Goal: Task Accomplishment & Management: Manage account settings

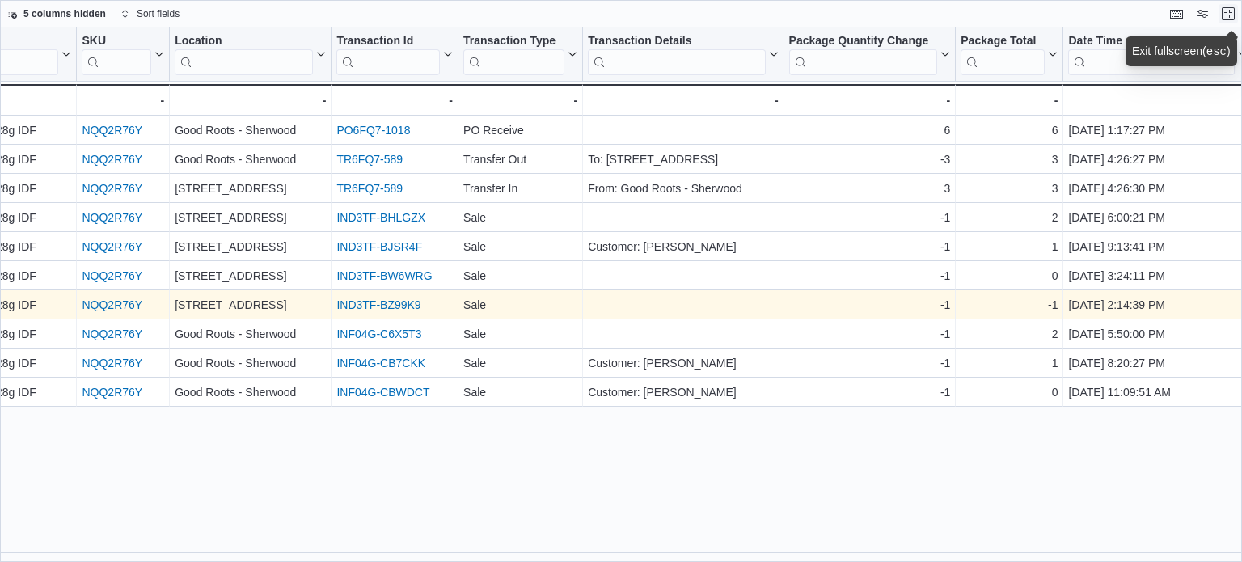
scroll to position [0, 204]
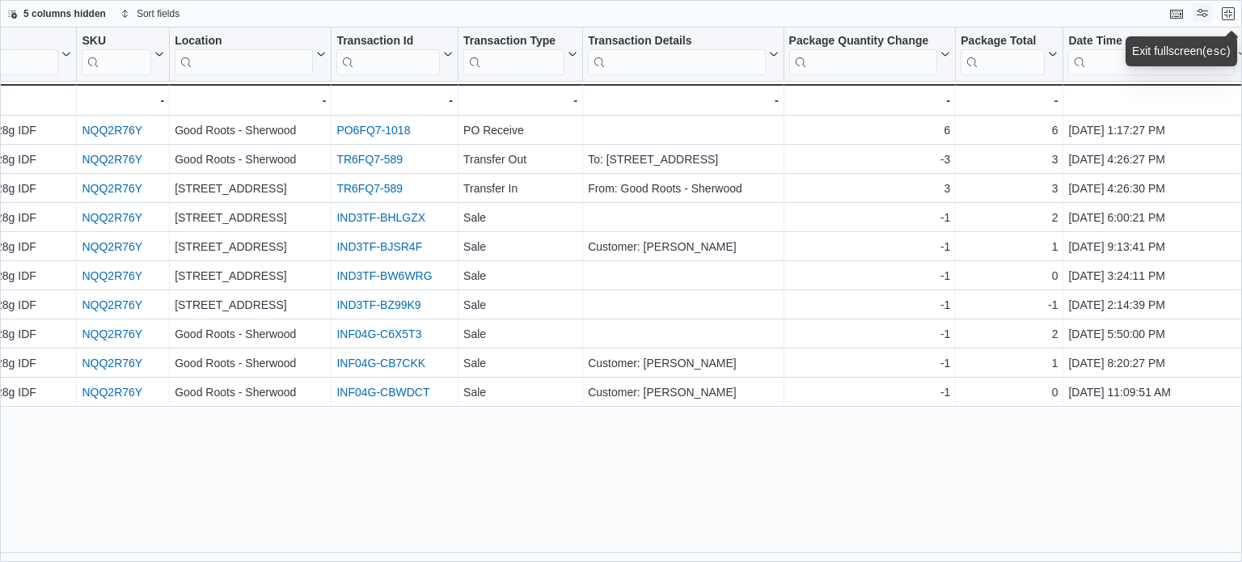
click at [1205, 5] on button "Display options" at bounding box center [1201, 12] width 19 height 19
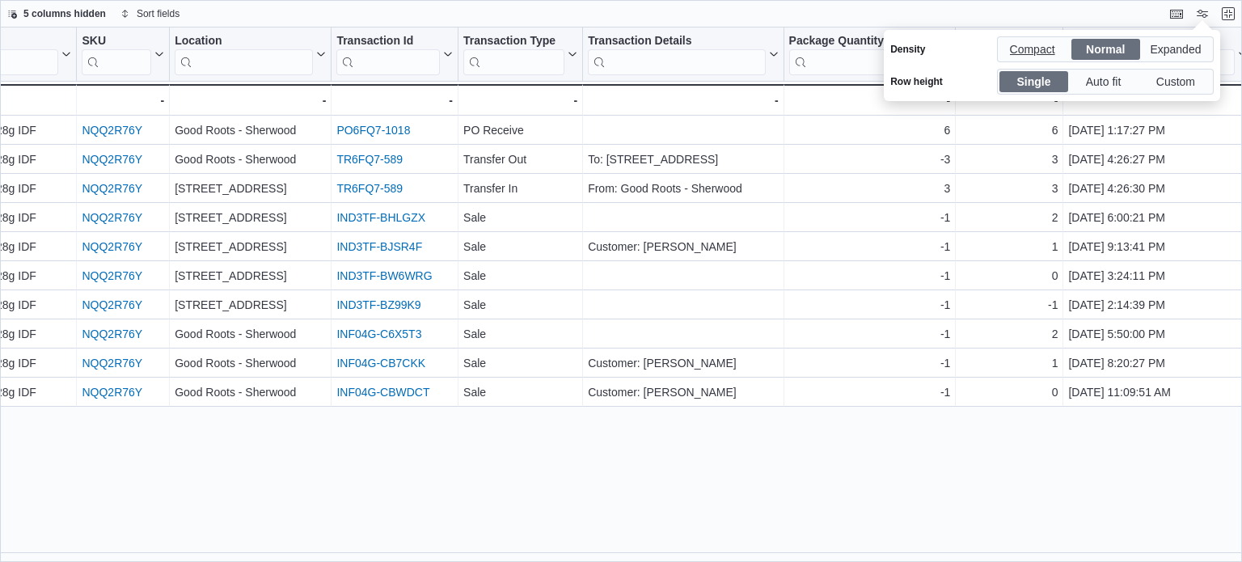
click at [1060, 45] on span "Compact" at bounding box center [1033, 49] width 69 height 21
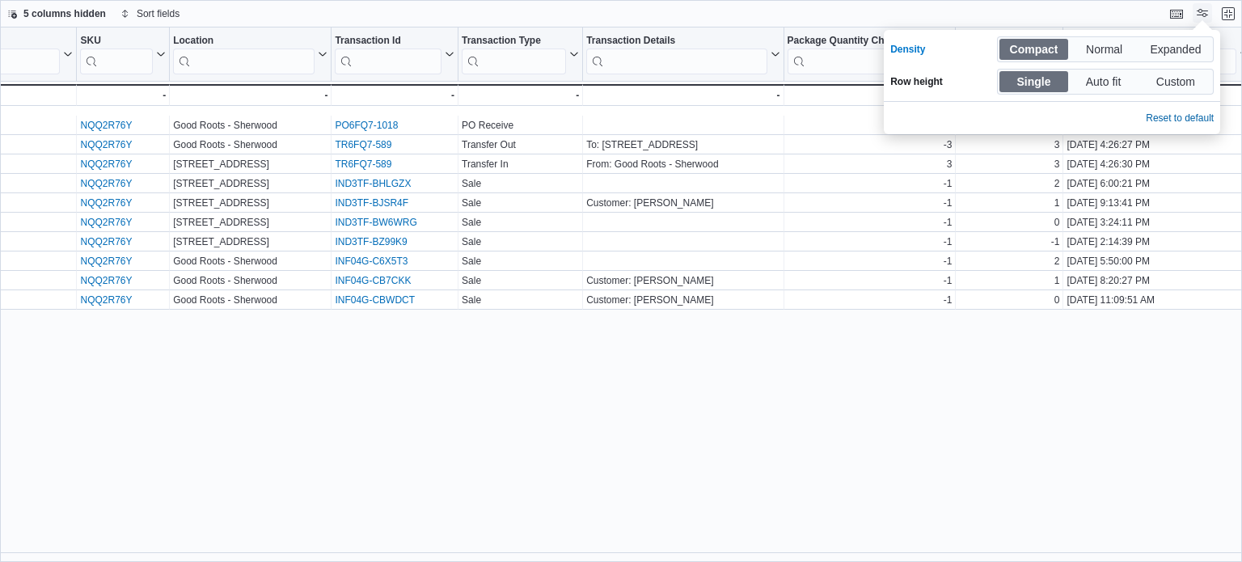
click at [1195, 19] on button "Display options" at bounding box center [1201, 12] width 19 height 19
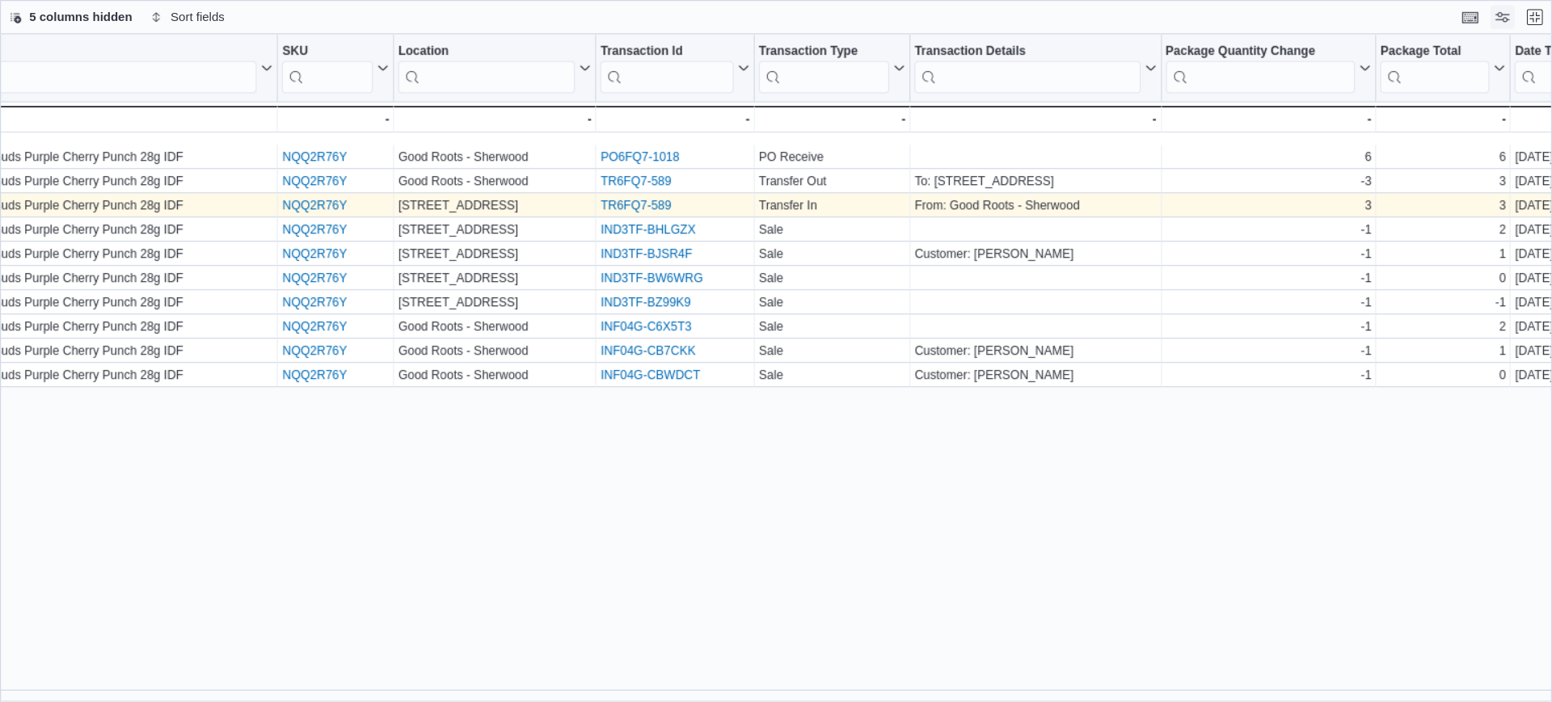
scroll to position [0, 0]
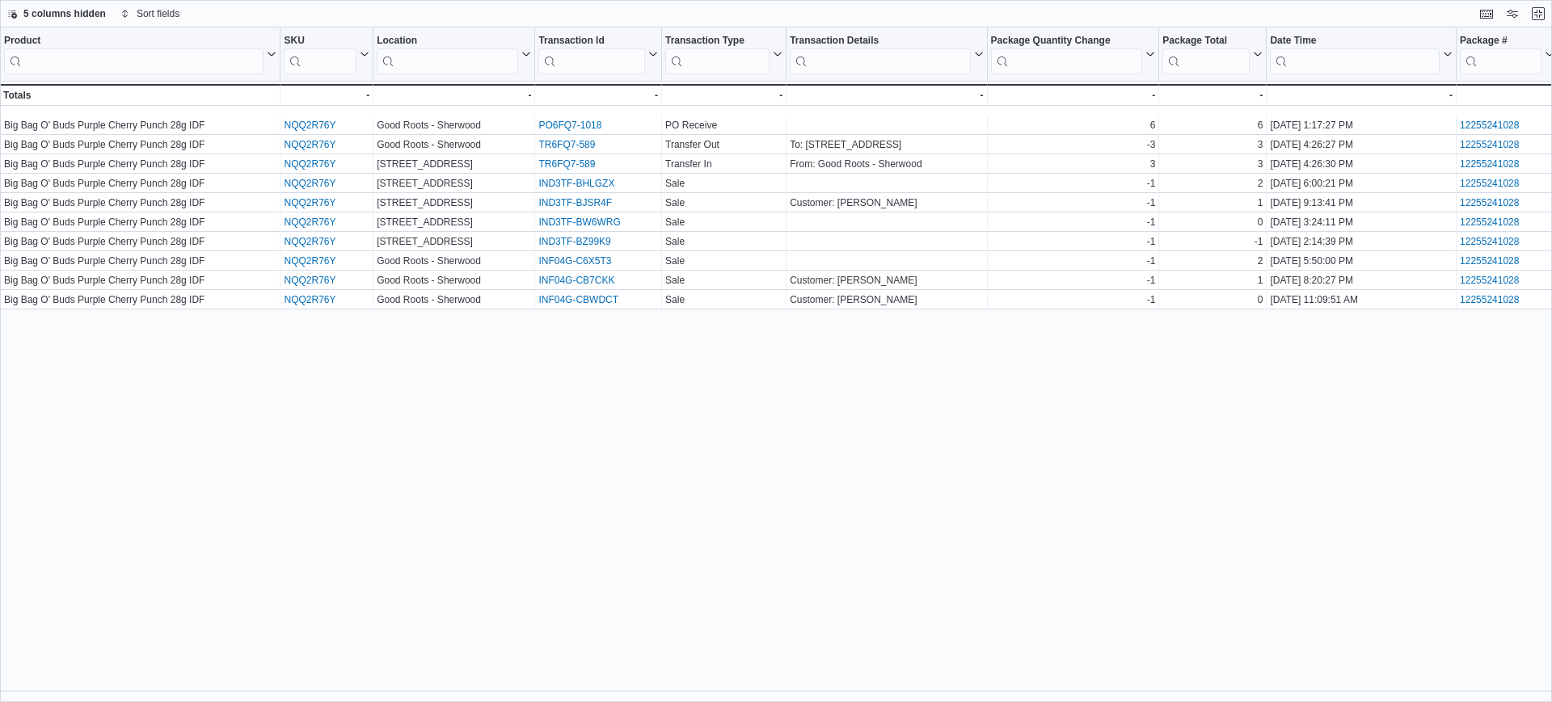
drag, startPoint x: 1241, startPoint y: 0, endPoint x: 939, endPoint y: 442, distance: 535.2
click at [939, 442] on div "Product Click to view column header actions SKU Click to view column header act…" at bounding box center [776, 364] width 1552 height 675
click at [1241, 22] on button "Exit fullscreen" at bounding box center [1538, 12] width 19 height 19
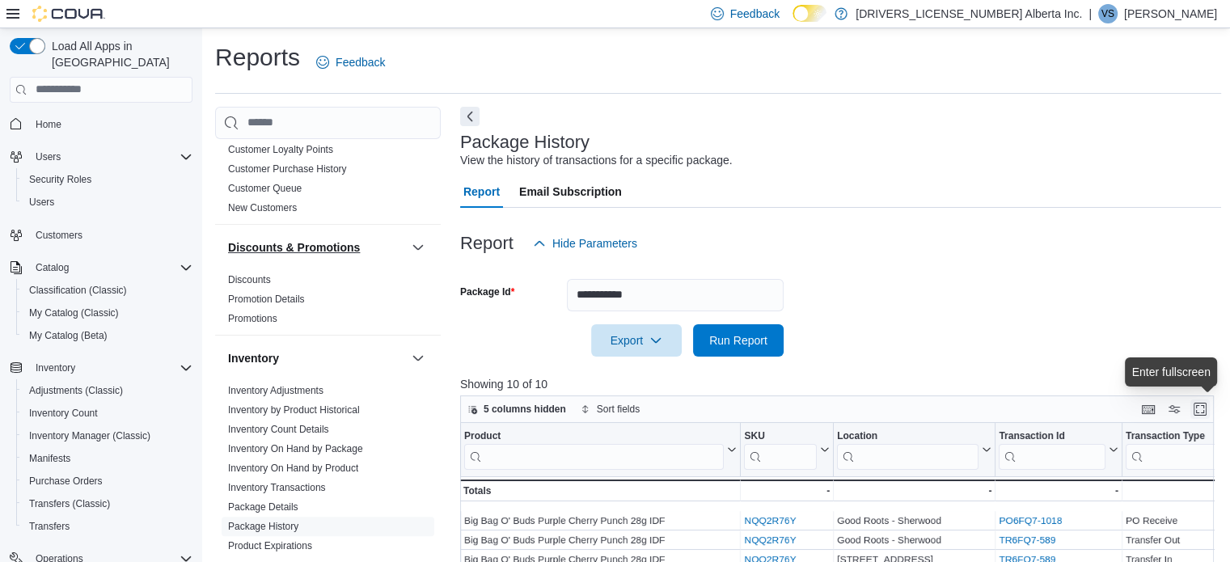
scroll to position [485, 0]
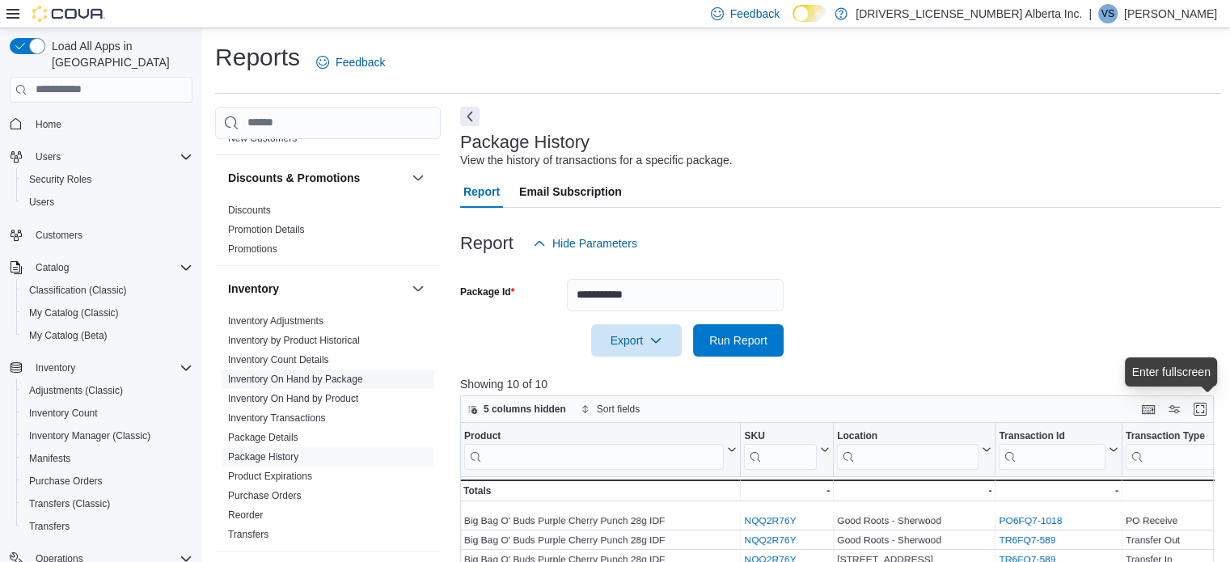
click at [311, 376] on link "Inventory On Hand by Package" at bounding box center [295, 378] width 135 height 11
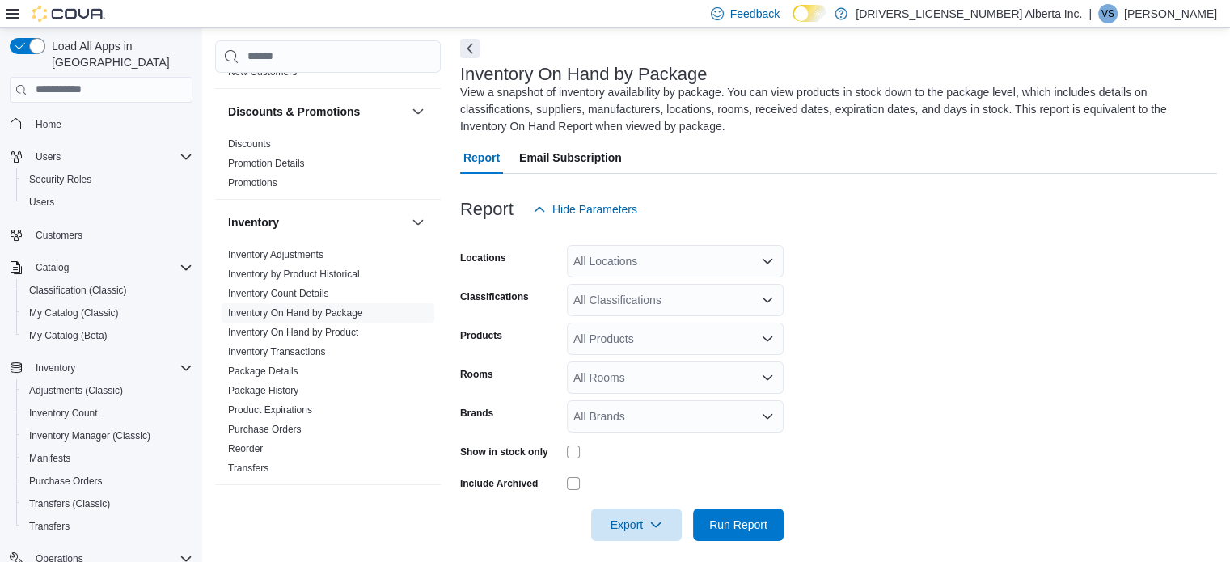
scroll to position [71, 0]
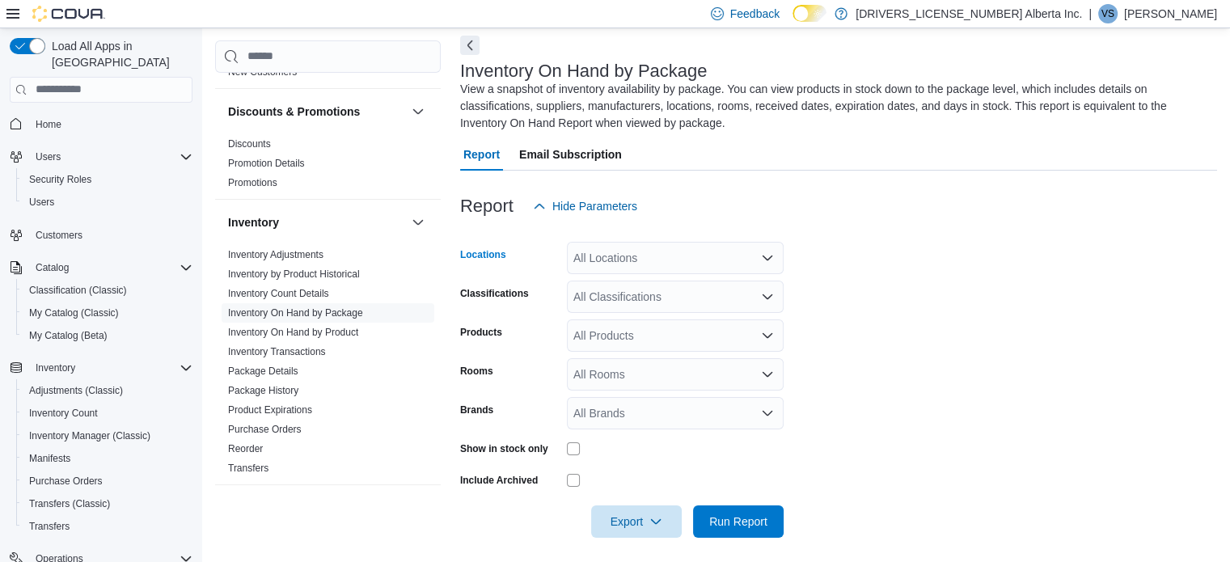
click at [685, 259] on div "All Locations" at bounding box center [675, 258] width 217 height 32
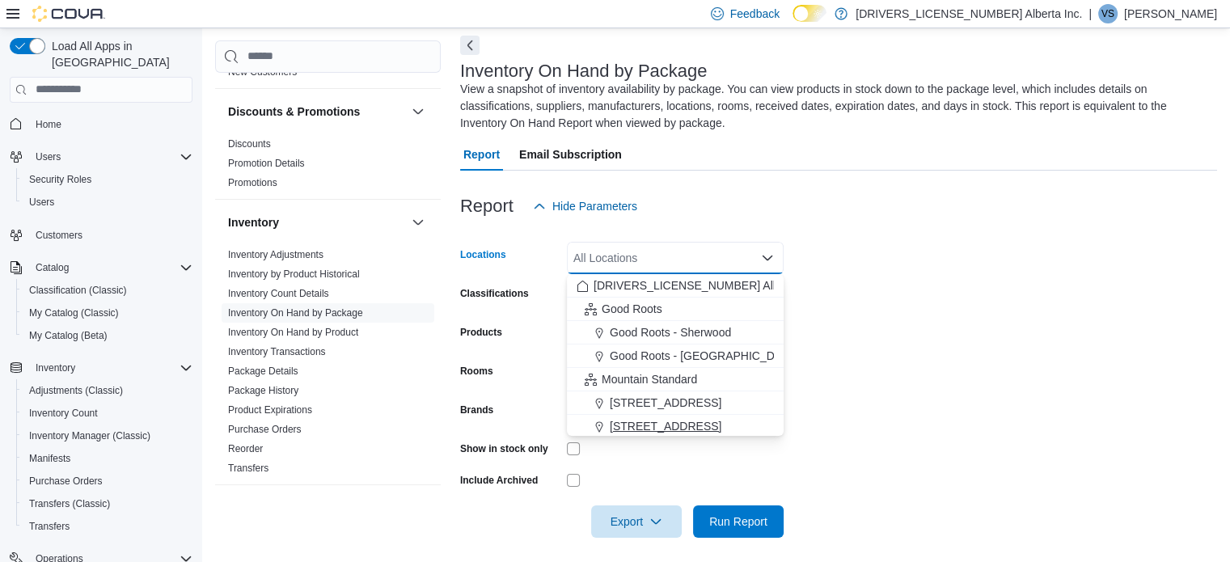
click at [673, 423] on span "[STREET_ADDRESS]" at bounding box center [666, 426] width 112 height 16
click at [913, 352] on form "Locations 13124 82 Street NW Combo box. Selected. 13124 82 Street NW. Press Bac…" at bounding box center [838, 379] width 757 height 315
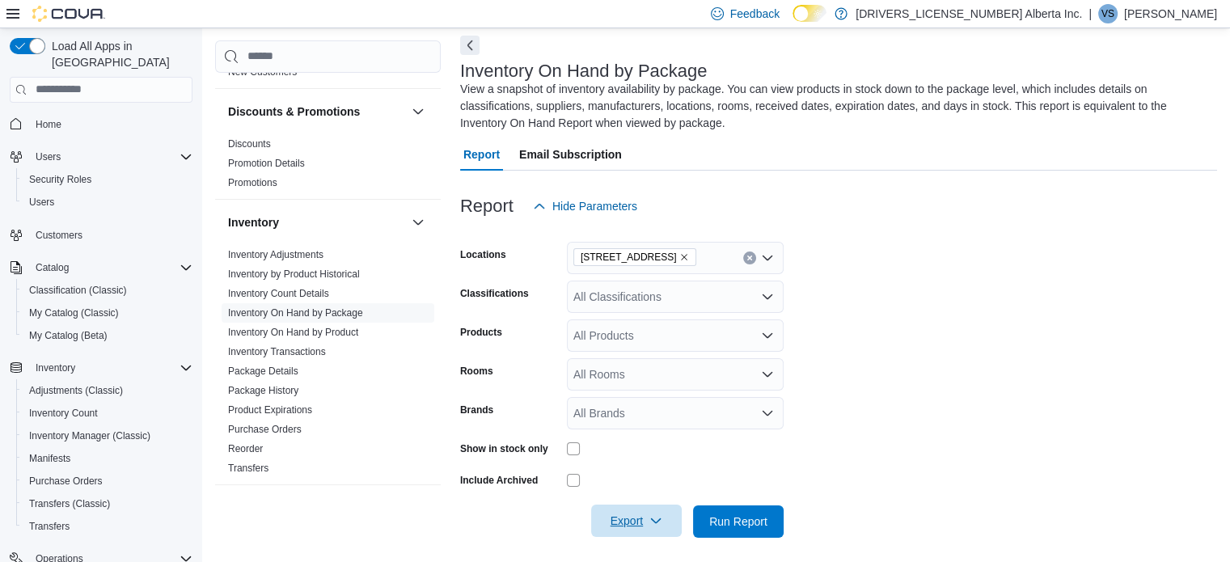
click at [661, 515] on icon "button" at bounding box center [655, 520] width 13 height 13
click at [661, 430] on button "Export to Excel" at bounding box center [639, 422] width 92 height 32
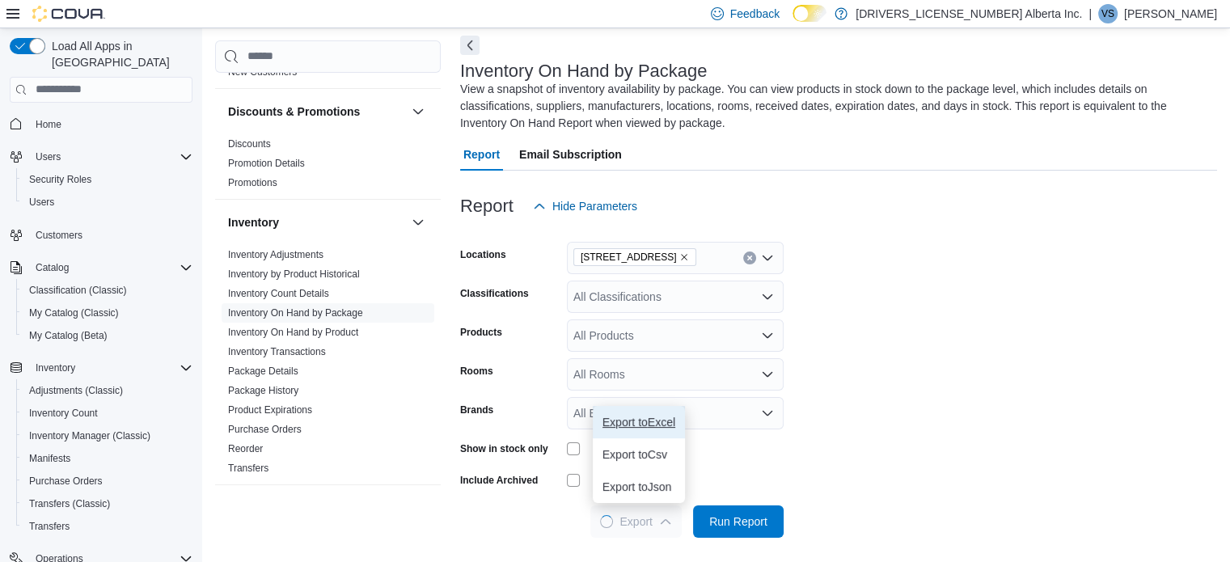
click at [647, 425] on span "Export to Excel" at bounding box center [638, 422] width 73 height 13
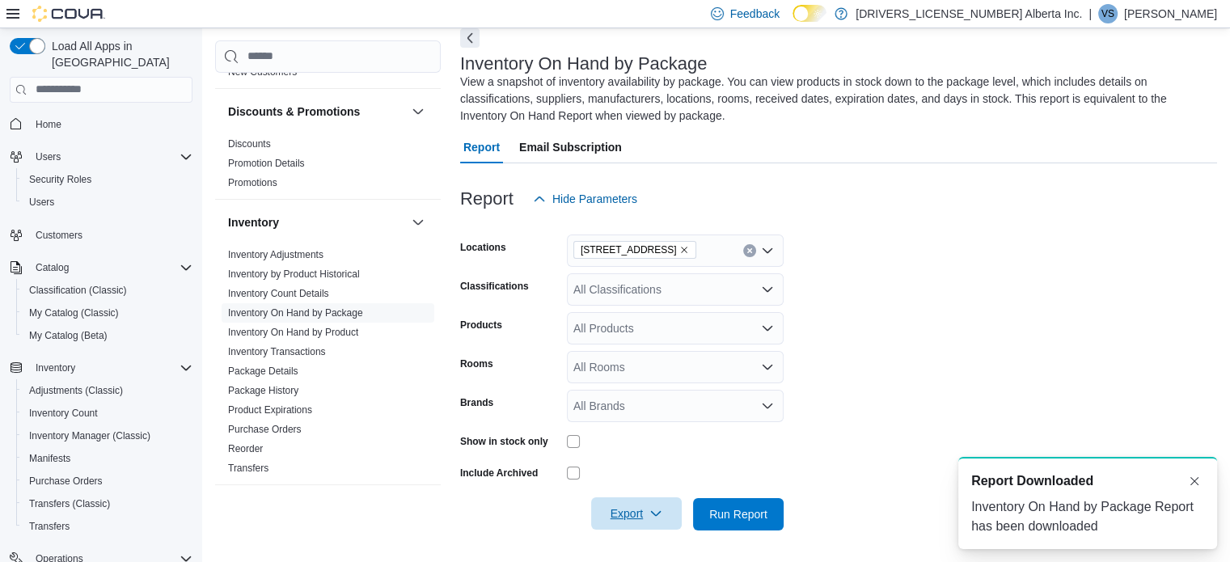
scroll to position [0, 0]
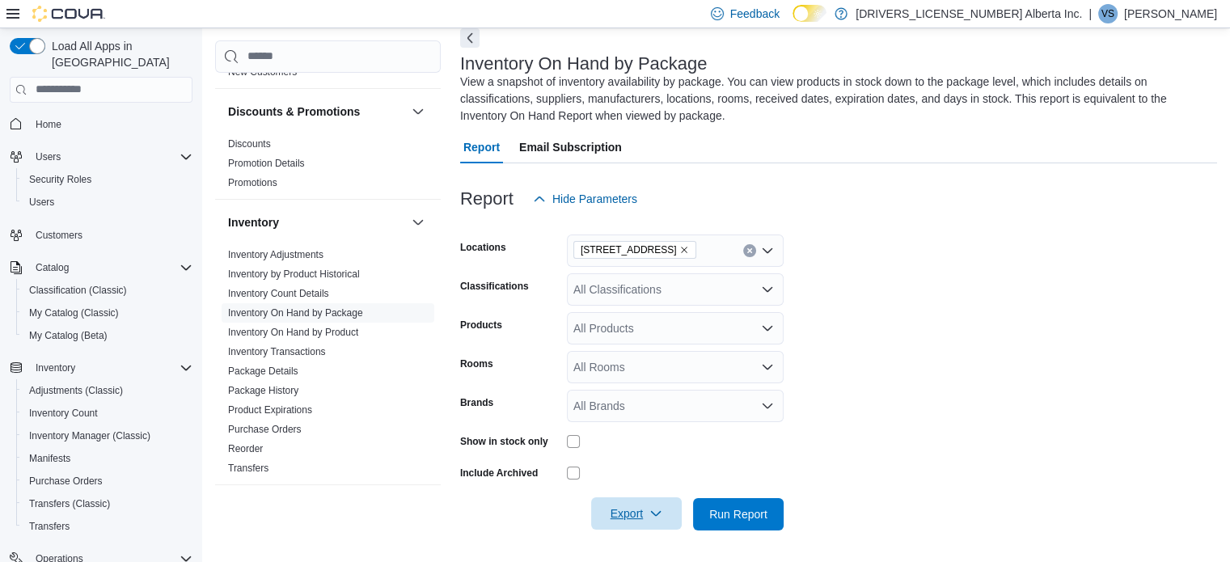
drag, startPoint x: 1042, startPoint y: 49, endPoint x: 1036, endPoint y: 35, distance: 14.9
click at [1036, 35] on div "Inventory On Hand by Package View a snapshot of inventory availability by packa…" at bounding box center [838, 288] width 757 height 521
click at [692, 282] on div "All Classifications" at bounding box center [675, 289] width 217 height 32
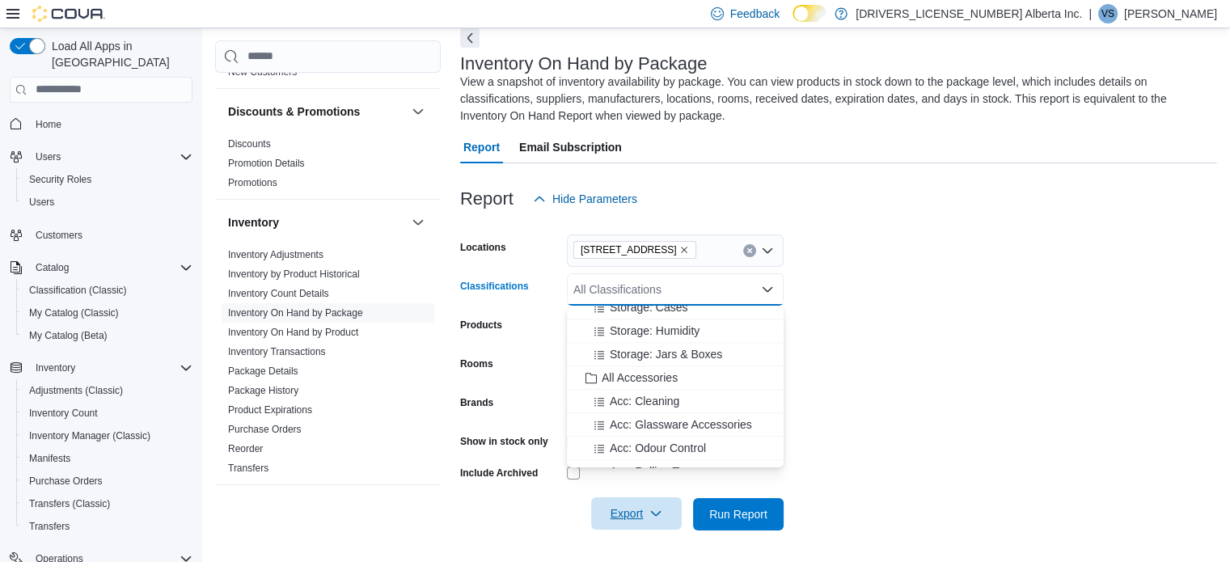
scroll to position [1791, 0]
click at [643, 375] on span "All Accessories" at bounding box center [639, 377] width 76 height 16
click at [902, 388] on form "Locations 13124 82 Street NW Classifications All Accessories Combo box. Selecte…" at bounding box center [838, 372] width 757 height 315
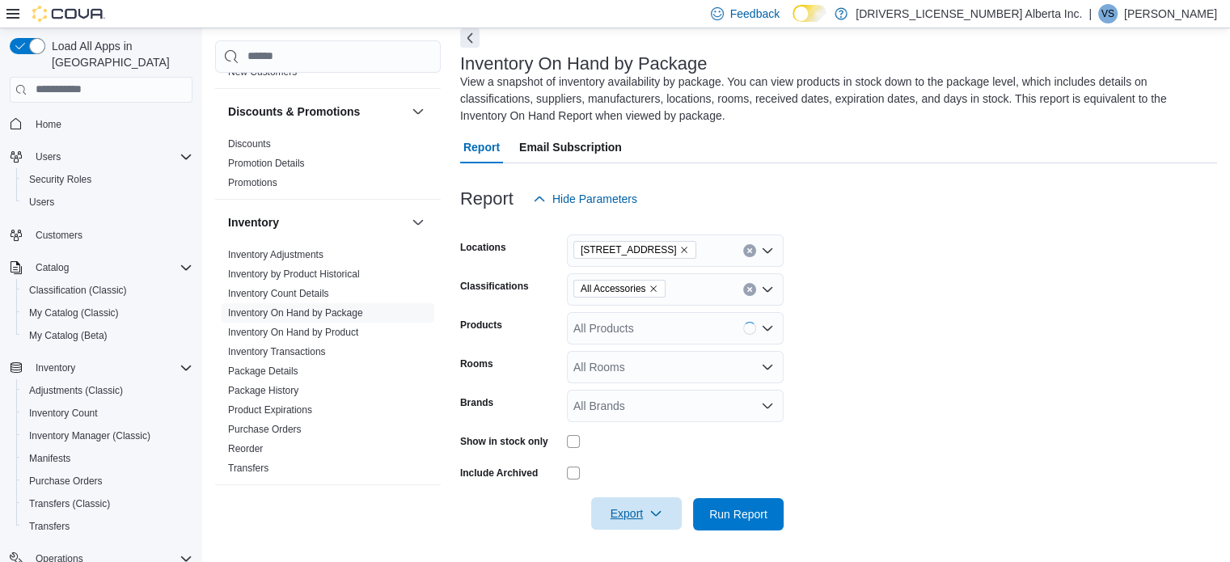
click at [649, 535] on div at bounding box center [838, 539] width 757 height 19
click at [647, 513] on span "Export" at bounding box center [636, 513] width 71 height 32
click at [656, 408] on span "Export to Excel" at bounding box center [638, 414] width 73 height 13
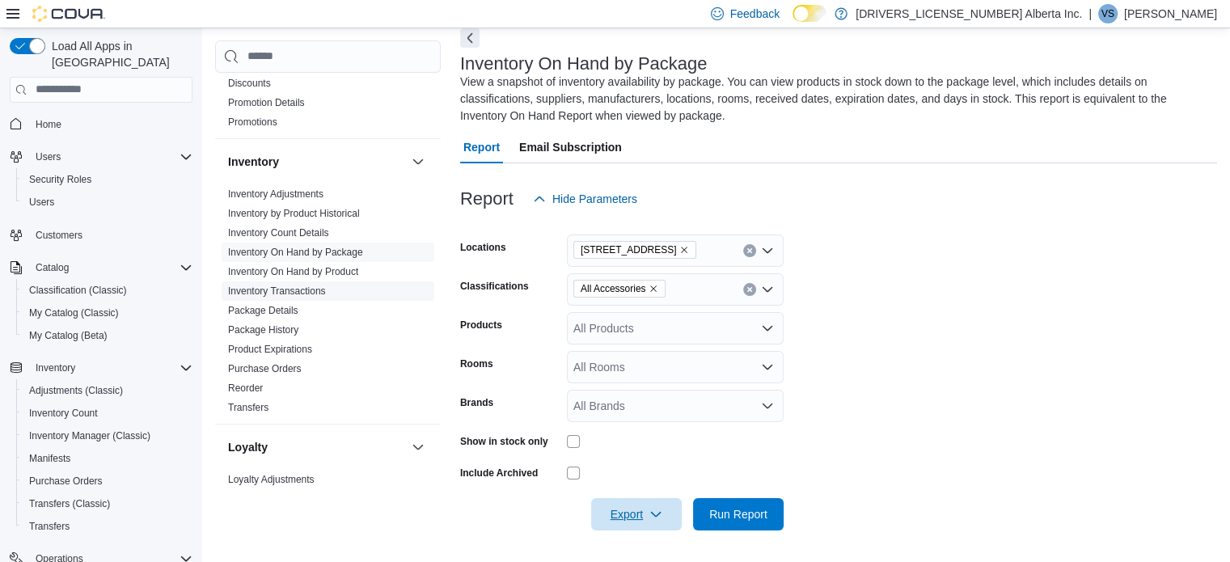
scroll to position [555, 0]
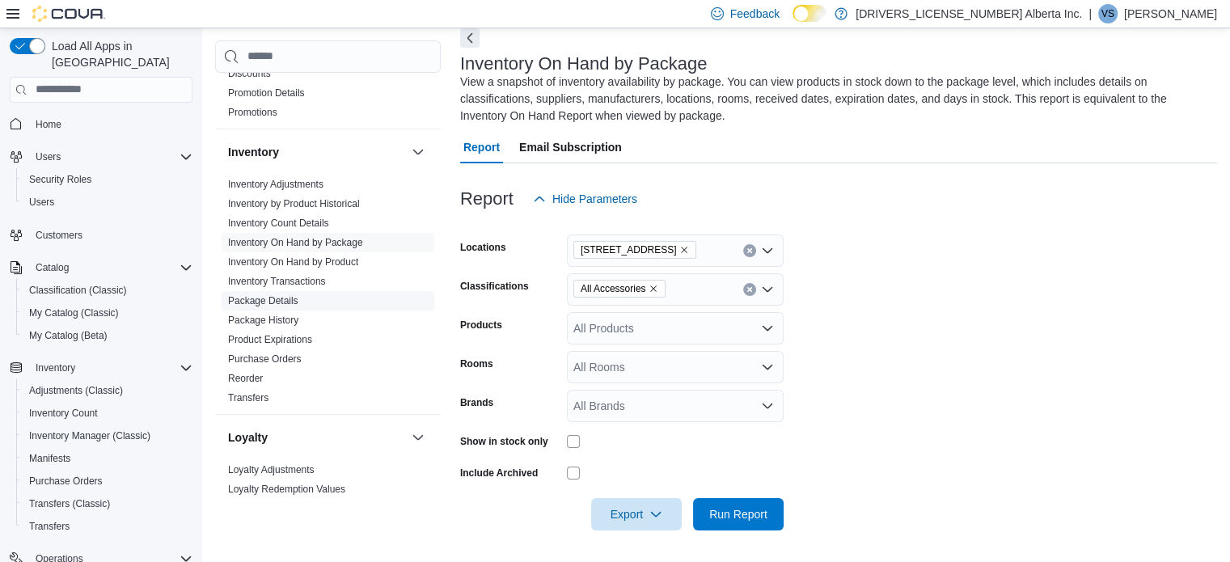
click at [289, 300] on link "Package Details" at bounding box center [263, 300] width 70 height 11
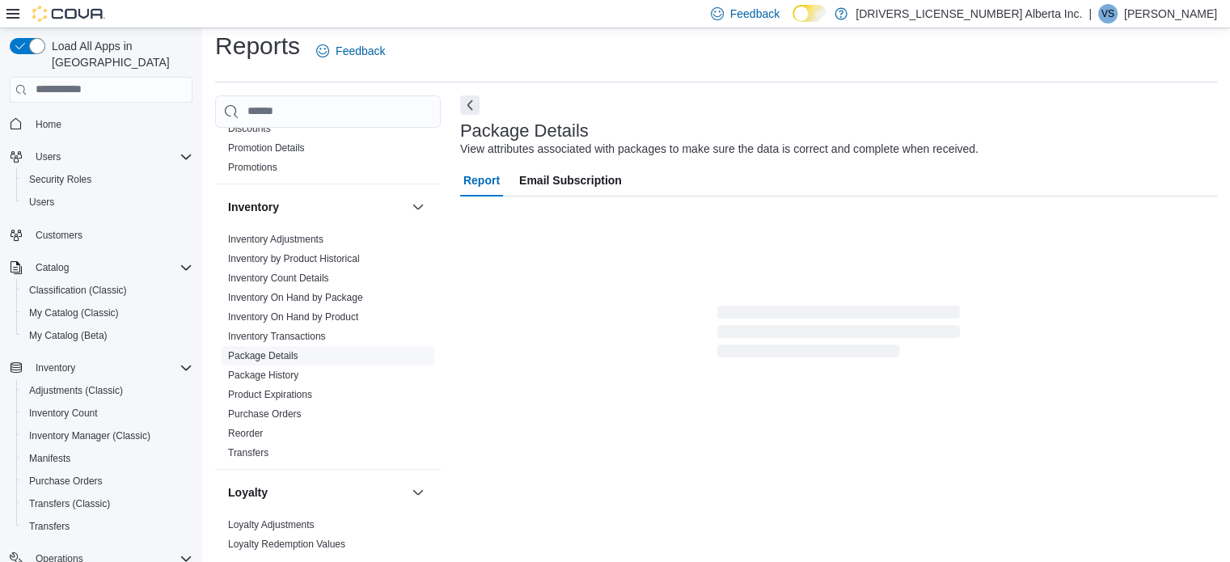
scroll to position [11, 0]
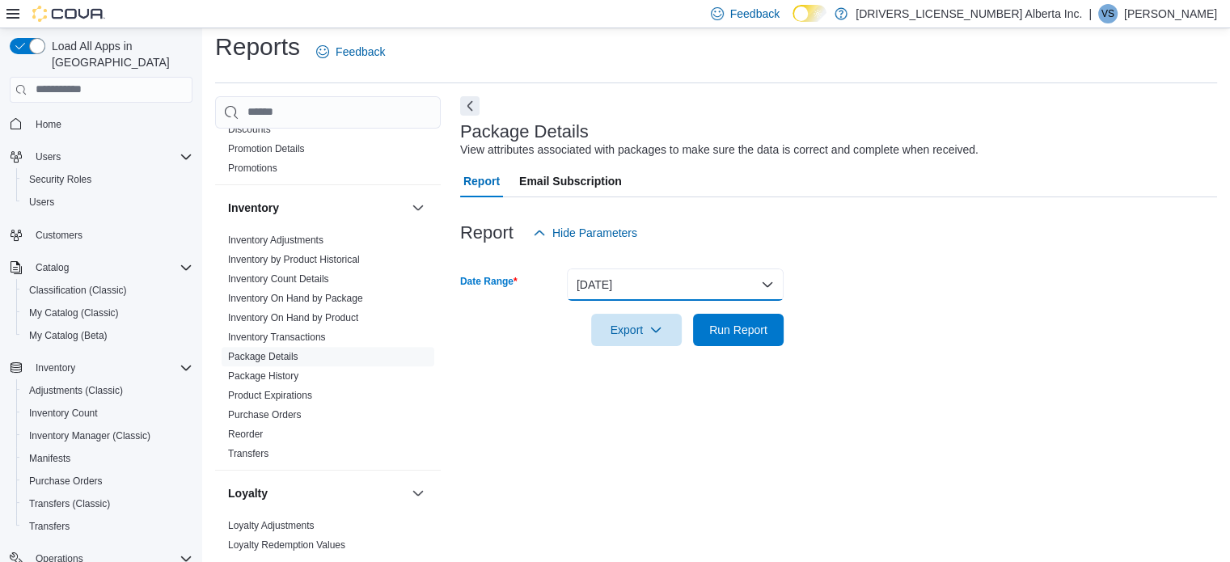
click at [642, 271] on button "Yesterday" at bounding box center [675, 284] width 217 height 32
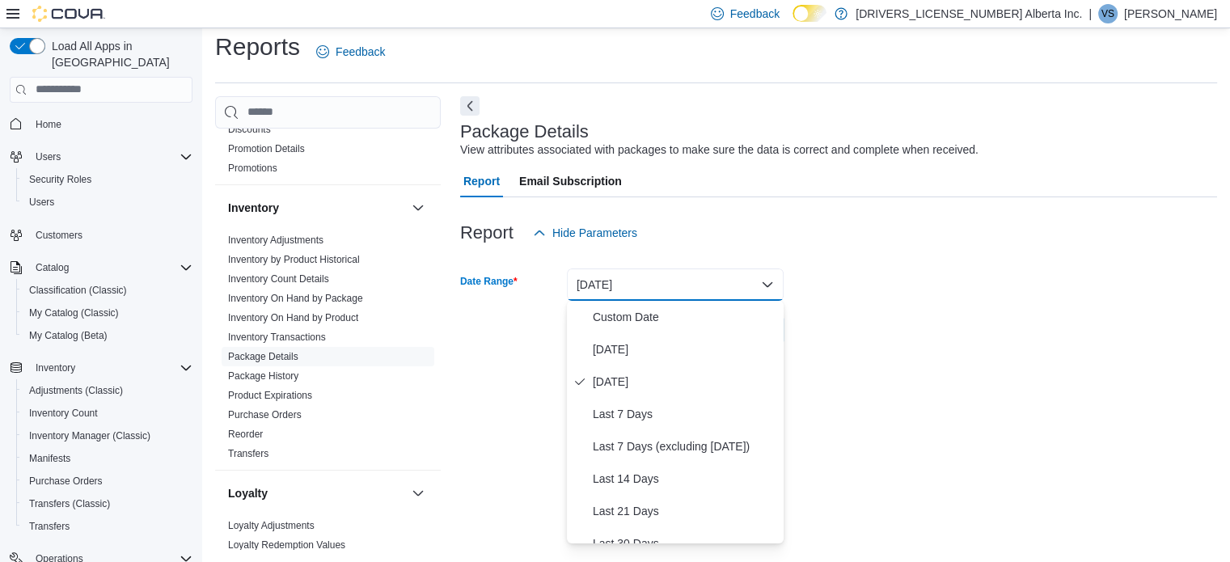
click at [642, 271] on button "Yesterday" at bounding box center [675, 284] width 217 height 32
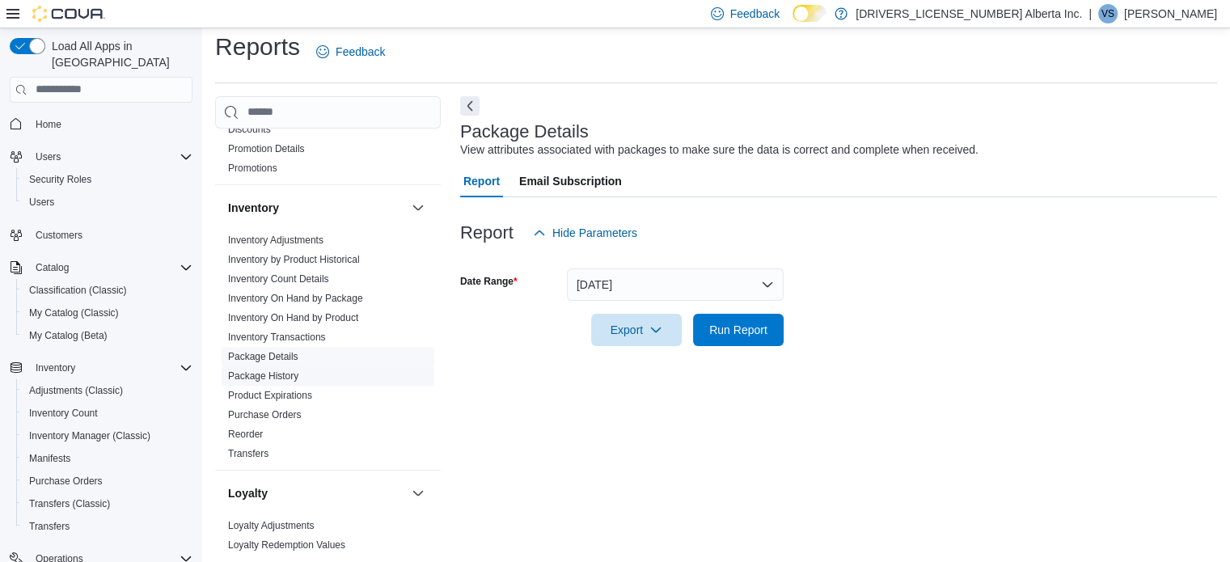
click at [268, 378] on link "Package History" at bounding box center [263, 375] width 70 height 11
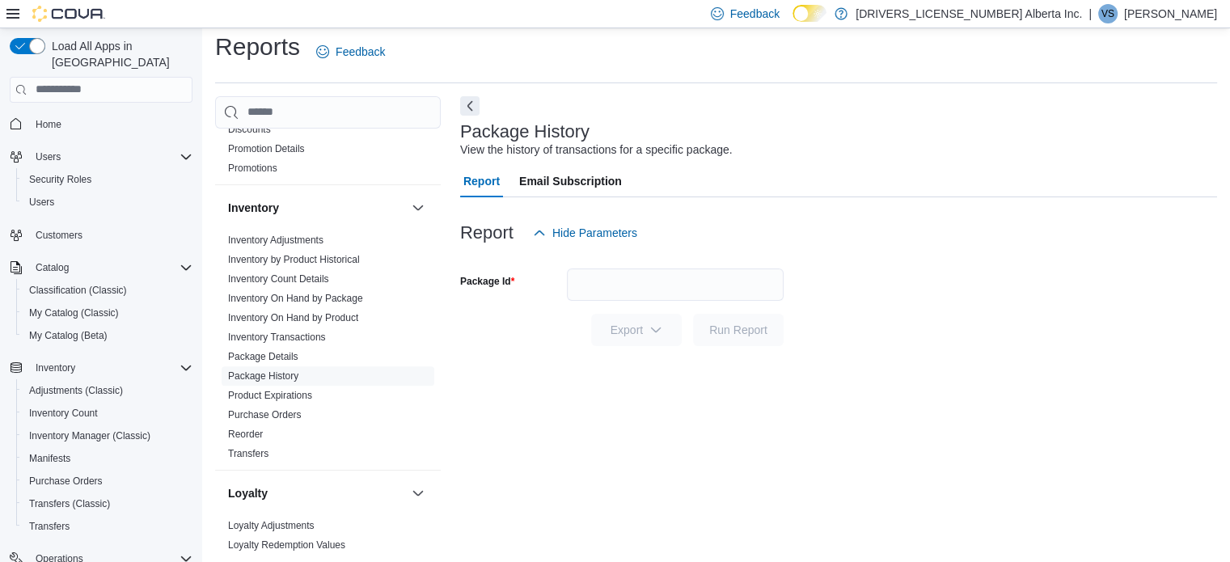
drag, startPoint x: 664, startPoint y: 300, endPoint x: 664, endPoint y: 287, distance: 12.9
click at [664, 293] on form "Package Id Export Run Report" at bounding box center [838, 297] width 757 height 97
click at [662, 286] on input "Package Id" at bounding box center [675, 284] width 217 height 32
paste input "********"
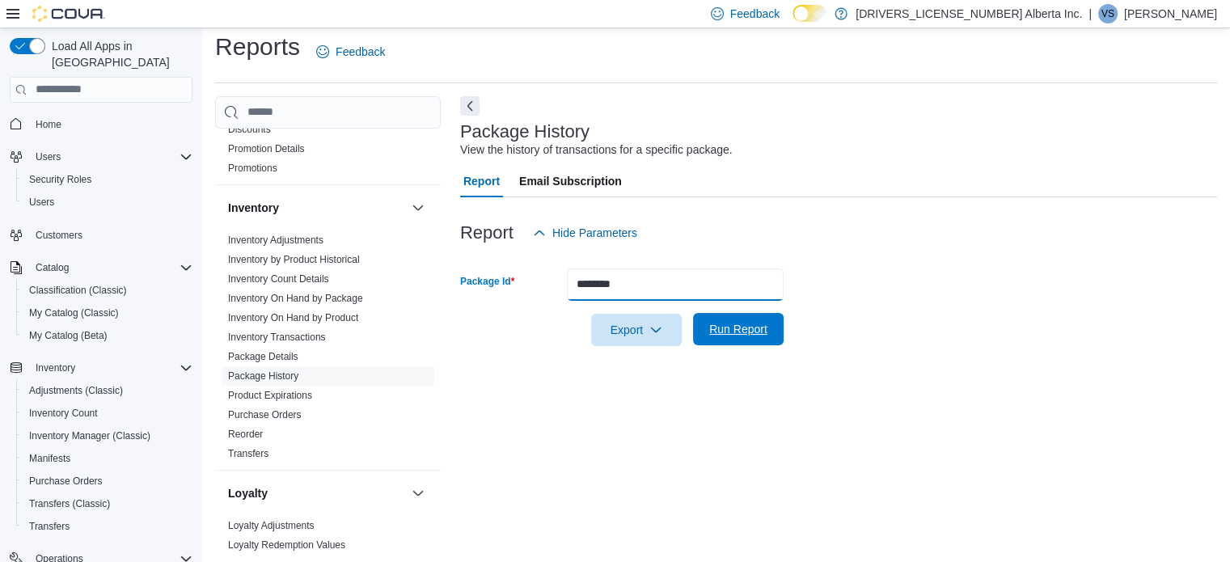
type input "********"
click at [720, 323] on span "Run Report" at bounding box center [738, 329] width 58 height 16
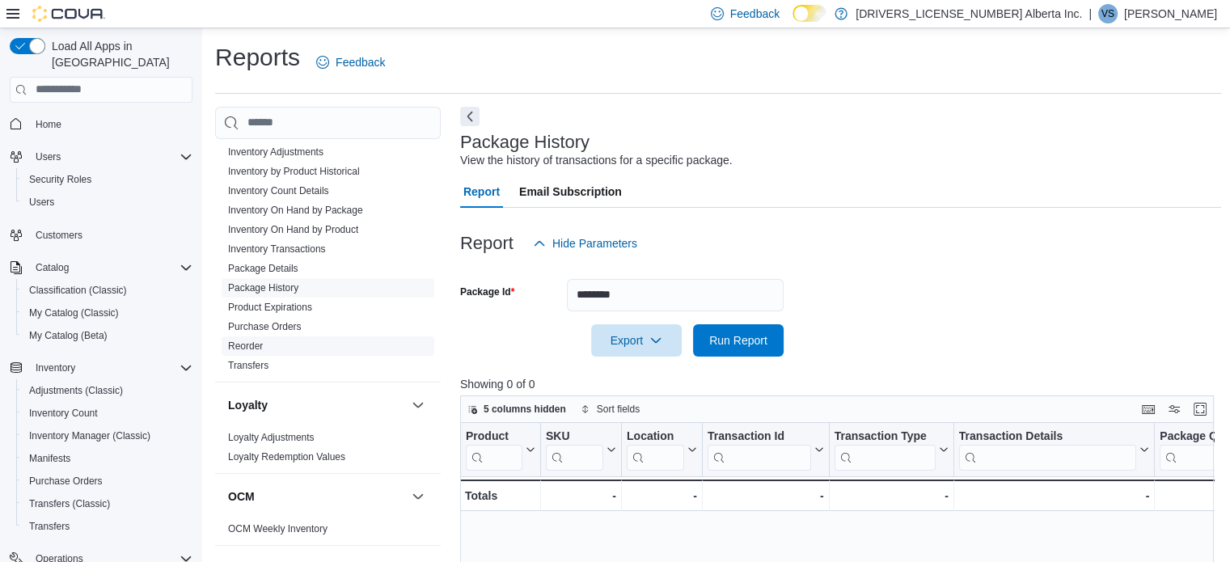
scroll to position [636, 0]
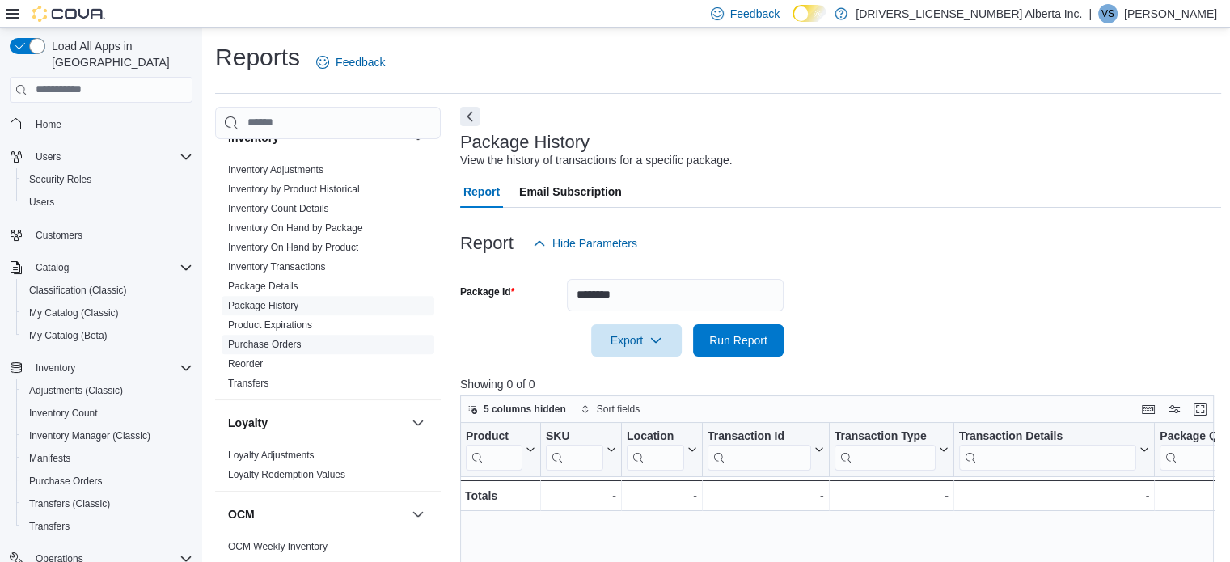
click at [281, 335] on span "Purchase Orders" at bounding box center [327, 344] width 213 height 19
click at [282, 348] on link "Purchase Orders" at bounding box center [265, 344] width 74 height 11
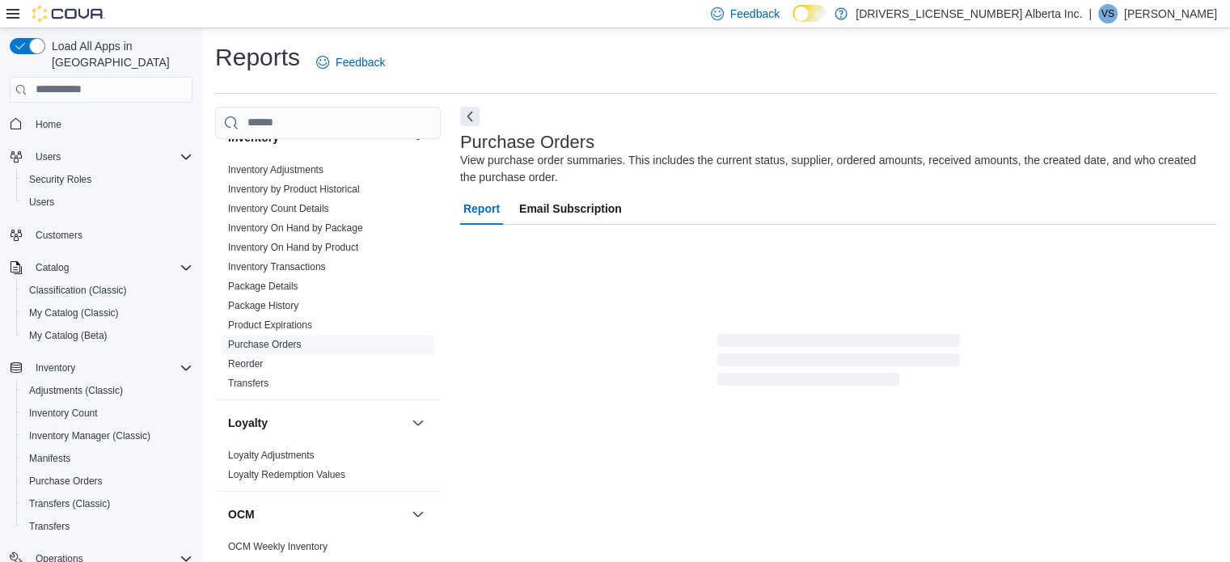
scroll to position [37, 0]
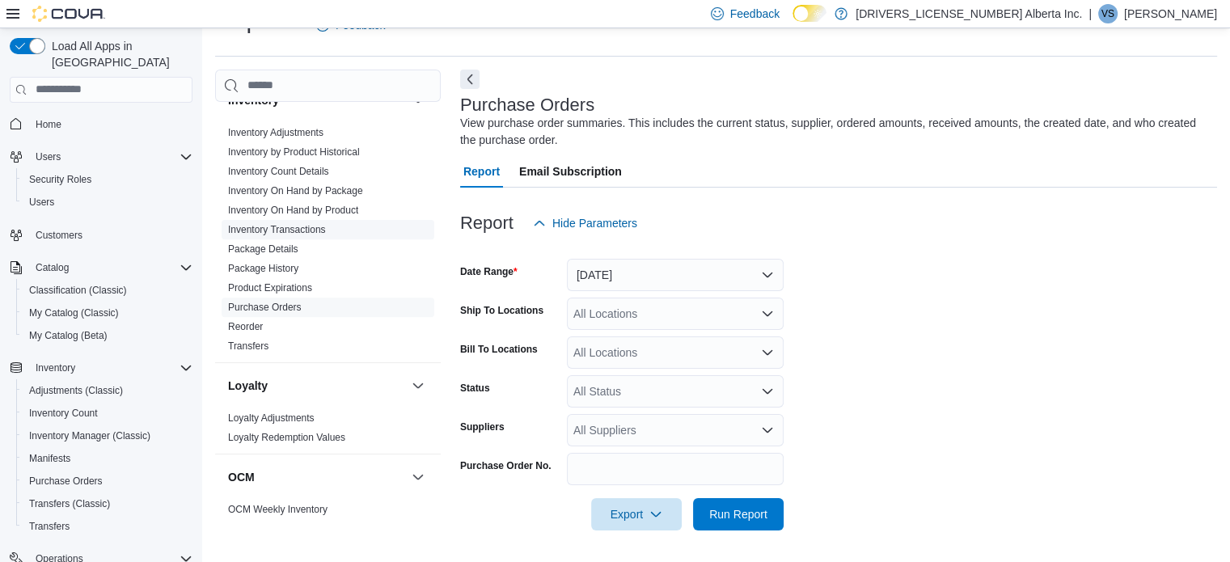
click at [320, 232] on link "Inventory Transactions" at bounding box center [277, 229] width 98 height 11
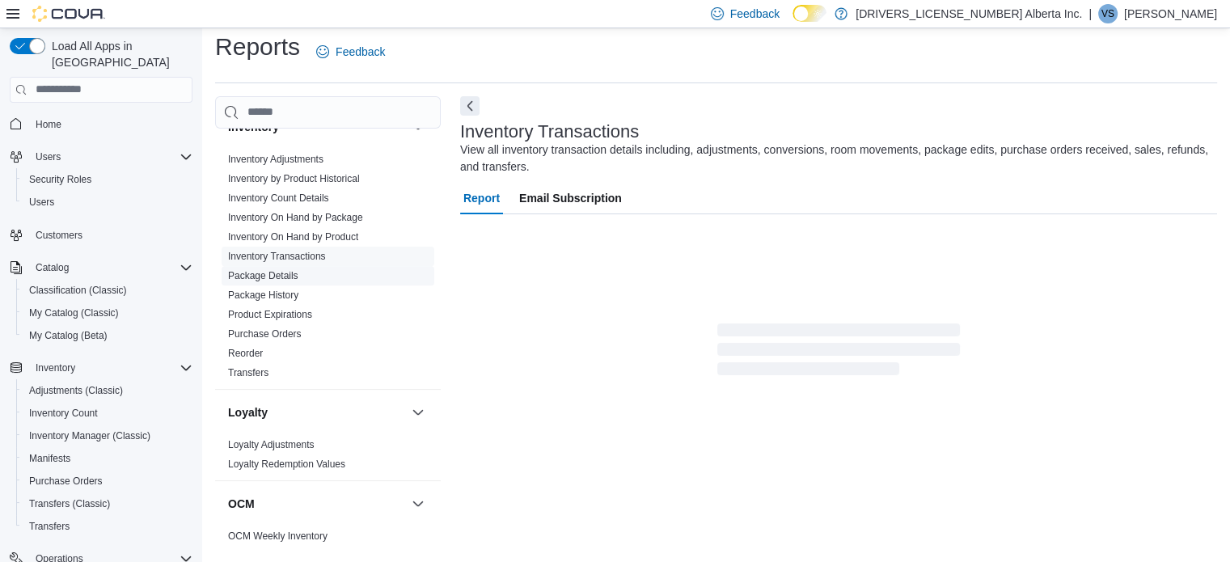
scroll to position [54, 0]
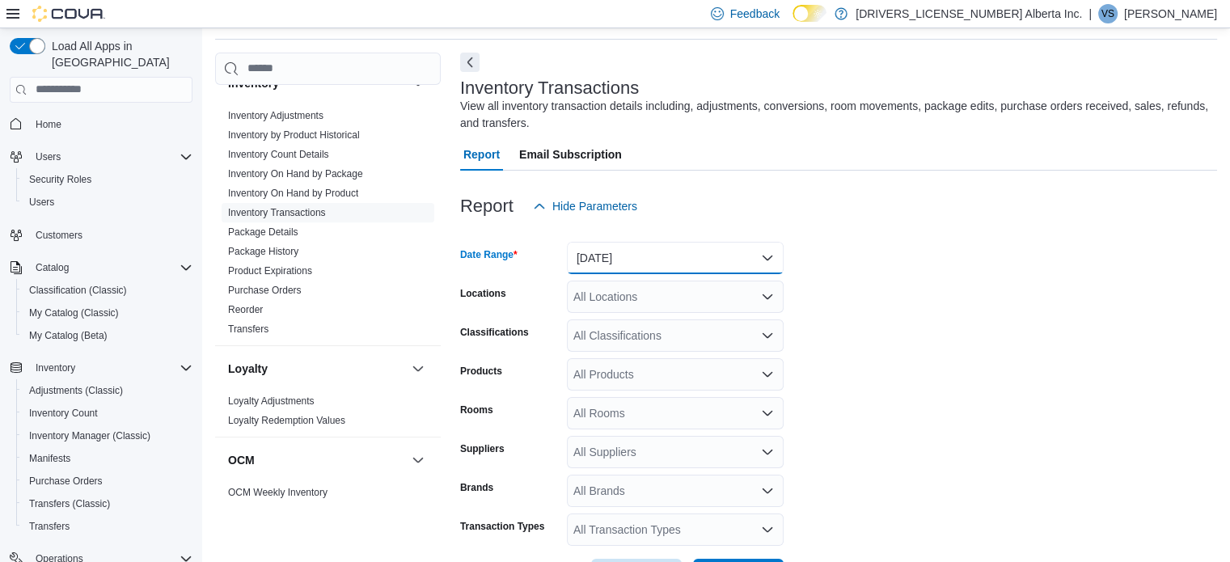
click at [686, 256] on button "Yesterday" at bounding box center [675, 258] width 217 height 32
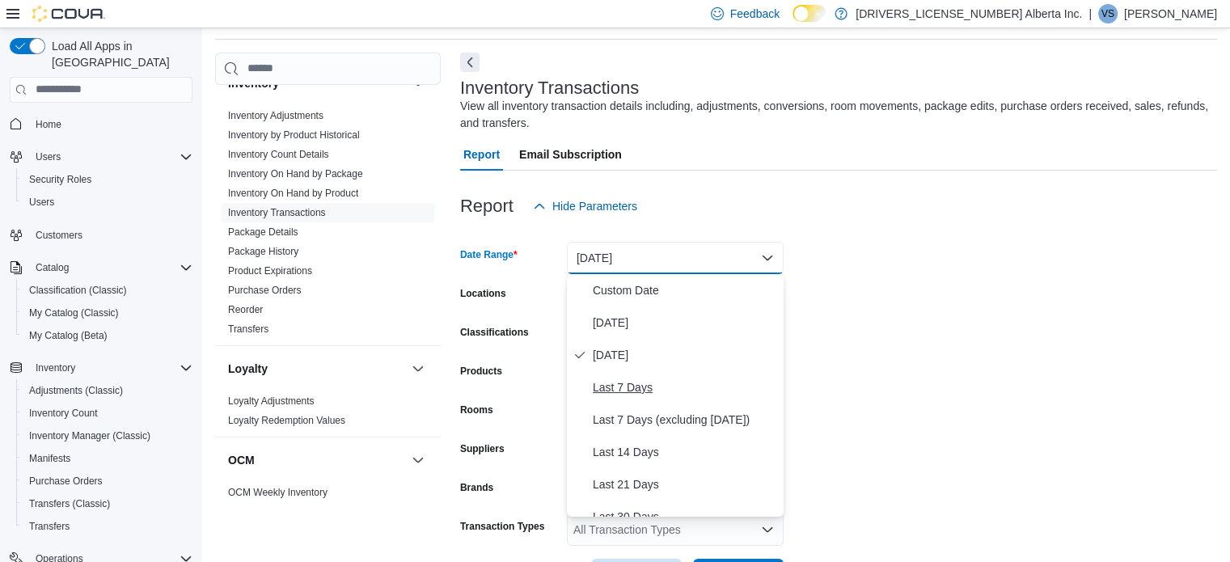
scroll to position [243, 0]
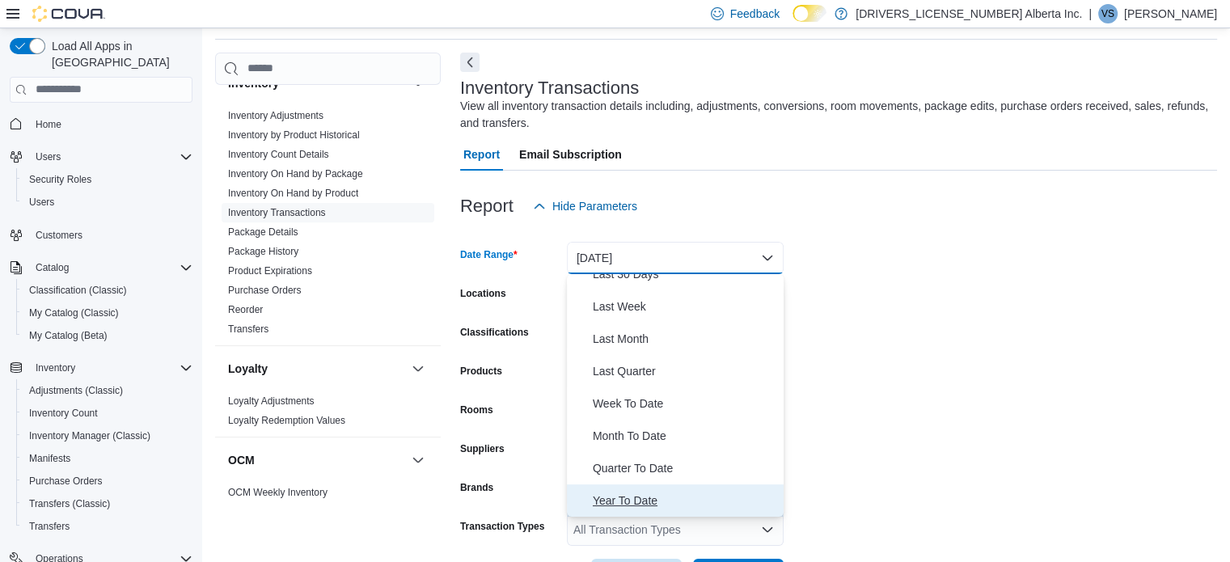
click at [653, 487] on button "Year To Date" at bounding box center [675, 500] width 217 height 32
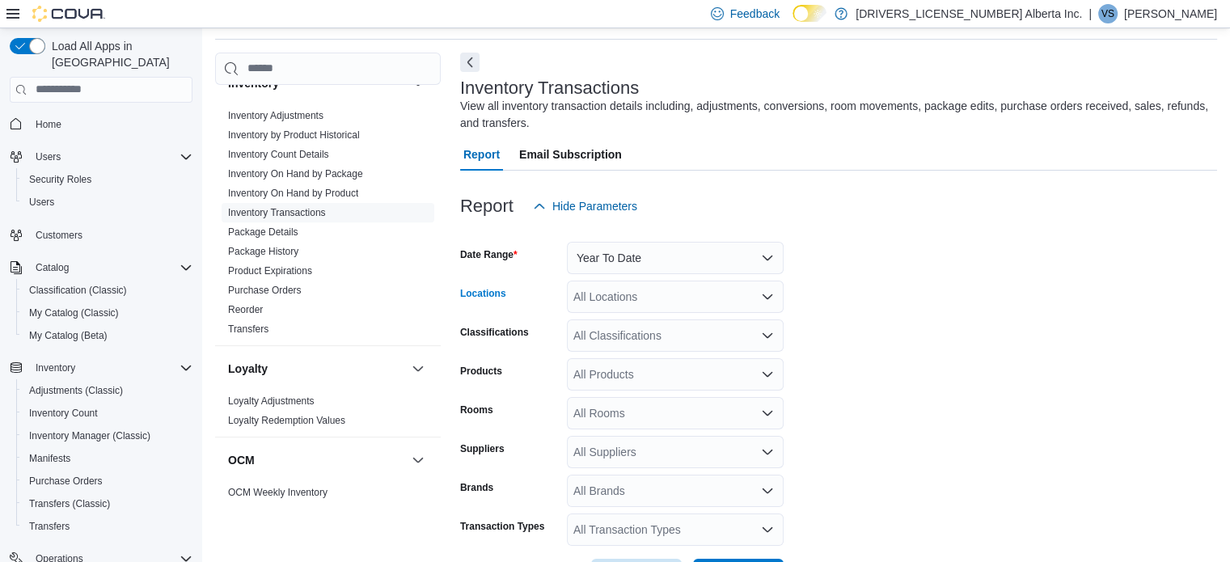
click at [721, 287] on div "All Locations" at bounding box center [675, 297] width 217 height 32
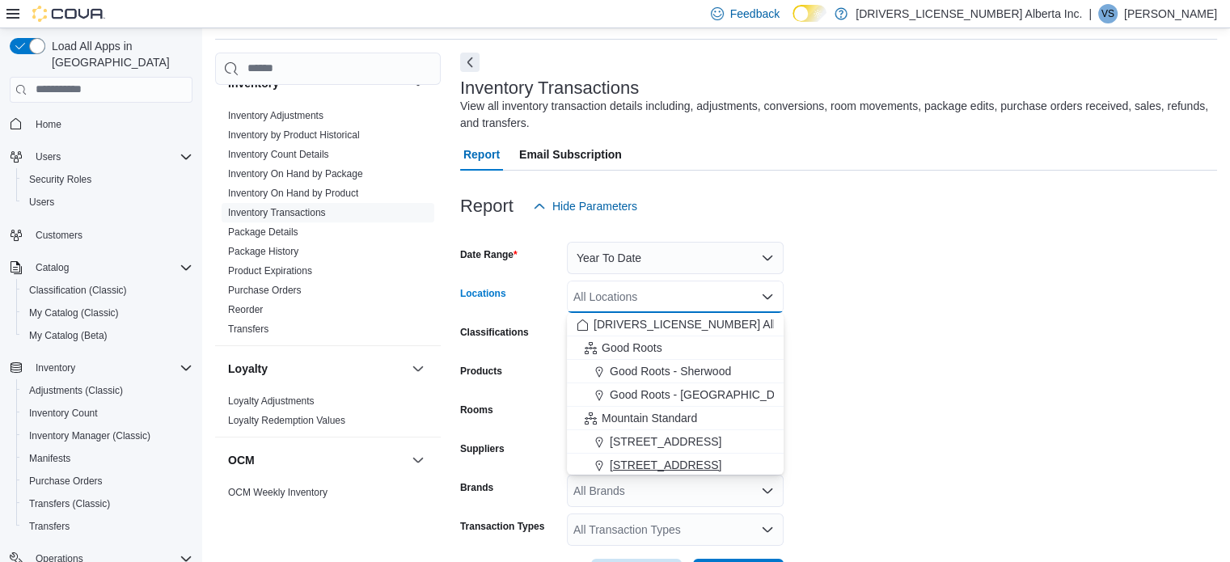
click at [668, 460] on span "[STREET_ADDRESS]" at bounding box center [666, 465] width 112 height 16
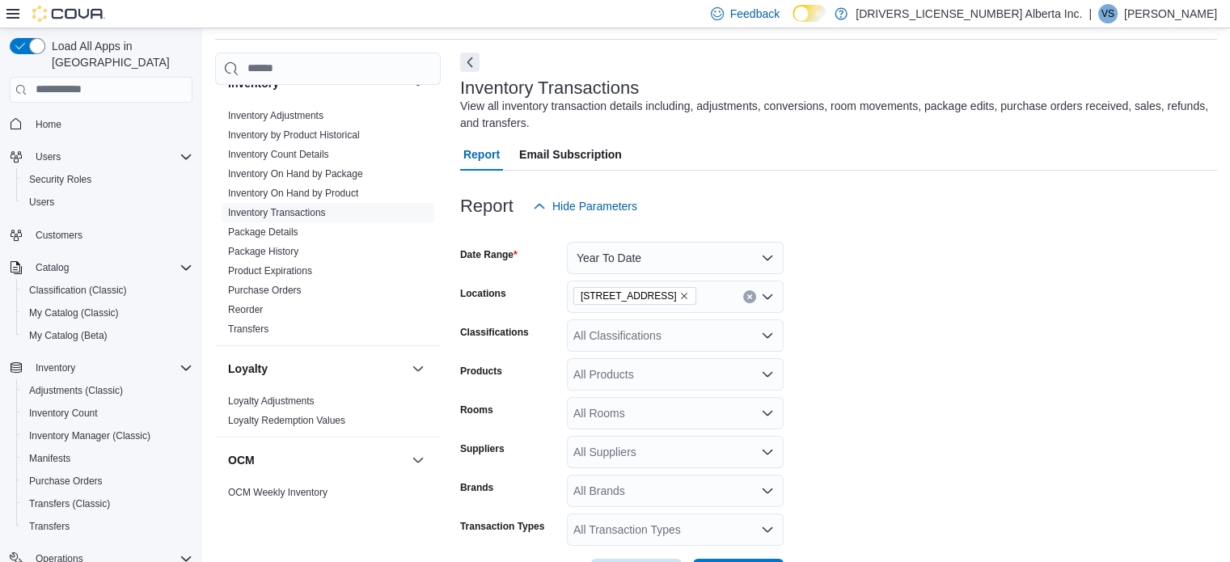
click at [880, 361] on form "Date Range Year To Date Locations 13124 82 Street NW Classifications All Classi…" at bounding box center [838, 406] width 757 height 369
click at [732, 330] on div "All Classifications" at bounding box center [675, 335] width 217 height 32
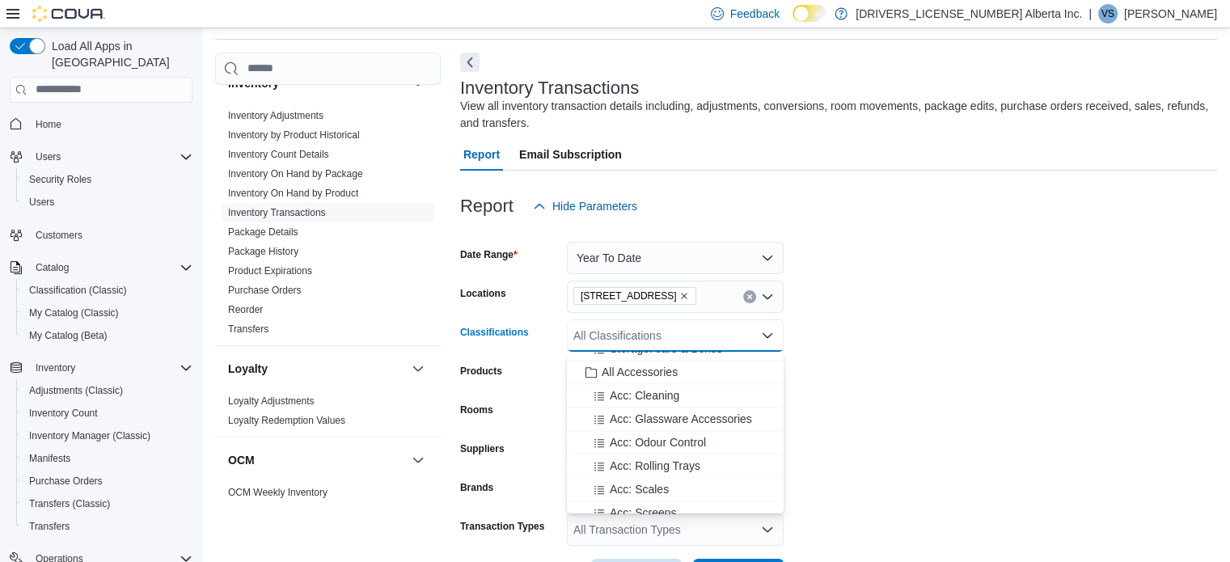
scroll to position [1852, 0]
click at [652, 364] on span "All Accessories" at bounding box center [639, 363] width 76 height 16
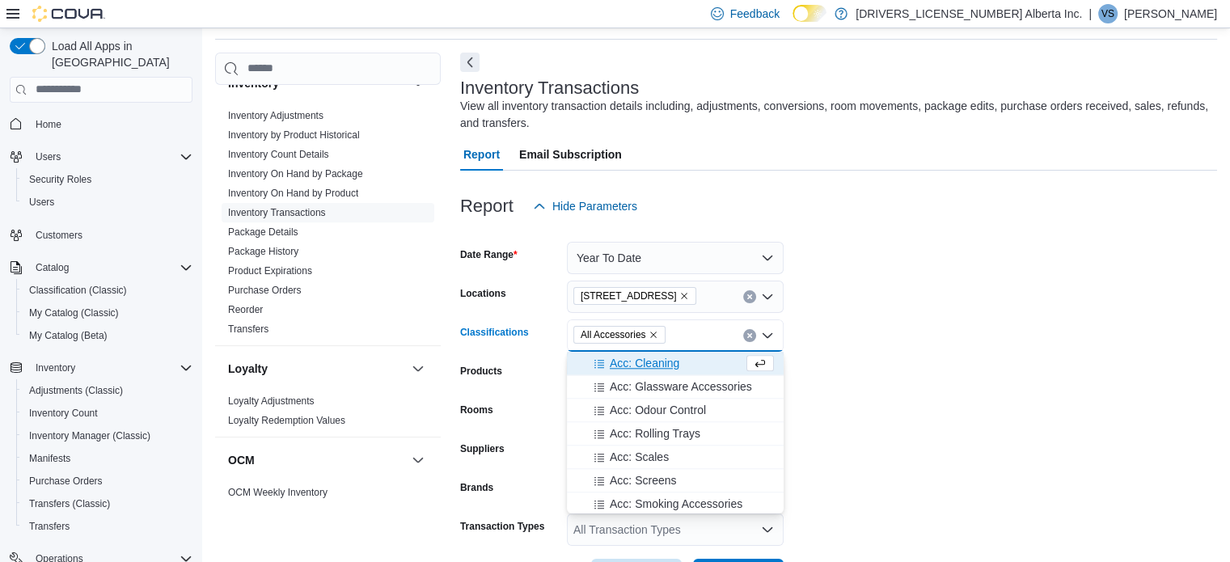
click at [813, 367] on form "Date Range Year To Date Locations 13124 82 Street NW Classifications All Access…" at bounding box center [838, 406] width 757 height 369
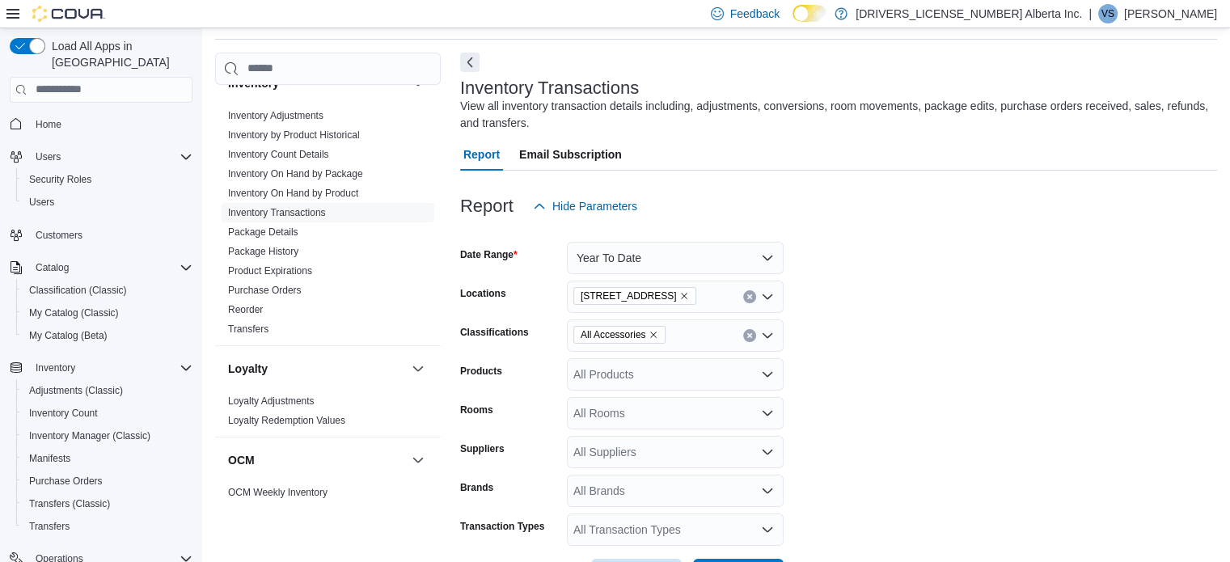
click at [722, 381] on div "All Products" at bounding box center [675, 374] width 217 height 32
click at [831, 374] on form "Date Range Year To Date Locations 13124 82 Street NW Classifications All Access…" at bounding box center [838, 406] width 757 height 369
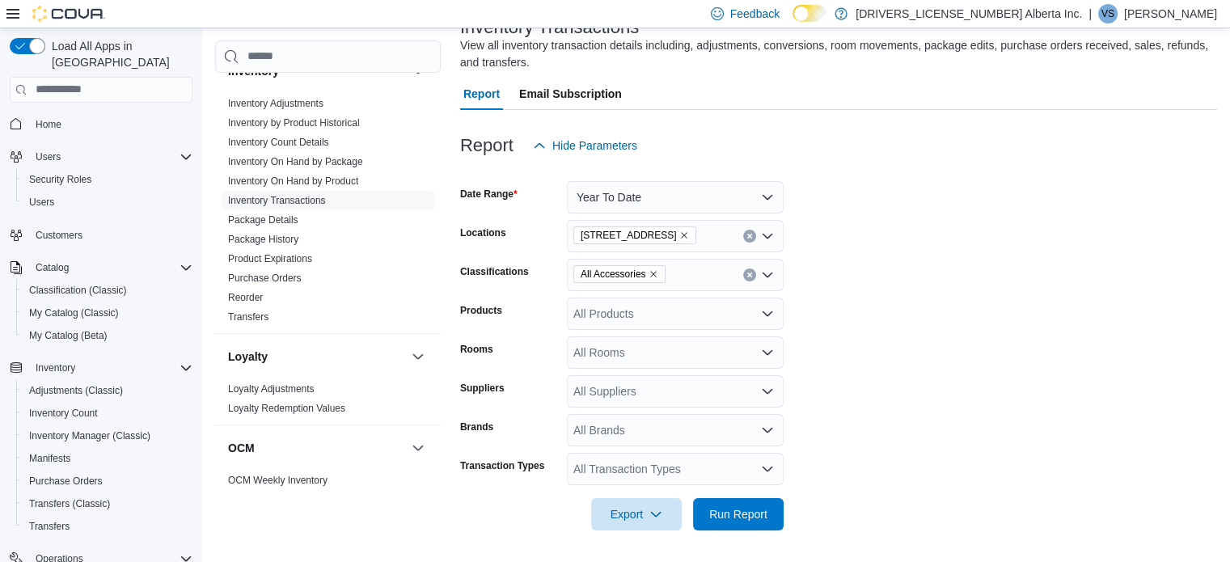
click at [695, 459] on div "All Transaction Types" at bounding box center [675, 469] width 217 height 32
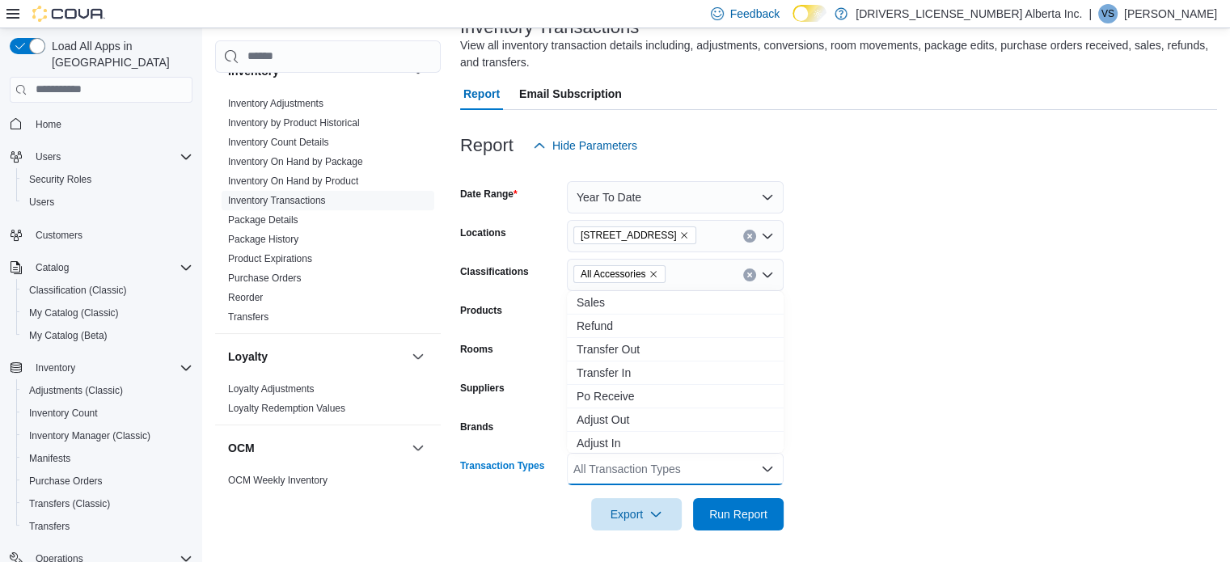
click at [833, 407] on form "Date Range Year To Date Locations 13124 82 Street NW Classifications All Access…" at bounding box center [838, 346] width 757 height 369
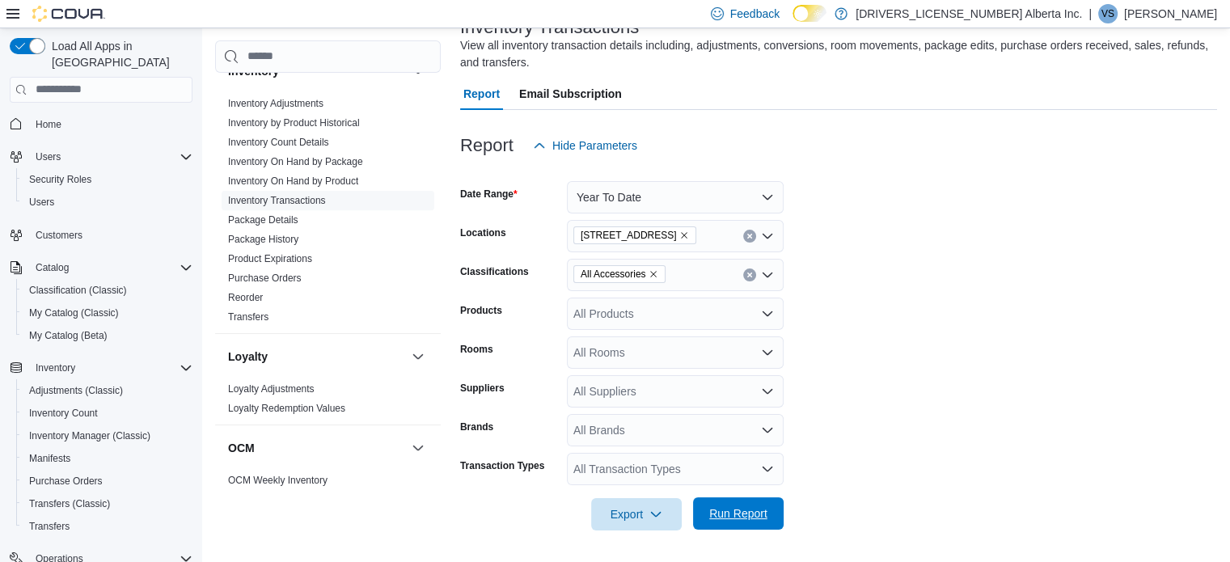
click at [749, 503] on span "Run Report" at bounding box center [737, 513] width 71 height 32
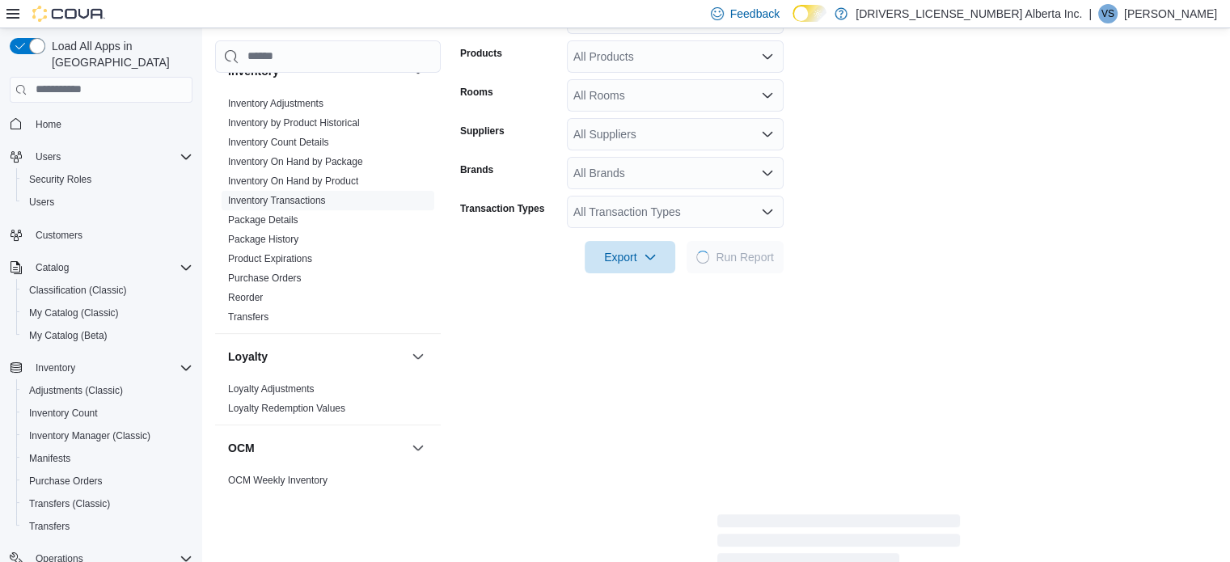
scroll to position [373, 0]
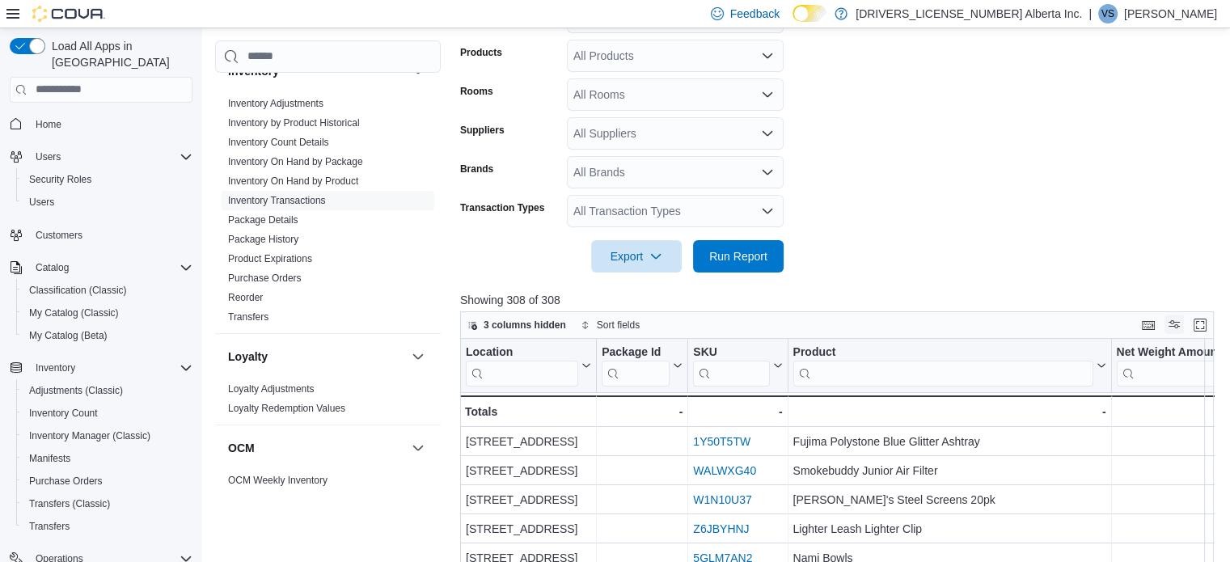
click at [1183, 329] on button "Display options" at bounding box center [1173, 323] width 19 height 19
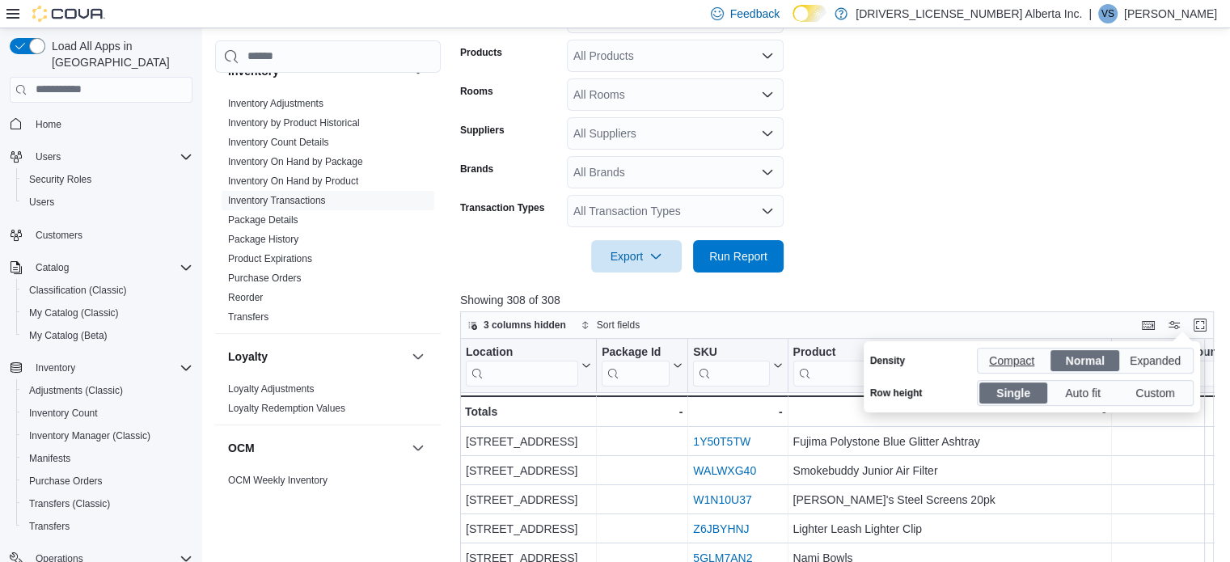
click at [1019, 361] on span "Compact" at bounding box center [1013, 360] width 49 height 24
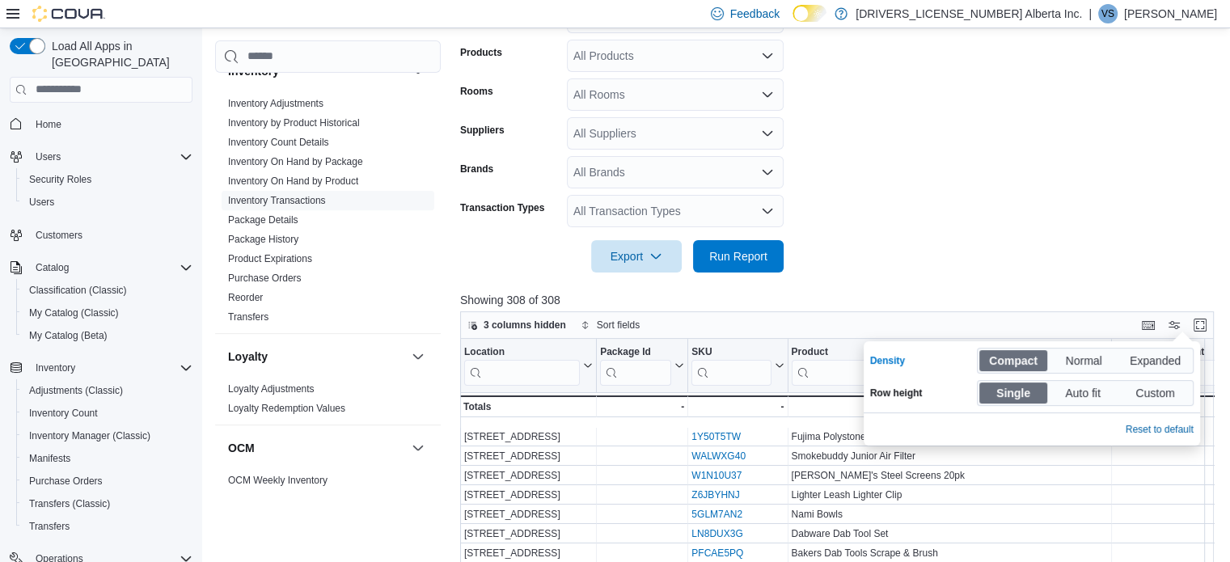
click at [1182, 249] on form "Date Range Year To Date Locations 13124 82 Street NW Classifications All Access…" at bounding box center [840, 88] width 761 height 369
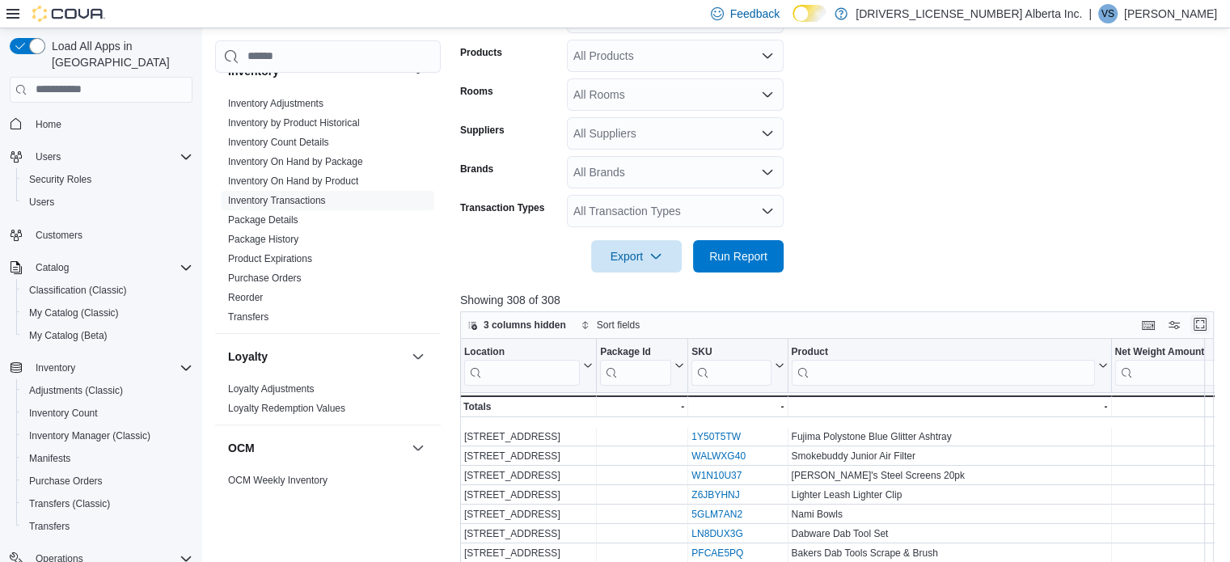
click at [1209, 318] on button "Enter fullscreen" at bounding box center [1199, 323] width 19 height 19
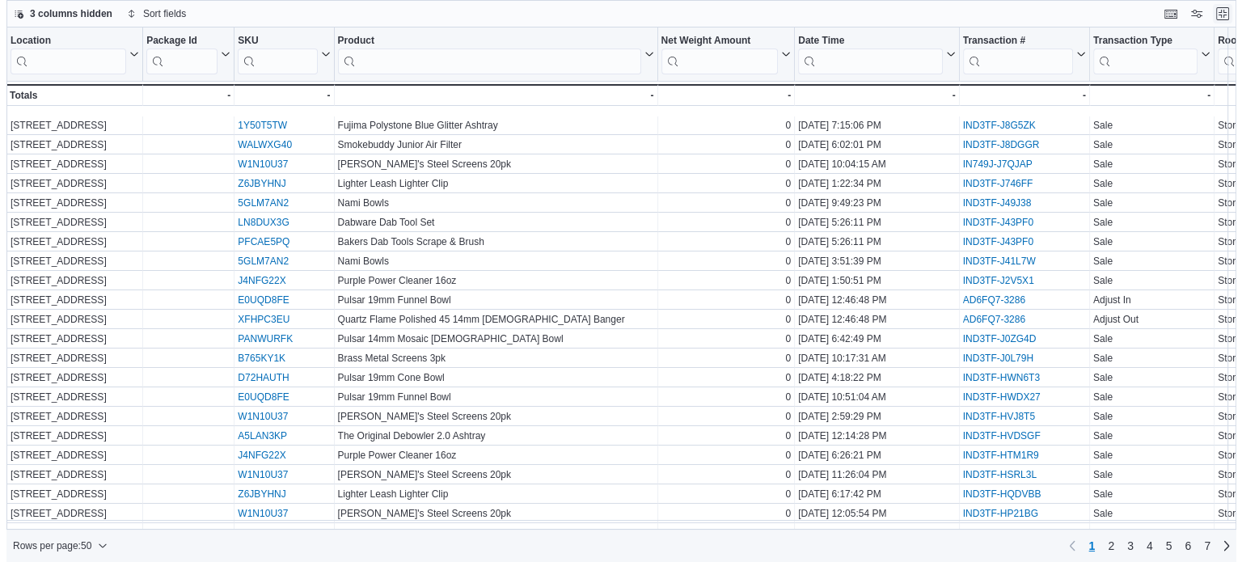
scroll to position [0, 0]
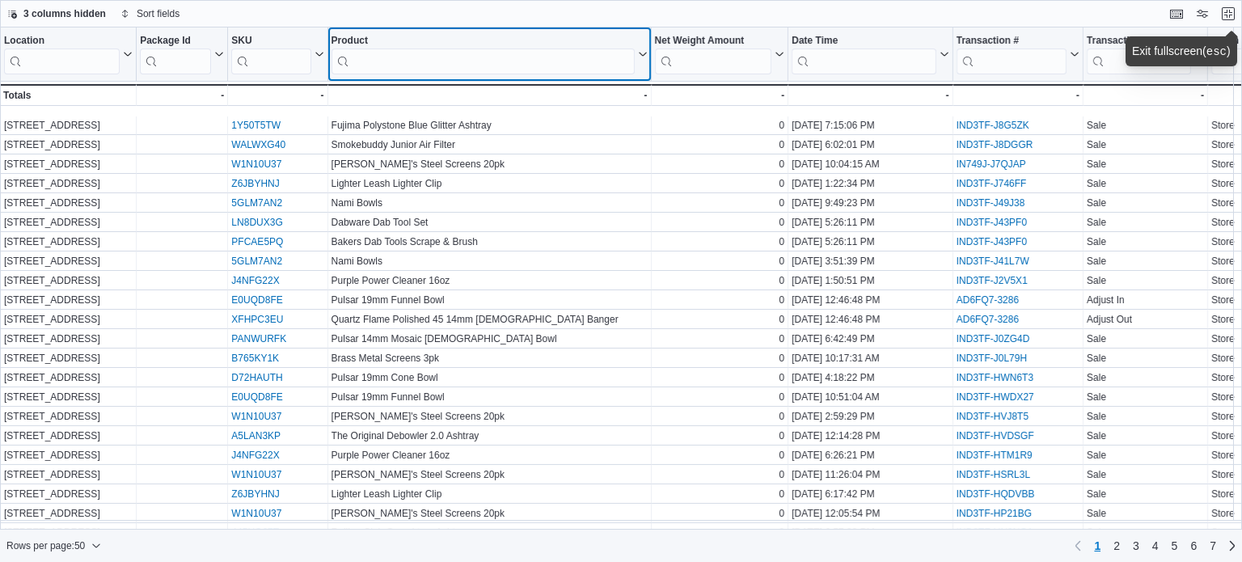
click at [386, 66] on input "search" at bounding box center [482, 62] width 303 height 26
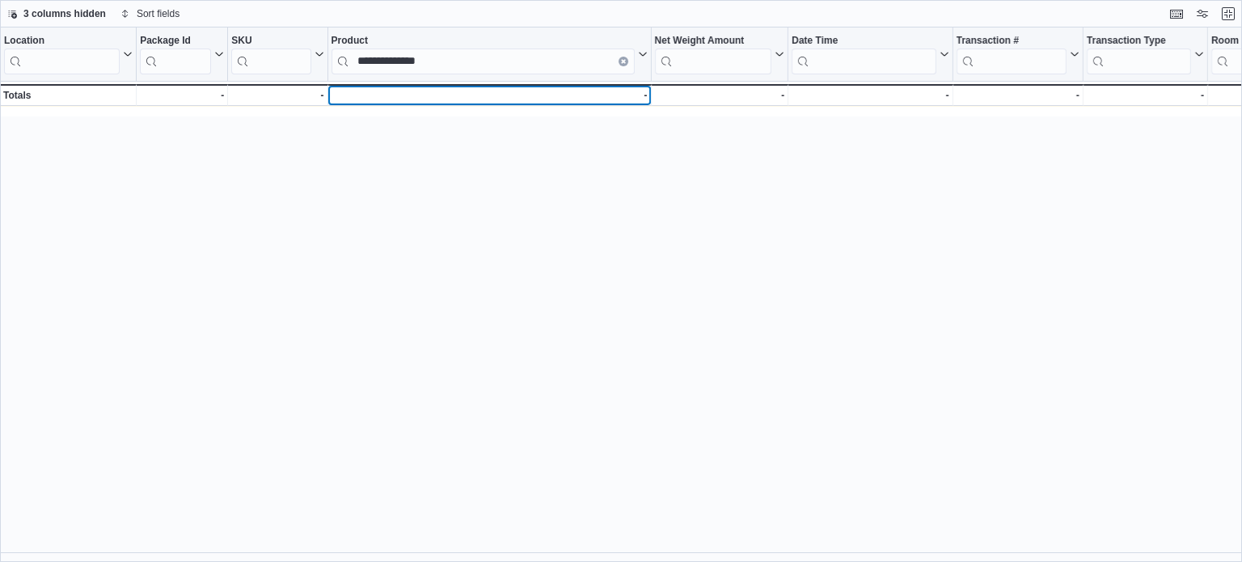
click at [475, 104] on div "- - Product, column 4, row 1" at bounding box center [489, 95] width 323 height 22
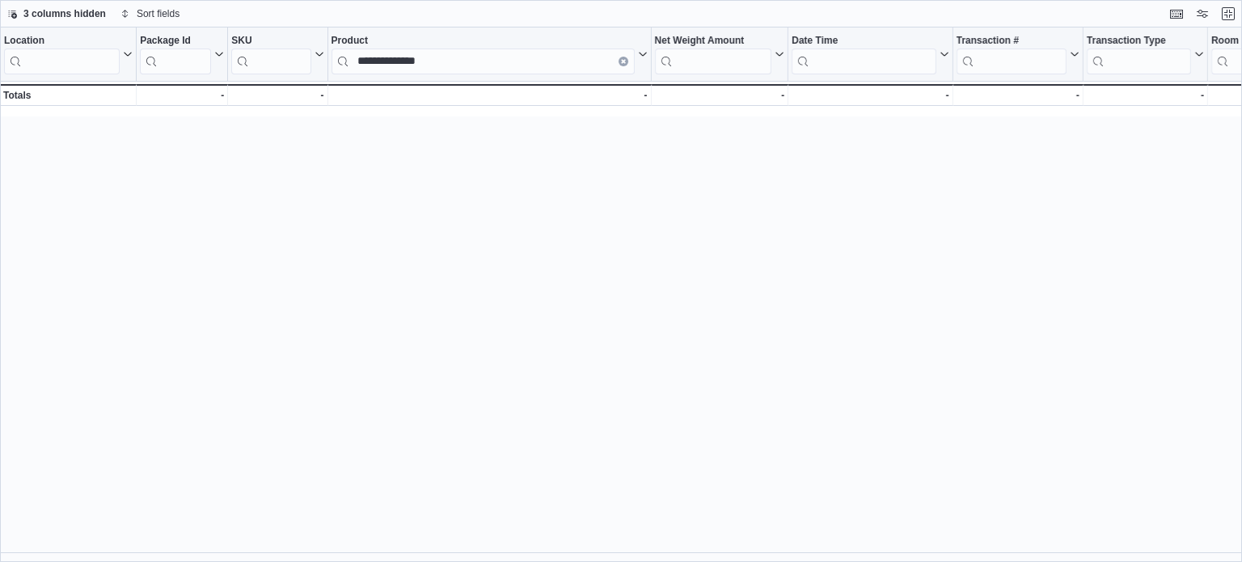
click at [509, 190] on div "**********" at bounding box center [621, 294] width 1242 height 535
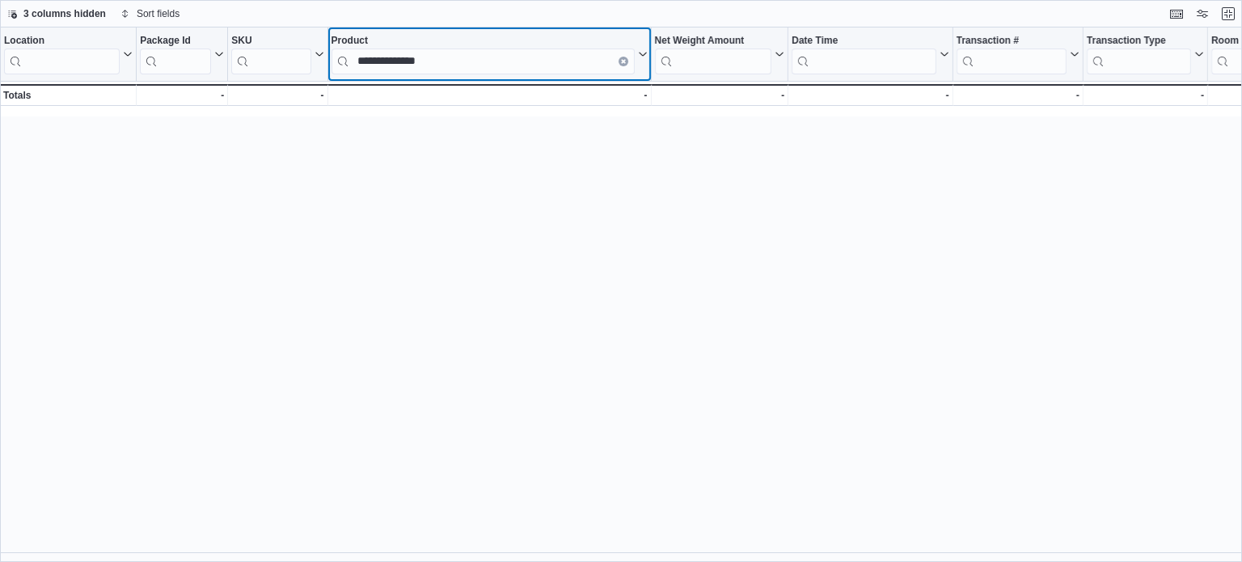
click at [499, 64] on input "**********" at bounding box center [482, 62] width 303 height 26
type input "*"
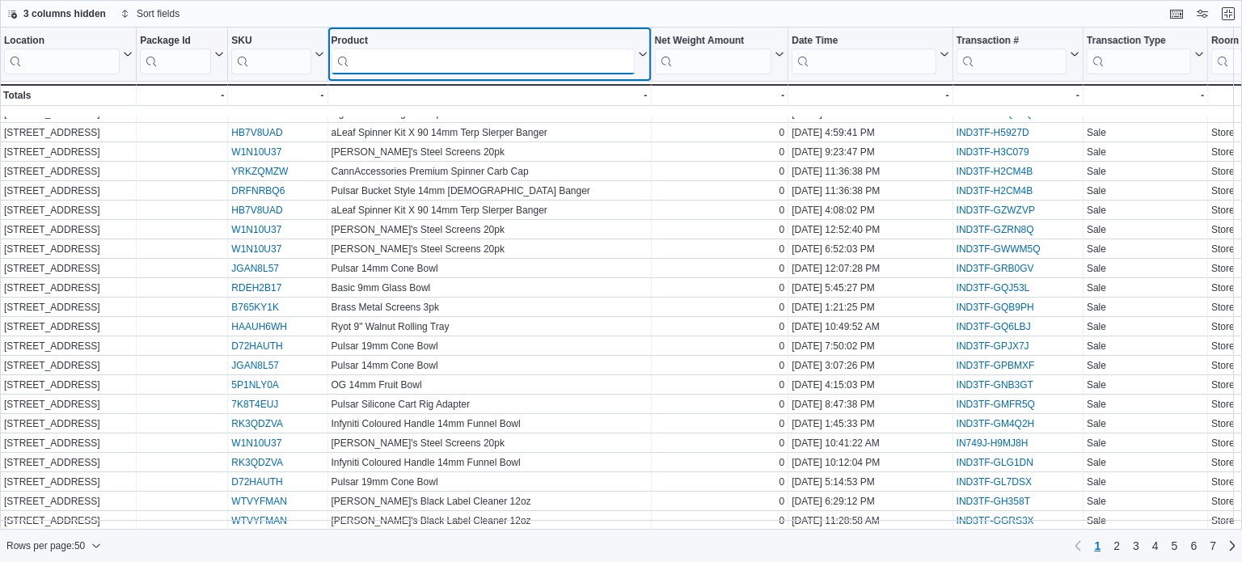
scroll to position [563, 0]
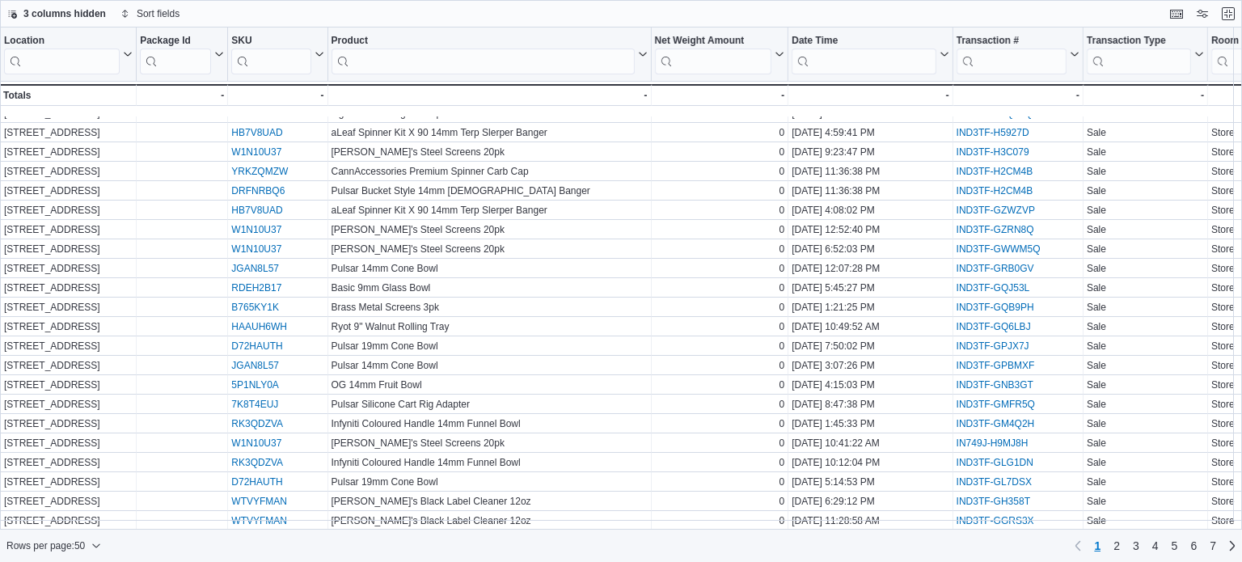
click at [69, 533] on div "Rows per page : 50 Page 1 of 7 1 2 3 4 5 6 7" at bounding box center [621, 546] width 1242 height 26
click at [66, 549] on span "Rows per page : 50" at bounding box center [45, 545] width 78 height 13
click at [91, 513] on span "100 rows" at bounding box center [75, 512] width 52 height 13
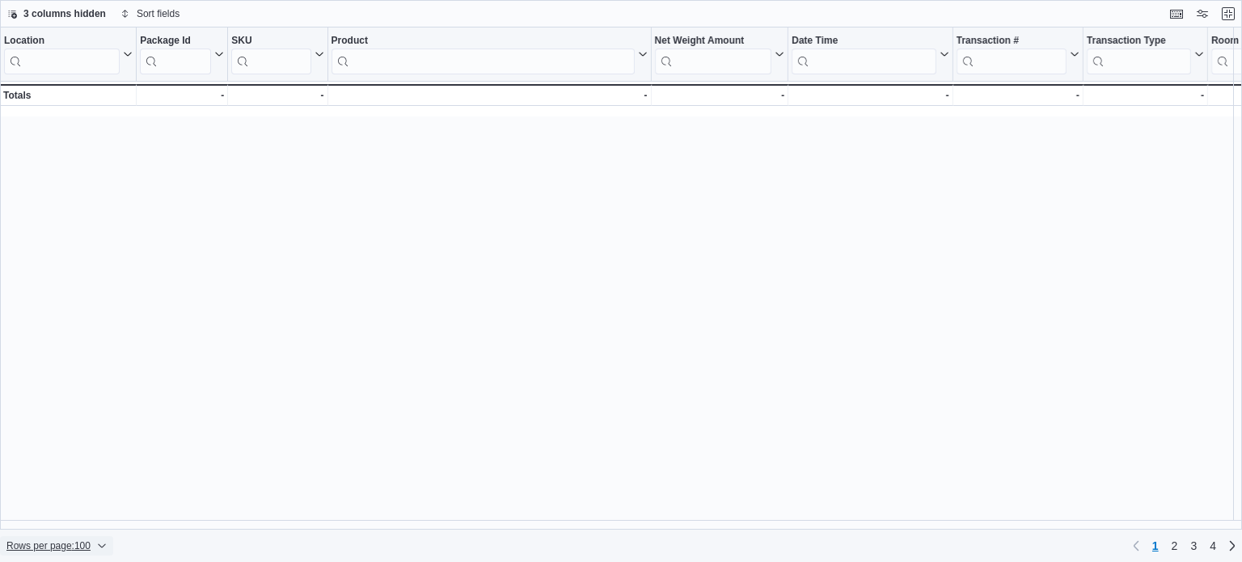
scroll to position [0, 0]
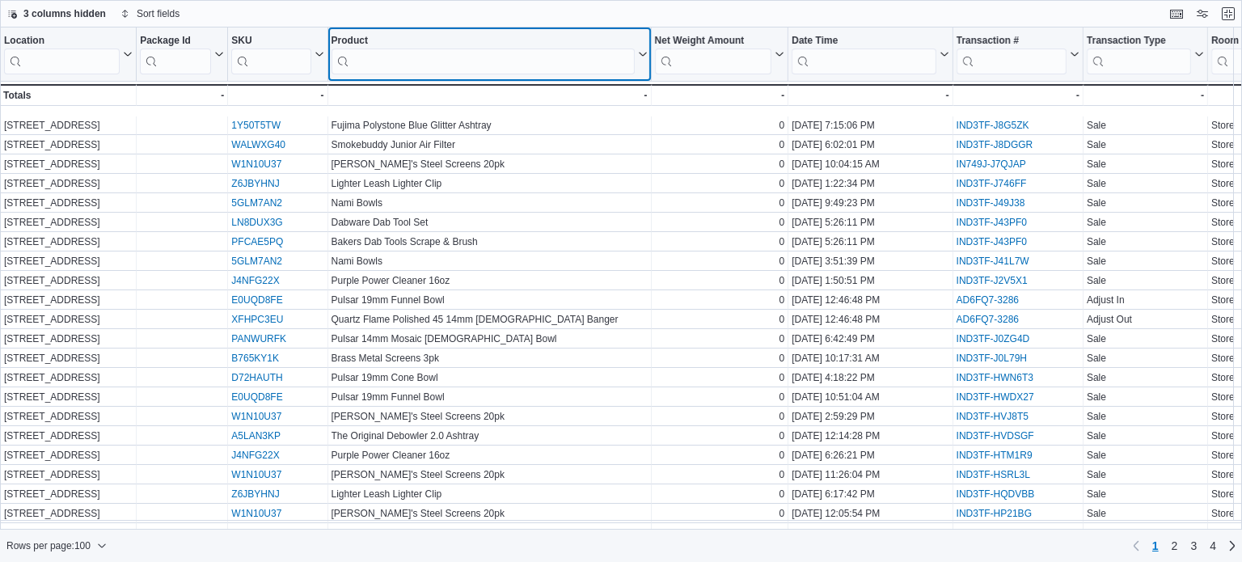
click at [639, 49] on icon at bounding box center [641, 54] width 13 height 10
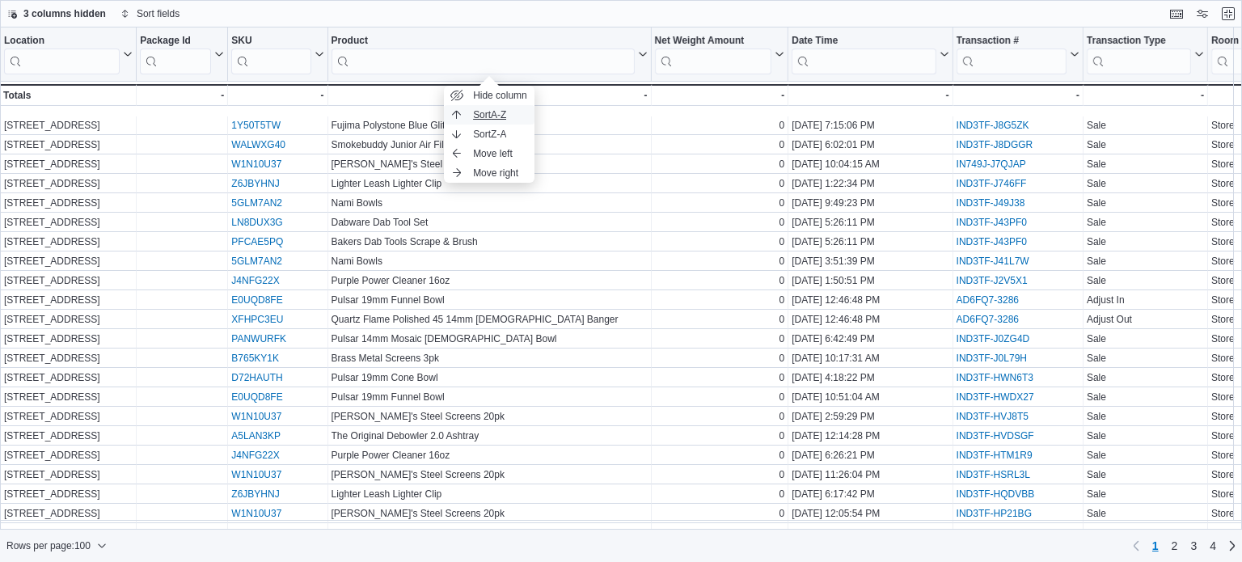
click at [510, 114] on button "Sort A-Z" at bounding box center [489, 114] width 91 height 19
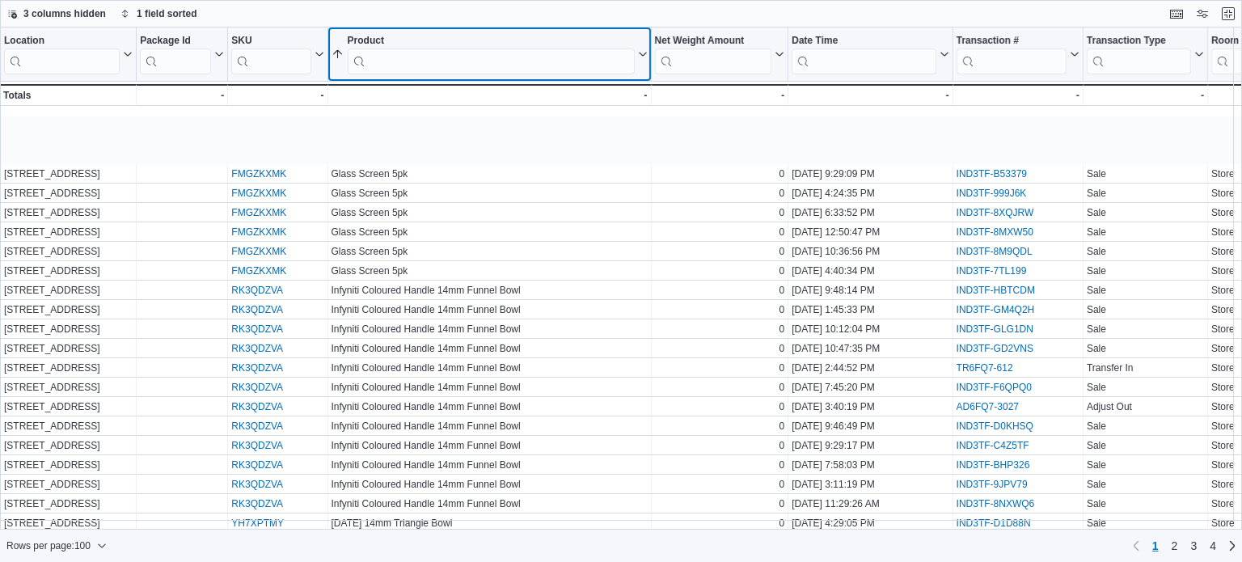
scroll to position [1534, 0]
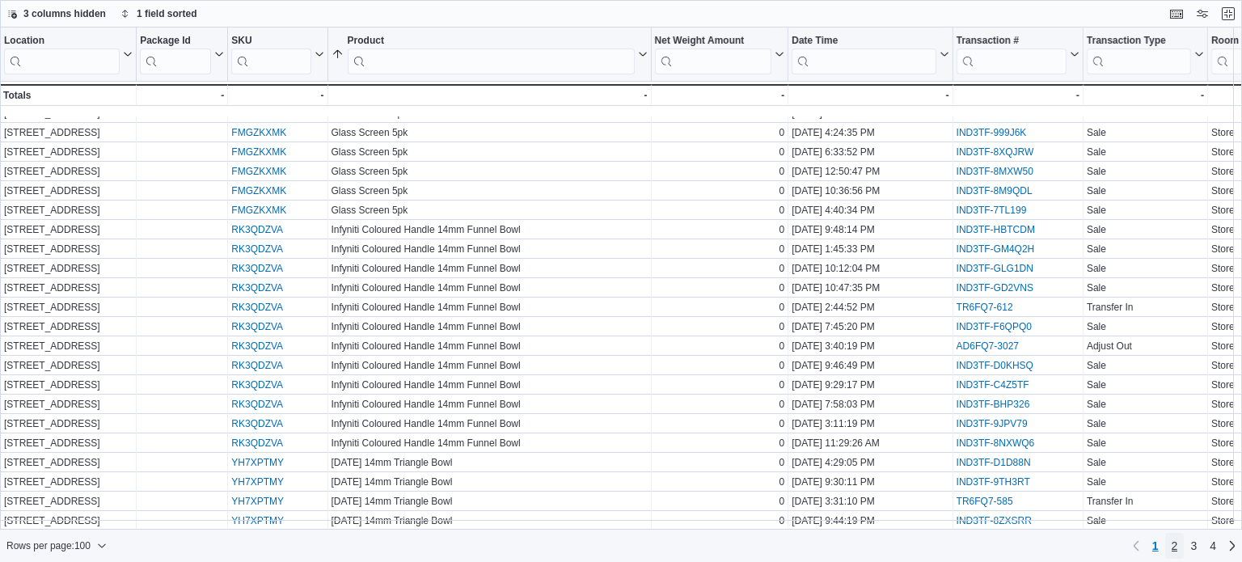
click at [1182, 547] on link "2" at bounding box center [1174, 546] width 19 height 26
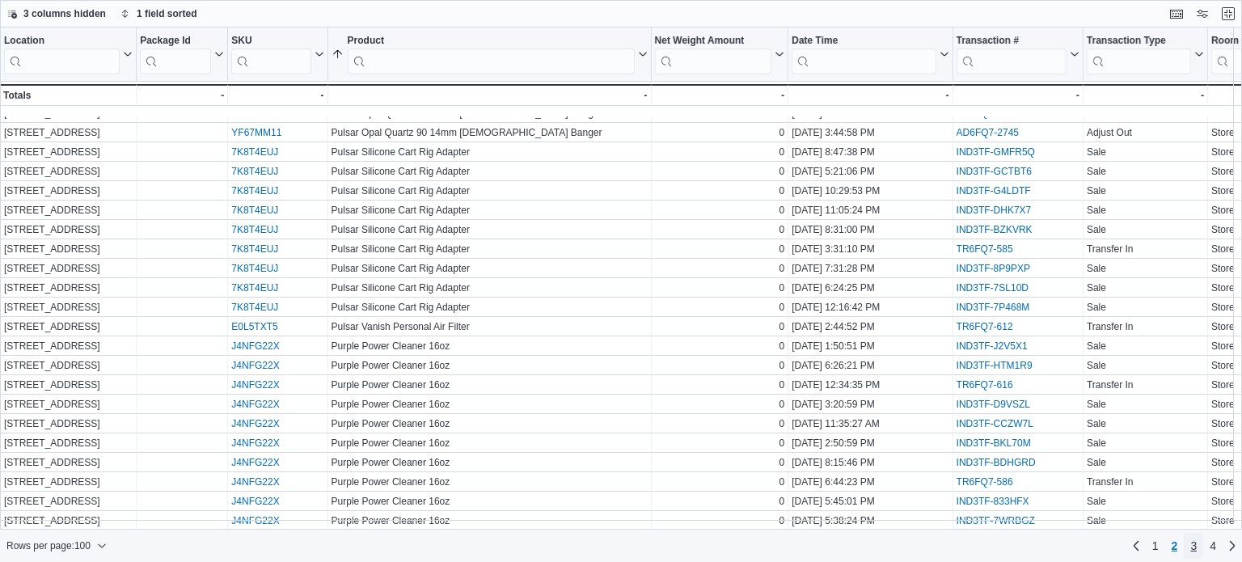
click at [1199, 550] on link "3" at bounding box center [1192, 546] width 19 height 26
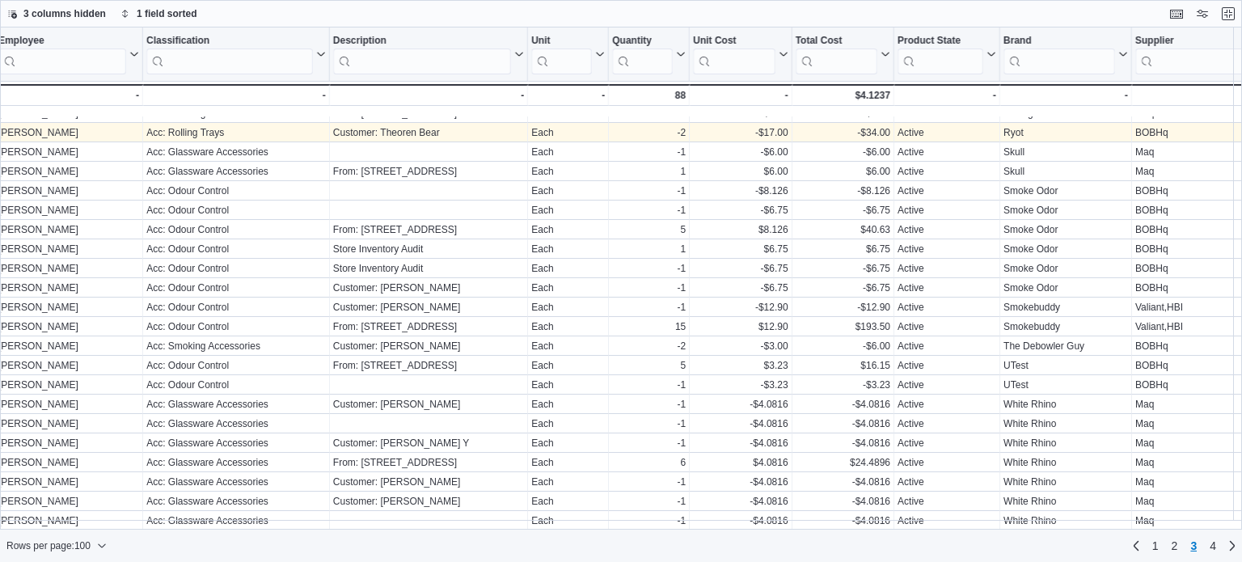
scroll to position [1534, 1309]
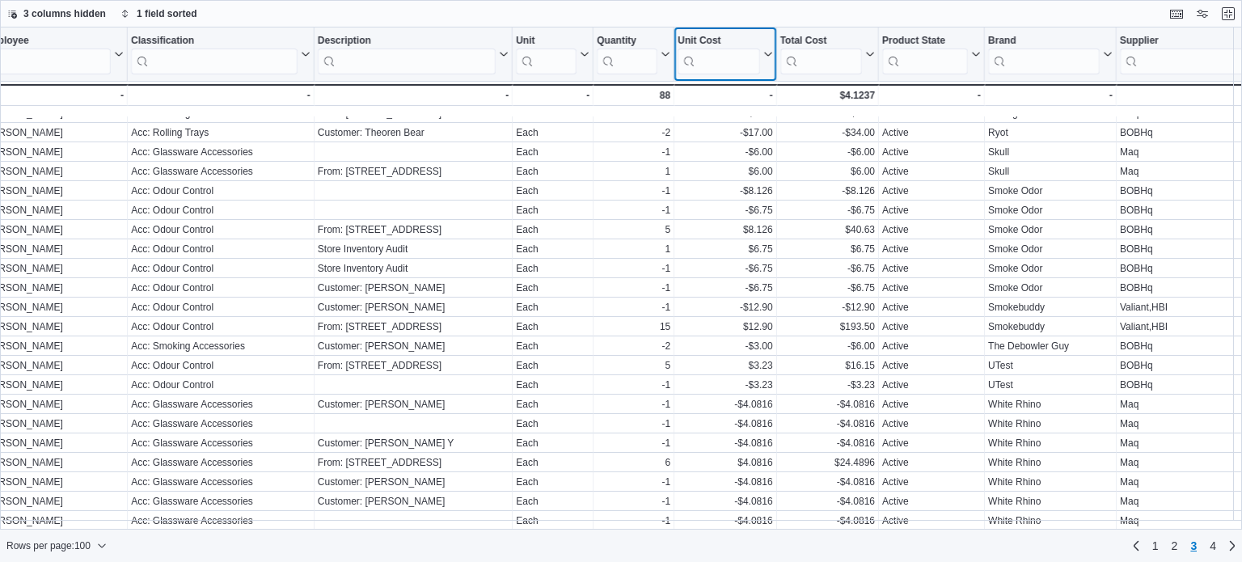
click at [766, 59] on button "Unit Cost" at bounding box center [724, 55] width 95 height 40
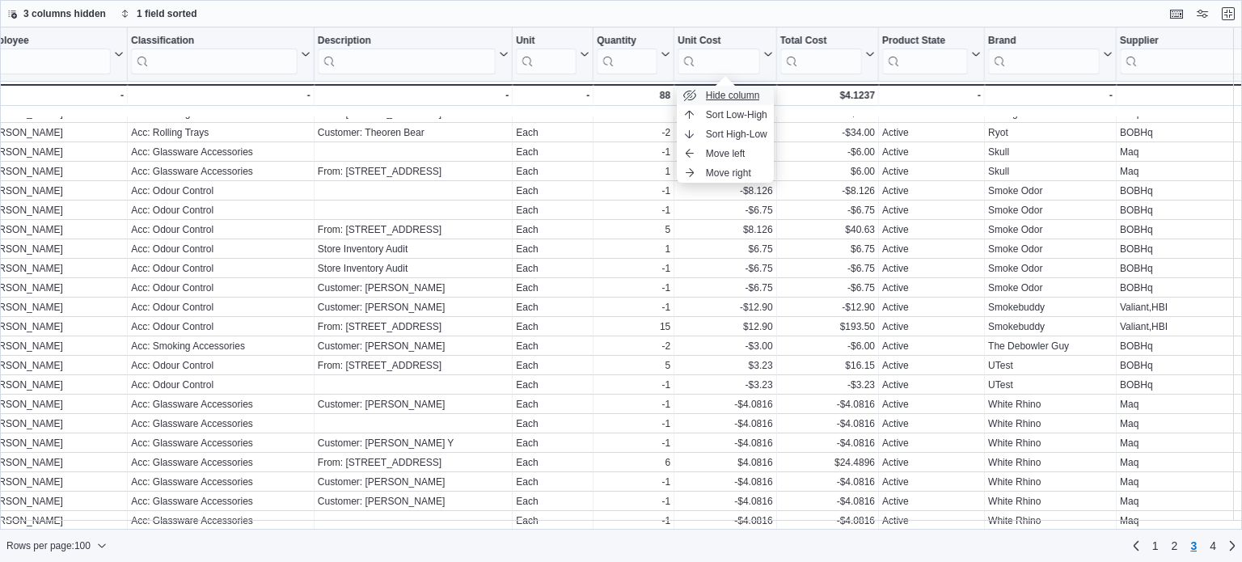
click at [734, 99] on span "Hide column" at bounding box center [733, 95] width 54 height 13
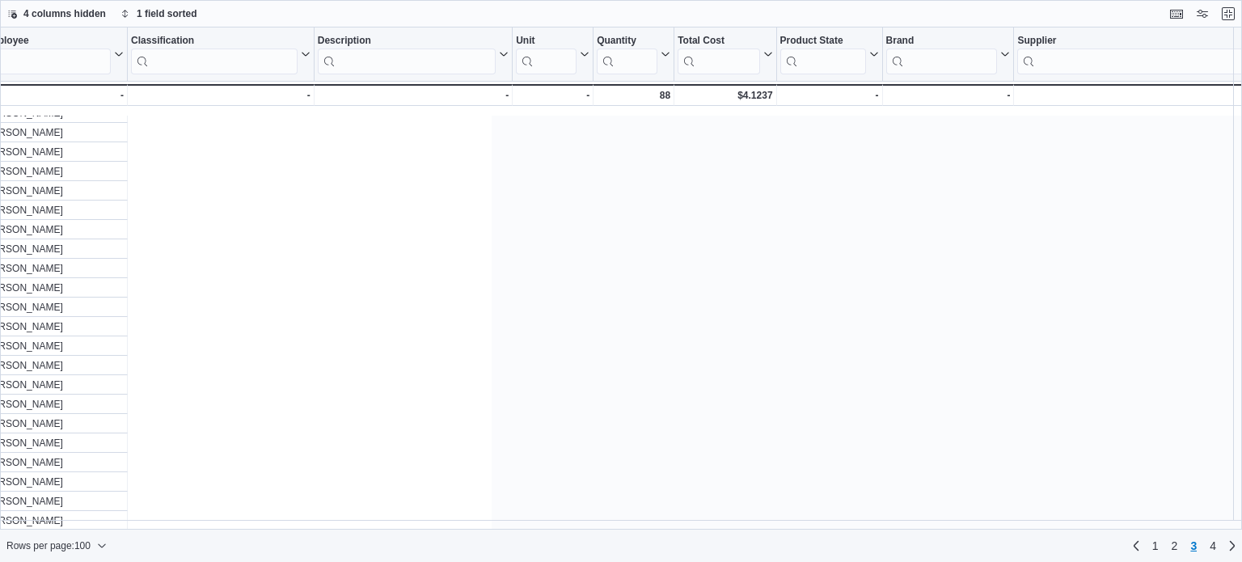
scroll to position [1534, 0]
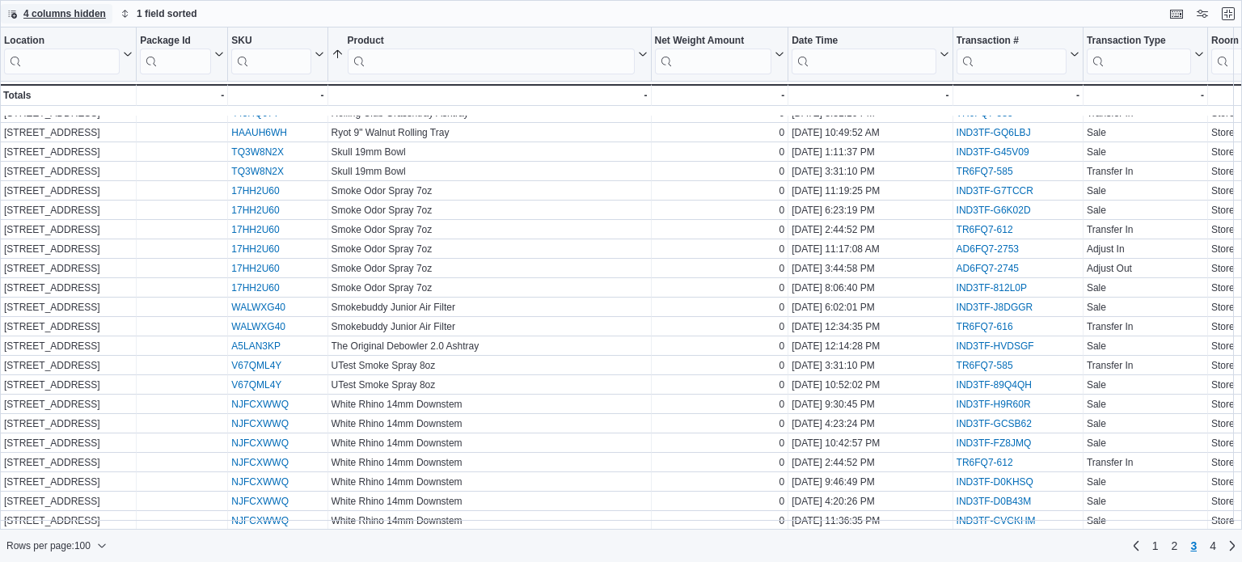
click at [65, 22] on span "4 columns hidden" at bounding box center [56, 13] width 99 height 19
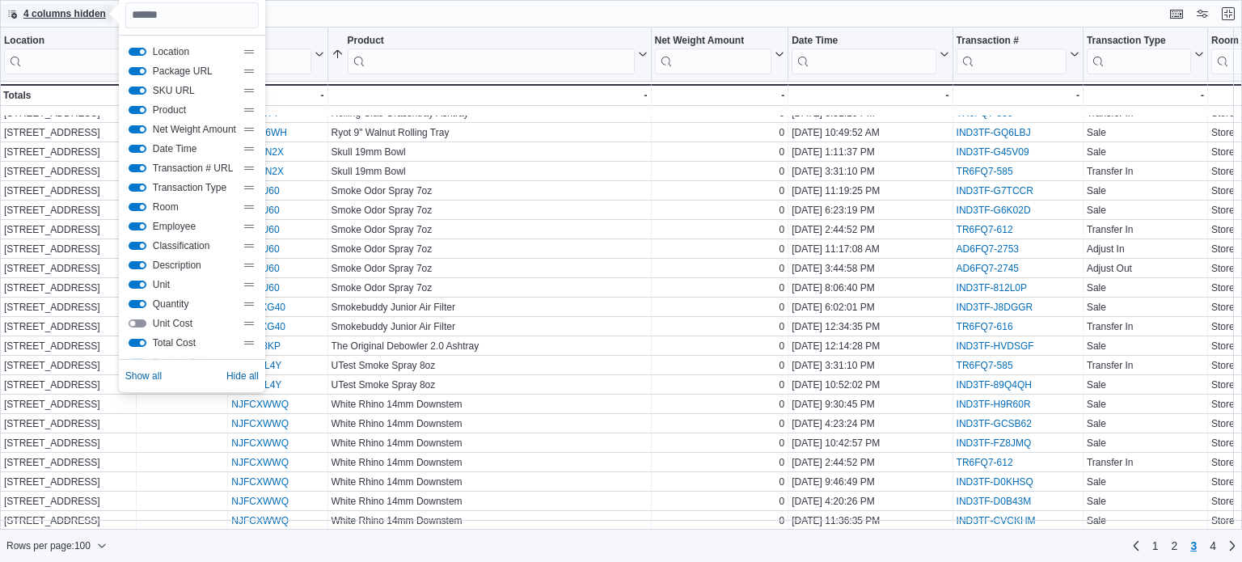
click at [94, 15] on span "4 columns hidden" at bounding box center [64, 13] width 82 height 13
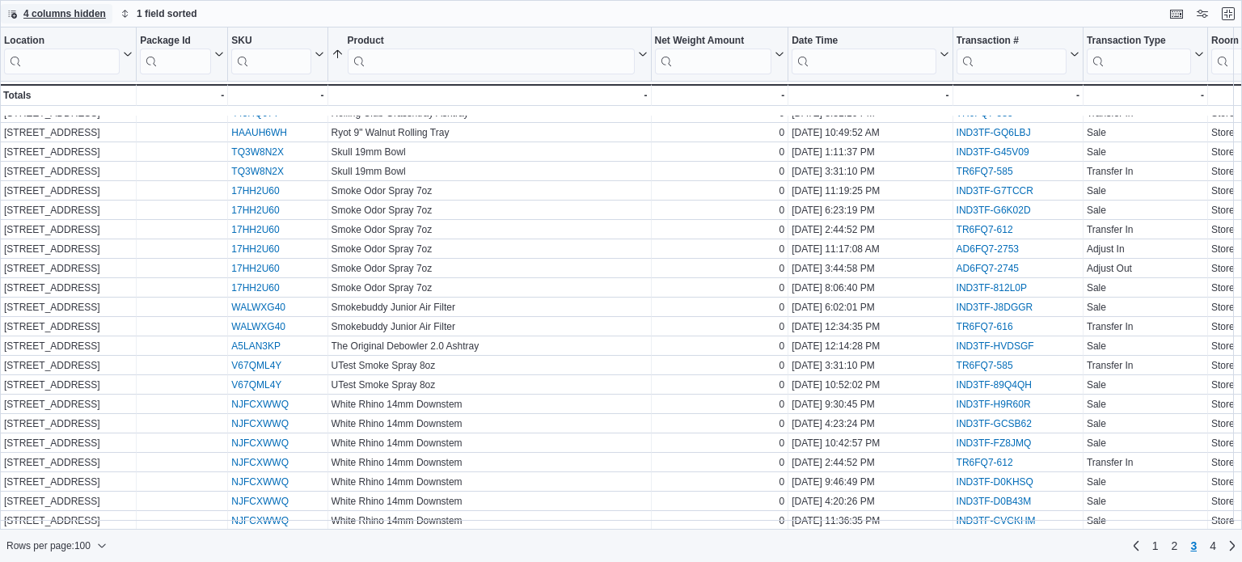
click at [94, 15] on span "4 columns hidden" at bounding box center [64, 13] width 82 height 13
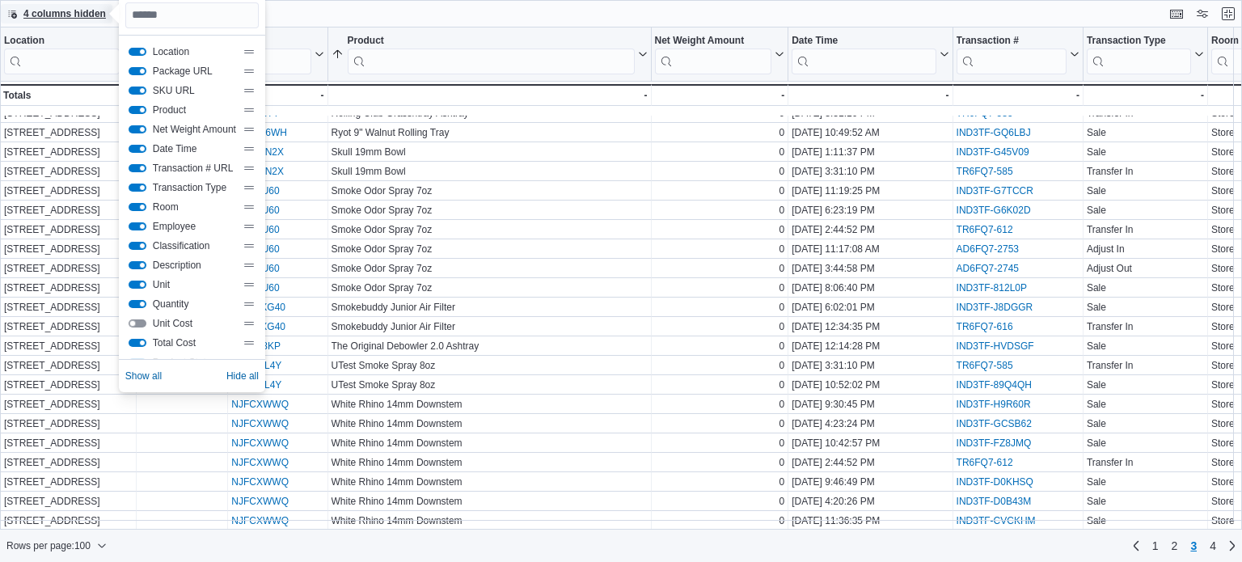
click at [87, 7] on span "4 columns hidden" at bounding box center [64, 13] width 82 height 13
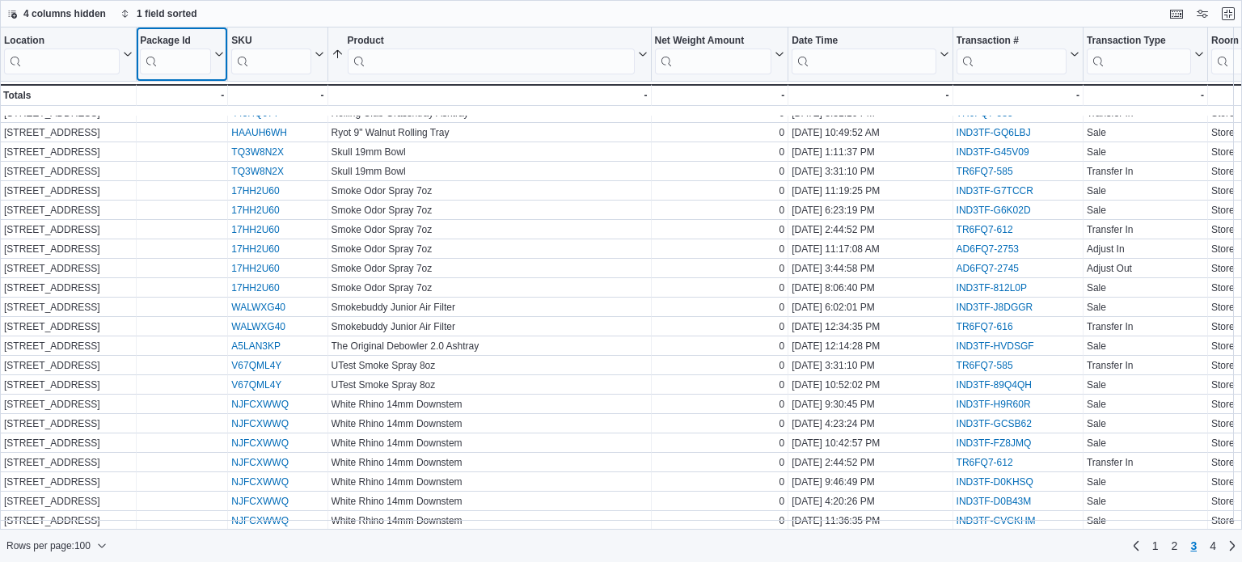
click at [218, 49] on icon at bounding box center [217, 54] width 13 height 10
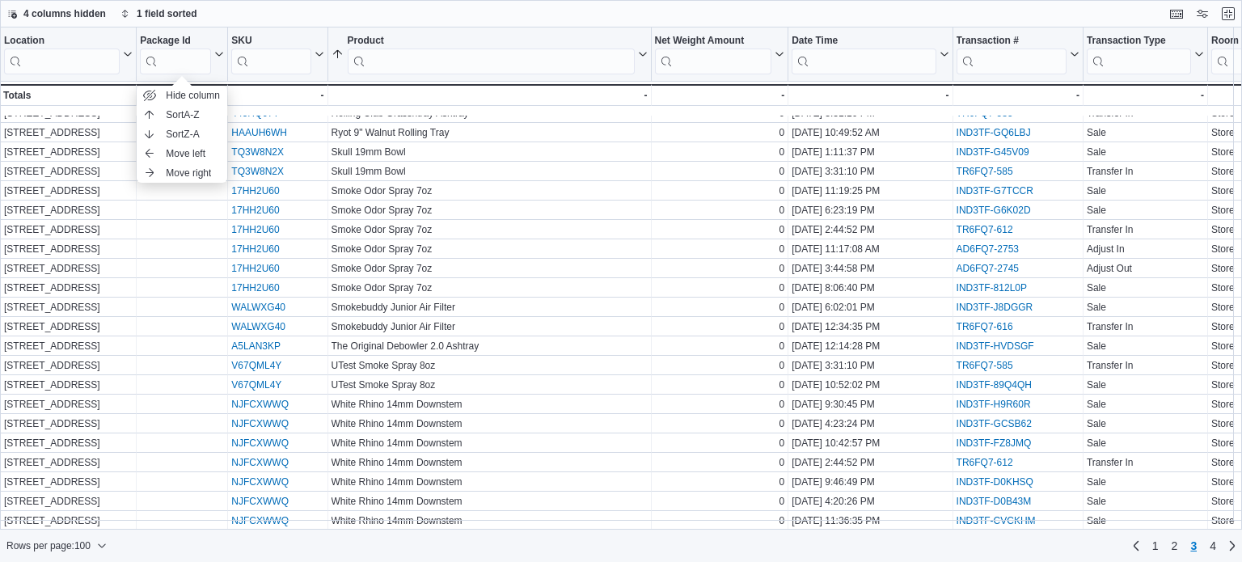
click at [234, 19] on div "4 columns hidden 1 field sorted" at bounding box center [621, 13] width 1242 height 27
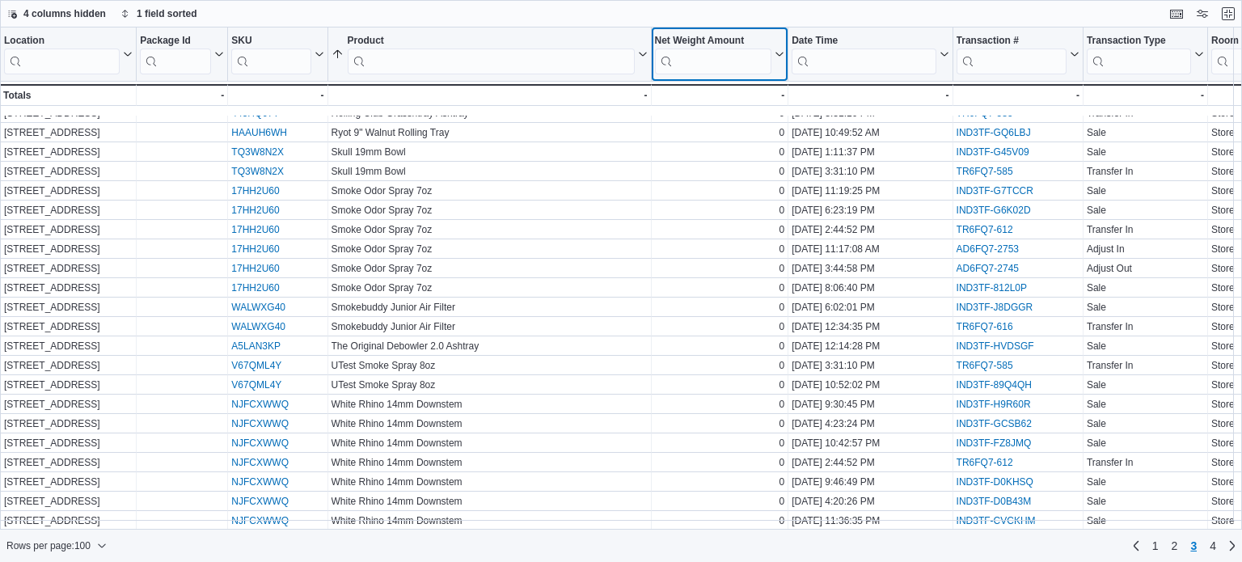
click at [776, 51] on icon at bounding box center [777, 54] width 13 height 10
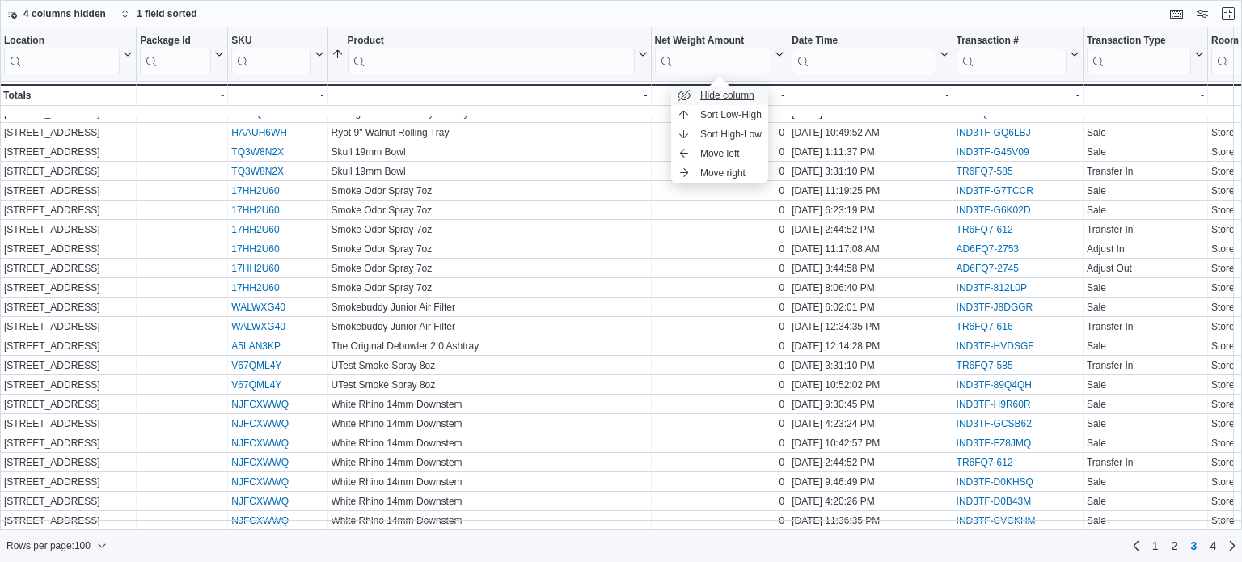
click at [745, 94] on span "Hide column" at bounding box center [727, 95] width 54 height 13
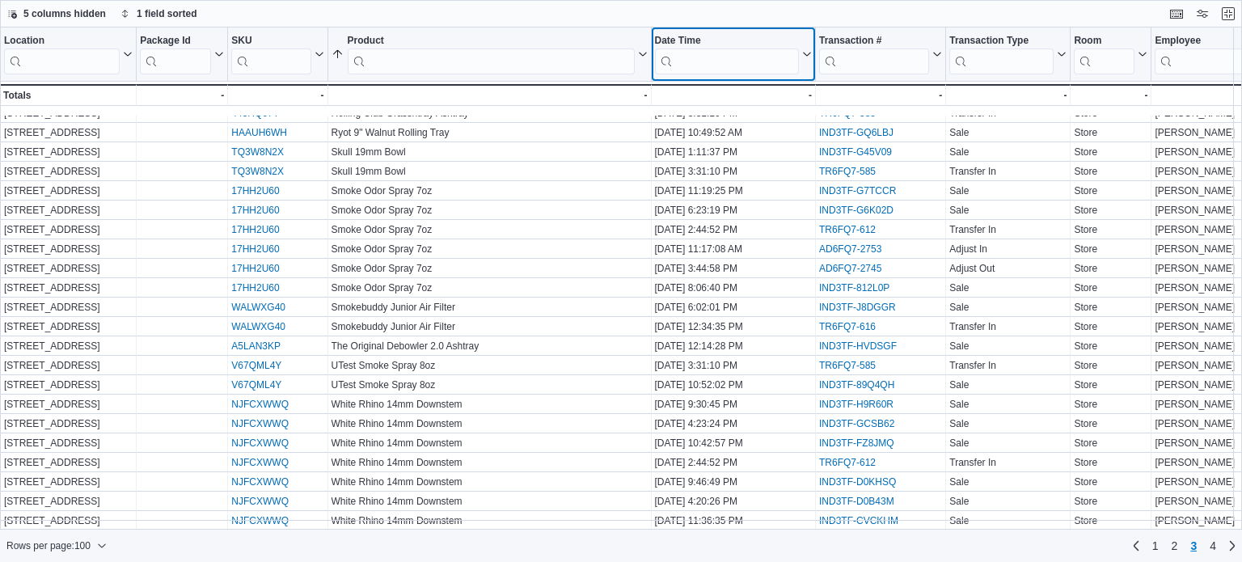
click at [808, 54] on icon at bounding box center [805, 54] width 13 height 10
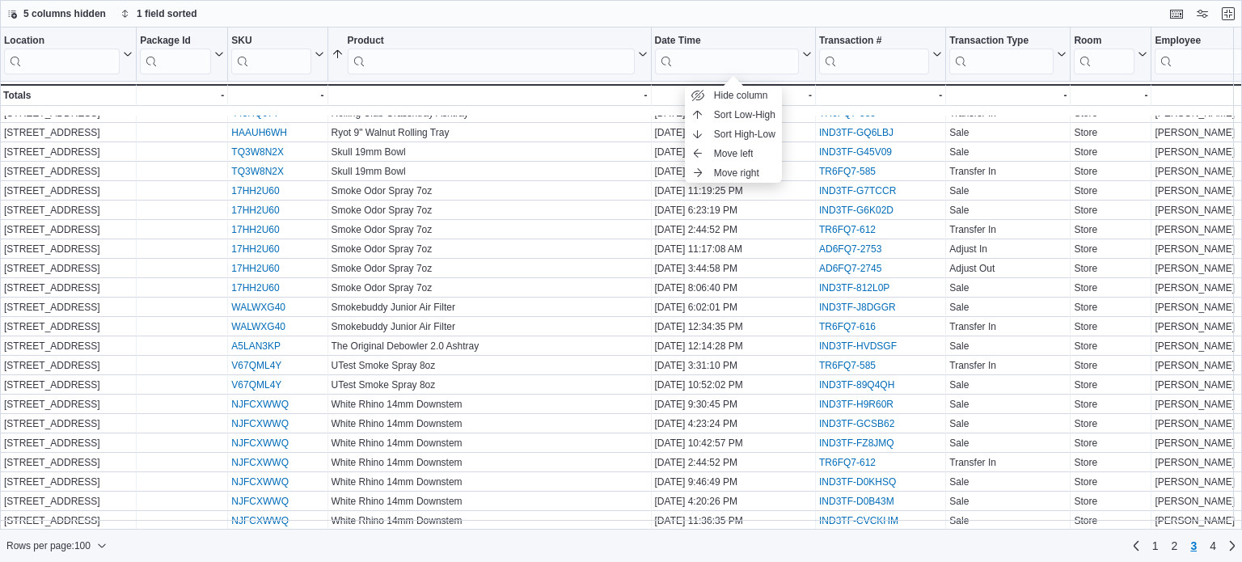
click at [816, 9] on div "5 columns hidden 1 field sorted" at bounding box center [621, 13] width 1242 height 27
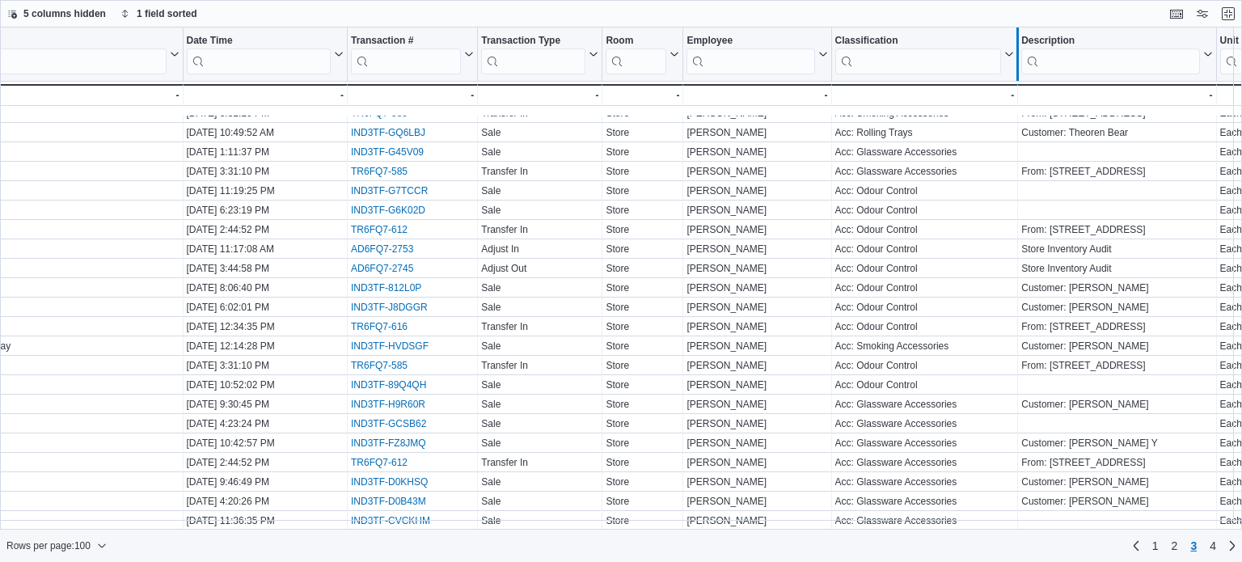
scroll to position [1534, 673]
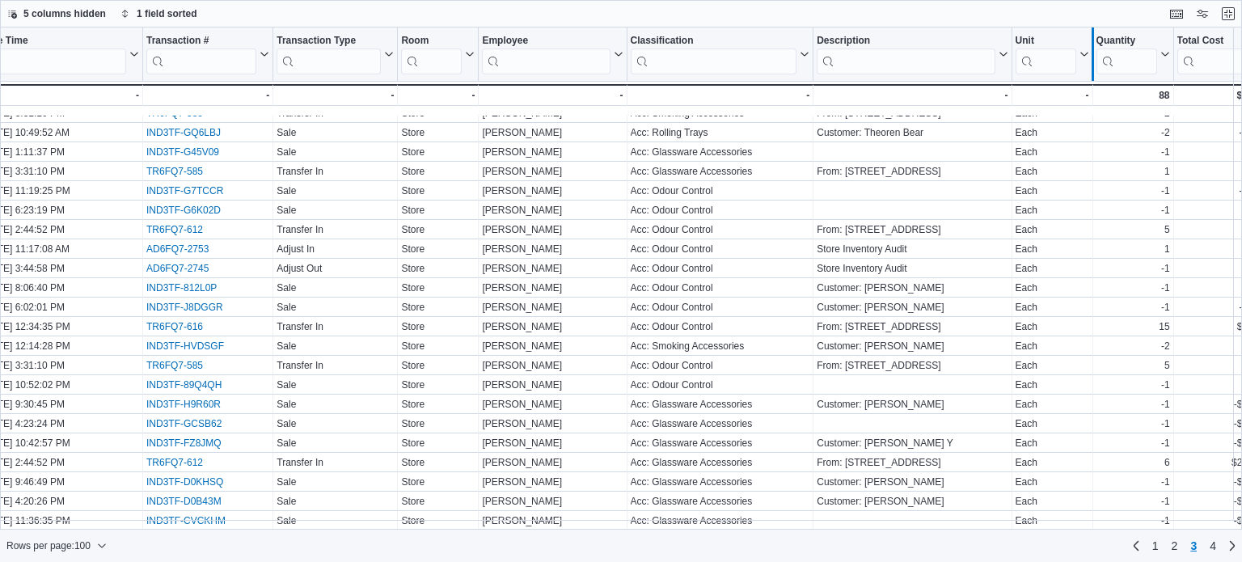
click at [1086, 54] on div at bounding box center [1092, 53] width 13 height 53
click at [1081, 55] on icon at bounding box center [1082, 54] width 13 height 10
click at [1041, 100] on span "Hide column" at bounding box center [1063, 95] width 54 height 13
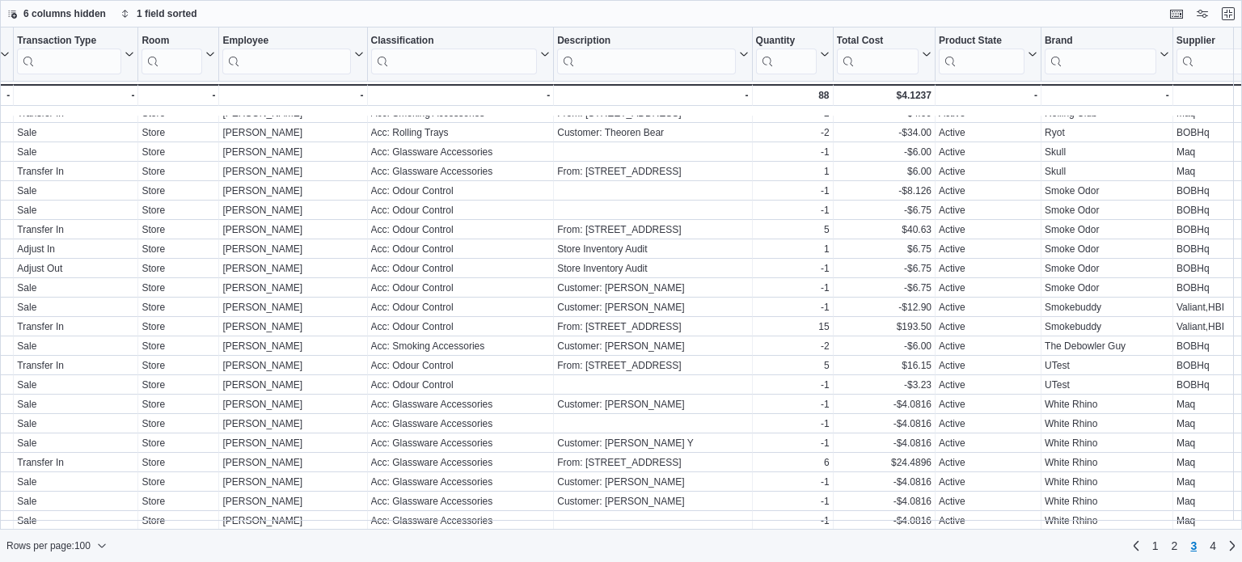
scroll to position [1534, 934]
click at [1025, 62] on div "Location Click to view column header actions Package Id Click to view column he…" at bounding box center [442, 71] width 2752 height 88
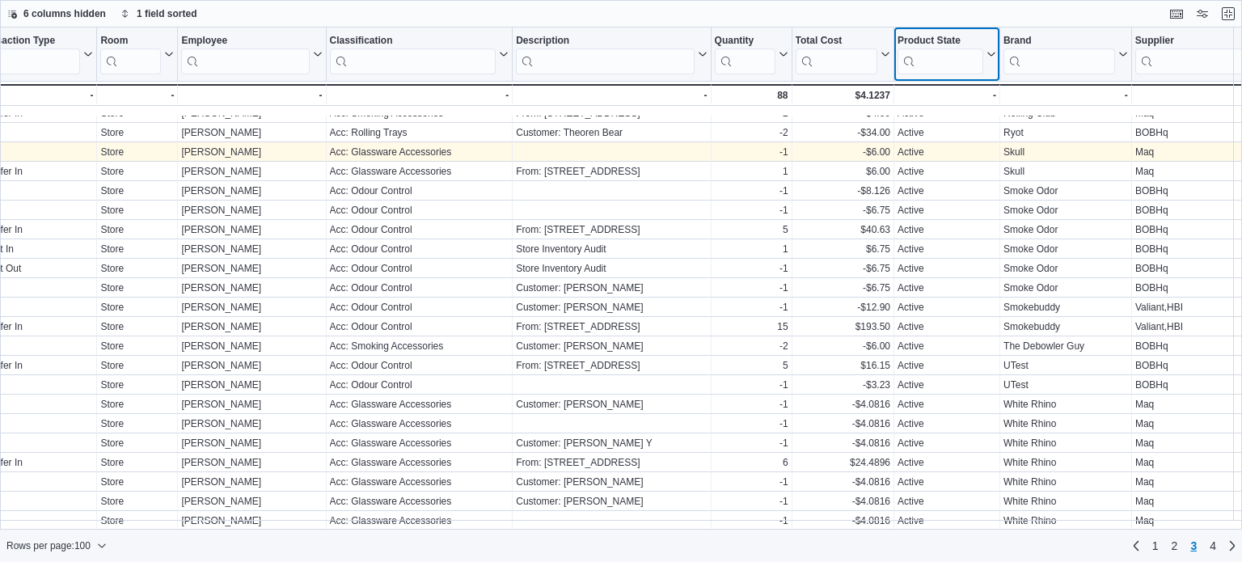
scroll to position [1534, 1096]
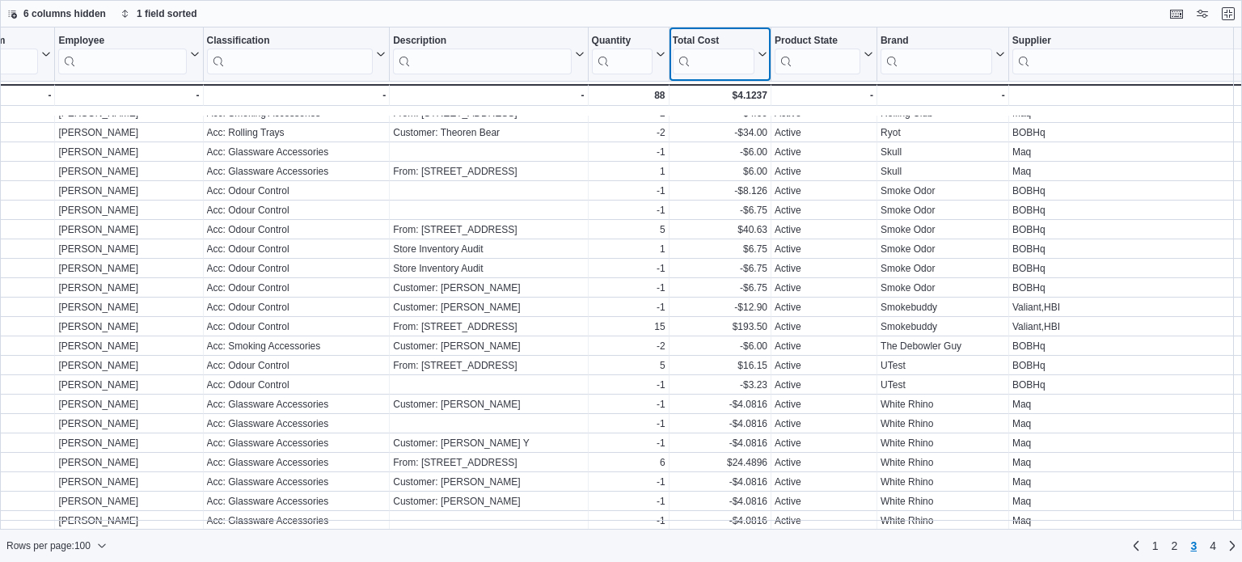
click at [761, 54] on icon at bounding box center [761, 55] width 7 height 4
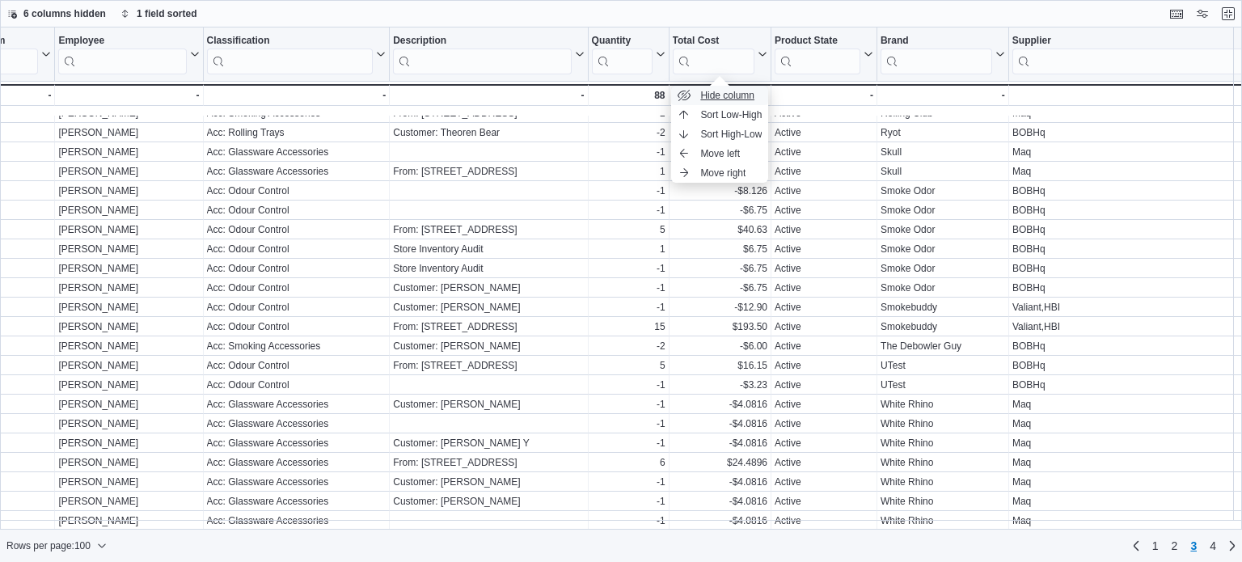
click at [736, 87] on button "Hide column" at bounding box center [719, 95] width 97 height 19
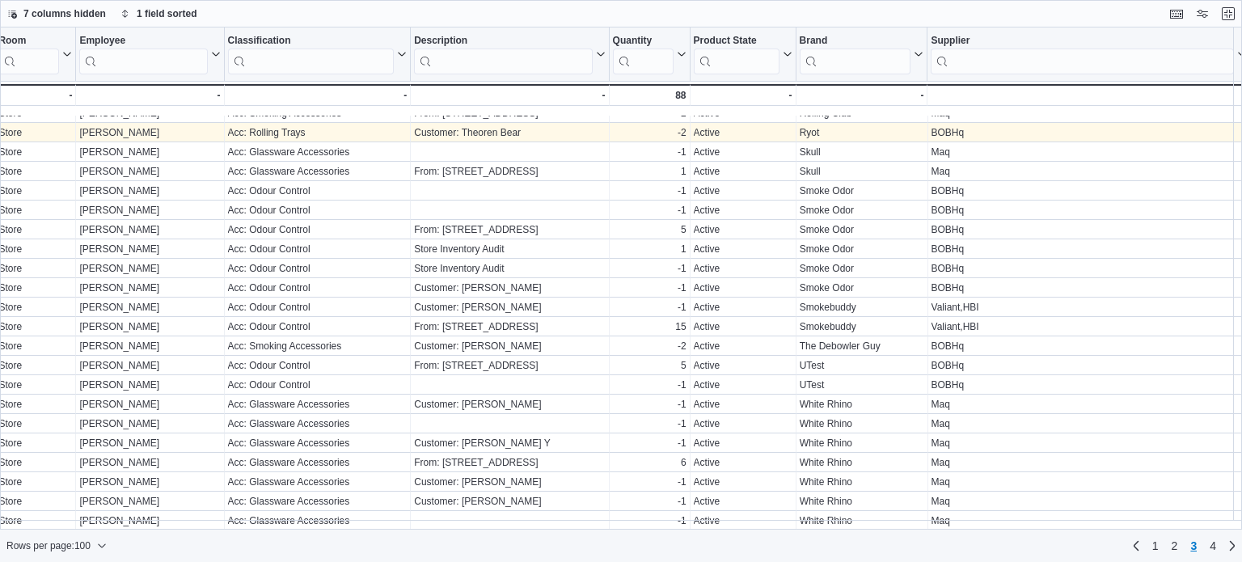
scroll to position [1534, 1076]
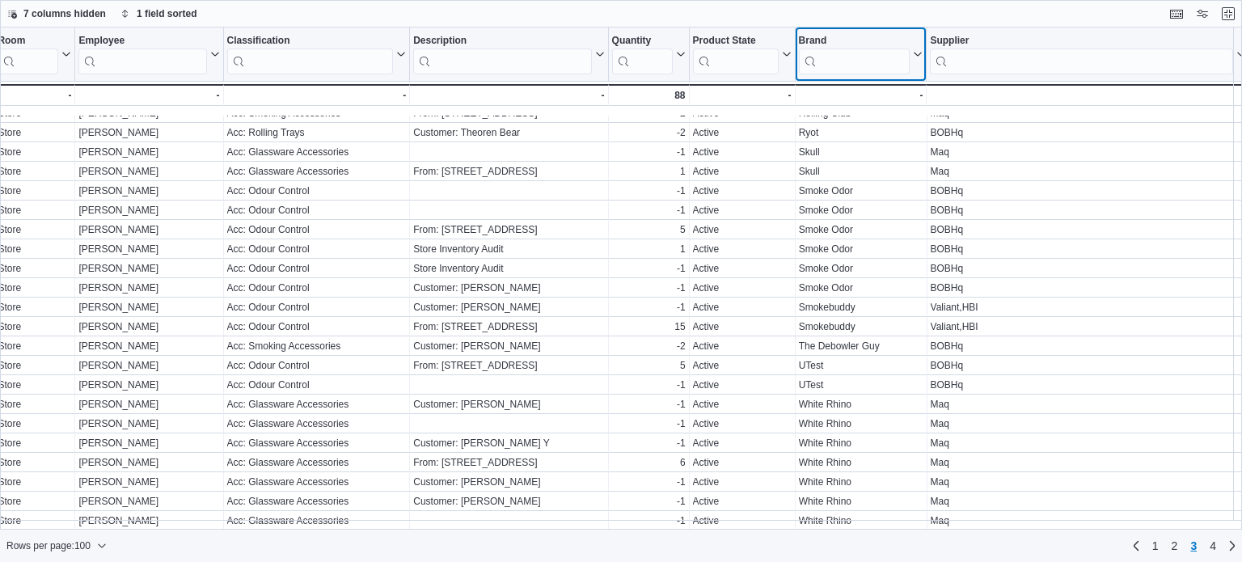
click at [917, 55] on div "Location Click to view column header actions Package Id Click to view column he…" at bounding box center [248, 71] width 2649 height 88
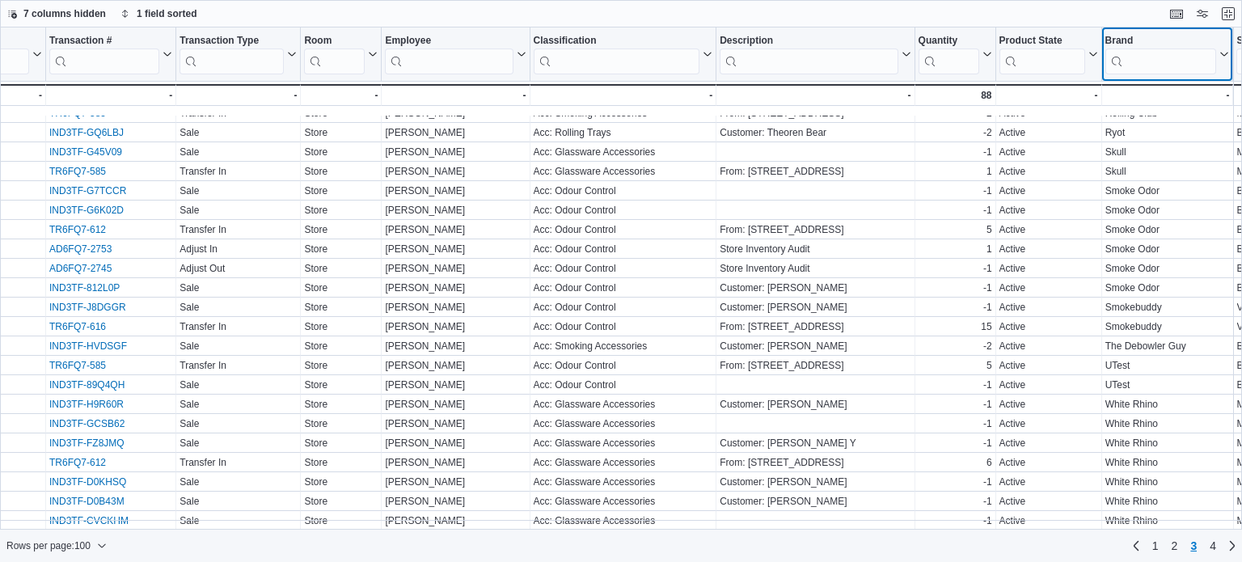
click at [1219, 57] on icon at bounding box center [1222, 54] width 13 height 10
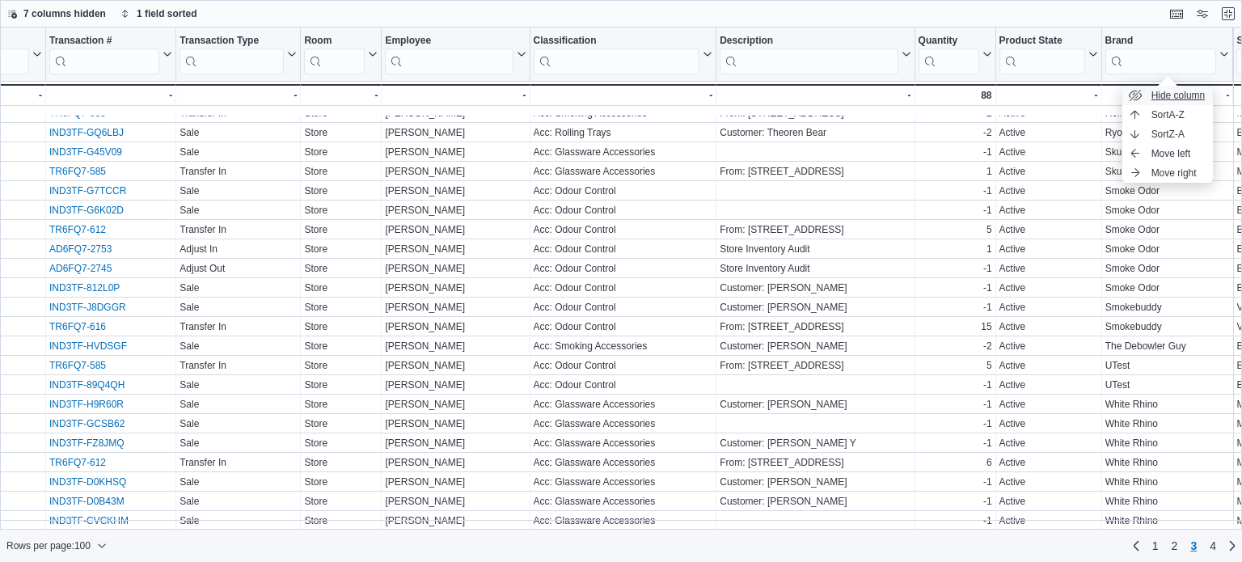
click at [1191, 91] on span "Hide column" at bounding box center [1178, 95] width 54 height 13
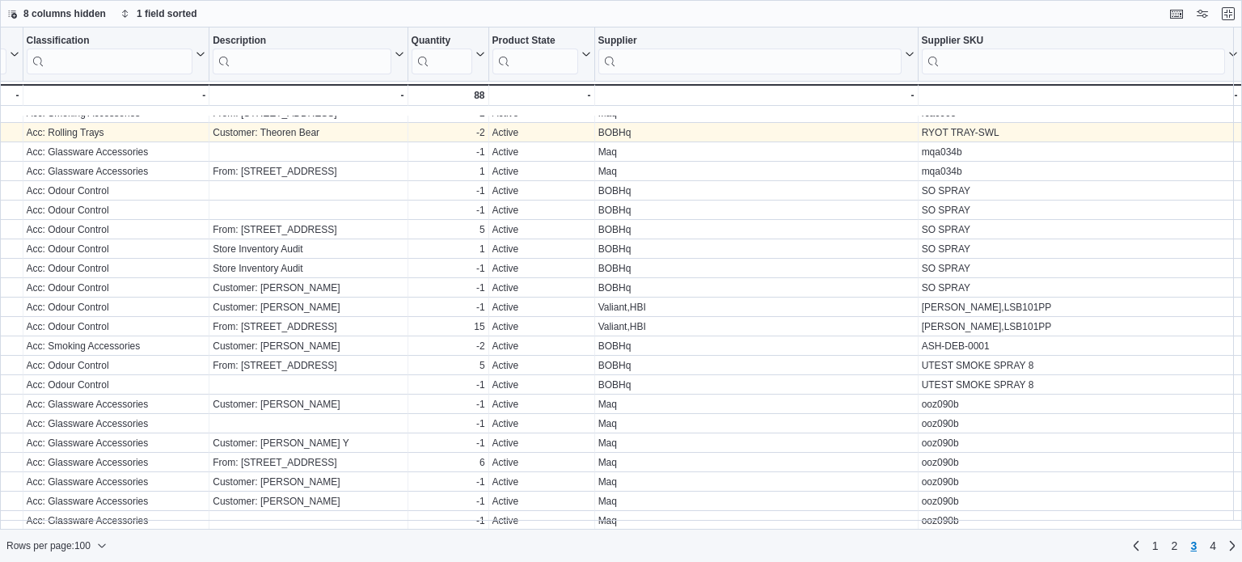
scroll to position [1534, 1284]
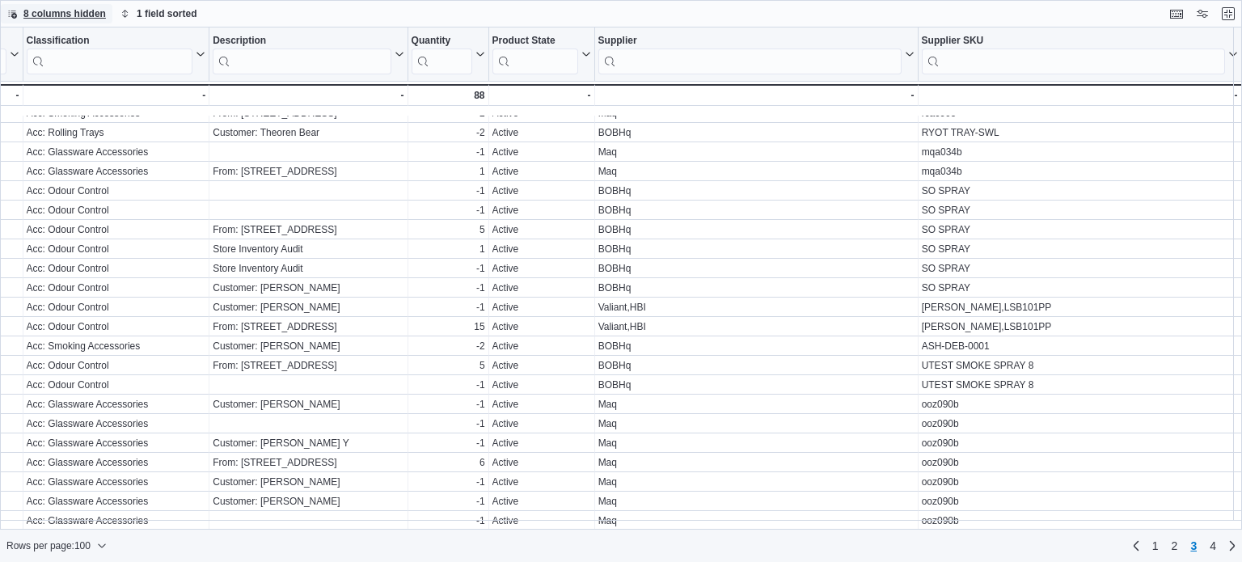
click at [95, 15] on span "8 columns hidden" at bounding box center [64, 13] width 82 height 13
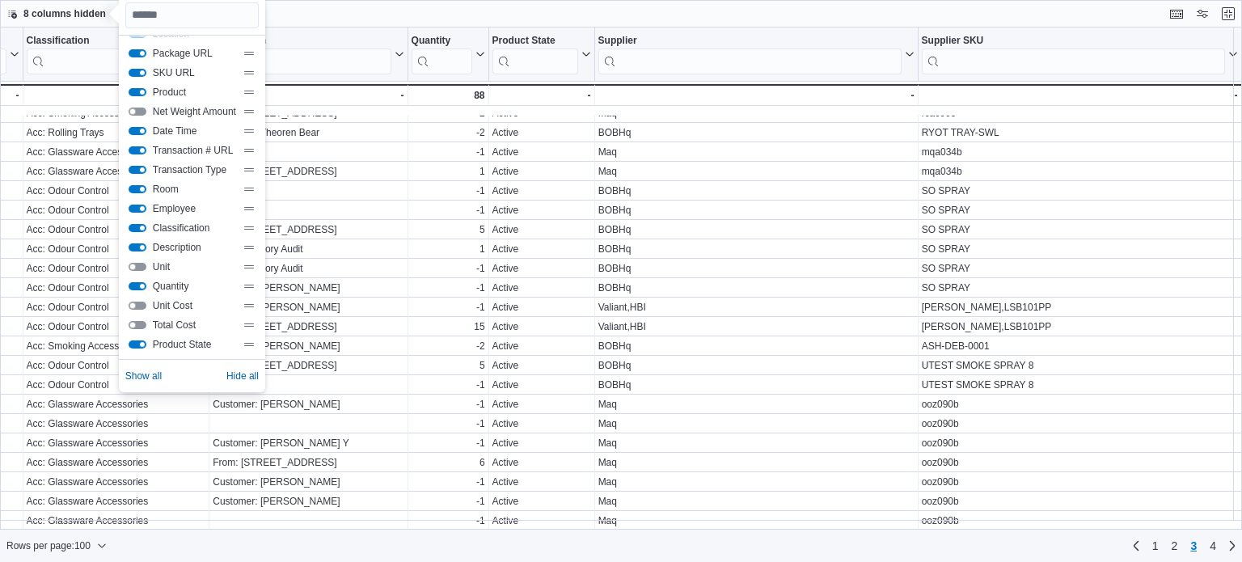
scroll to position [0, 0]
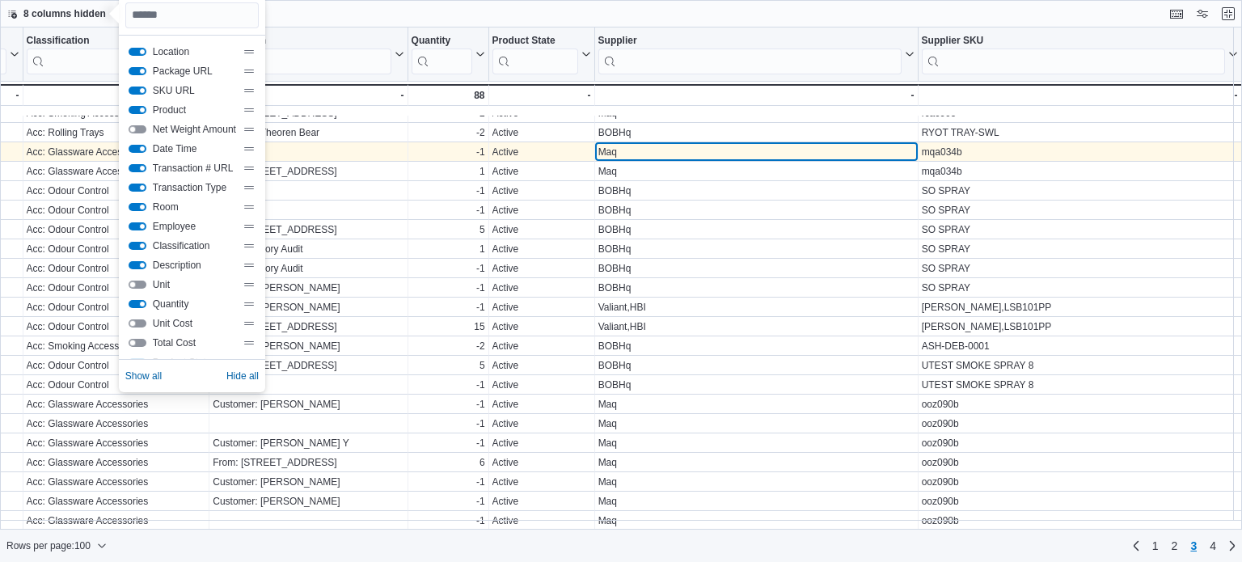
click at [626, 146] on div "Maq" at bounding box center [756, 152] width 316 height 13
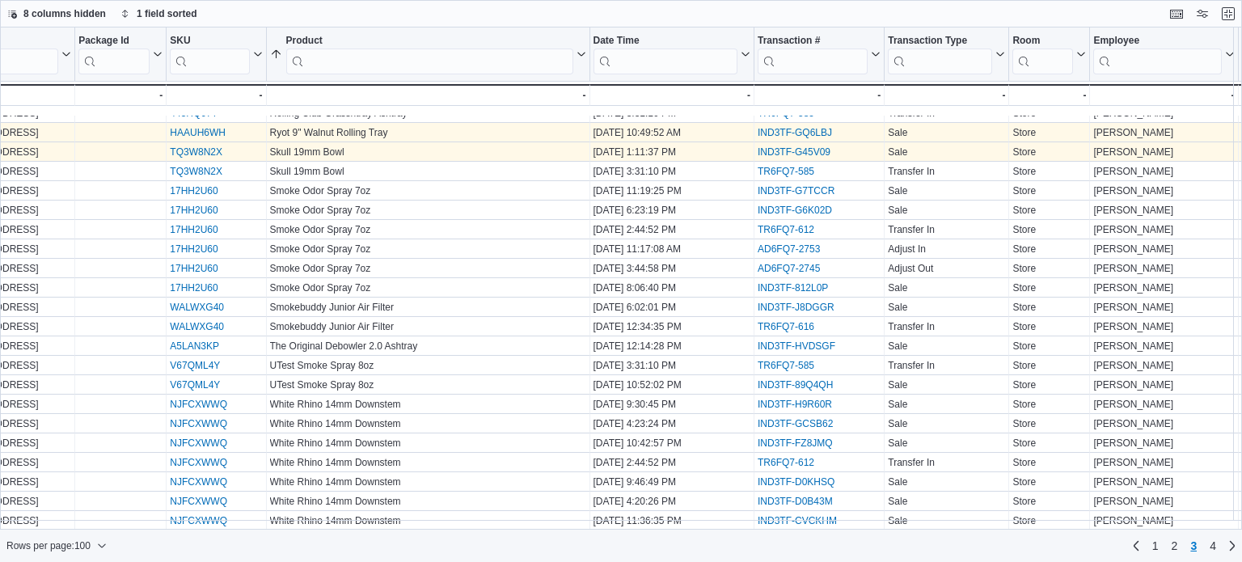
scroll to position [1534, 0]
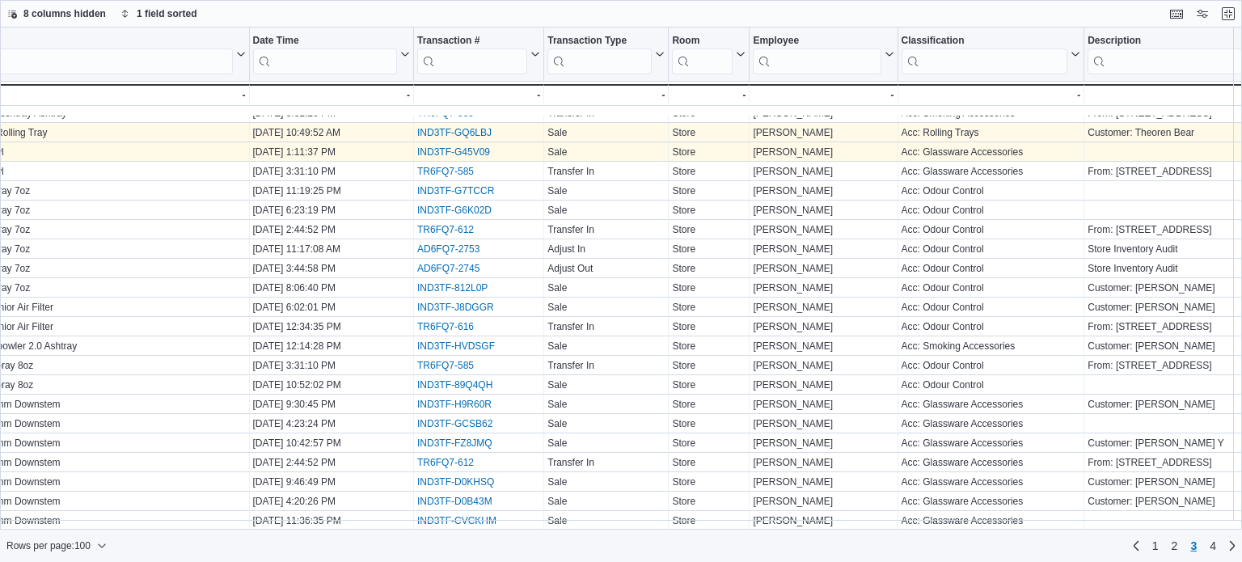
scroll to position [1534, 0]
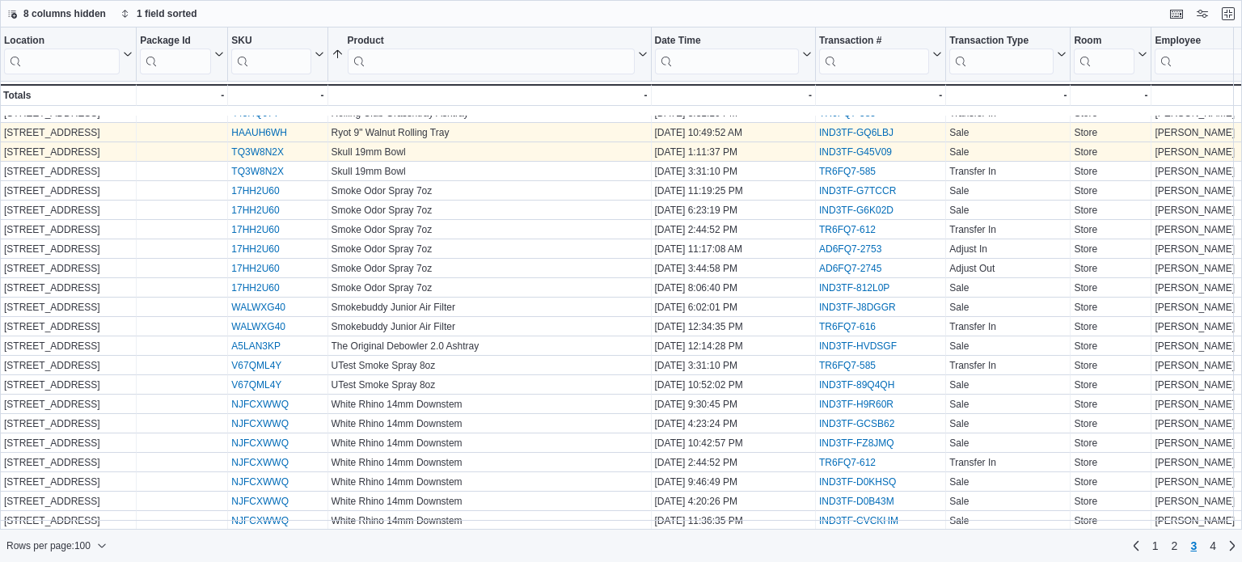
click at [243, 127] on link "HAAUH6WH" at bounding box center [259, 132] width 56 height 11
drag, startPoint x: 266, startPoint y: 125, endPoint x: 234, endPoint y: 125, distance: 32.3
click at [234, 126] on div "HAAUH6WH" at bounding box center [277, 132] width 92 height 13
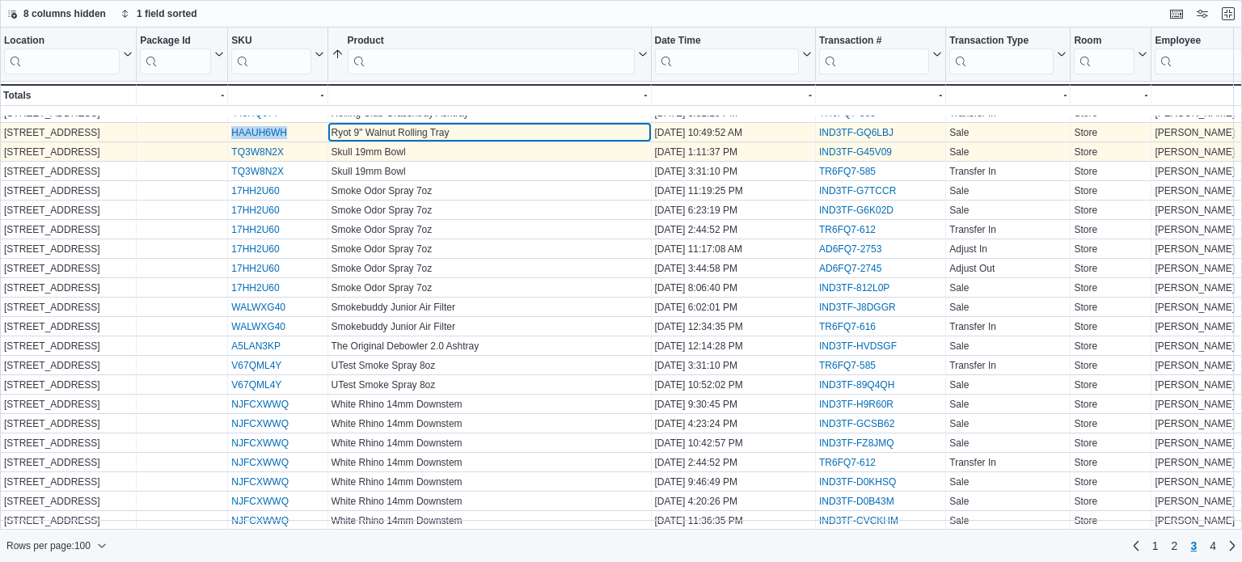
click at [435, 130] on div "Ryot 9" Walnut Rolling Tray" at bounding box center [489, 132] width 316 height 13
copy div "Ryot 9" Walnut Rolling Tray"
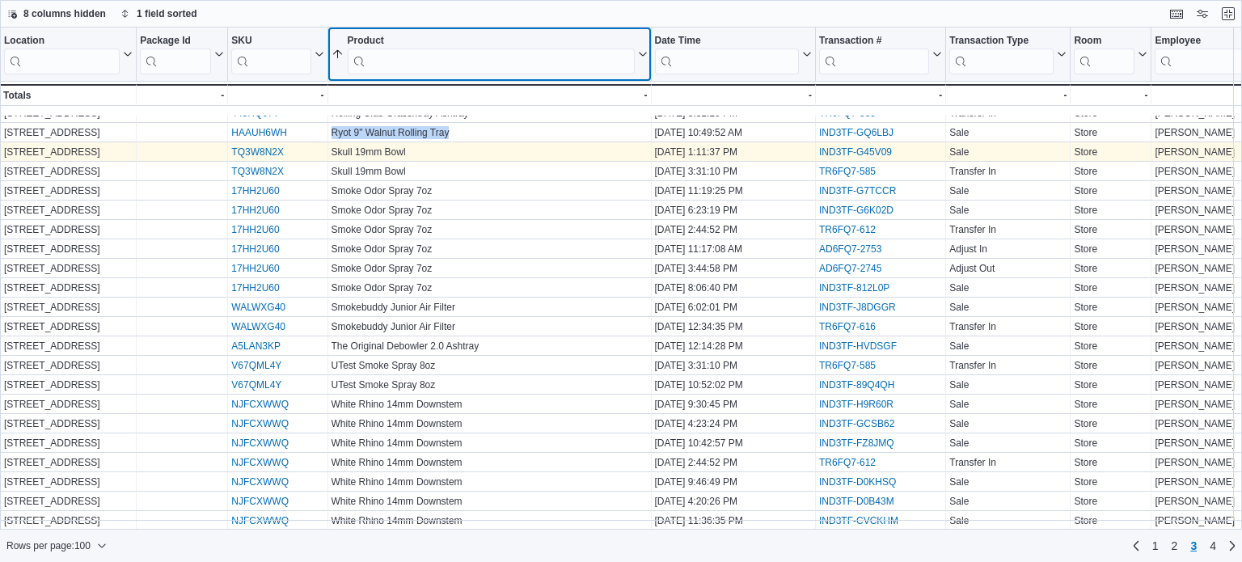
click at [435, 61] on input "search" at bounding box center [491, 62] width 287 height 26
paste input "**********"
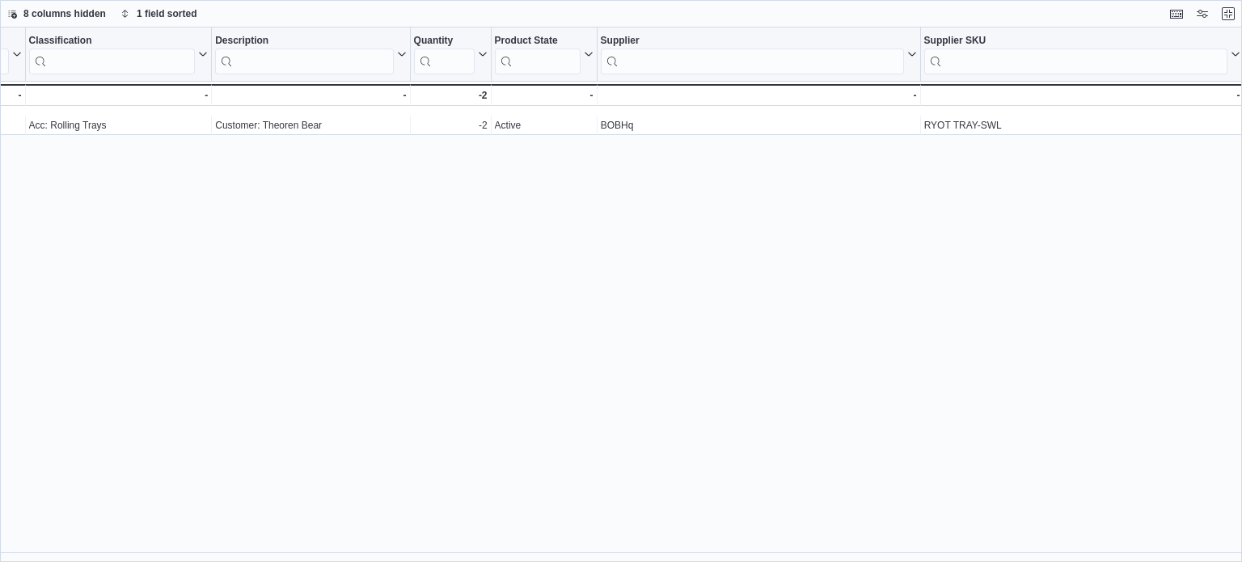
scroll to position [0, 1276]
type input "**********"
click at [469, 191] on div "**********" at bounding box center [621, 294] width 1242 height 535
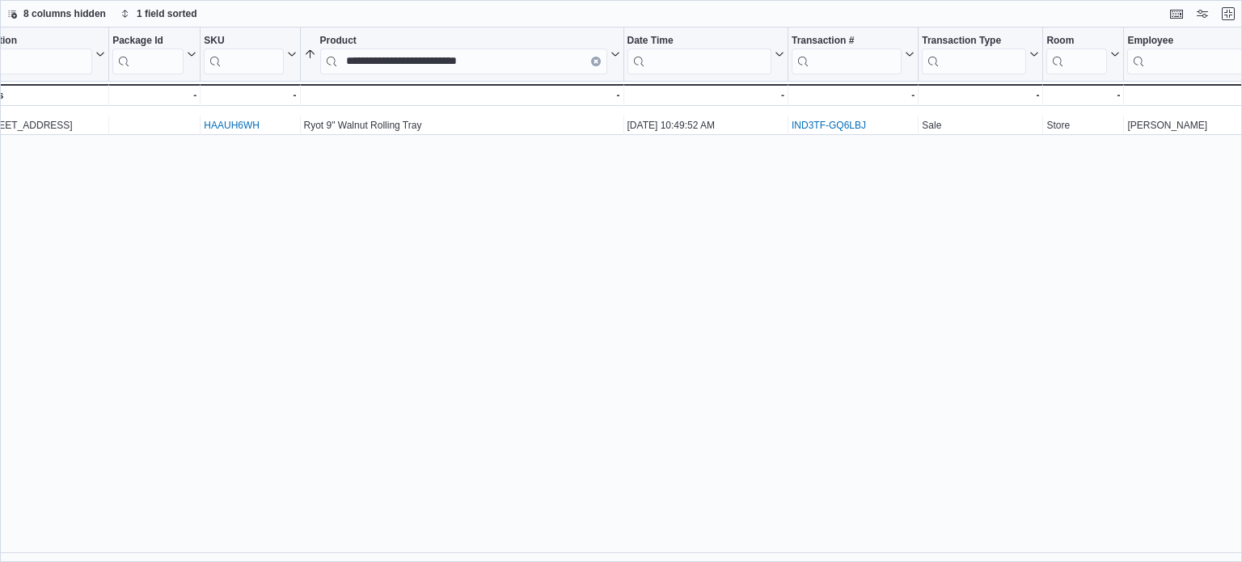
scroll to position [0, 0]
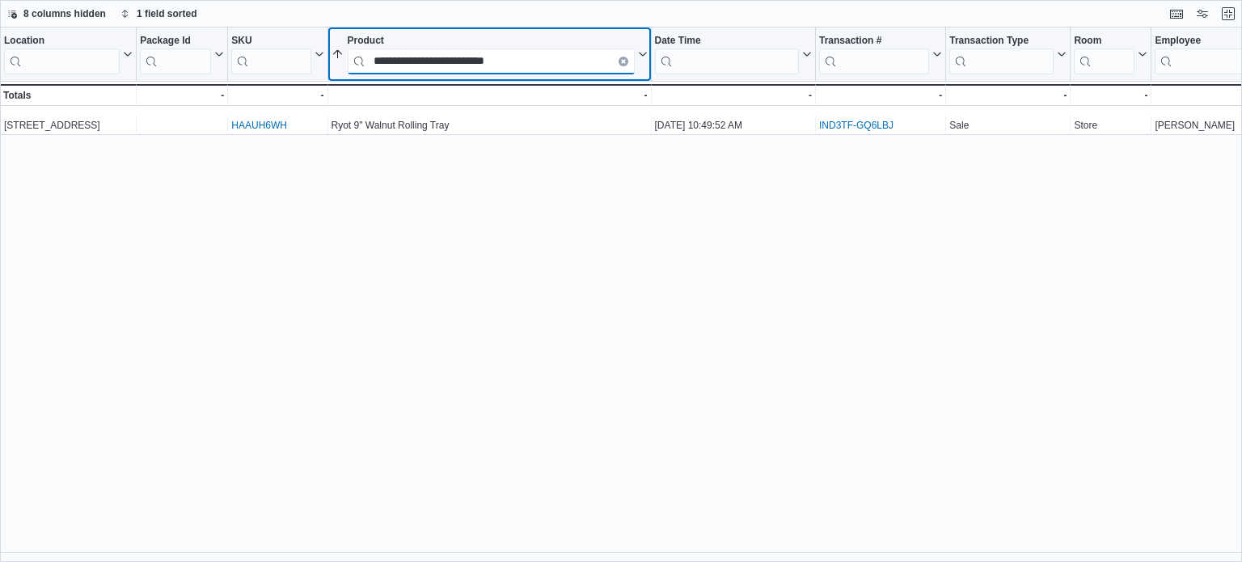
click at [537, 64] on input "**********" at bounding box center [491, 62] width 287 height 26
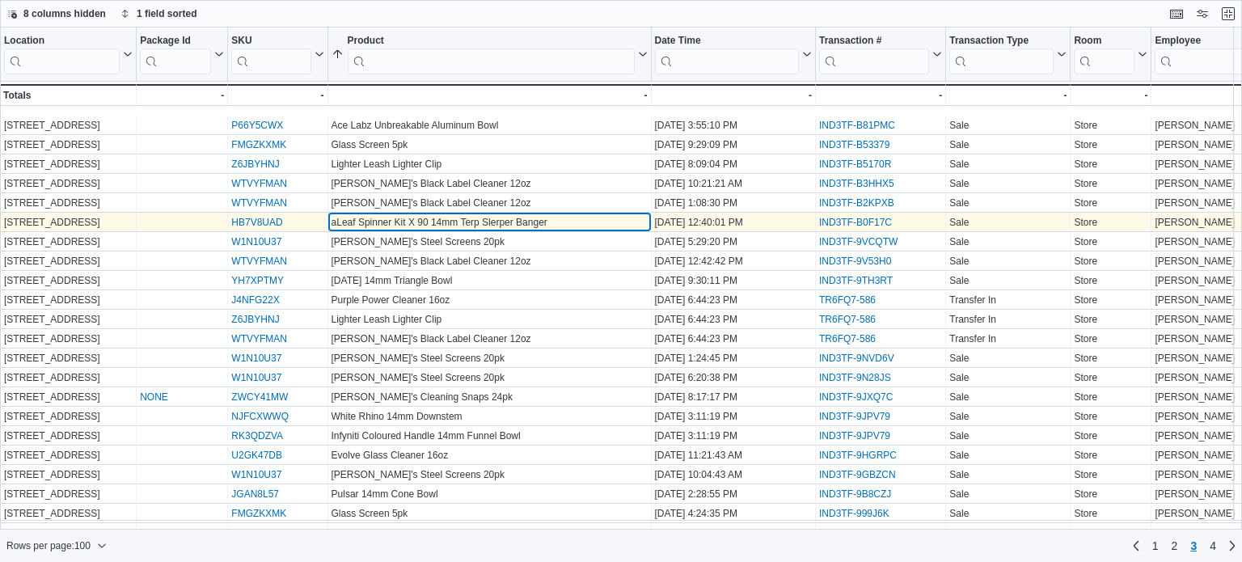
click at [527, 222] on div "aLeaf Spinner Kit X 90 14mm Terp Slerper Banger" at bounding box center [489, 222] width 316 height 13
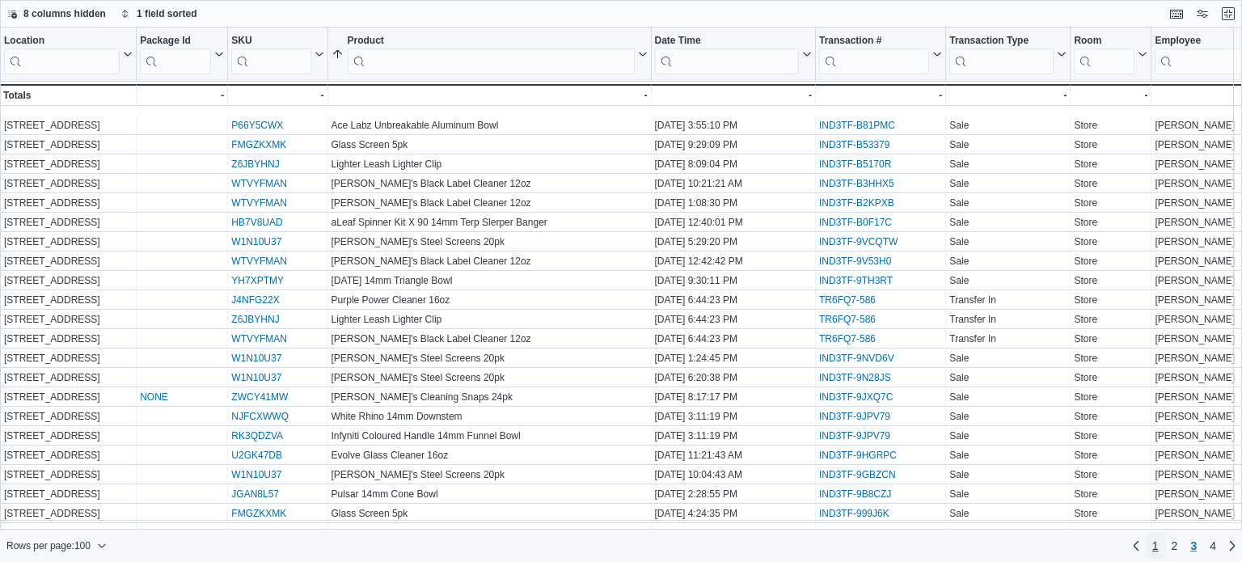
click at [1158, 546] on link "1" at bounding box center [1154, 546] width 19 height 26
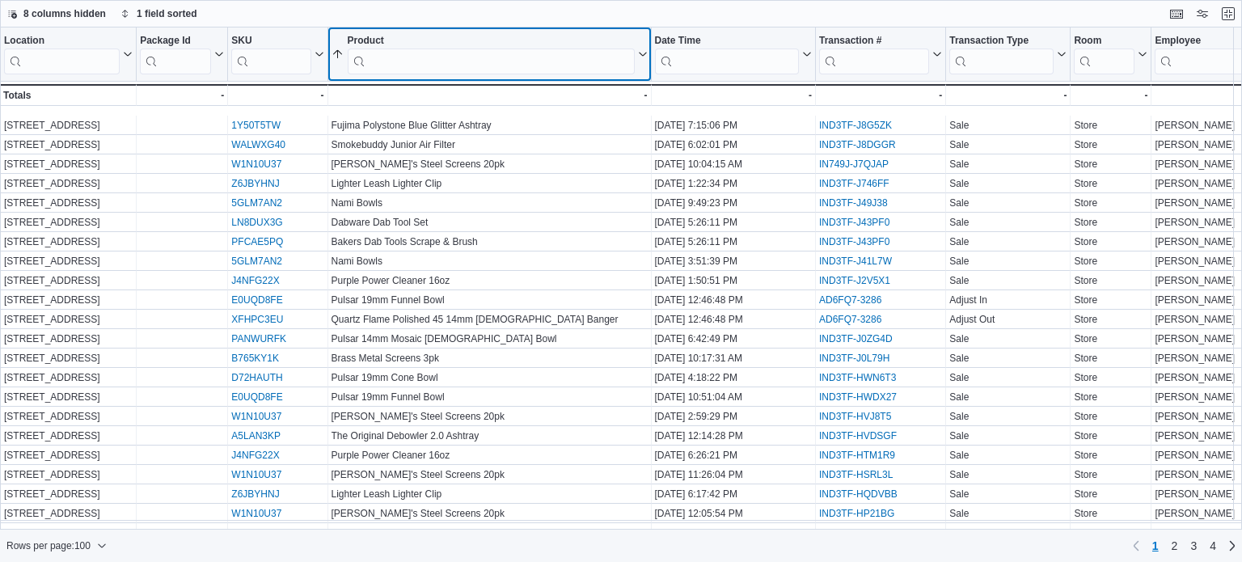
click at [637, 53] on icon at bounding box center [641, 54] width 13 height 10
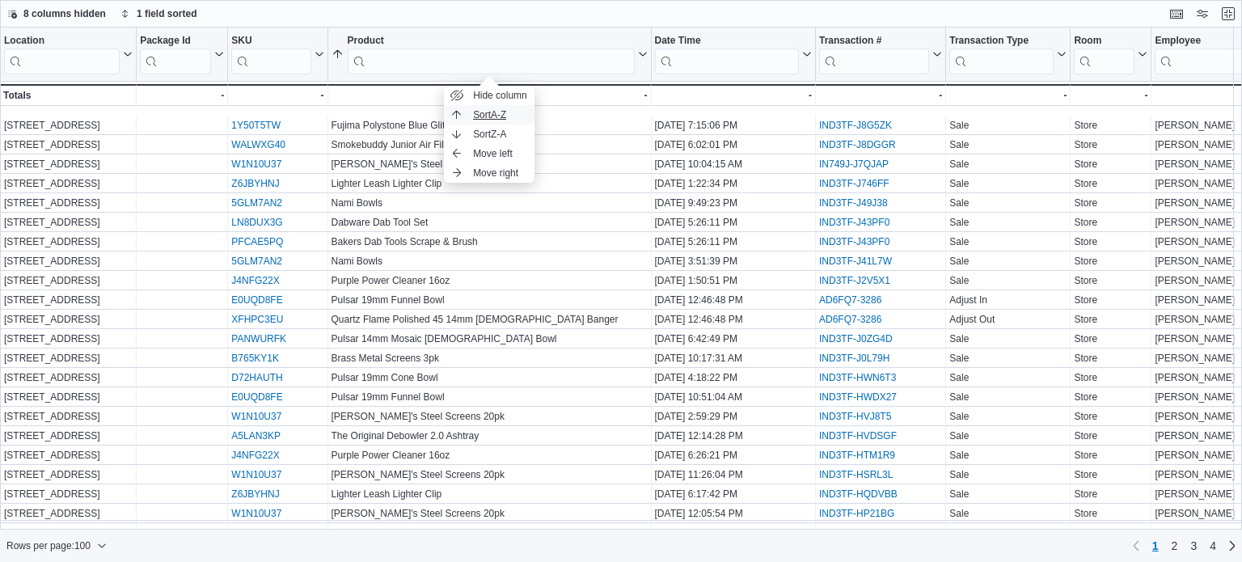
click at [498, 112] on span "Sort A-Z" at bounding box center [489, 114] width 33 height 13
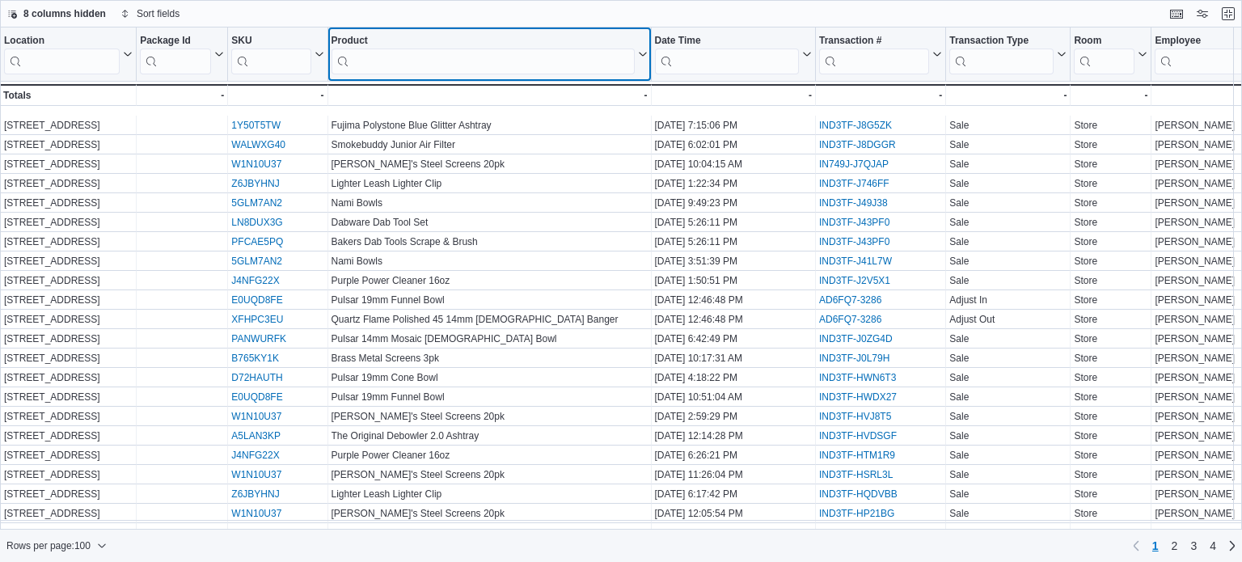
click at [643, 57] on button "Product" at bounding box center [489, 55] width 316 height 40
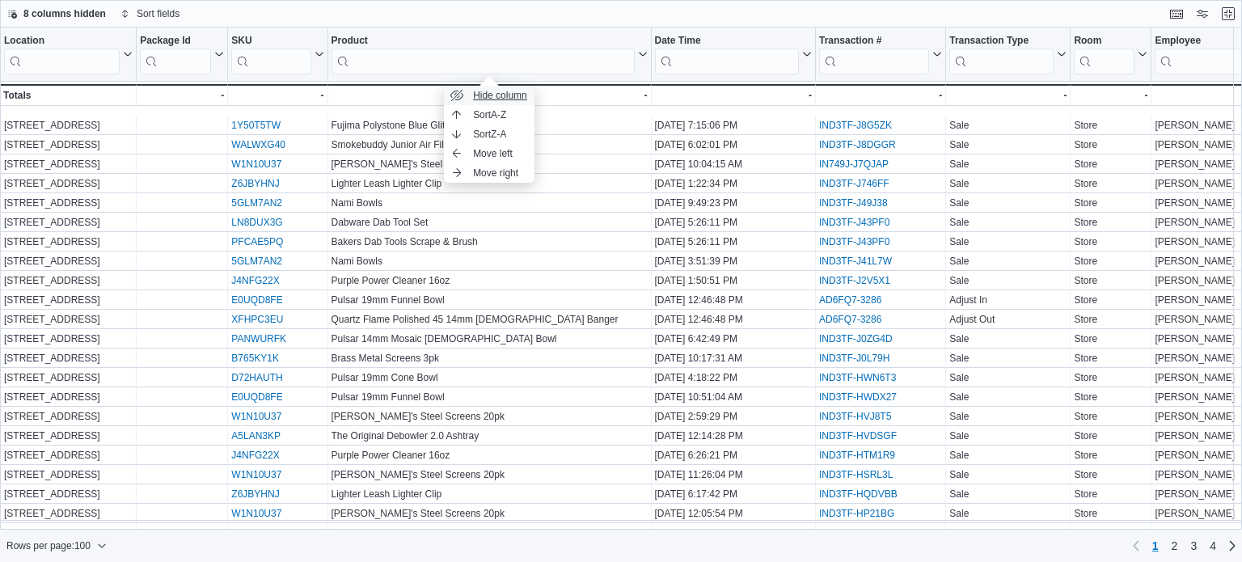
click at [515, 103] on button "Hide column" at bounding box center [489, 95] width 91 height 19
click at [652, 104] on div "- - Date Time, column 5, row 101" at bounding box center [734, 95] width 164 height 22
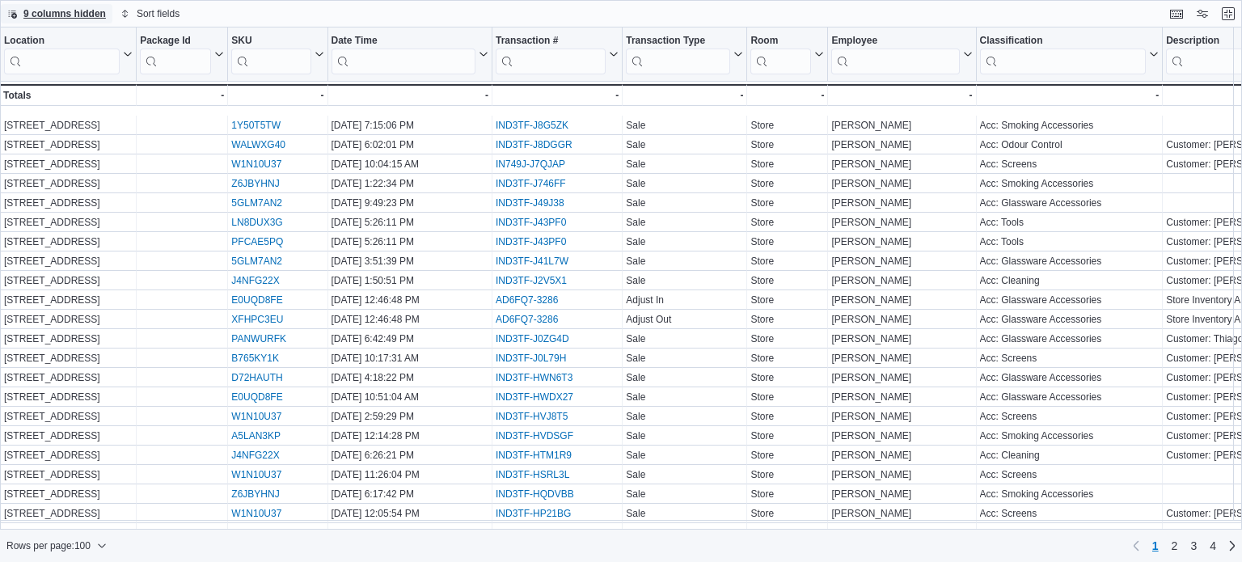
click at [59, 16] on span "9 columns hidden" at bounding box center [64, 13] width 82 height 13
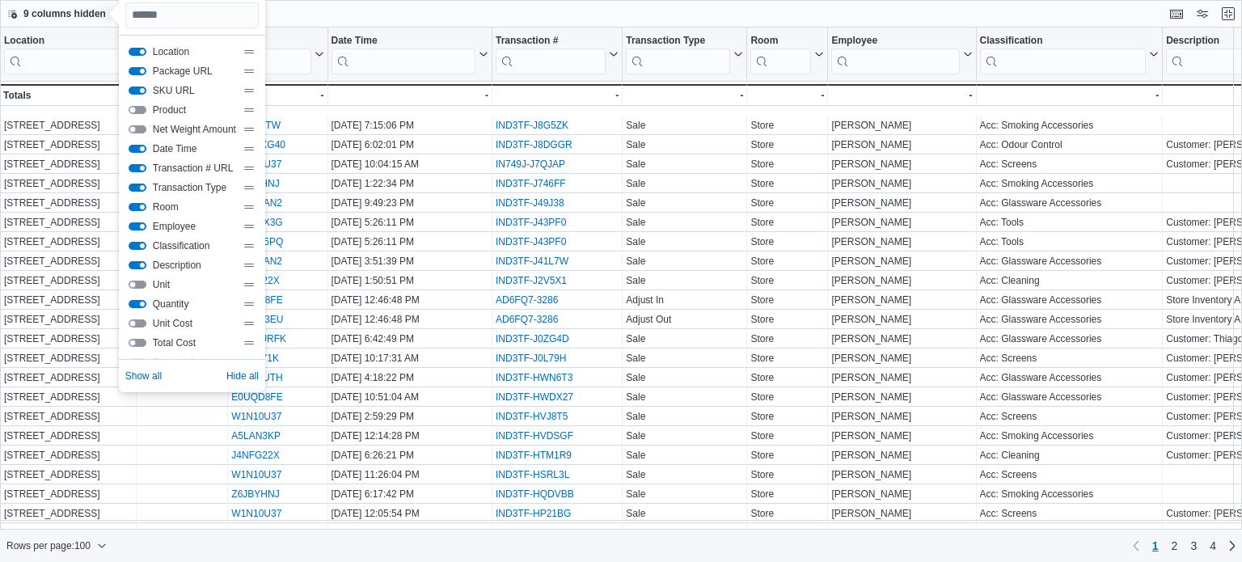
click at [139, 111] on button "Product" at bounding box center [138, 110] width 18 height 8
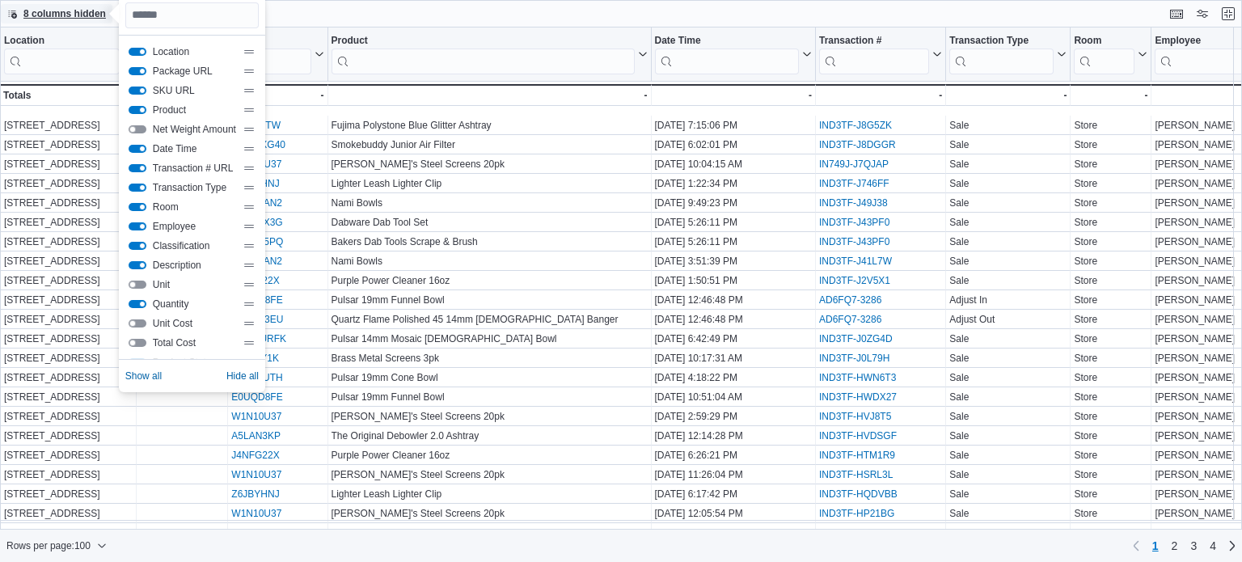
click at [84, 8] on span "8 columns hidden" at bounding box center [64, 13] width 82 height 13
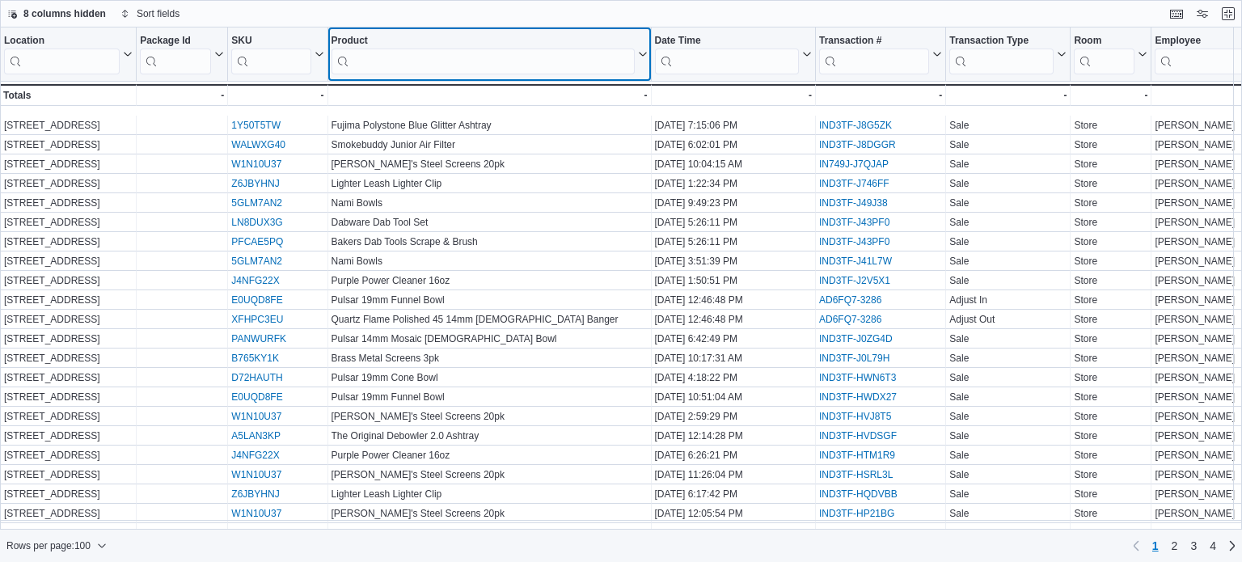
click at [642, 51] on icon at bounding box center [641, 54] width 13 height 10
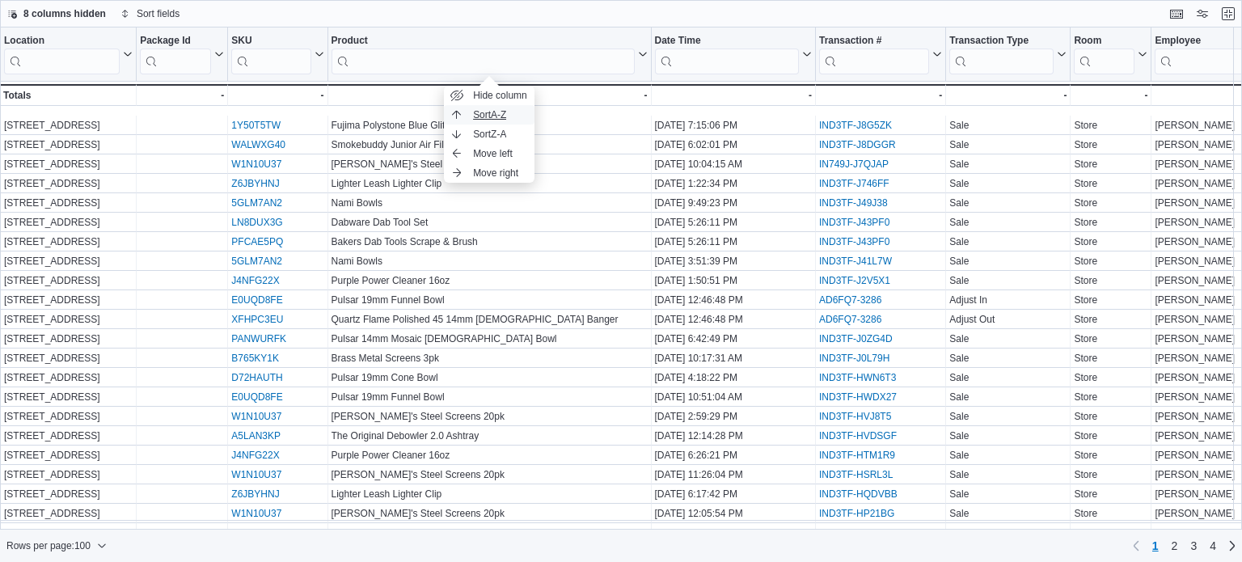
click at [475, 114] on span "Sort A-Z" at bounding box center [489, 114] width 33 height 13
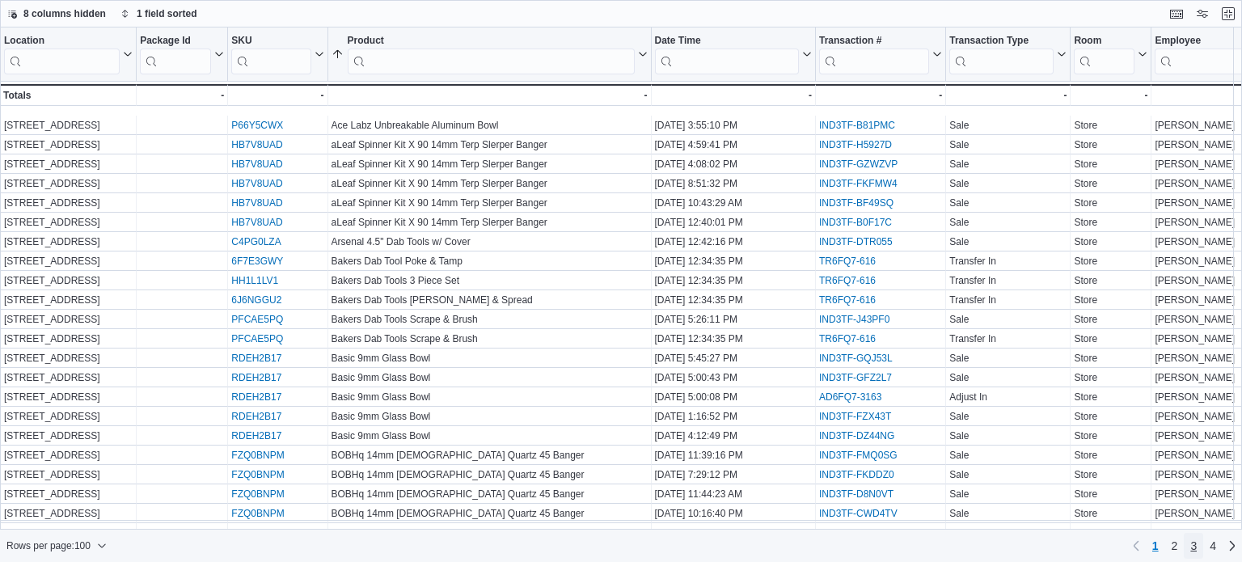
click at [1186, 544] on link "3" at bounding box center [1192, 546] width 19 height 26
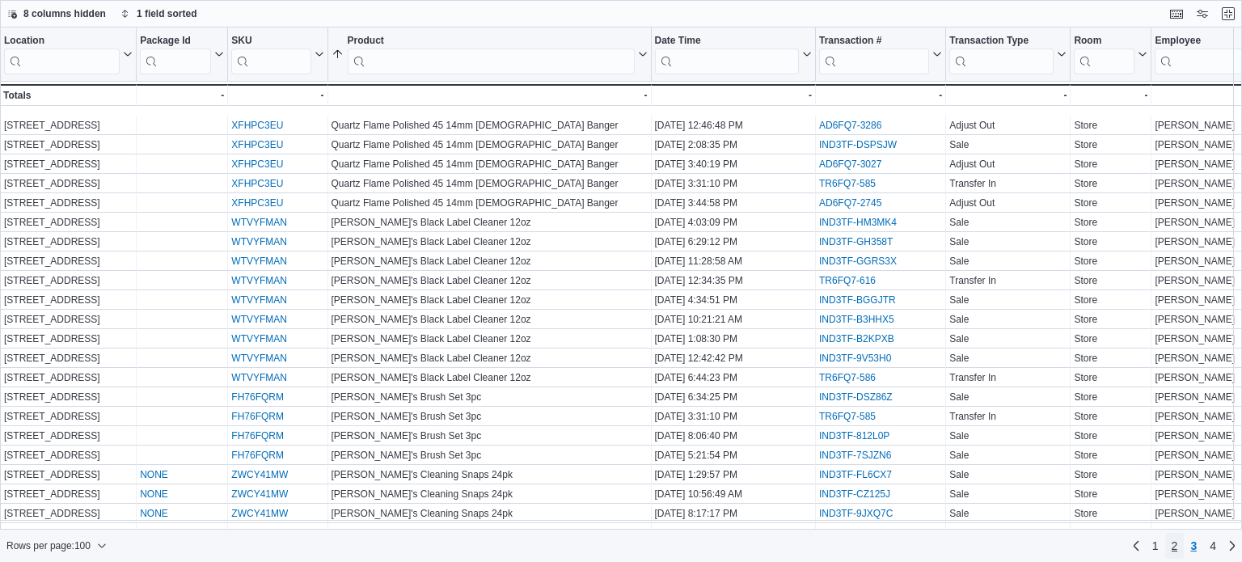
click at [1178, 547] on link "2" at bounding box center [1174, 546] width 19 height 26
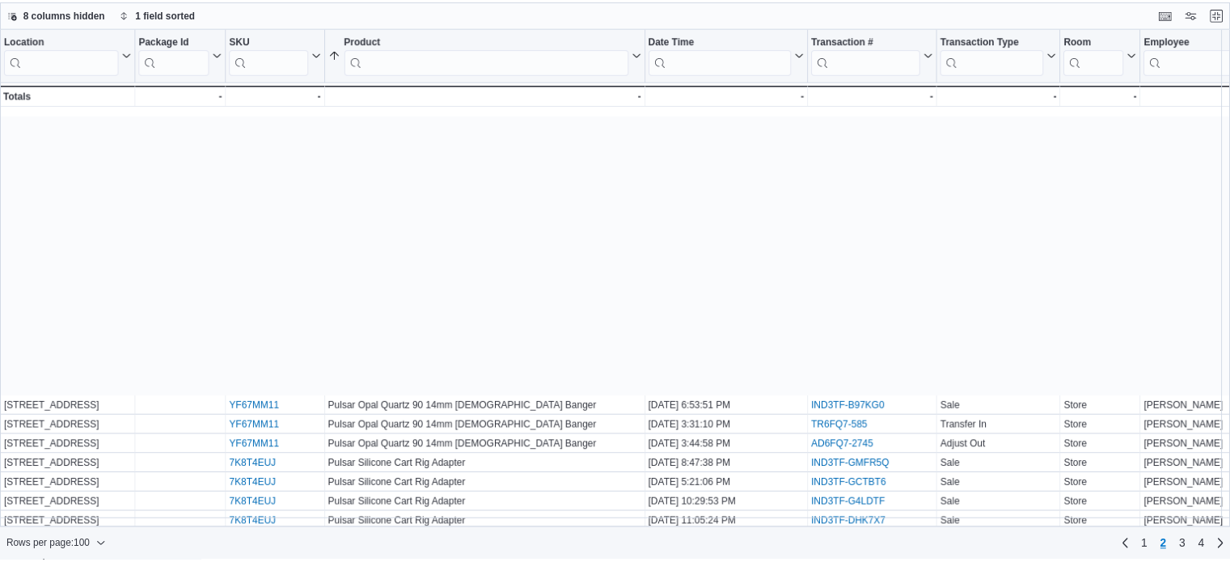
scroll to position [1534, 0]
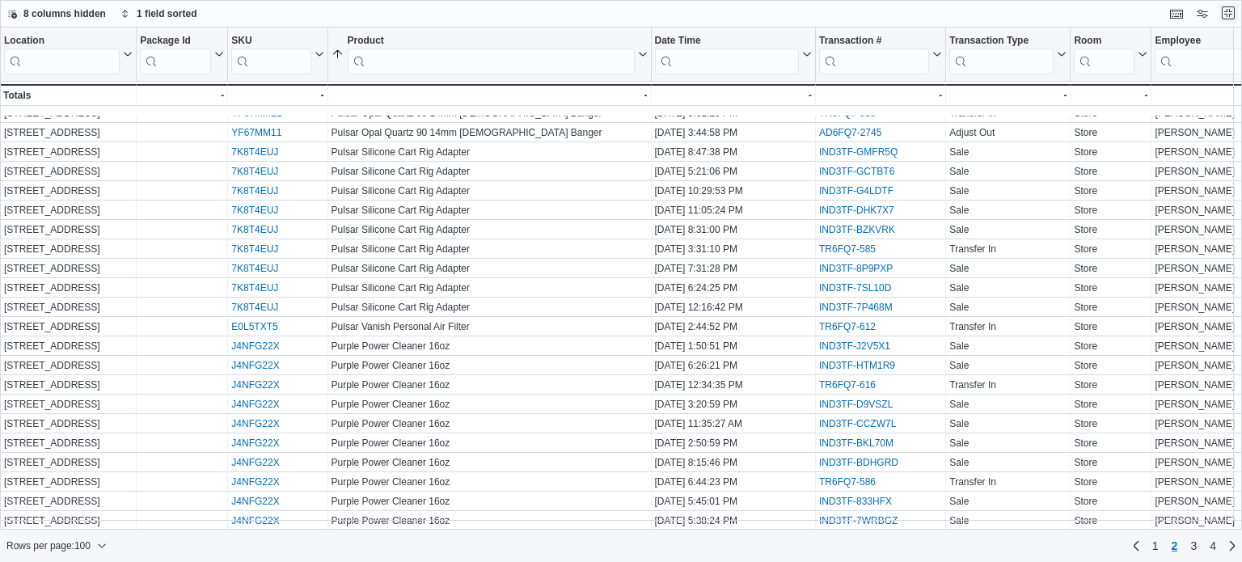
click at [1232, 15] on button "Exit fullscreen" at bounding box center [1227, 12] width 19 height 19
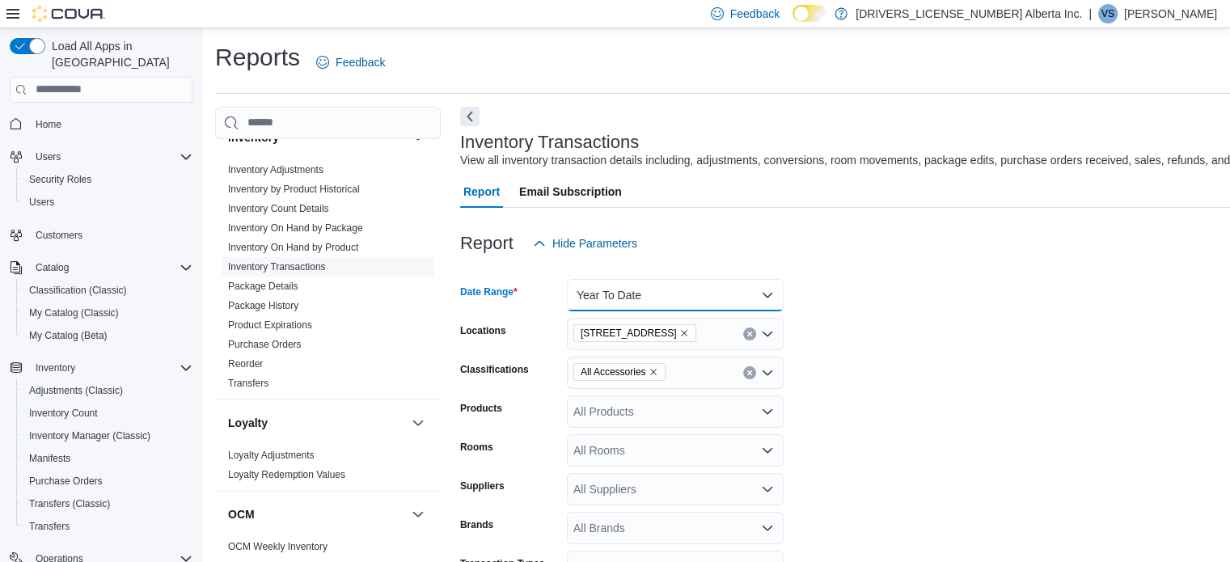
click at [656, 293] on button "Year To Date" at bounding box center [675, 295] width 217 height 32
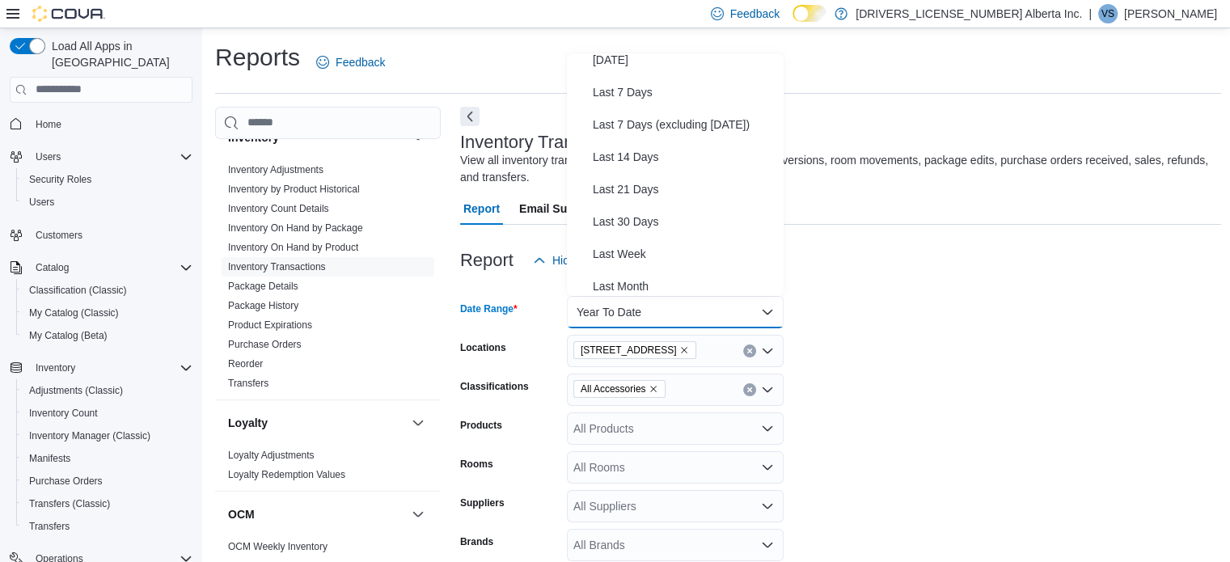
scroll to position [0, 0]
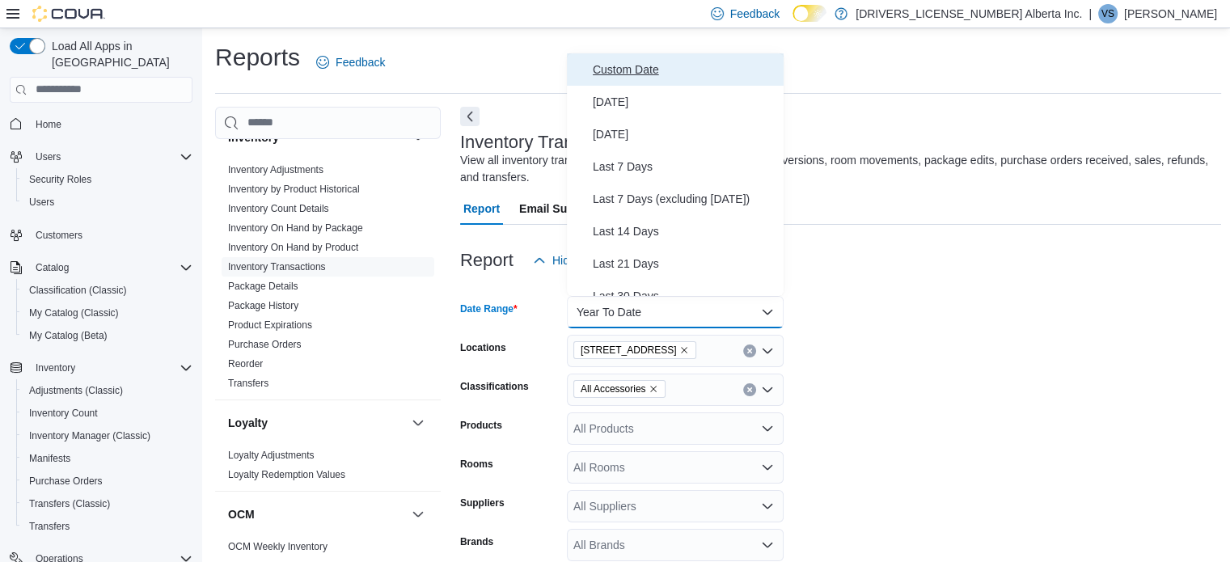
click at [649, 67] on span "Custom Date" at bounding box center [685, 69] width 184 height 19
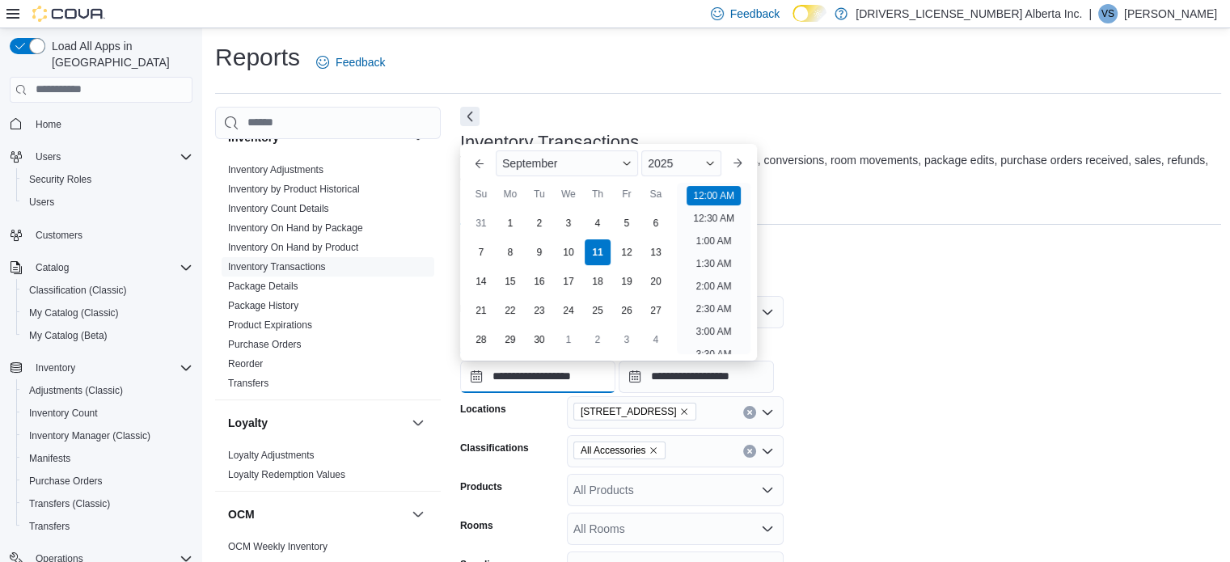
click at [607, 374] on input "**********" at bounding box center [537, 377] width 155 height 32
click at [476, 164] on button "Previous Month" at bounding box center [479, 163] width 26 height 26
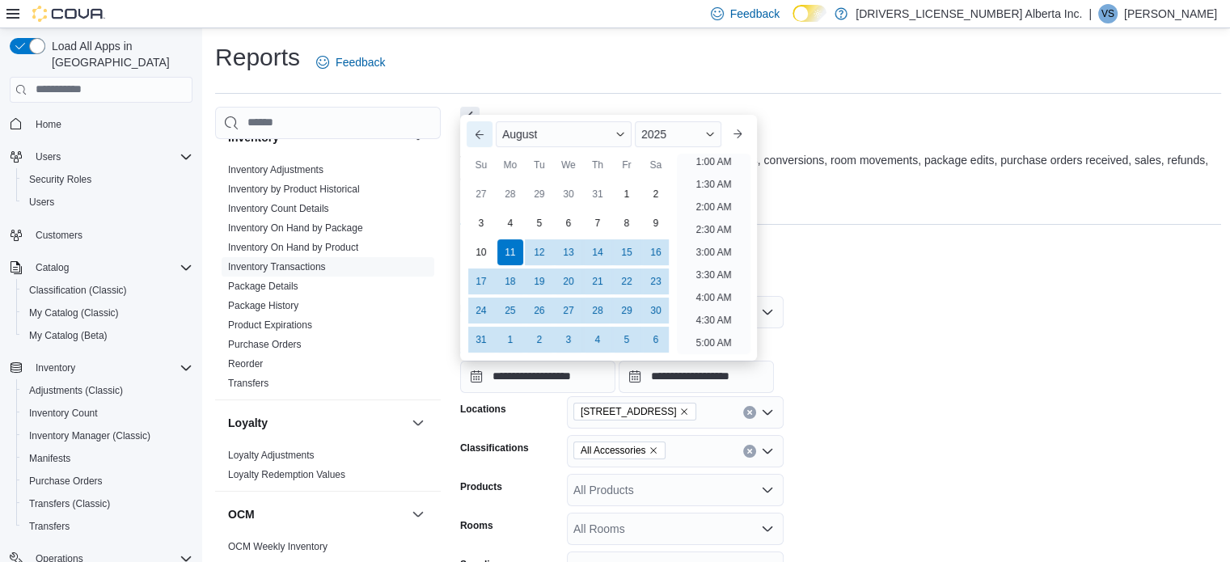
scroll to position [3, 0]
click at [666, 129] on span "2025" at bounding box center [653, 134] width 25 height 13
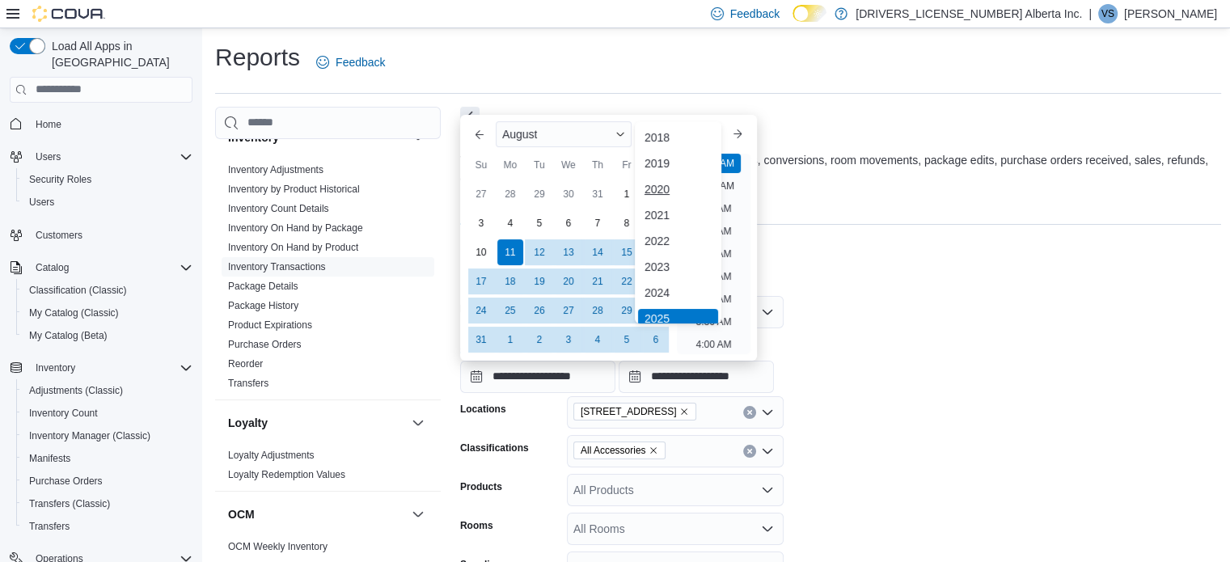
scroll to position [5, 0]
click at [666, 258] on div "2023" at bounding box center [678, 261] width 80 height 19
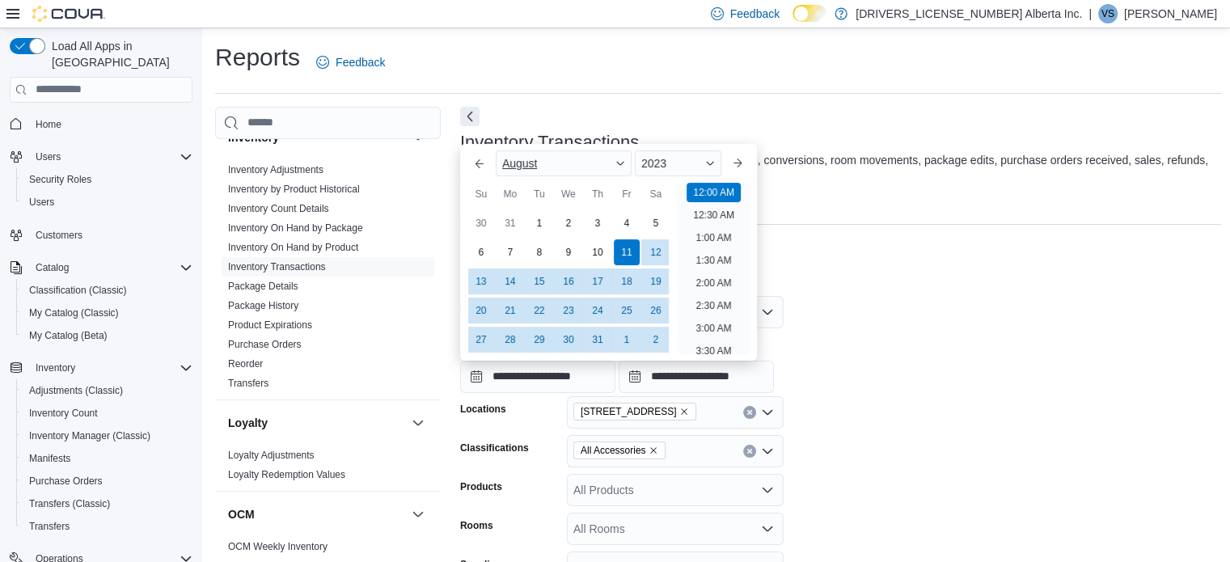
click at [584, 163] on div "August" at bounding box center [564, 163] width 136 height 26
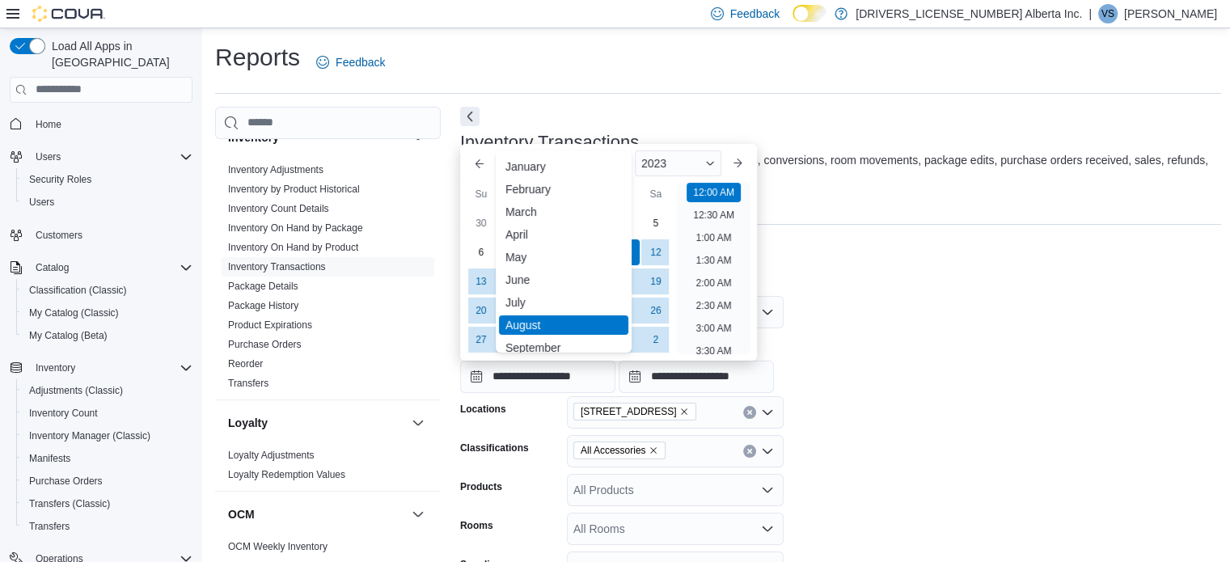
click at [550, 342] on div "September" at bounding box center [563, 347] width 129 height 19
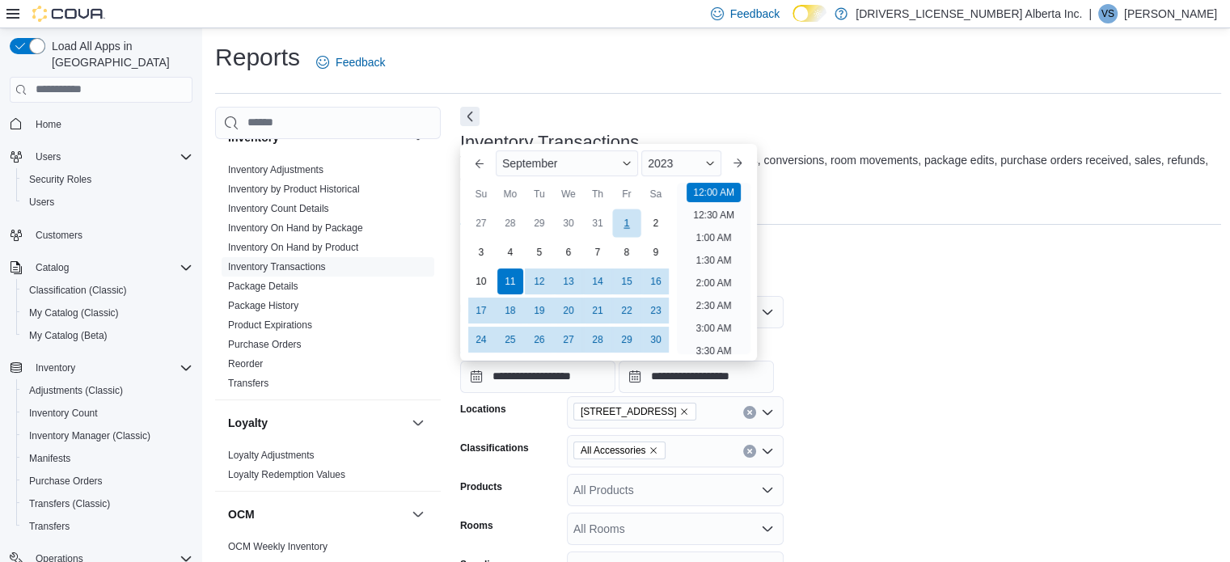
click at [618, 222] on div "1" at bounding box center [626, 223] width 28 height 28
type input "**********"
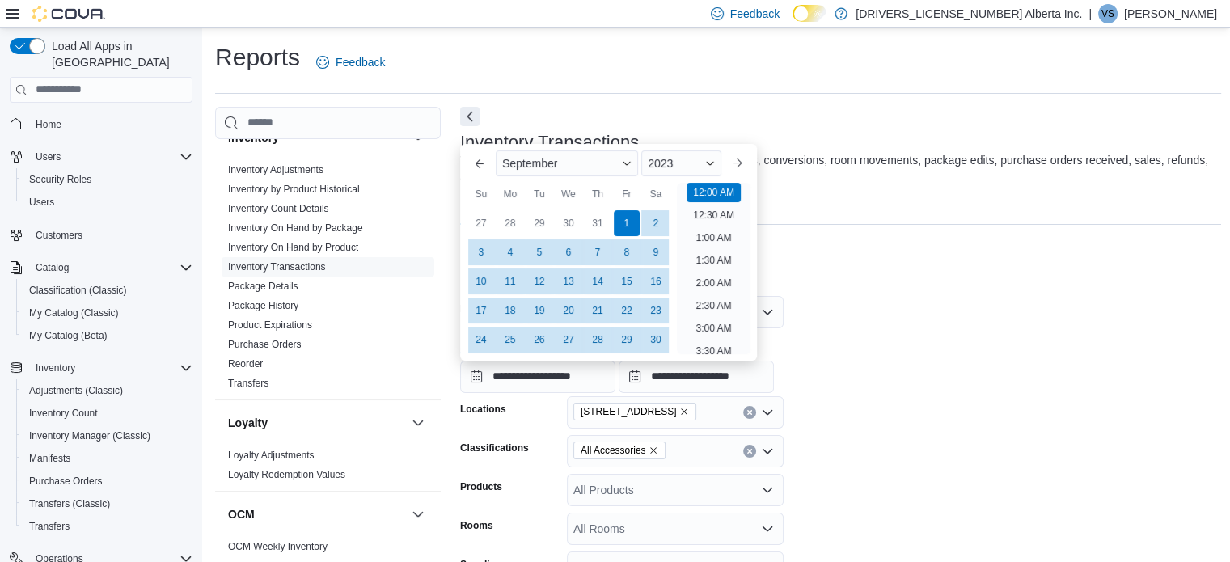
click at [798, 268] on div "Report Hide Parameters" at bounding box center [840, 260] width 761 height 32
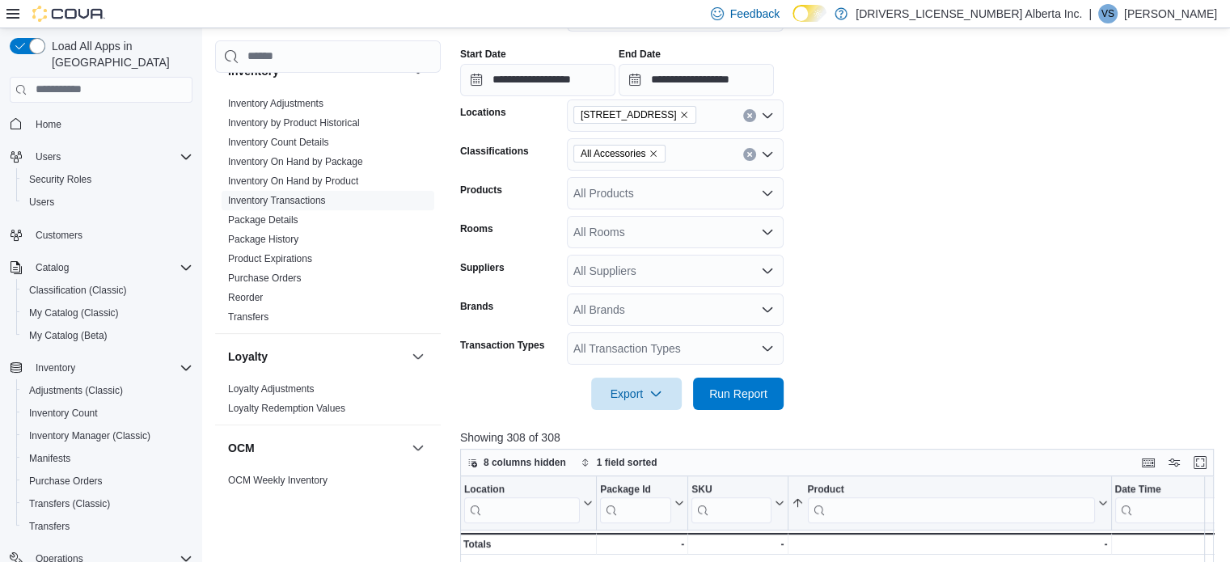
scroll to position [323, 0]
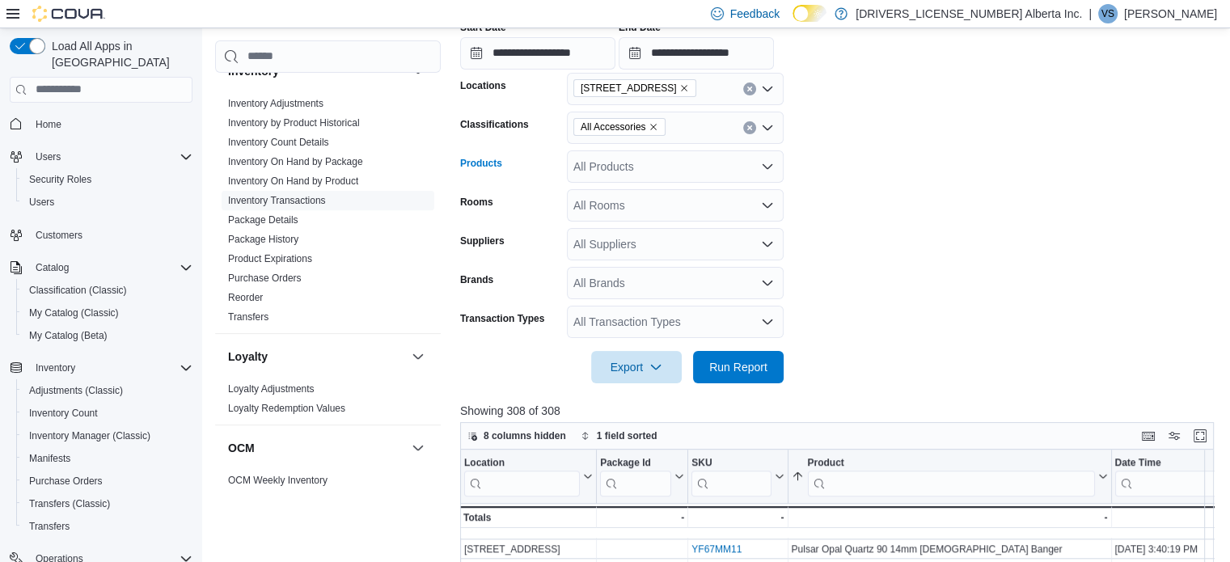
click at [666, 158] on div "All Products" at bounding box center [675, 166] width 217 height 32
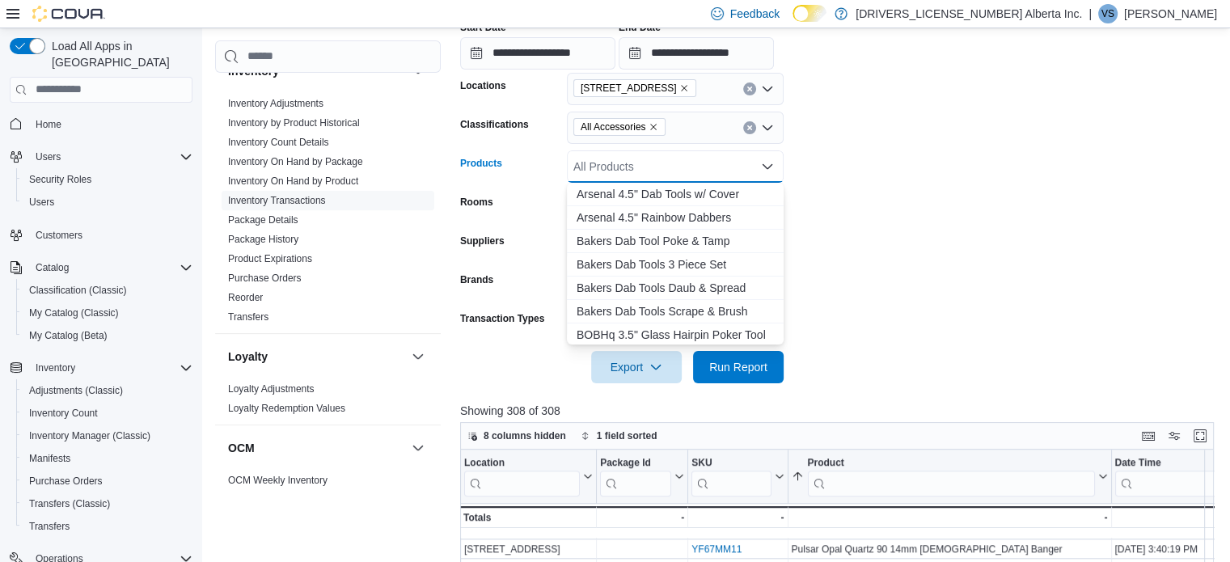
click at [666, 158] on div "All Products Combo box. Selected. Combo box input. All Products. Type some text…" at bounding box center [675, 166] width 217 height 32
type input "**********"
click at [667, 186] on div "Orange Chronic Cleaner 4oz" at bounding box center [674, 194] width 197 height 16
click at [927, 161] on form "**********" at bounding box center [840, 168] width 761 height 430
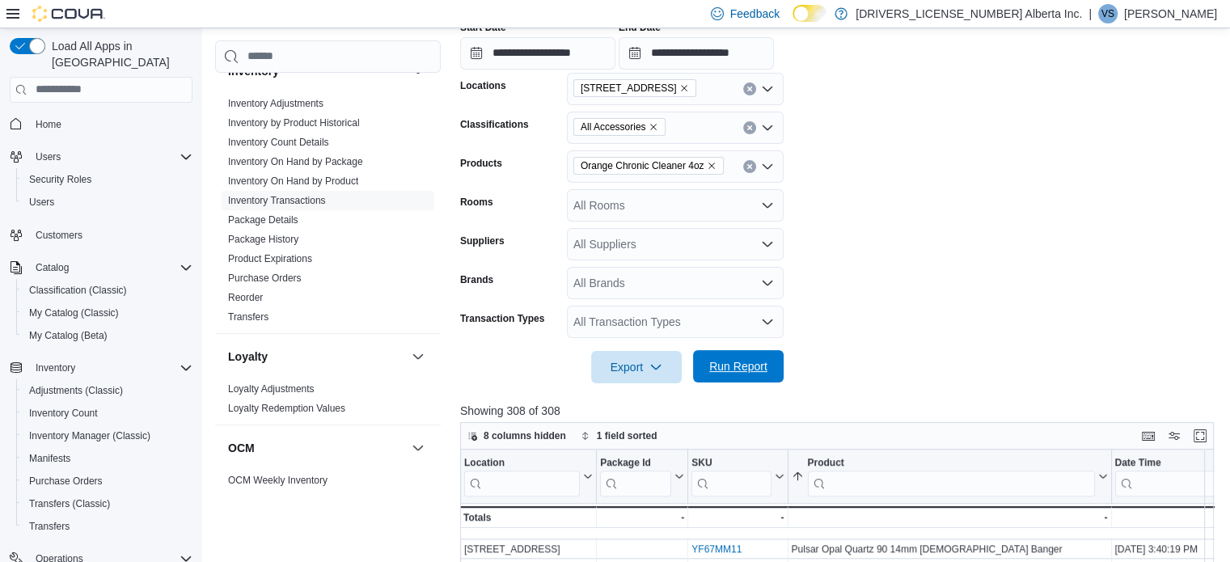
click at [760, 354] on span "Run Report" at bounding box center [737, 366] width 71 height 32
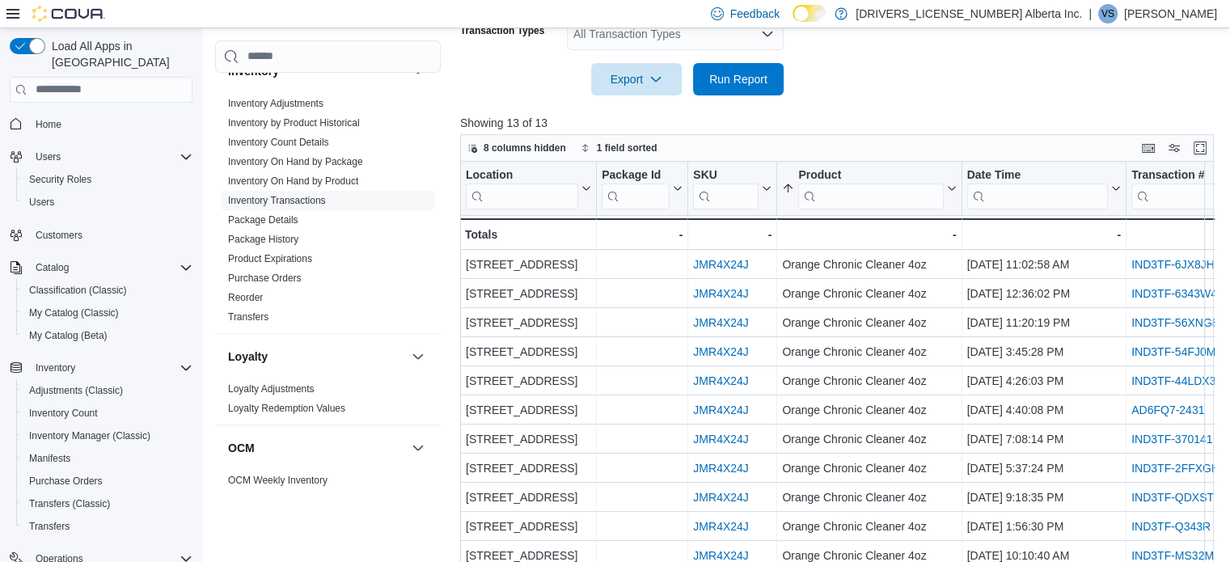
scroll to position [645, 0]
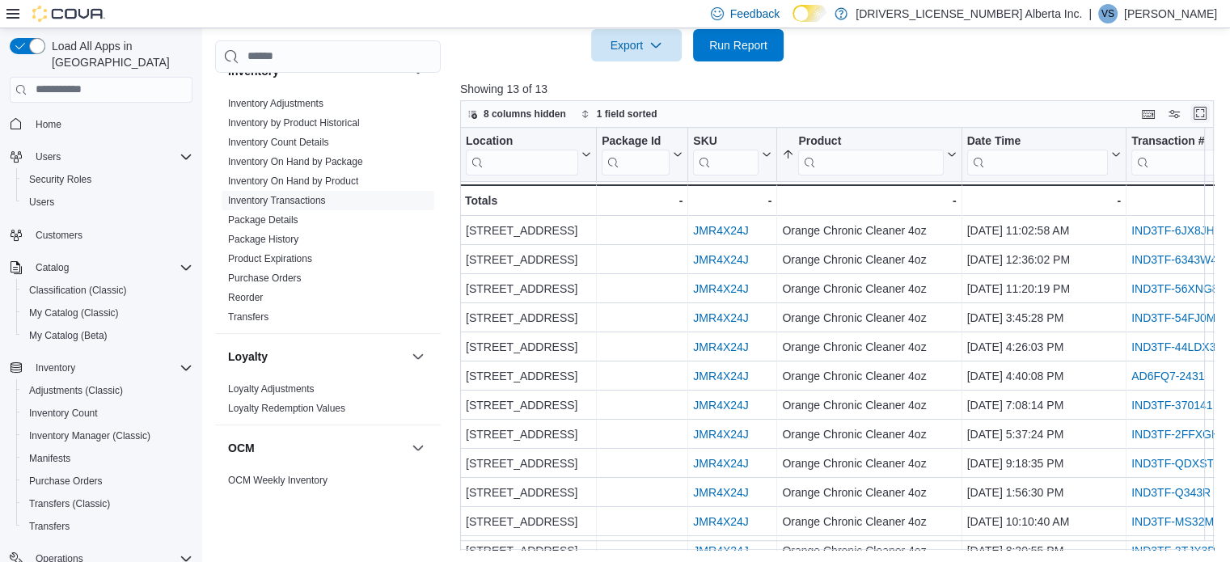
click at [1208, 118] on button "Enter fullscreen" at bounding box center [1199, 112] width 19 height 19
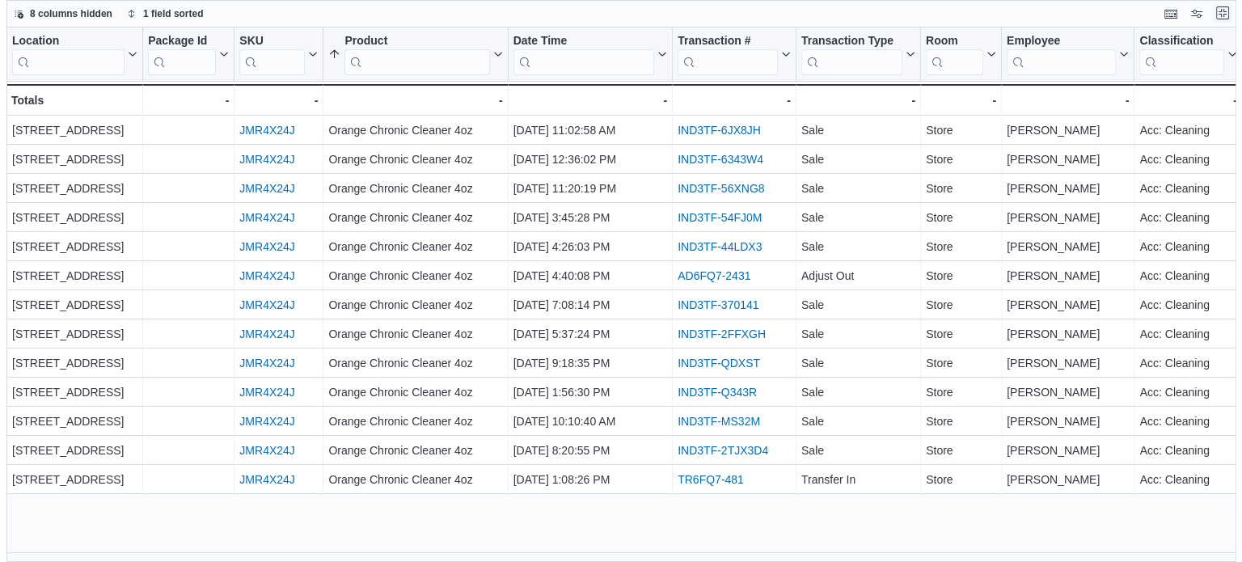
scroll to position [0, 0]
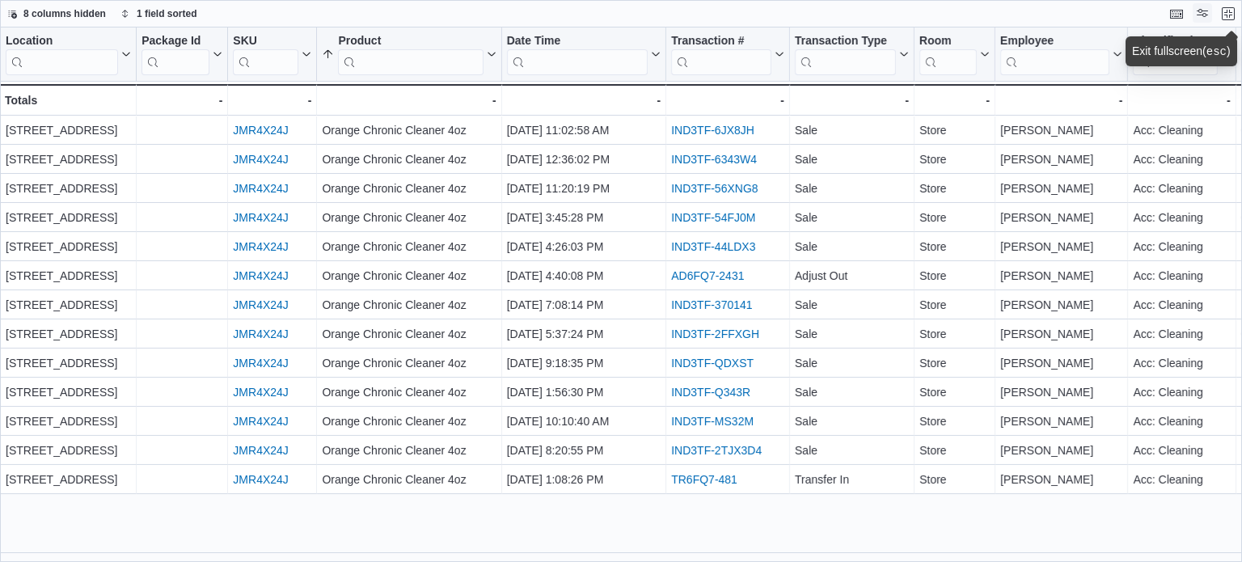
click at [1207, 17] on button "Display options" at bounding box center [1201, 12] width 19 height 19
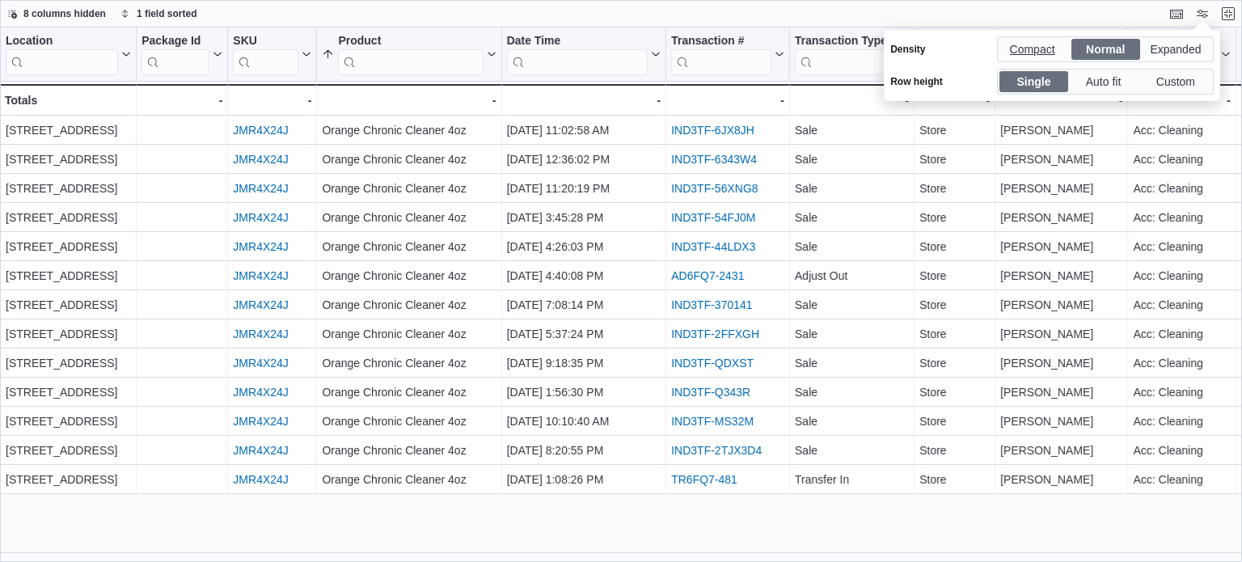
click at [1031, 53] on span "Compact" at bounding box center [1034, 49] width 49 height 24
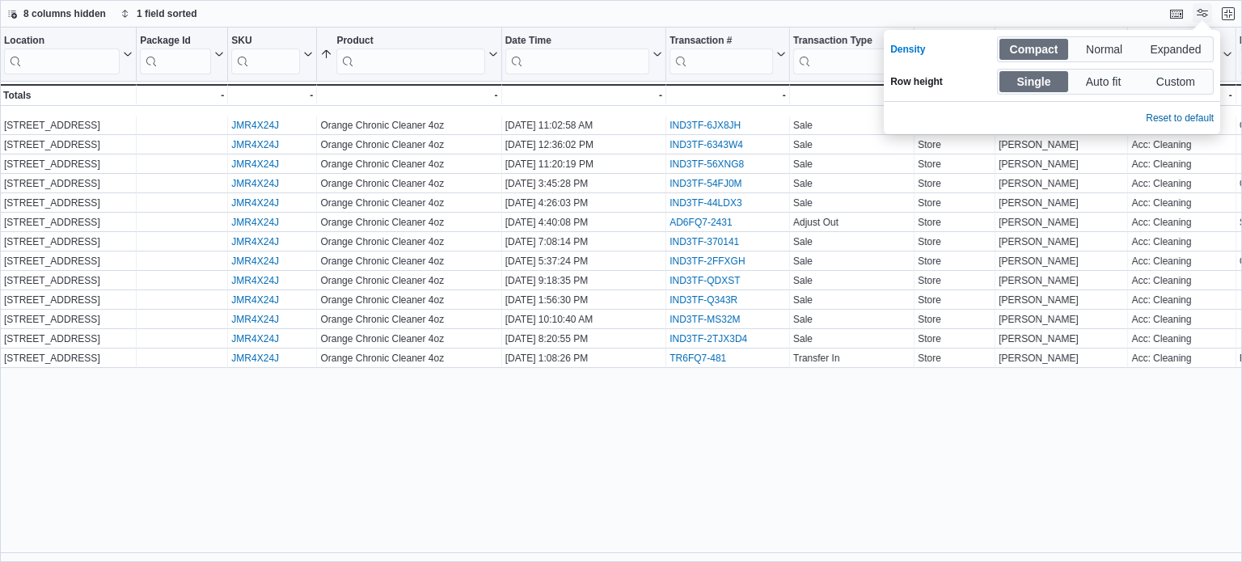
click at [1196, 9] on button "Display options" at bounding box center [1201, 12] width 19 height 19
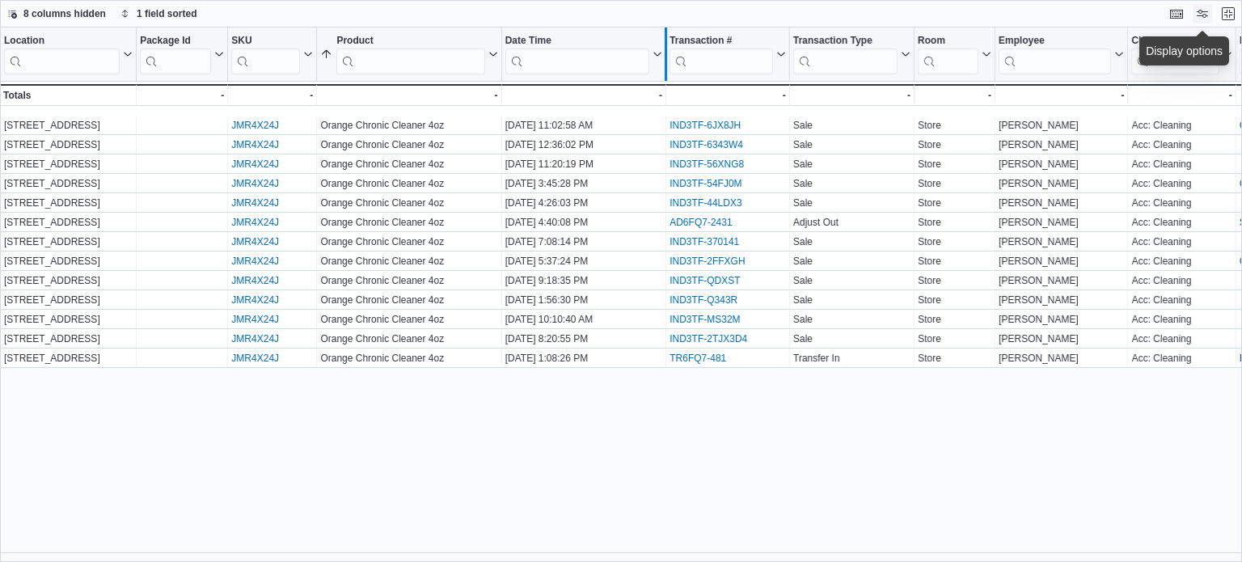
click at [659, 57] on div at bounding box center [665, 53] width 13 height 53
click at [656, 54] on icon at bounding box center [655, 54] width 13 height 10
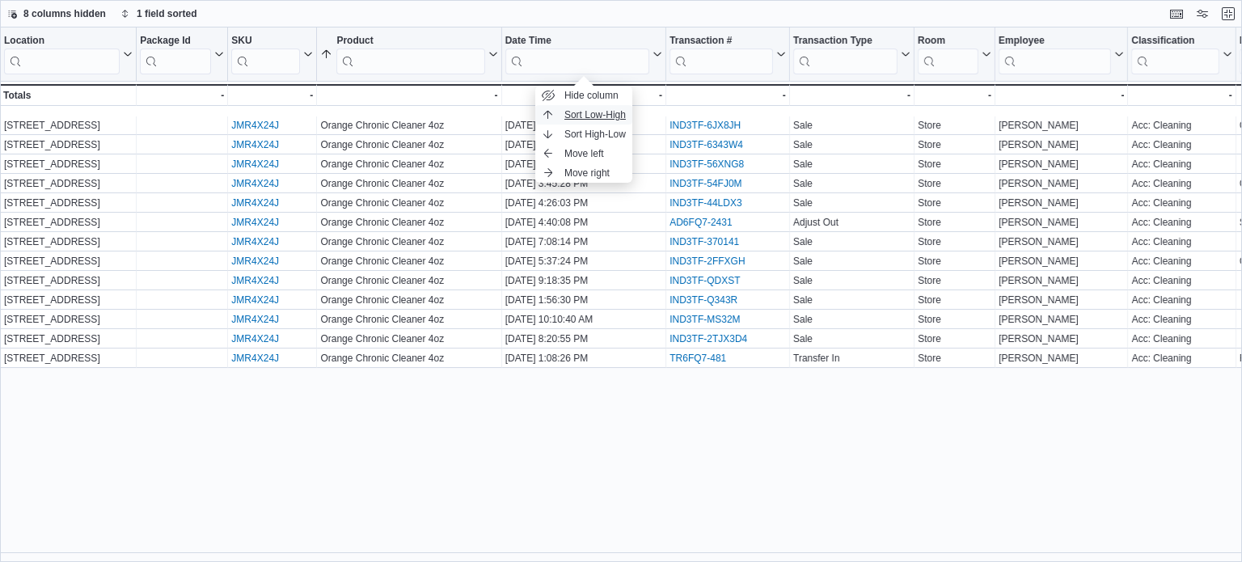
click at [618, 118] on span "Sort Low-High" at bounding box center [594, 114] width 61 height 13
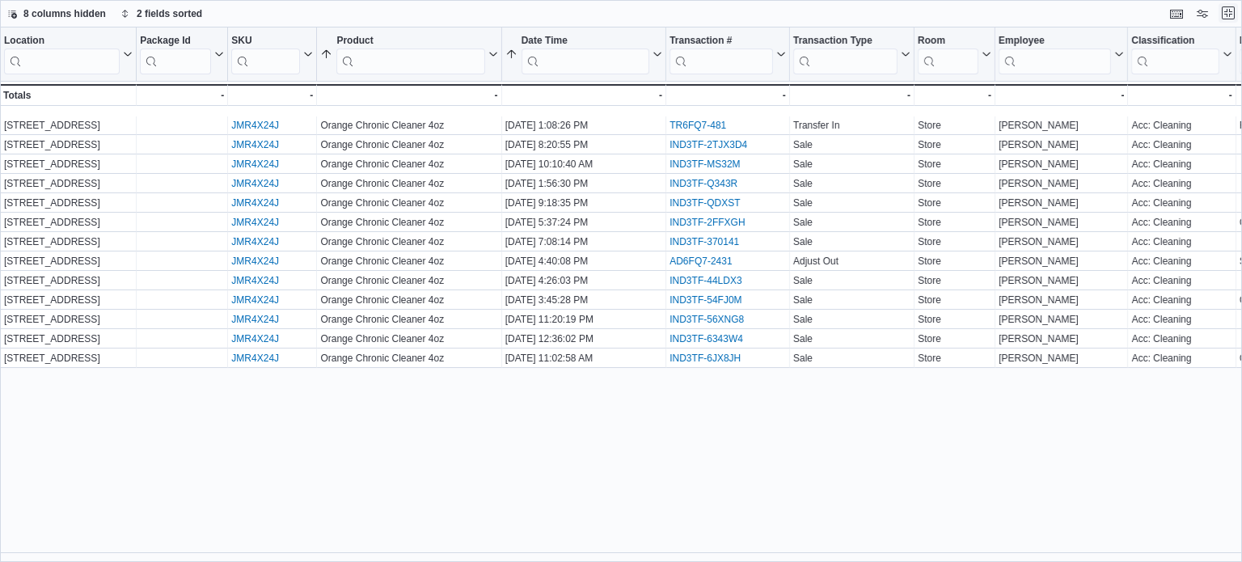
click at [1232, 9] on button "Exit fullscreen" at bounding box center [1227, 12] width 19 height 19
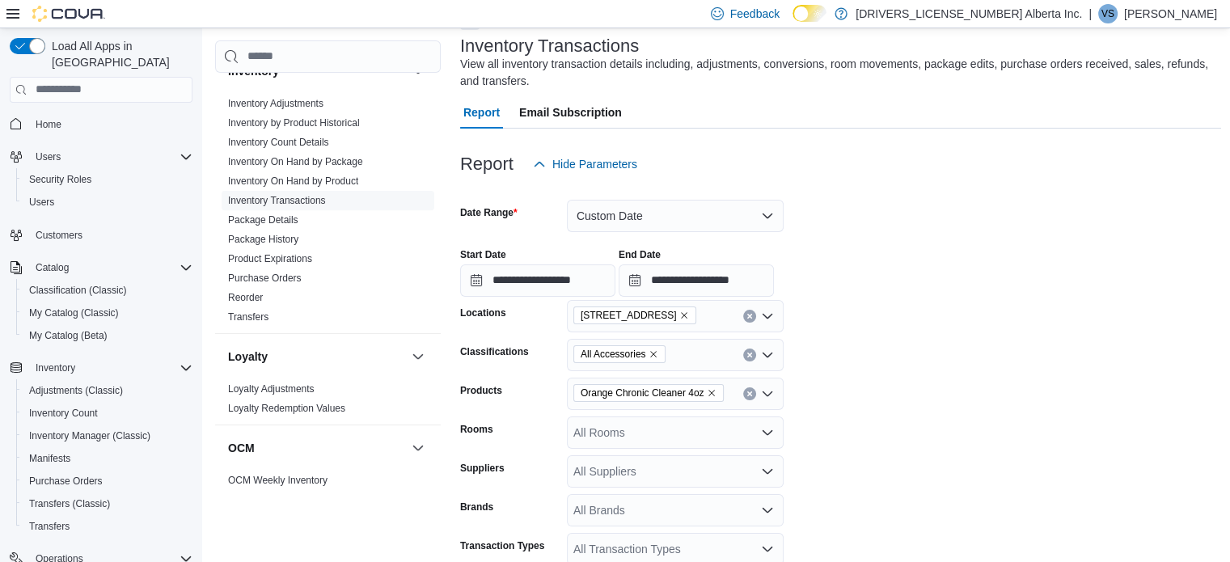
scroll to position [162, 0]
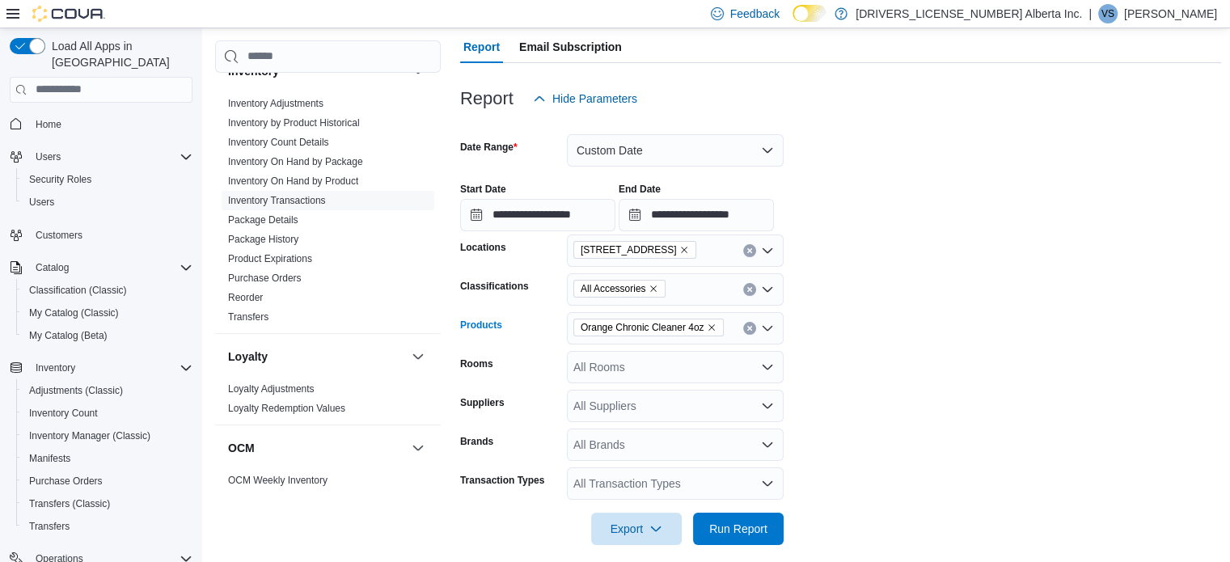
click at [711, 325] on icon "Remove Orange Chronic Cleaner 4oz from selection in this group" at bounding box center [712, 328] width 10 height 10
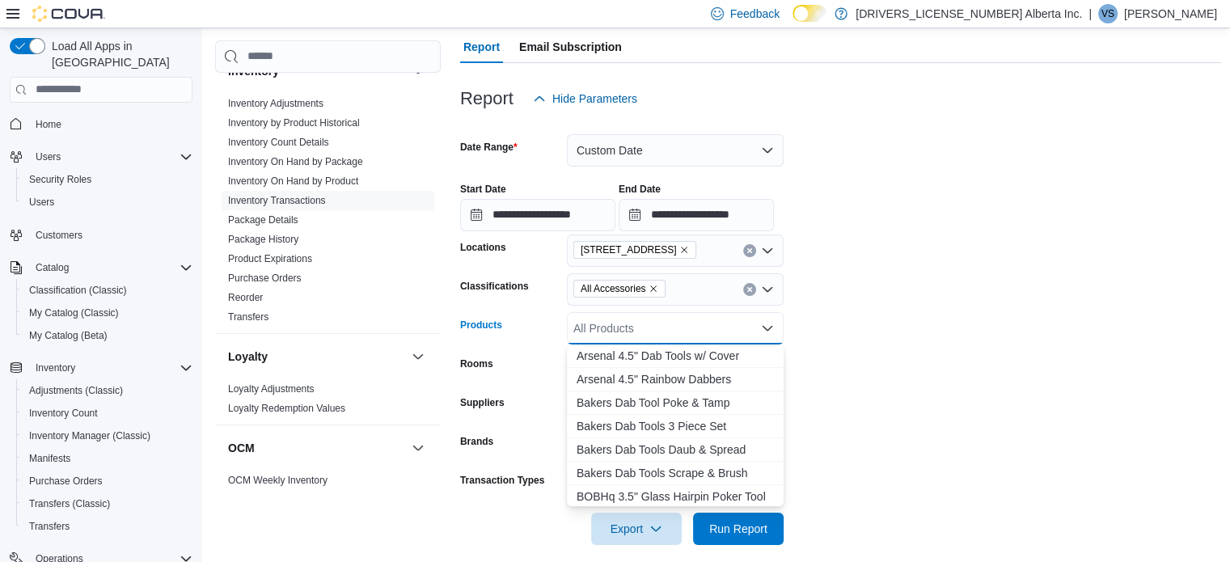
click at [698, 334] on div "All Products Combo box. Selected. Combo box input. All Products. Type some text…" at bounding box center [675, 328] width 217 height 32
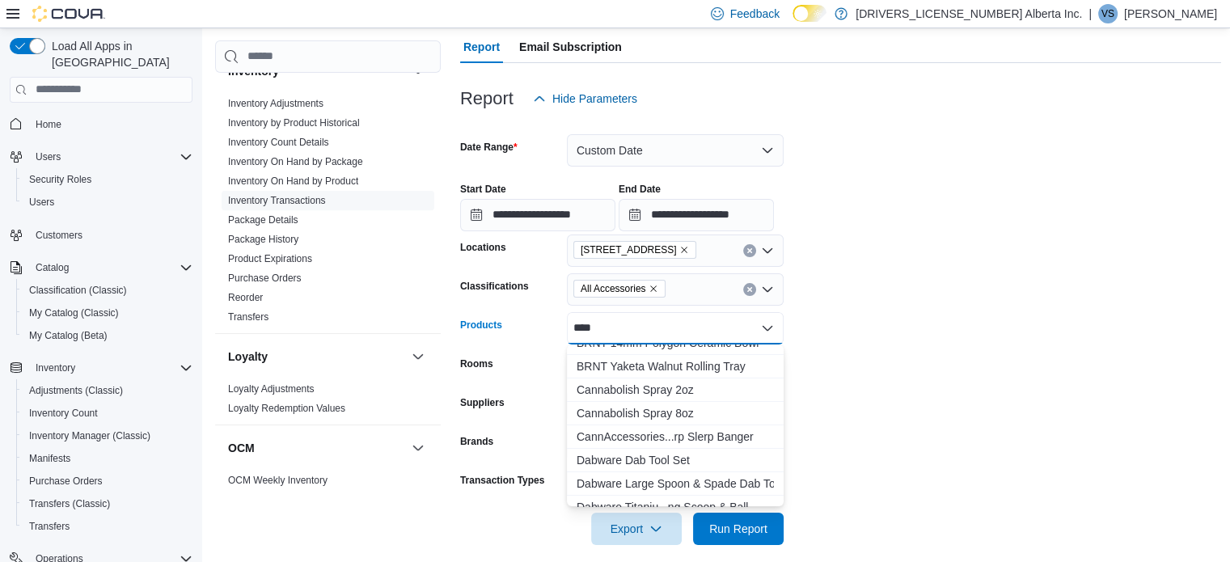
scroll to position [243, 0]
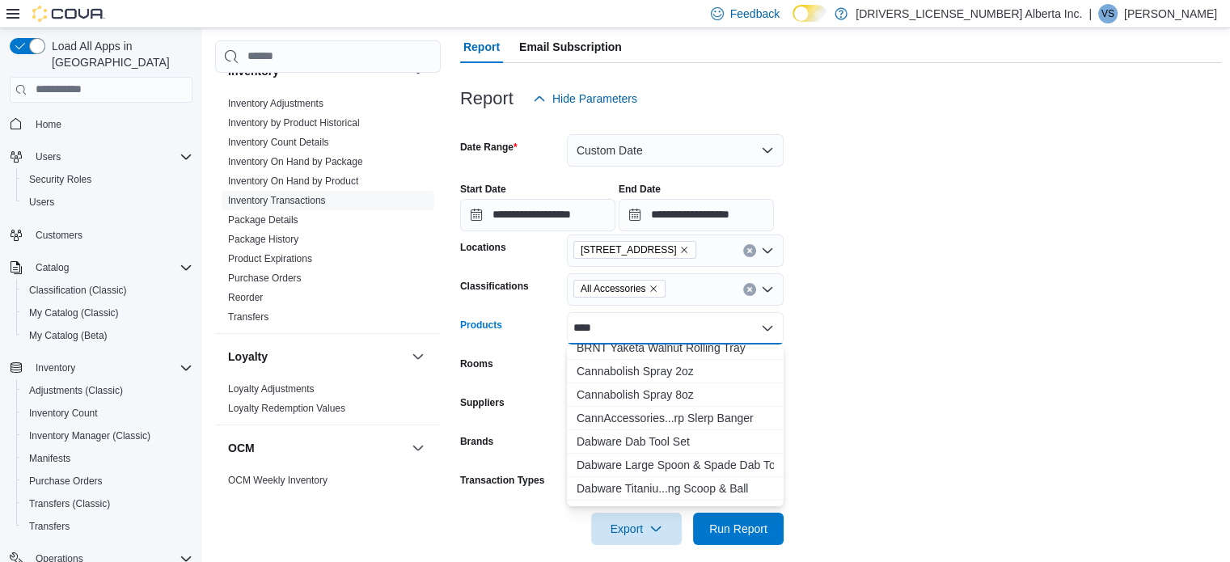
type input "****"
click at [920, 317] on form "**********" at bounding box center [840, 330] width 761 height 430
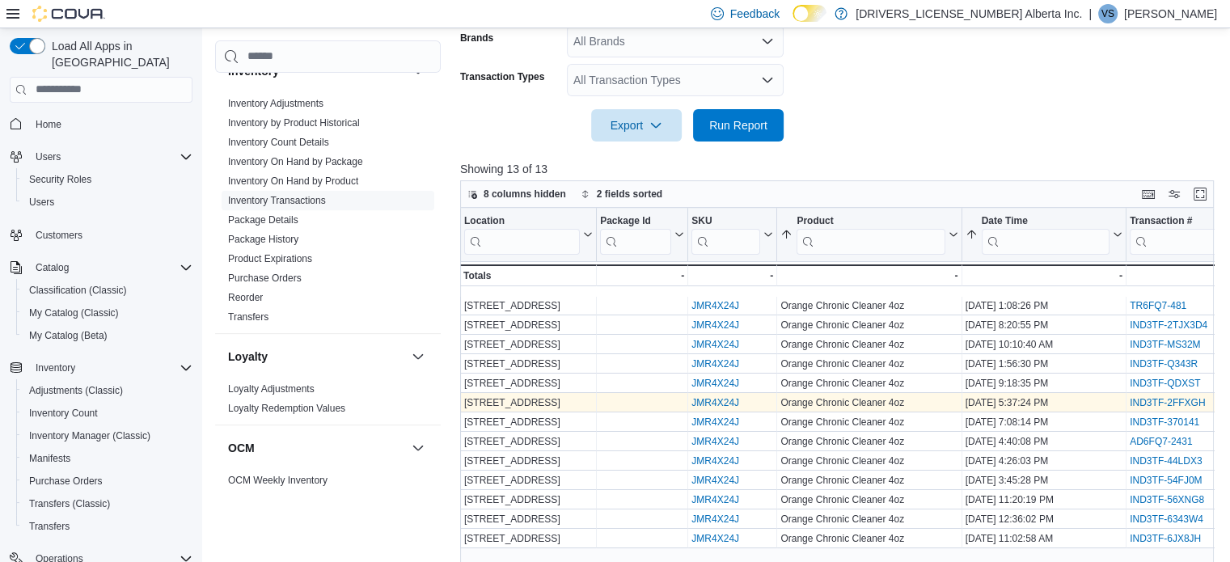
scroll to position [645, 0]
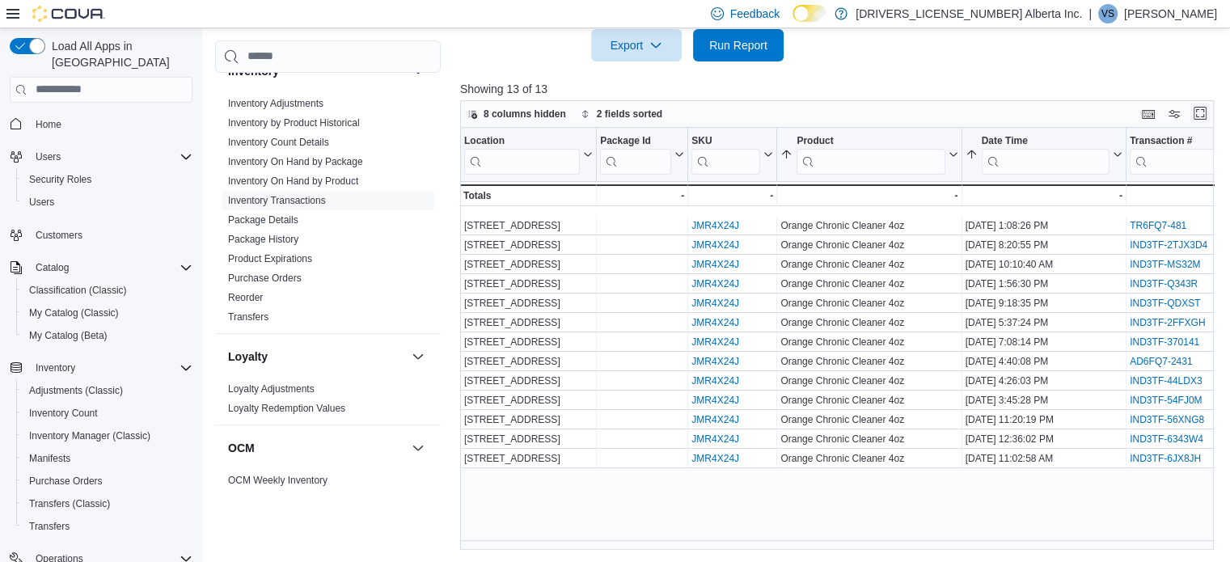
click at [1209, 109] on button "Enter fullscreen" at bounding box center [1199, 112] width 19 height 19
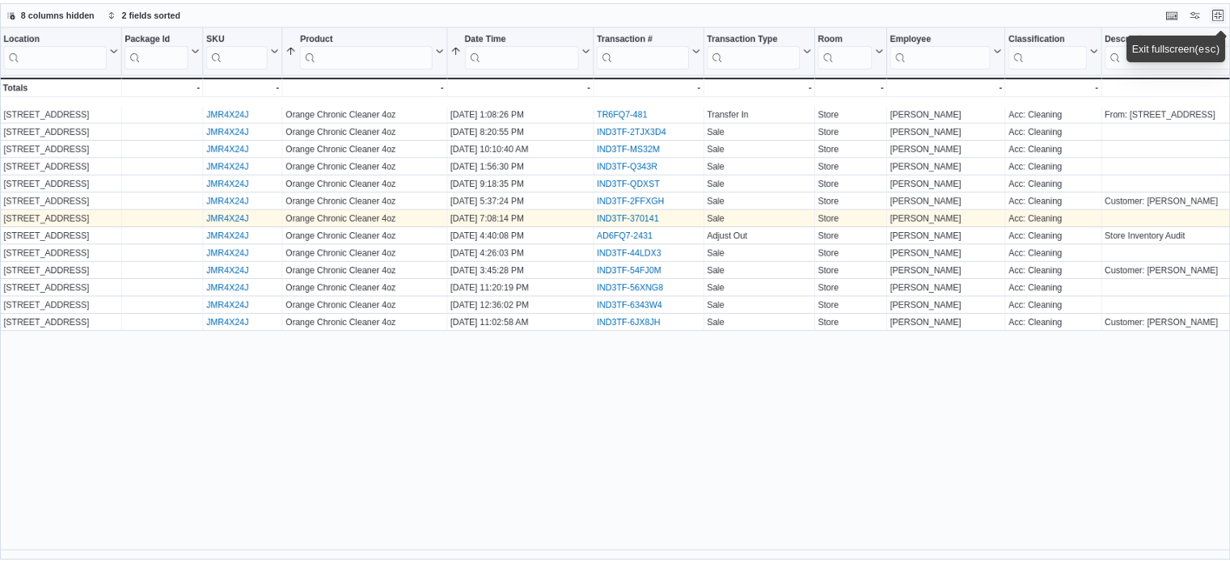
scroll to position [637, 0]
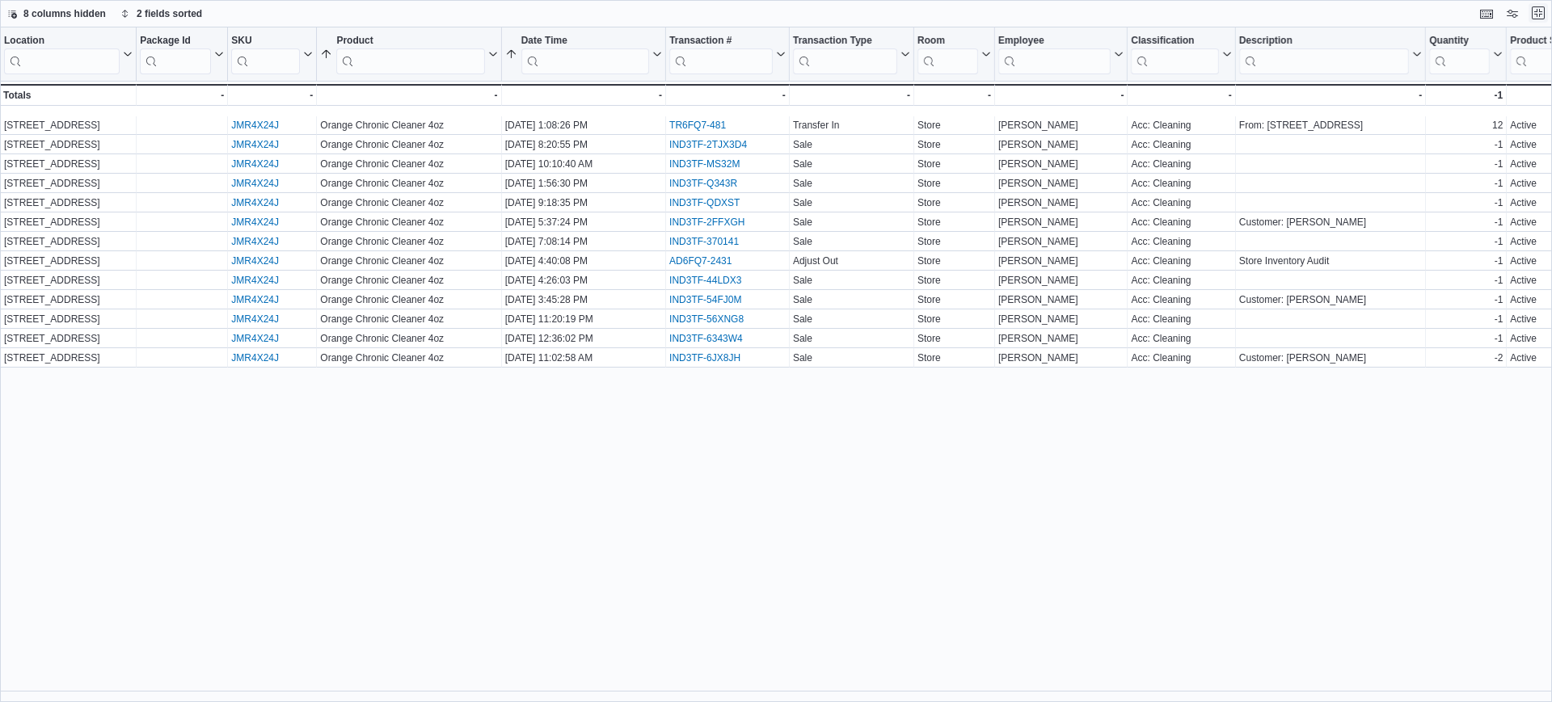
click at [1241, 11] on button "Exit fullscreen" at bounding box center [1538, 12] width 19 height 19
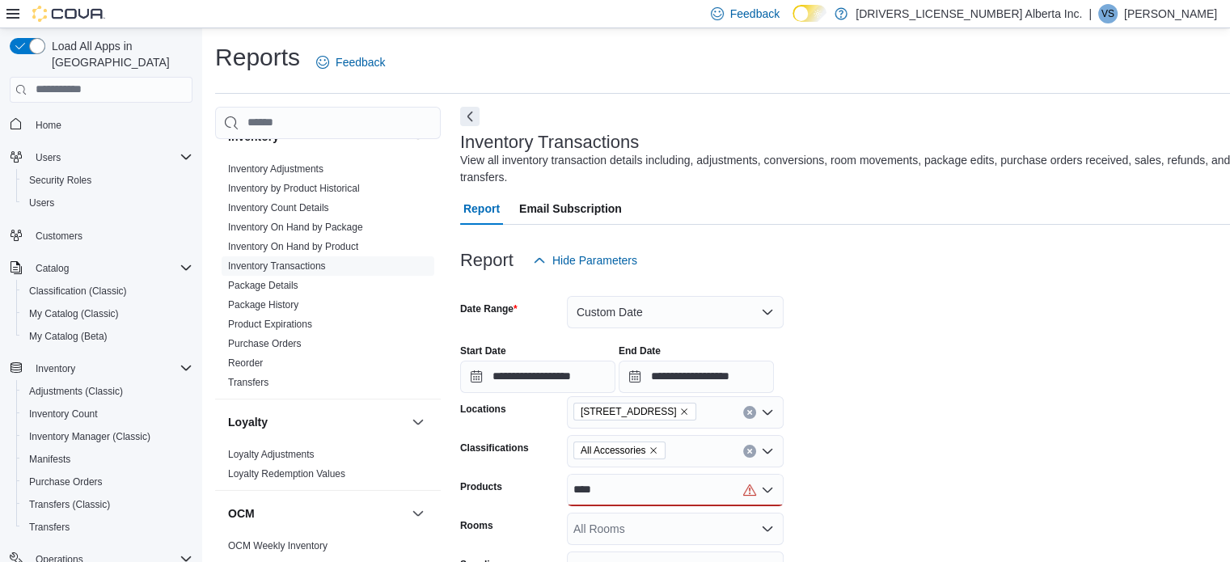
drag, startPoint x: 1402, startPoint y: 2, endPoint x: 923, endPoint y: 287, distance: 557.2
click at [923, 287] on form "**********" at bounding box center [871, 491] width 823 height 430
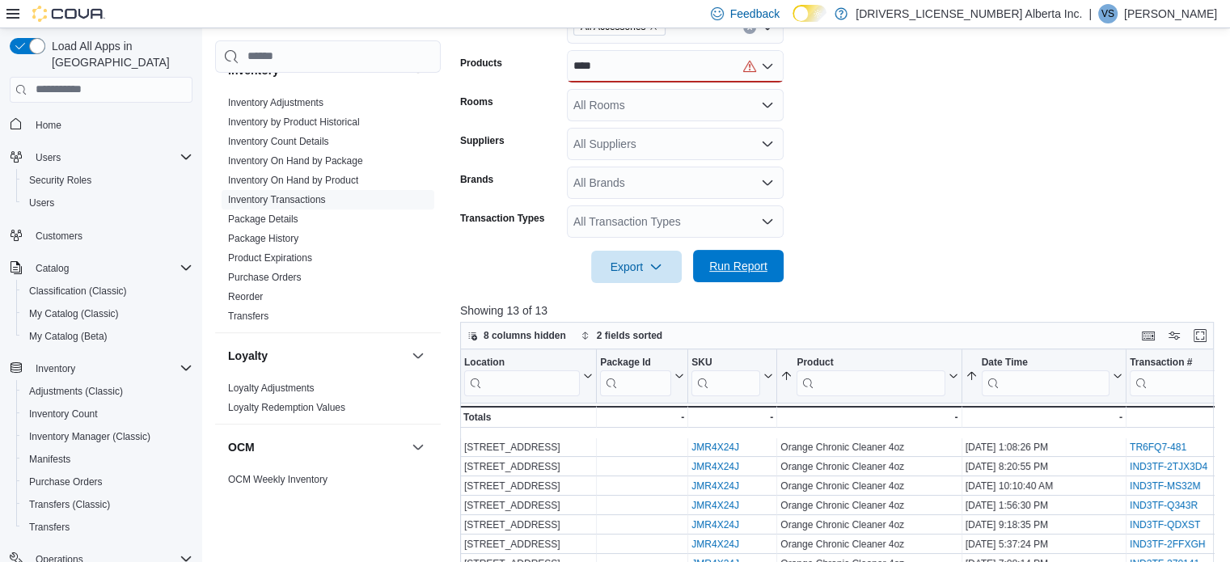
scroll to position [323, 0]
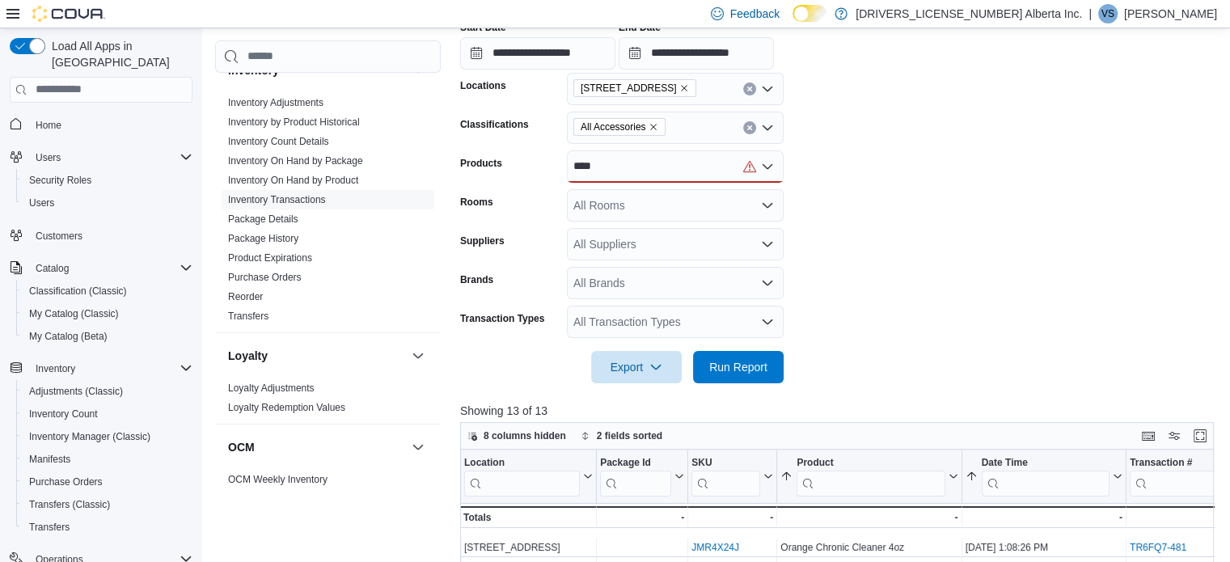
click at [708, 162] on div "****" at bounding box center [675, 166] width 217 height 32
click at [894, 180] on form "**********" at bounding box center [840, 168] width 761 height 430
click at [973, 230] on form "**********" at bounding box center [840, 168] width 761 height 430
click at [608, 172] on div "****" at bounding box center [675, 166] width 217 height 32
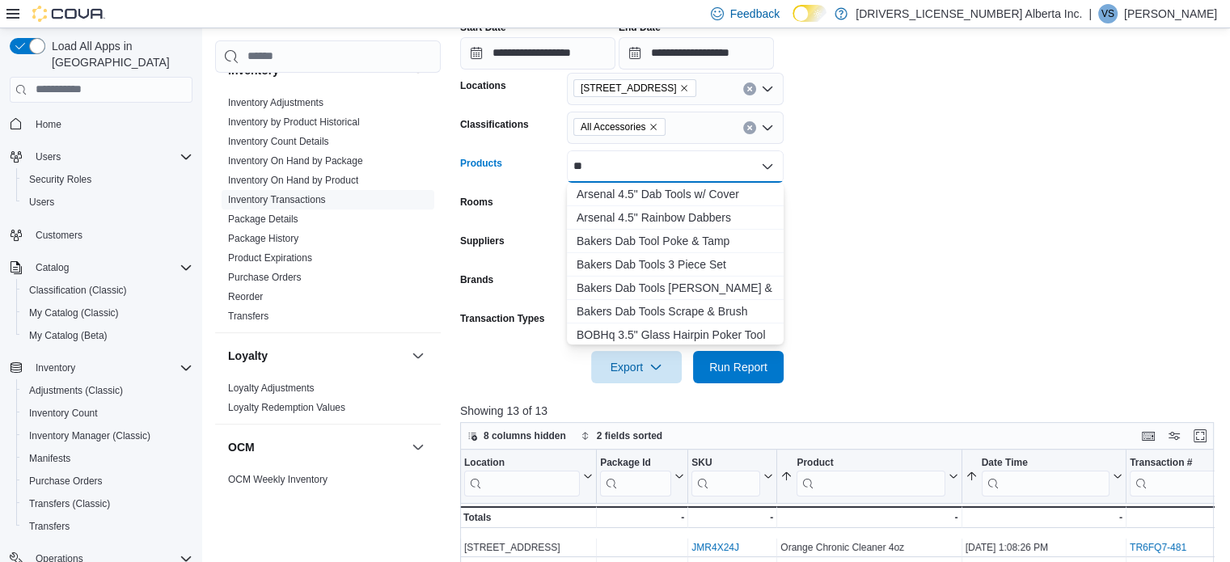
type input "*"
click at [877, 154] on form "**********" at bounding box center [840, 168] width 761 height 430
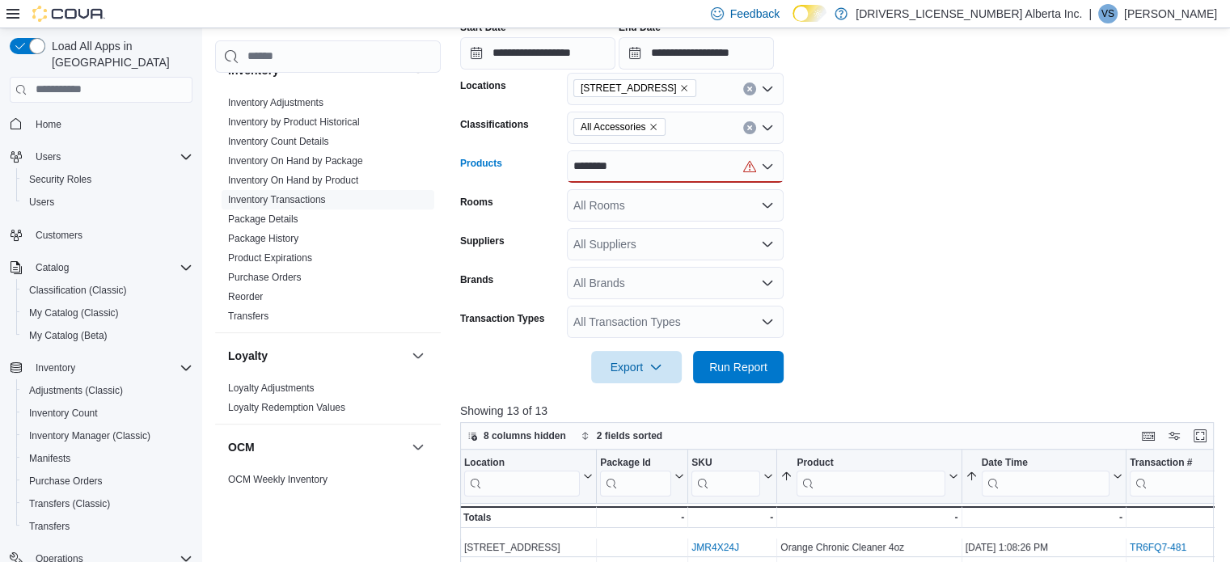
click at [773, 164] on icon "Open list of options" at bounding box center [767, 166] width 13 height 13
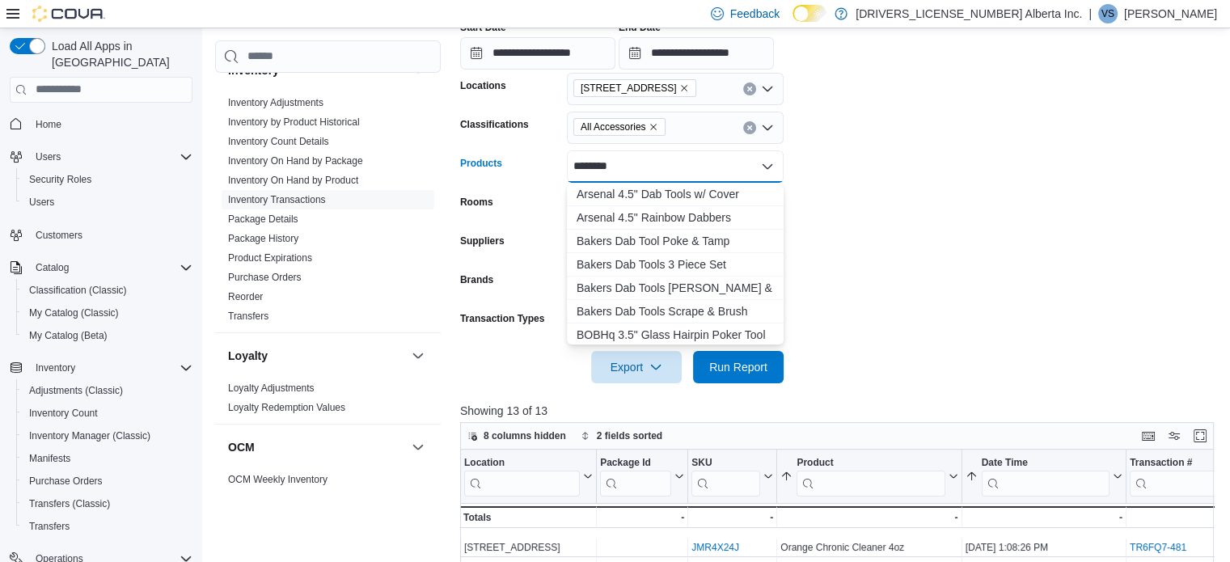
click at [736, 171] on div "******* Combo box. Selected. Ryot 9" . Selected. Combo box input. All Products.…" at bounding box center [675, 166] width 217 height 32
click at [736, 171] on div "*******" at bounding box center [675, 166] width 217 height 32
type input "*"
type input "********"
click at [708, 195] on div "Ryot 9" Walnut Rolling Tray" at bounding box center [674, 194] width 197 height 16
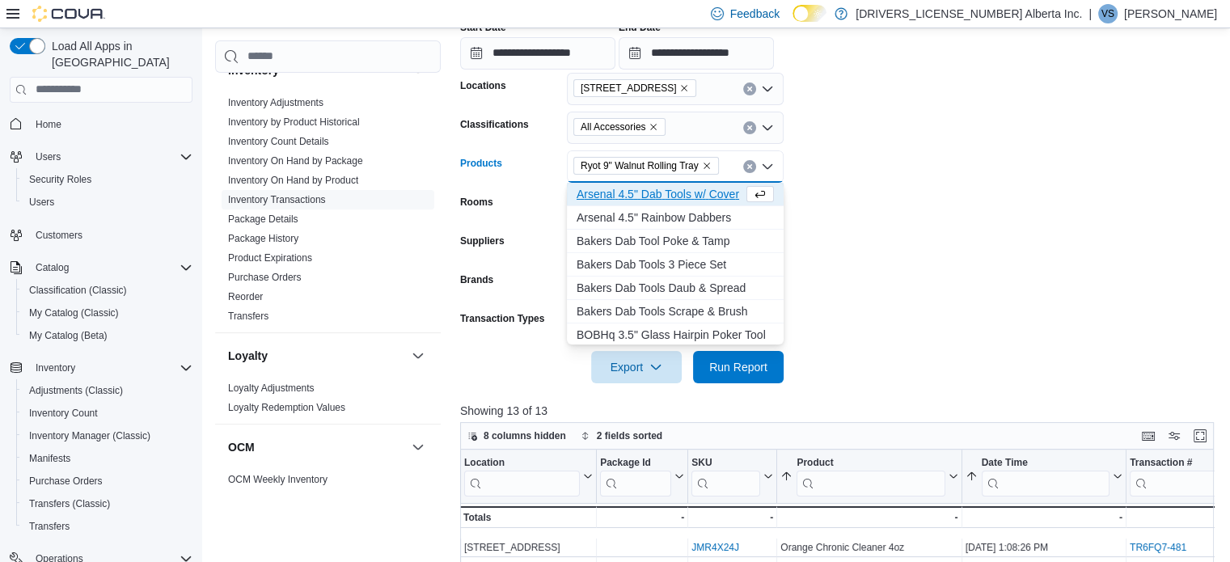
click at [849, 230] on form "**********" at bounding box center [840, 168] width 761 height 430
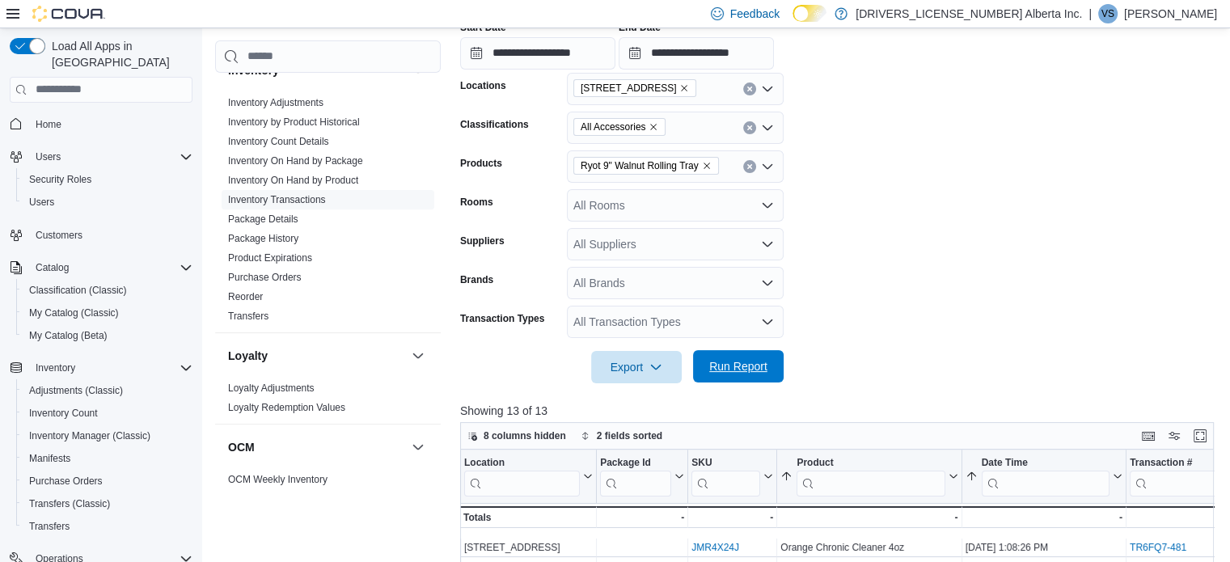
click at [754, 370] on span "Run Report" at bounding box center [738, 366] width 58 height 16
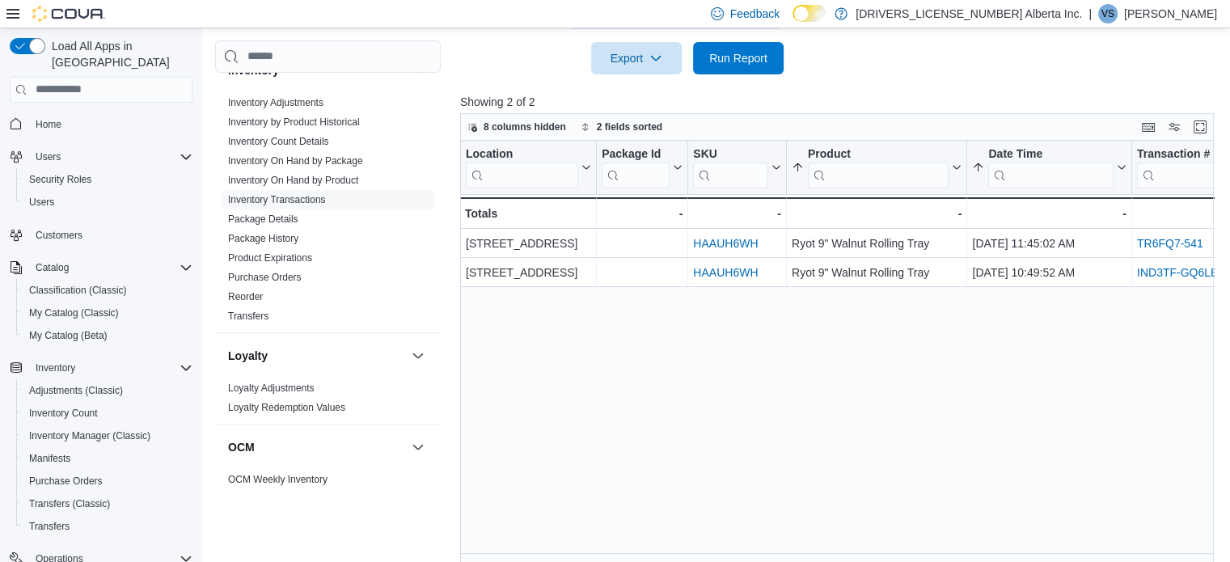
scroll to position [634, 0]
click at [1209, 120] on button "Enter fullscreen" at bounding box center [1199, 124] width 19 height 19
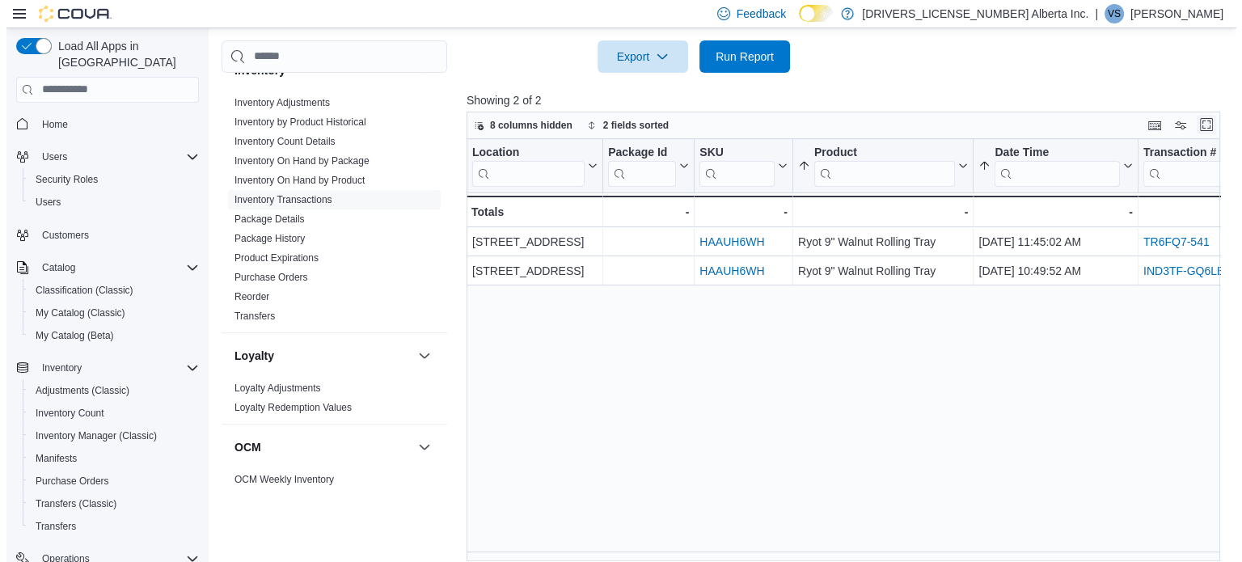
scroll to position [0, 0]
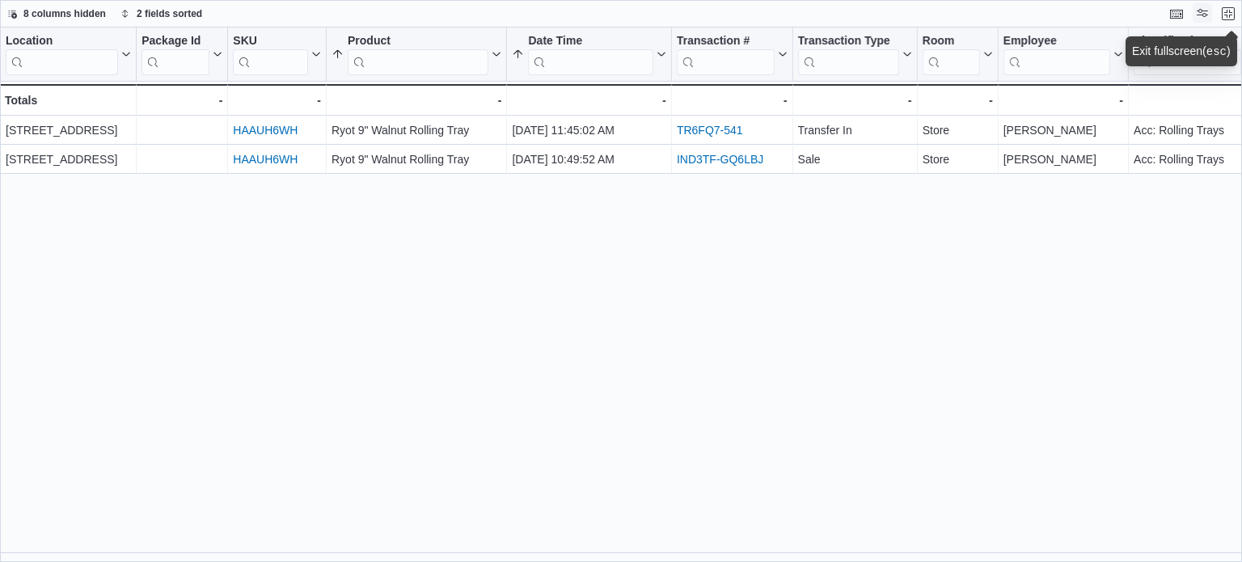
click at [1199, 4] on span at bounding box center [1201, 13] width 19 height 19
click at [1208, 7] on button "Display options" at bounding box center [1201, 12] width 19 height 19
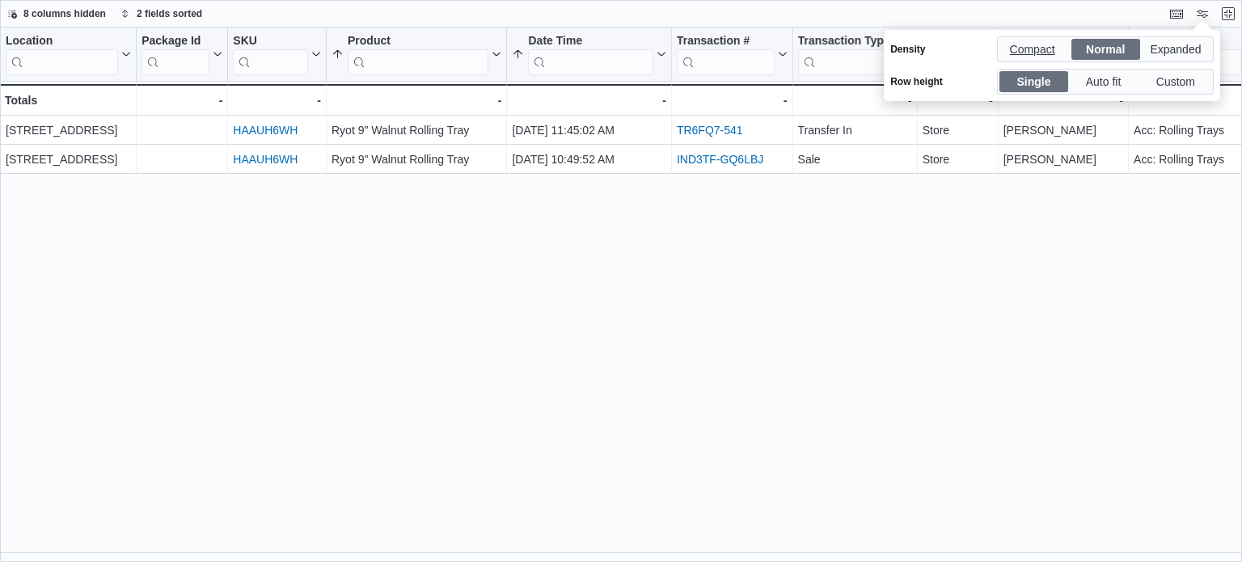
click at [1060, 54] on span "Compact" at bounding box center [1033, 49] width 69 height 21
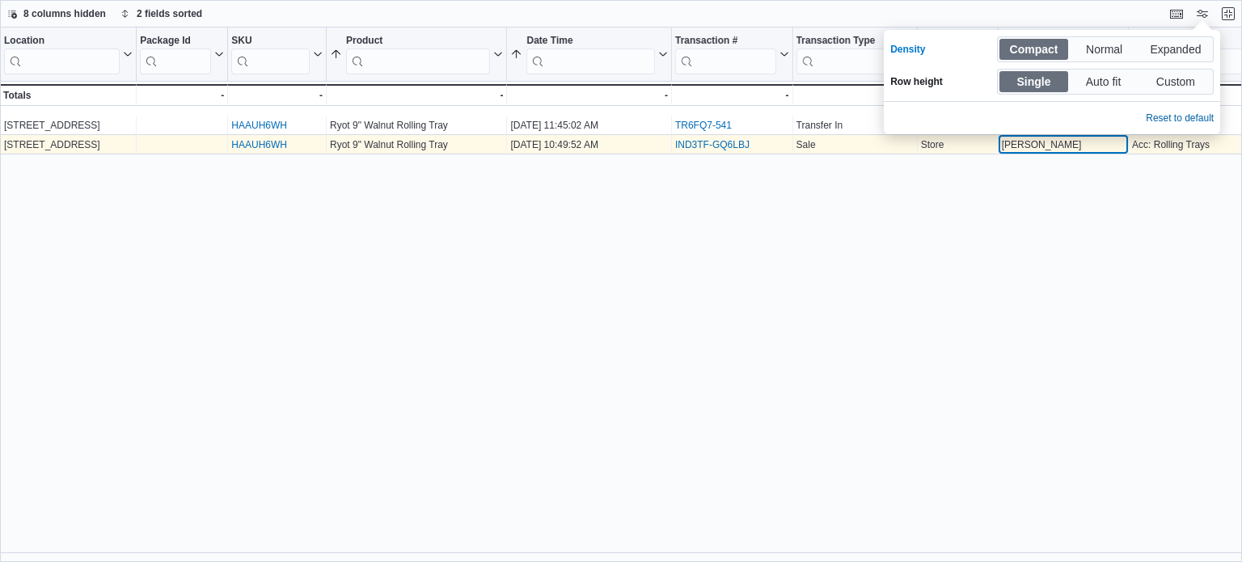
click at [1004, 143] on div "William Turner" at bounding box center [1063, 144] width 123 height 13
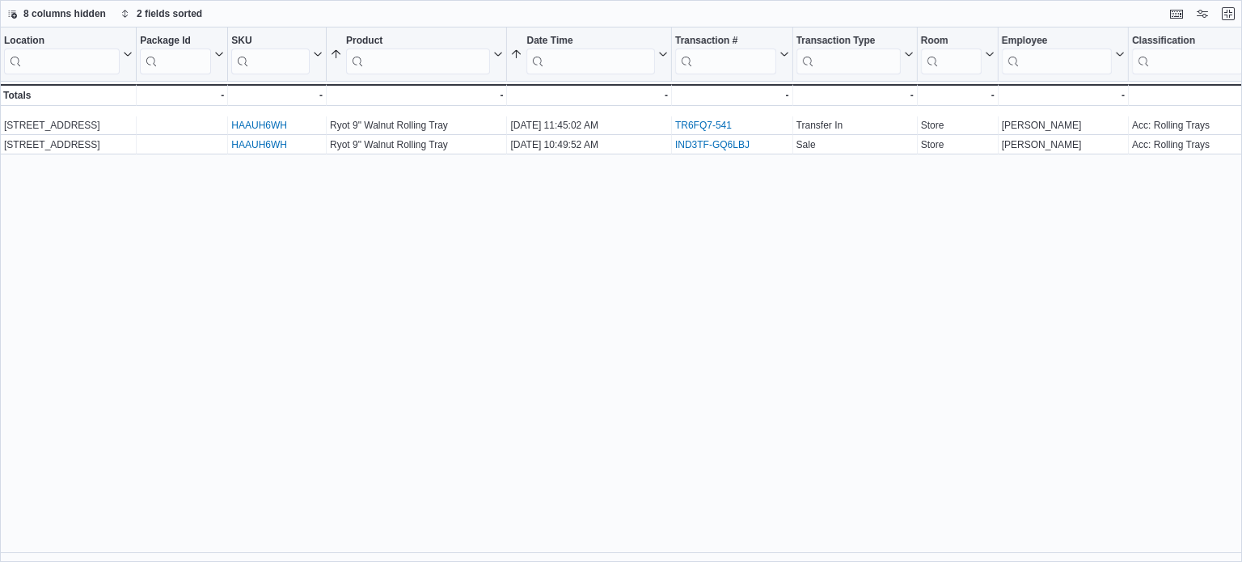
click at [937, 210] on div "Location Click to view column header actions Package Id Click to view column he…" at bounding box center [621, 294] width 1242 height 535
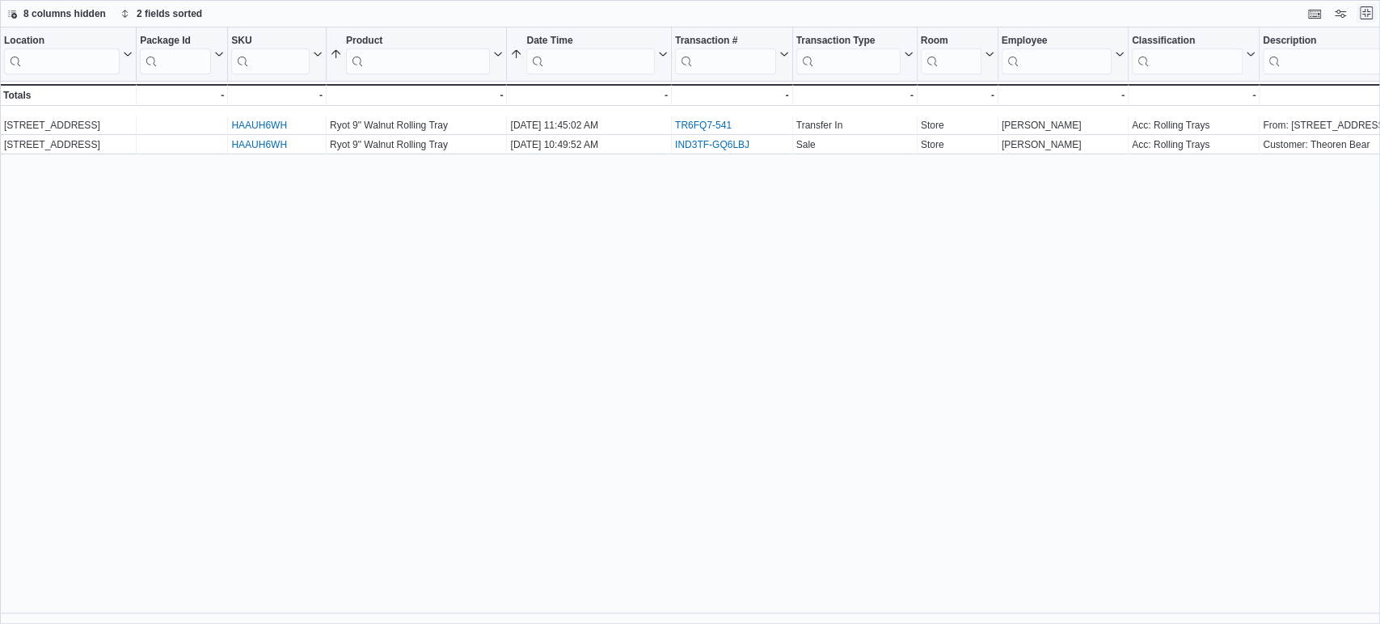
scroll to position [637, 0]
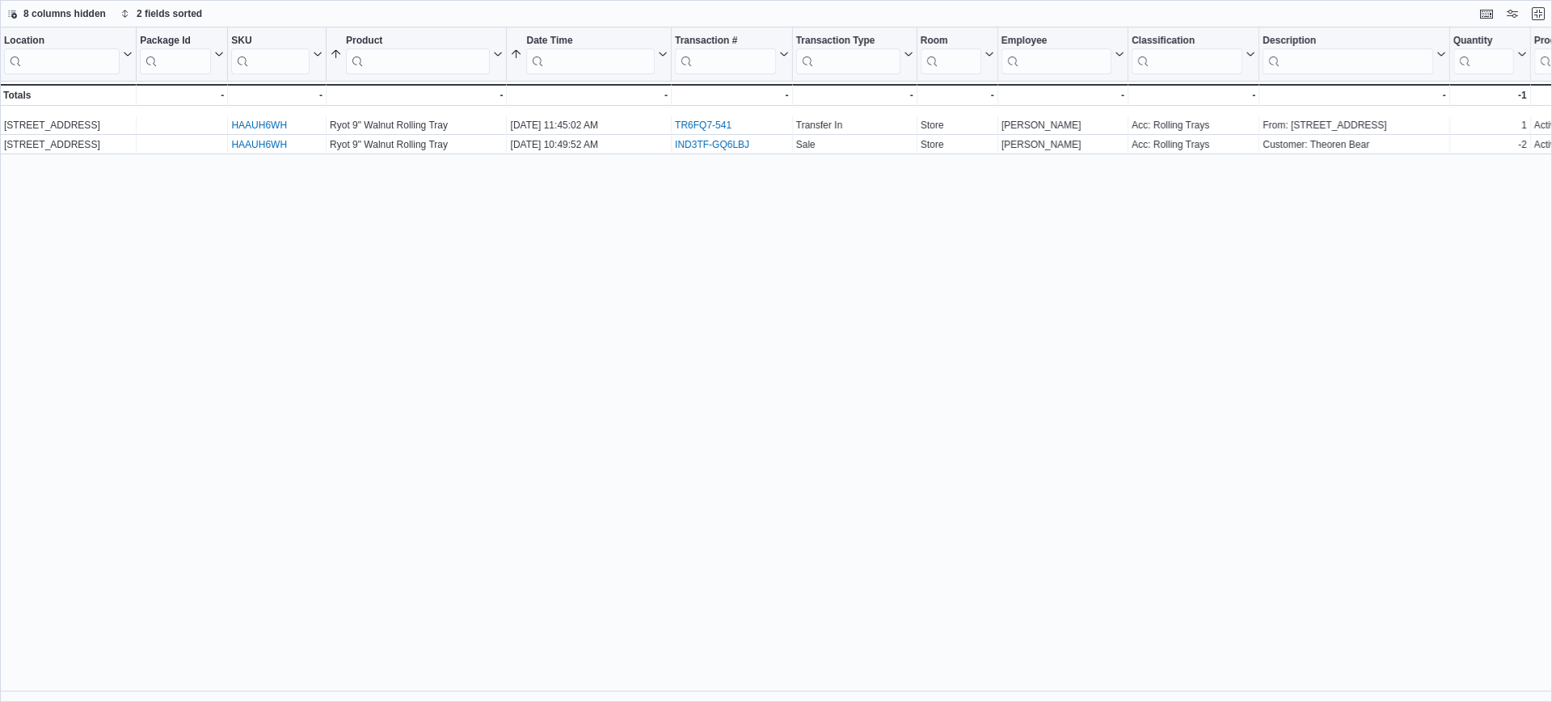
drag, startPoint x: 1221, startPoint y: 3, endPoint x: 1140, endPoint y: 392, distance: 397.1
click at [1140, 392] on div "Location Click to view column header actions Package Id Click to view column he…" at bounding box center [776, 364] width 1552 height 675
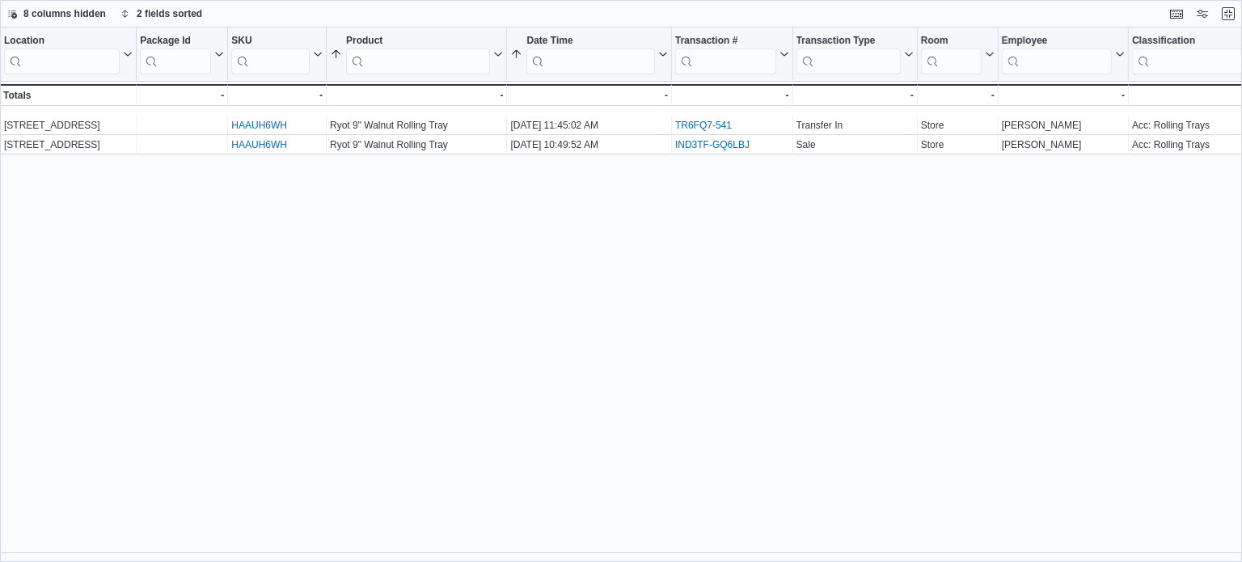
drag, startPoint x: 1445, startPoint y: 3, endPoint x: 825, endPoint y: 252, distance: 668.9
click at [825, 252] on div "Location Click to view column header actions Package Id Click to view column he…" at bounding box center [621, 294] width 1242 height 535
click at [1235, 15] on button "Exit fullscreen" at bounding box center [1227, 12] width 19 height 19
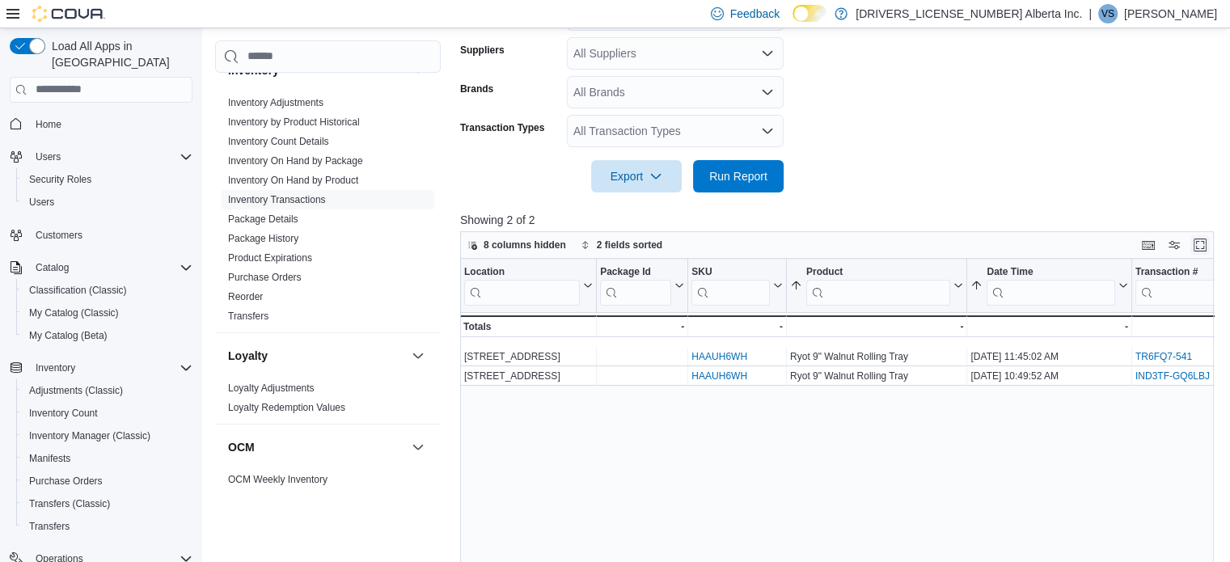
scroll to position [645, 0]
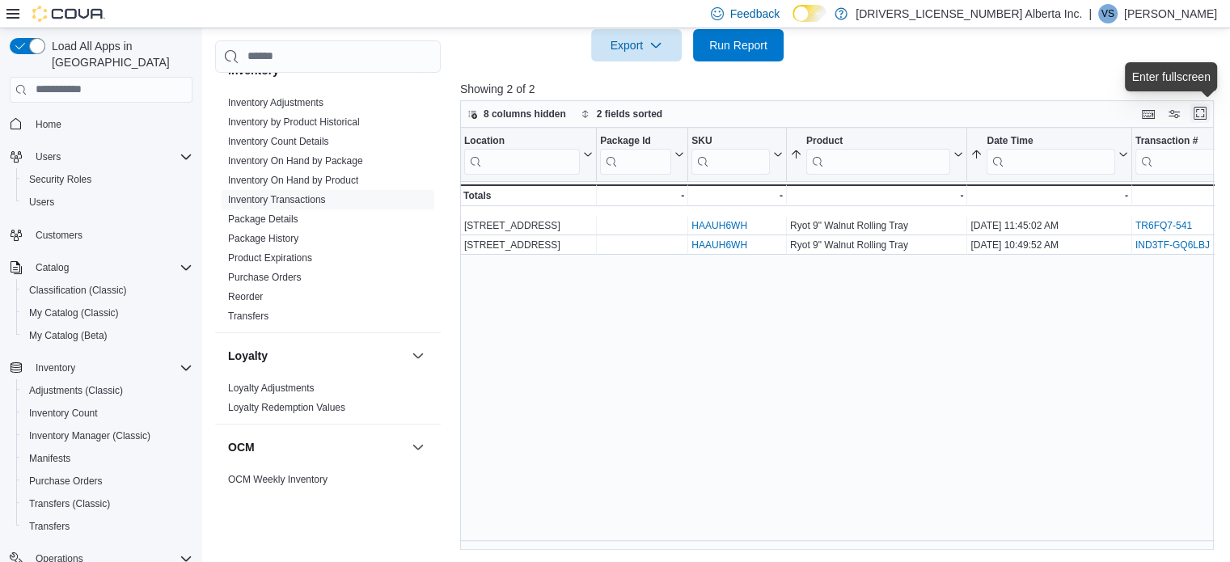
click at [1209, 111] on button "Enter fullscreen" at bounding box center [1199, 112] width 19 height 19
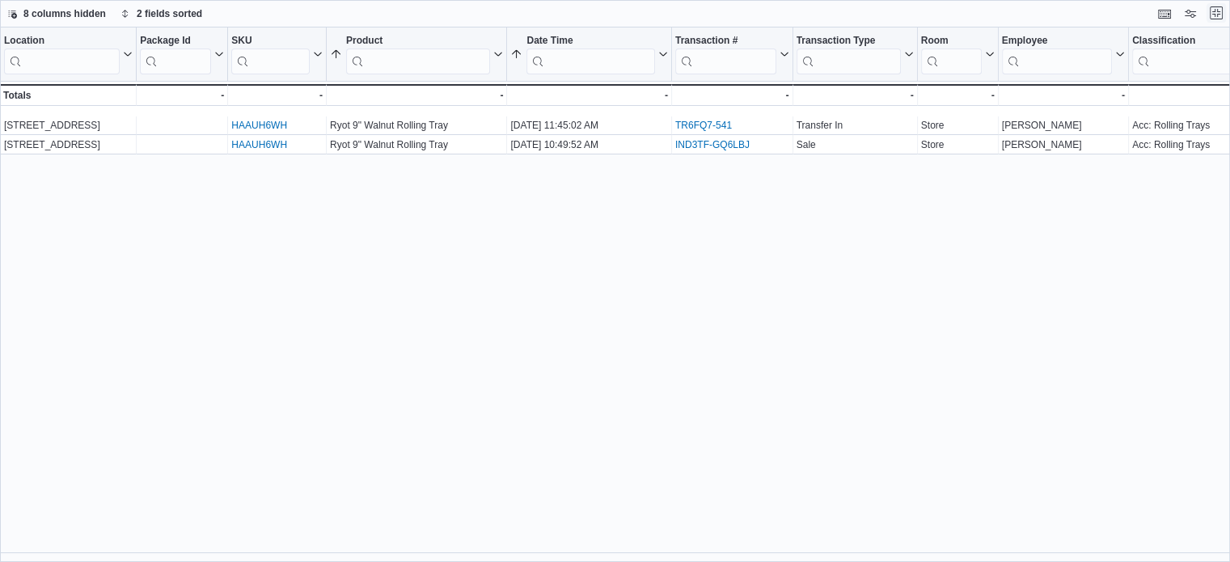
scroll to position [0, 0]
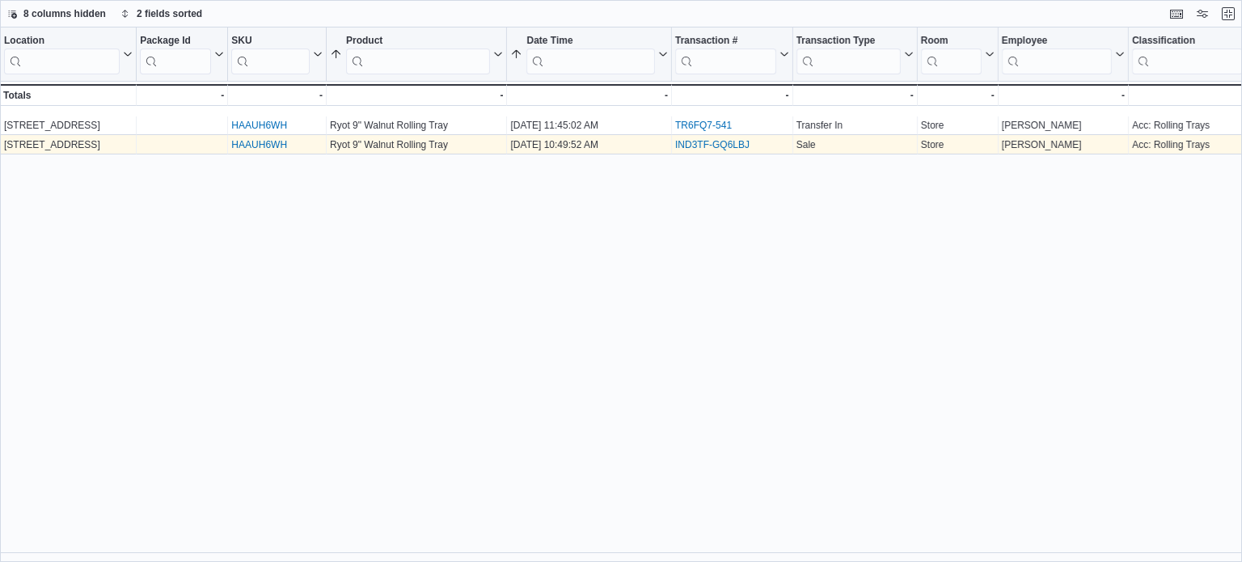
click at [749, 152] on div "IND3TF-GQ6LBJ - Transaction # URL, column 6, row 2" at bounding box center [732, 144] width 121 height 19
click at [741, 135] on div "IND3TF-GQ6LBJ - Transaction # URL, column 6, row 2" at bounding box center [732, 144] width 121 height 19
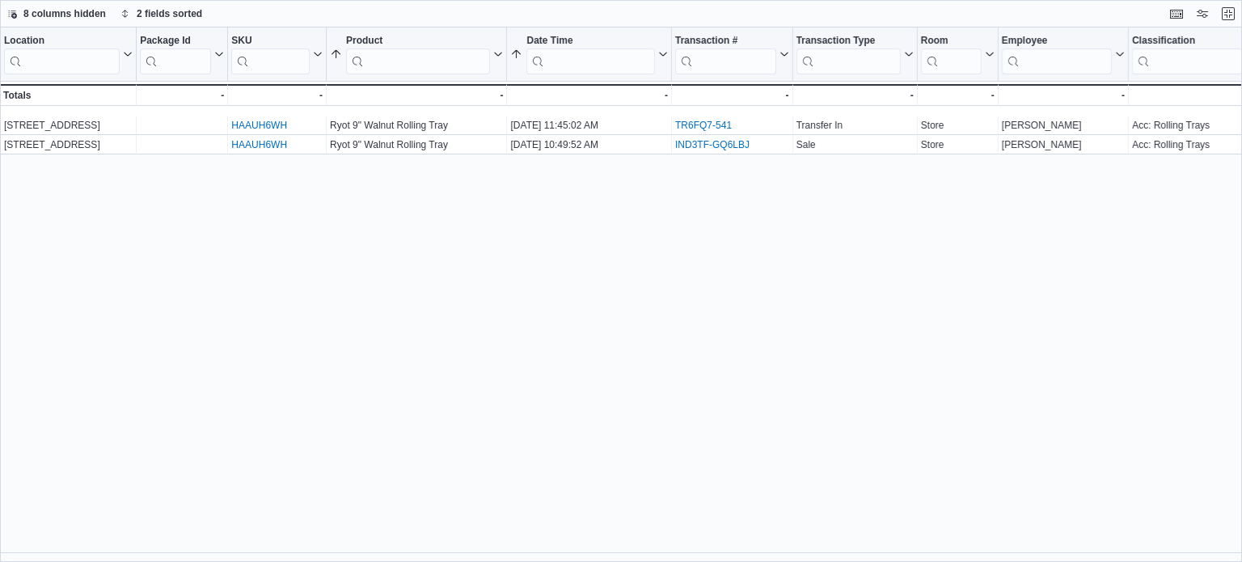
click at [722, 160] on div "Location Click to view column header actions Package Id Click to view column he…" at bounding box center [621, 294] width 1242 height 535
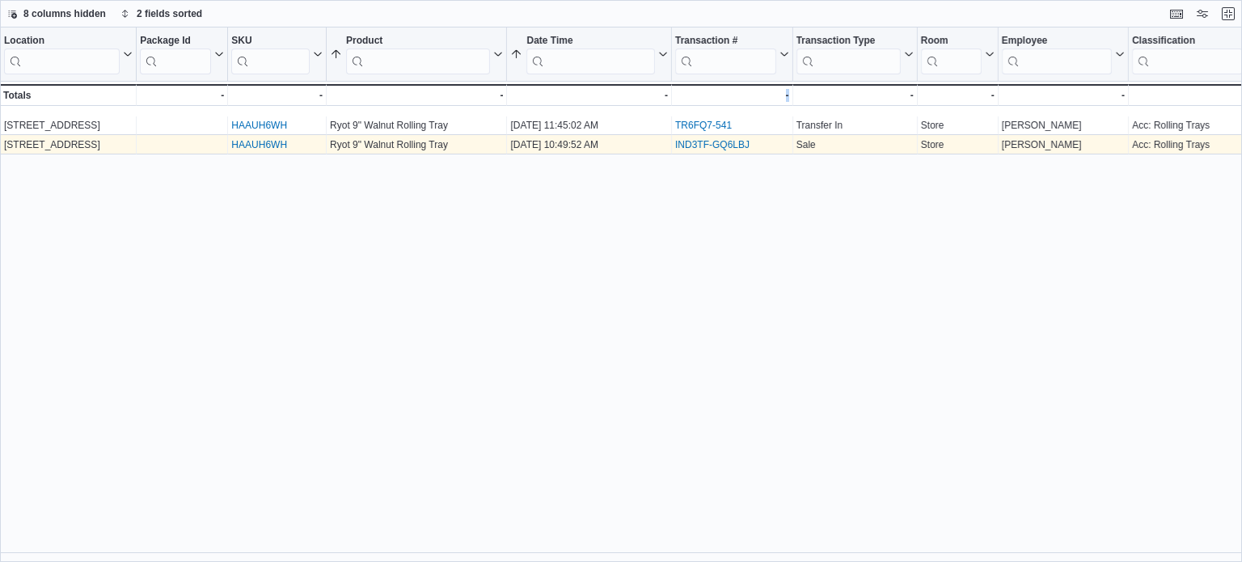
click at [719, 141] on link "IND3TF-GQ6LBJ" at bounding box center [712, 144] width 74 height 11
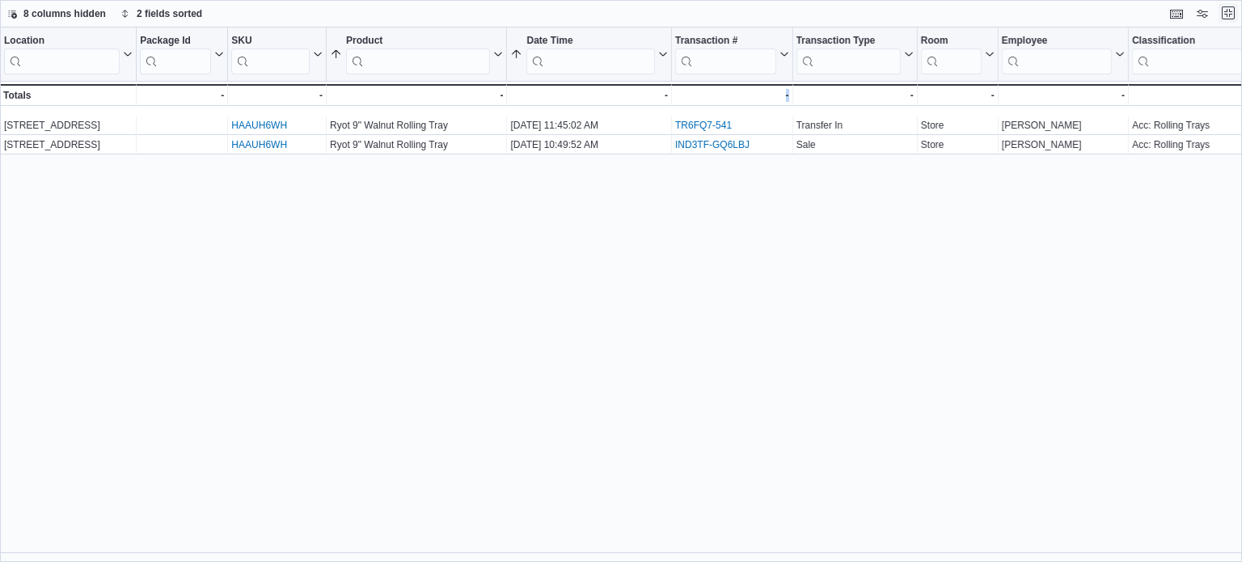
click at [1235, 17] on button "Exit fullscreen" at bounding box center [1227, 12] width 19 height 19
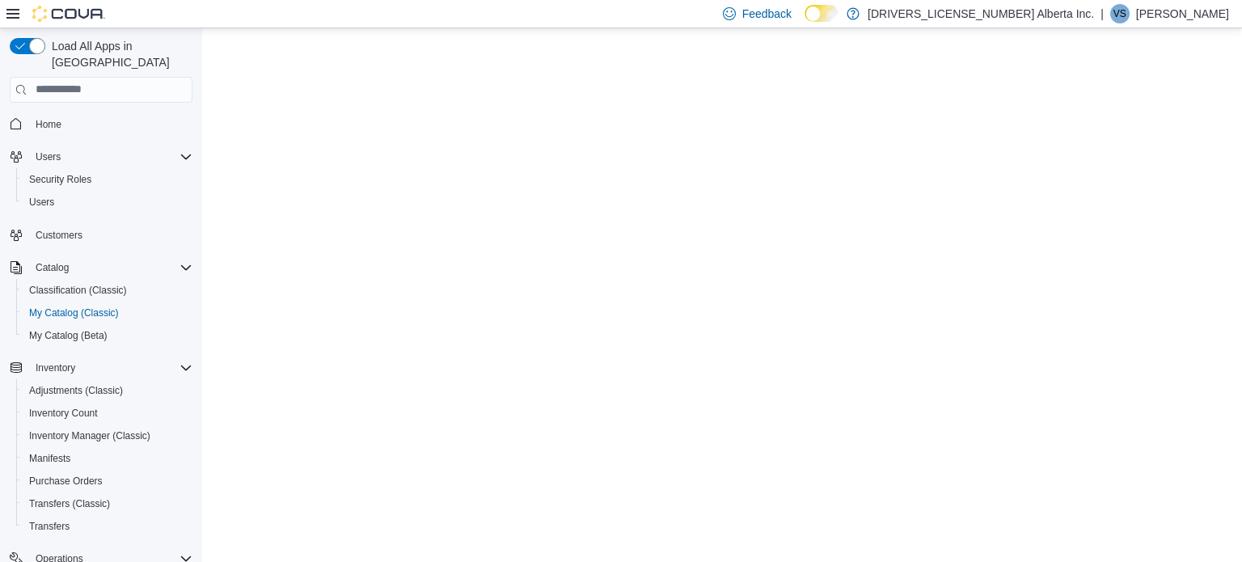
select select "**********"
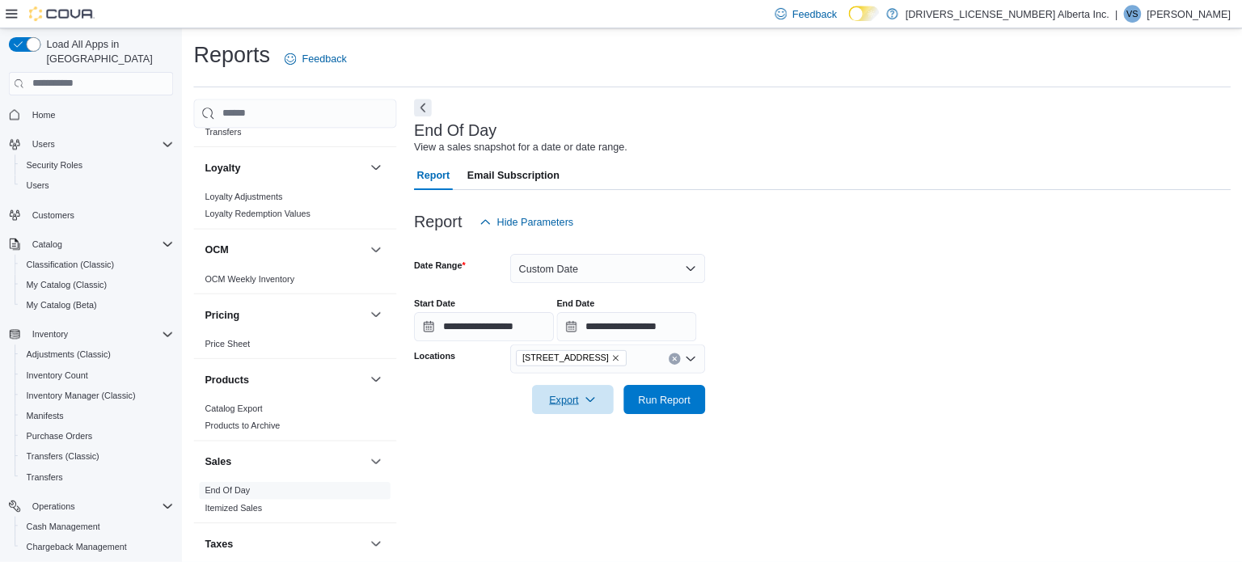
scroll to position [876, 0]
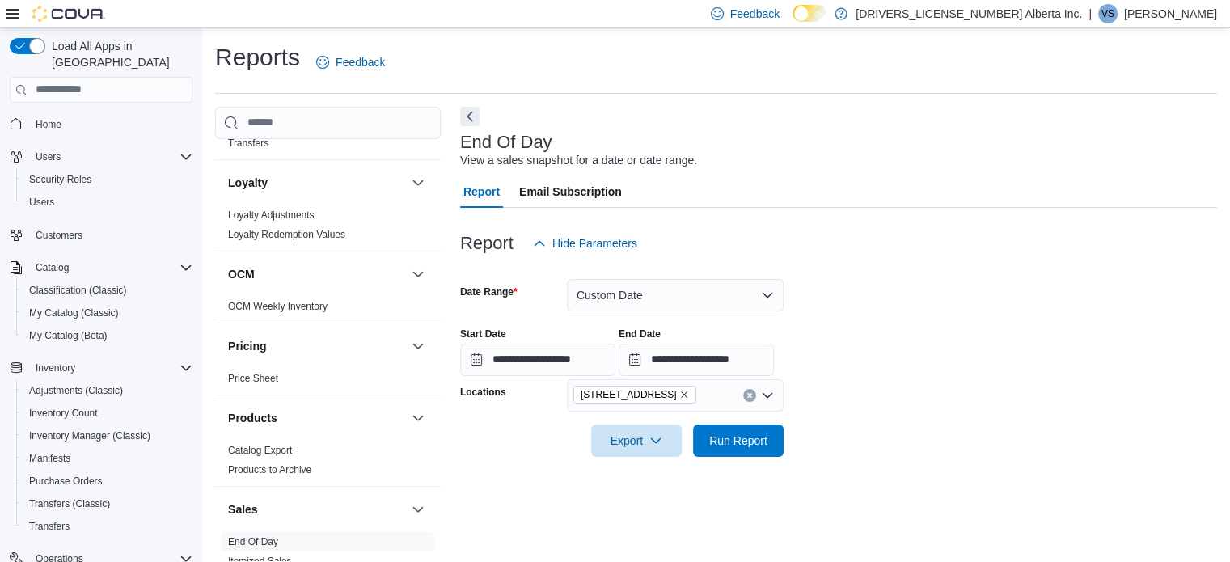
drag, startPoint x: 935, startPoint y: 2, endPoint x: 966, endPoint y: 245, distance: 244.4
click at [966, 245] on div "Report Hide Parameters" at bounding box center [838, 243] width 757 height 32
click at [50, 429] on span "Inventory Manager (Classic)" at bounding box center [89, 435] width 121 height 13
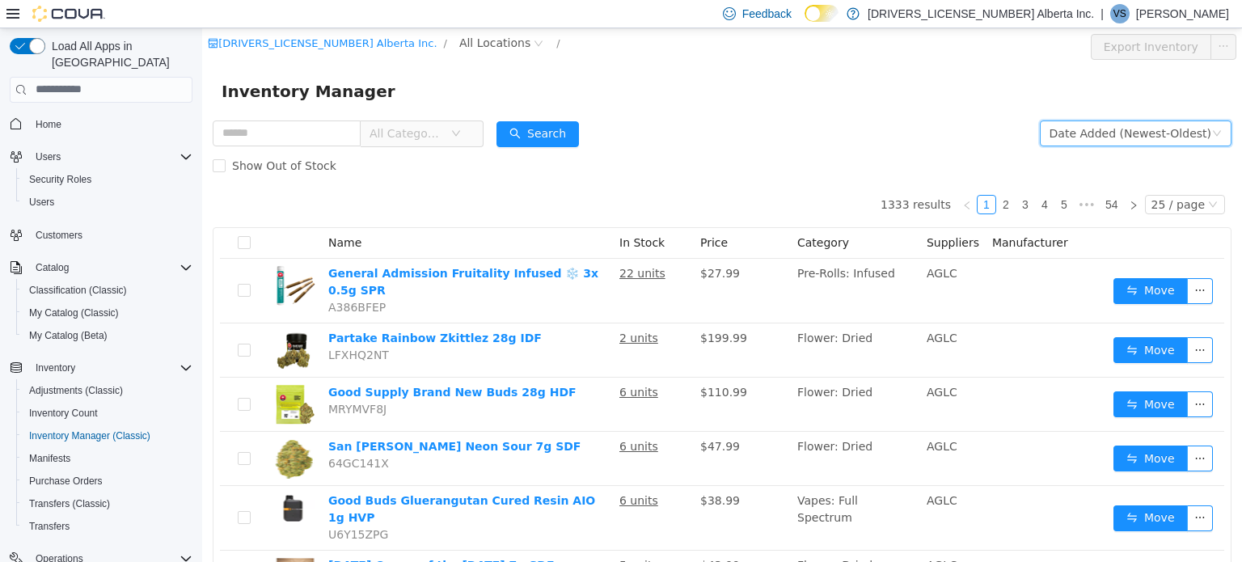
click at [1069, 133] on div "Date Added (Newest-Oldest)" at bounding box center [1130, 132] width 162 height 24
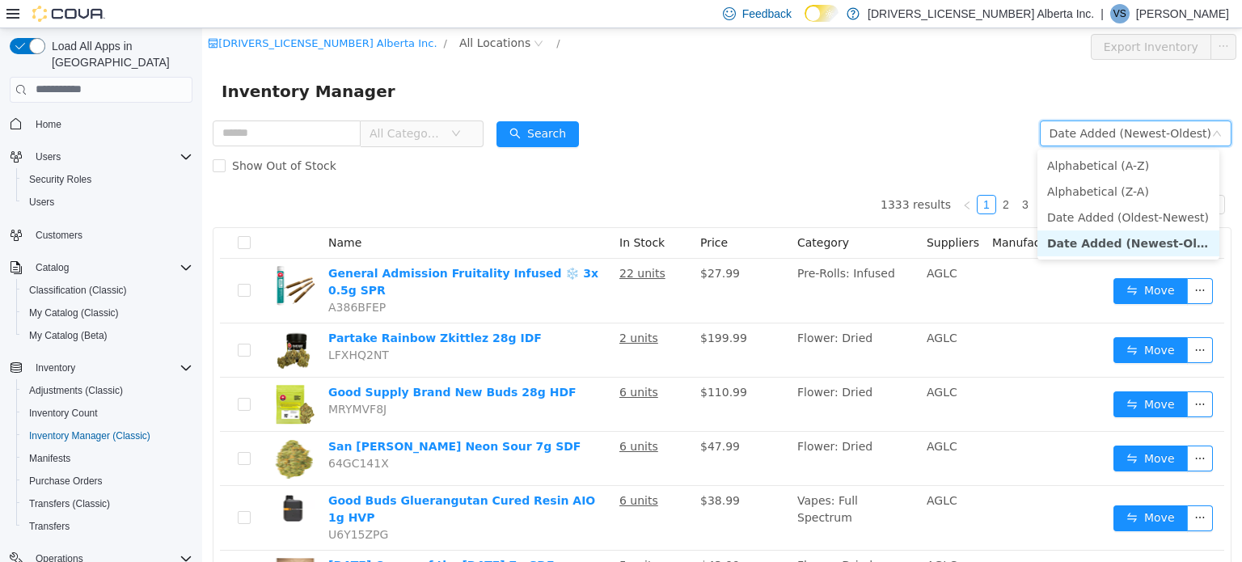
click at [1069, 133] on div "Date Added (Newest-Oldest)" at bounding box center [1130, 132] width 162 height 24
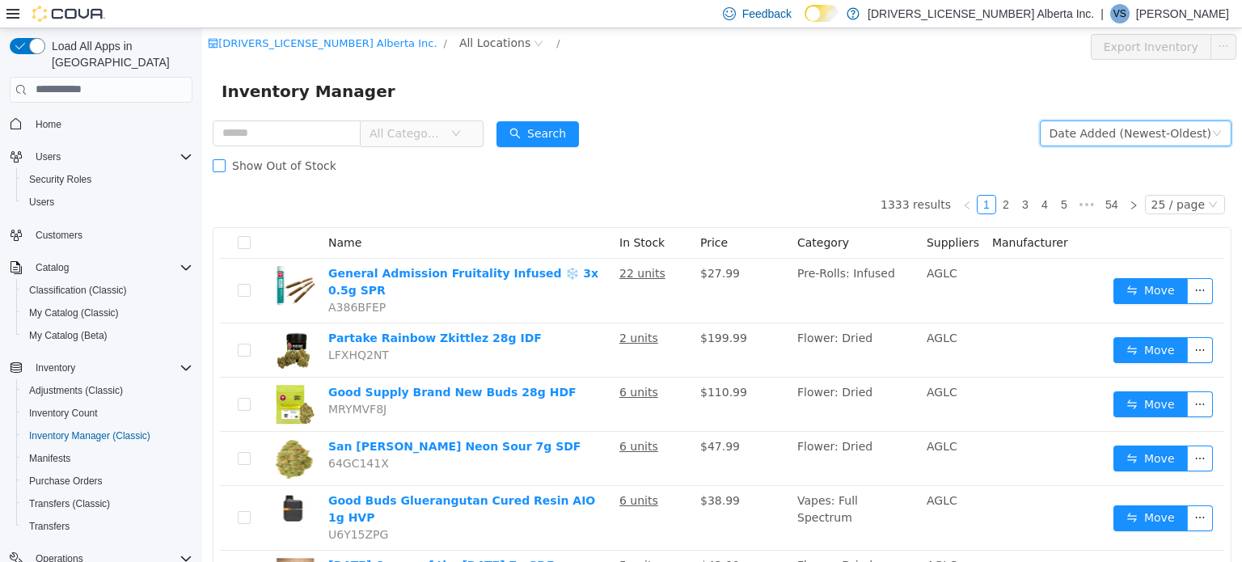
click at [278, 167] on span "Show Out of Stock" at bounding box center [284, 164] width 117 height 13
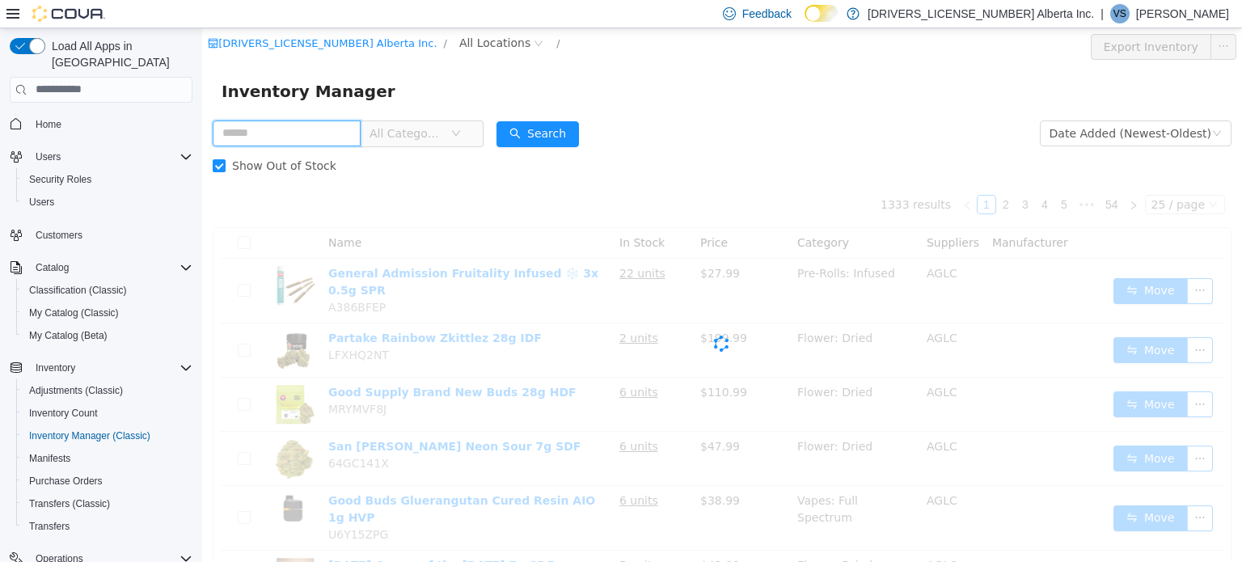
click at [334, 136] on input "text" at bounding box center [287, 133] width 148 height 26
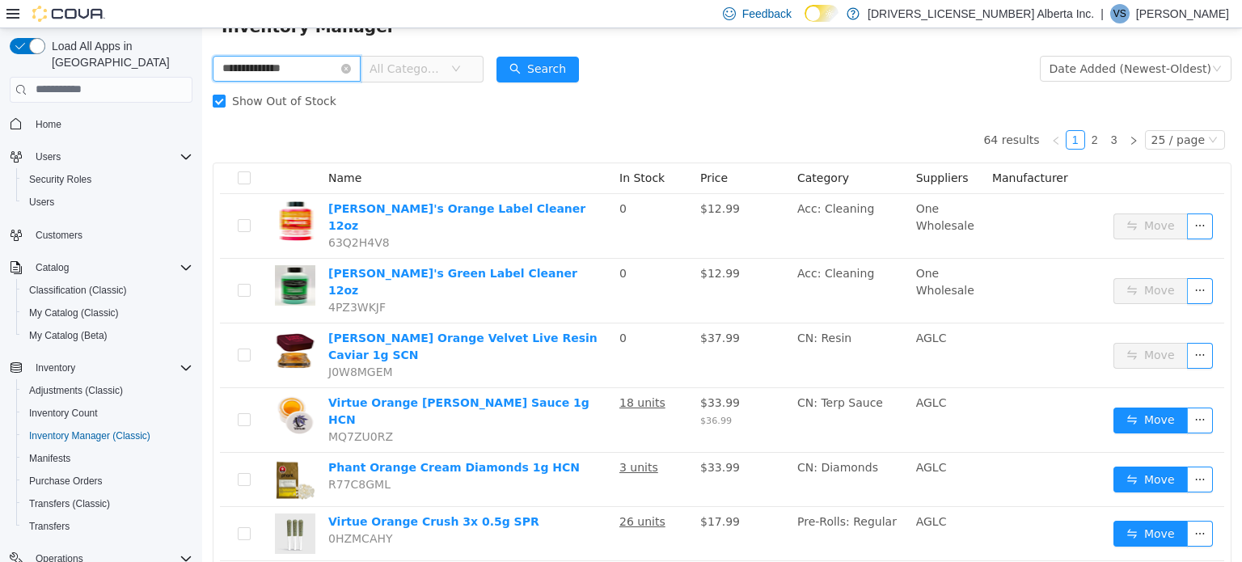
scroll to position [64, 0]
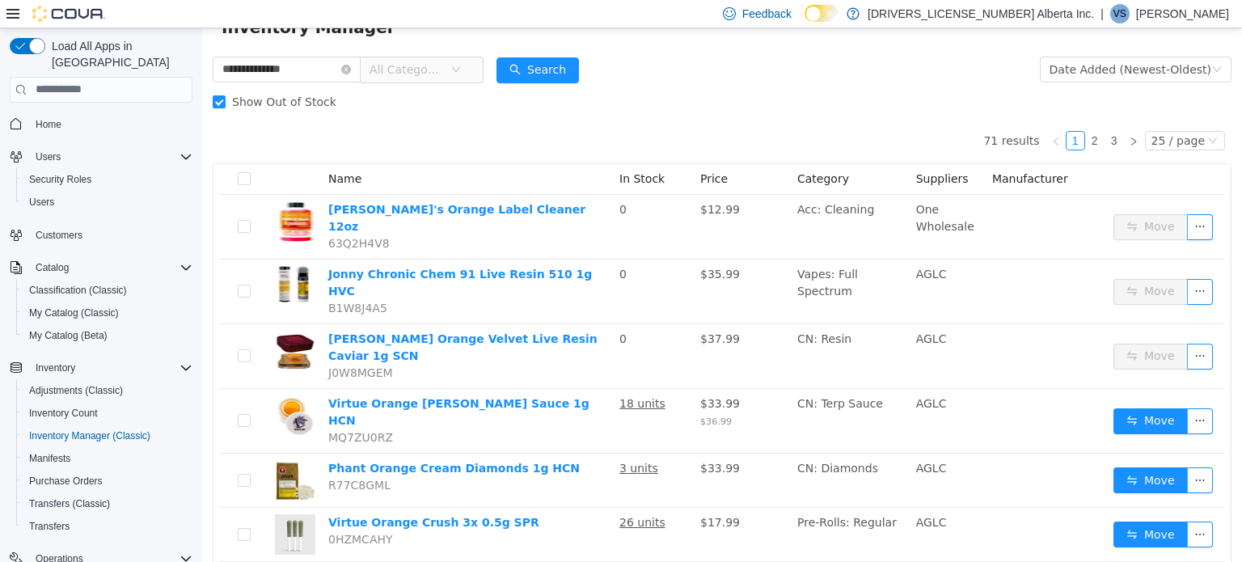
click at [424, 74] on span "All Categories" at bounding box center [406, 69] width 74 height 16
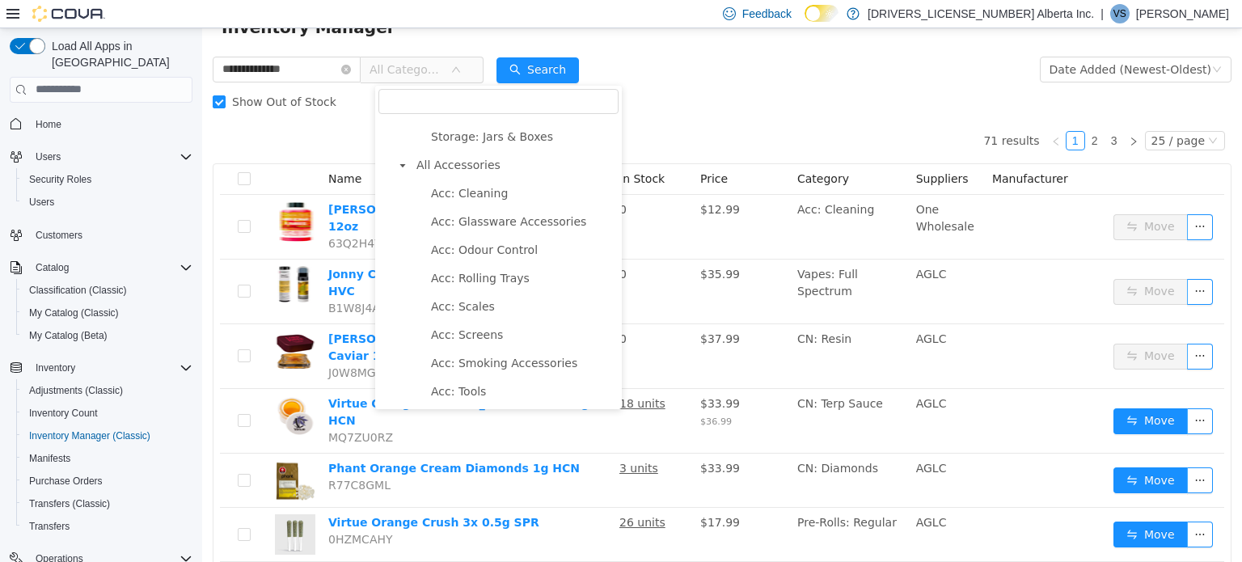
scroll to position [2293, 0]
click at [482, 166] on span "All Accessories" at bounding box center [458, 164] width 84 height 13
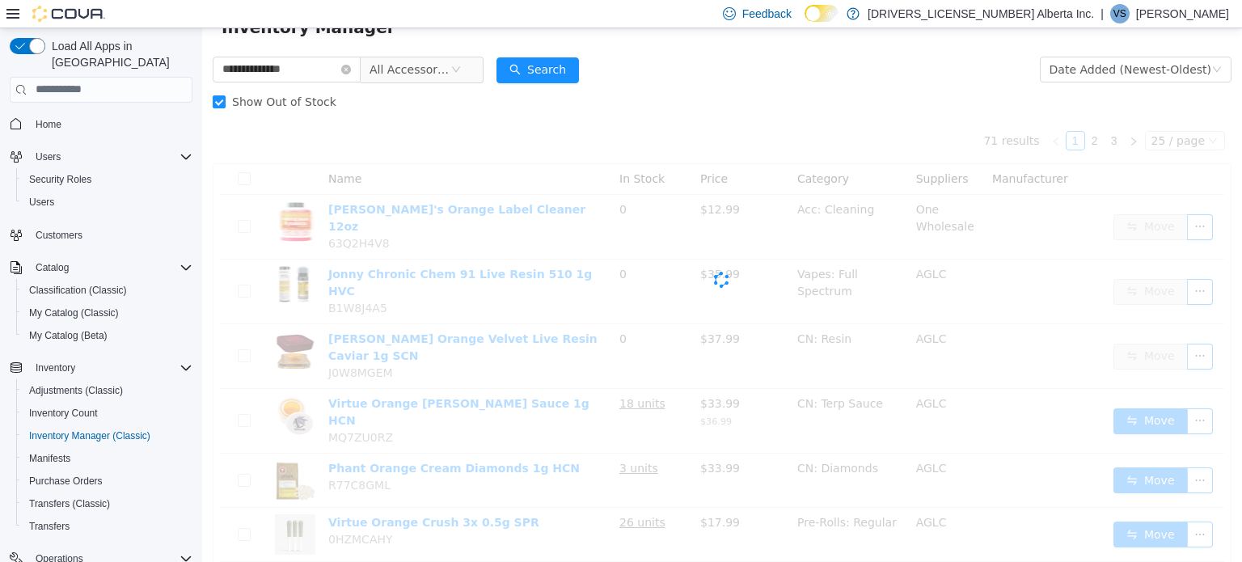
click at [731, 99] on div "Show Out of Stock" at bounding box center [722, 101] width 1019 height 32
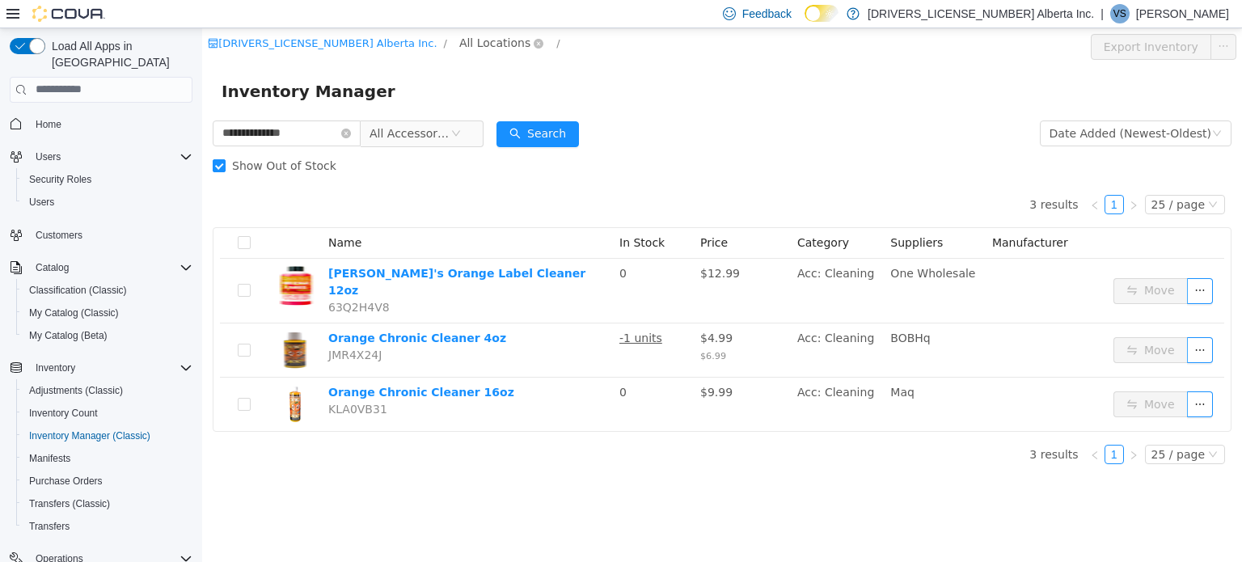
click at [459, 43] on span "All Locations" at bounding box center [494, 42] width 71 height 18
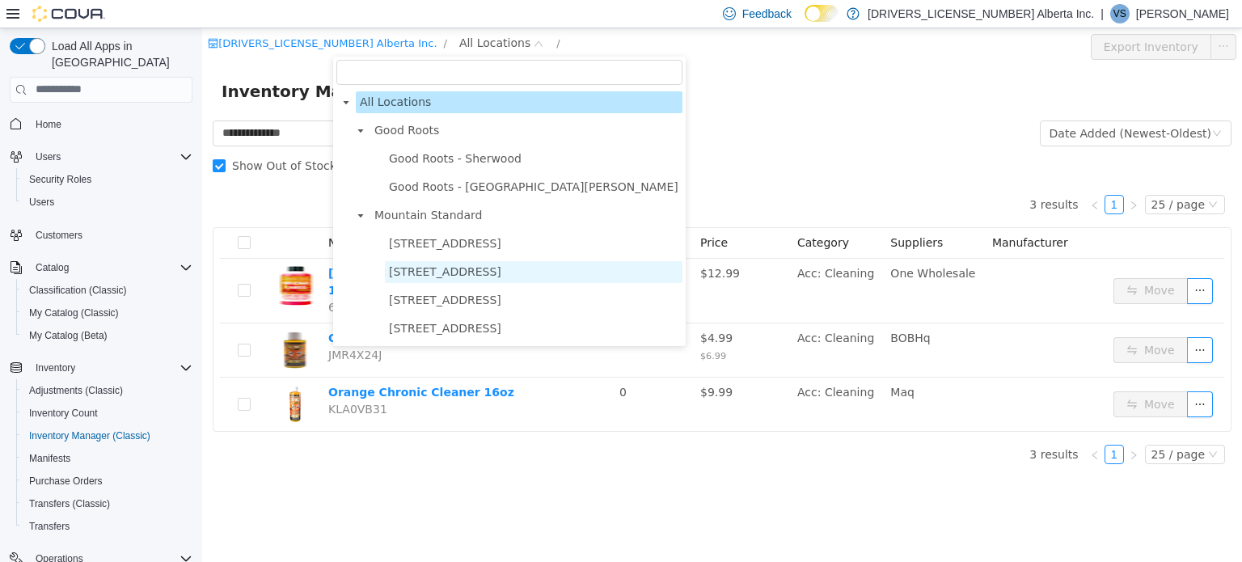
click at [428, 277] on span "13124 82 Street NW" at bounding box center [445, 270] width 112 height 13
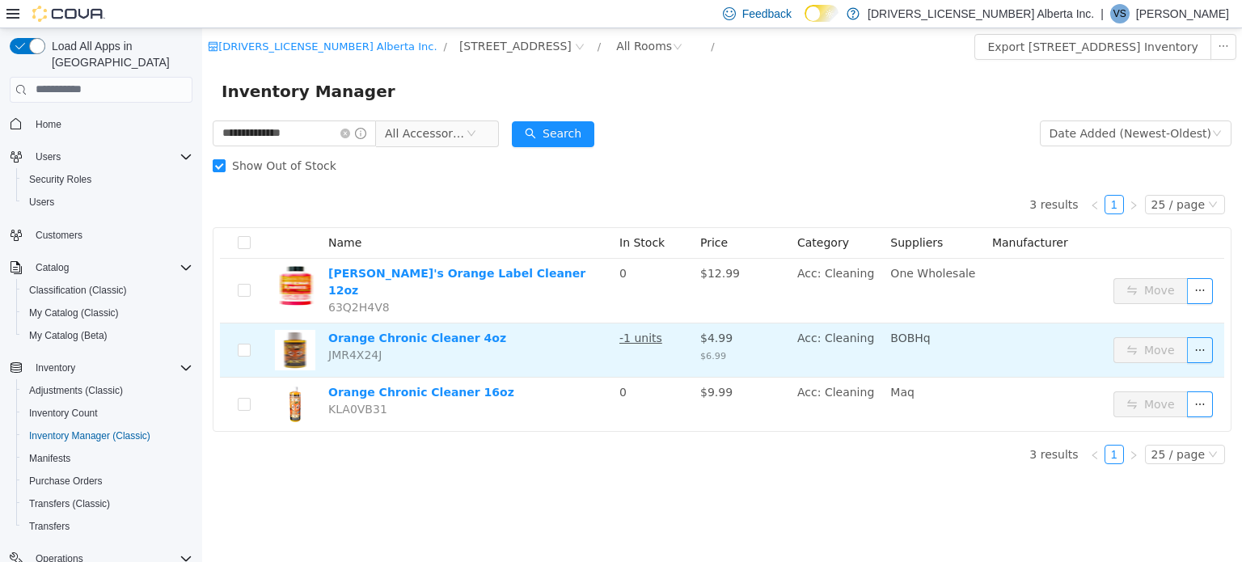
click at [518, 339] on td "Orange Chronic Cleaner 4oz JMR4X24J" at bounding box center [467, 350] width 291 height 54
click at [470, 331] on link "Orange Chronic Cleaner 4oz" at bounding box center [417, 337] width 178 height 13
click at [622, 331] on u "-1 units" at bounding box center [640, 337] width 43 height 13
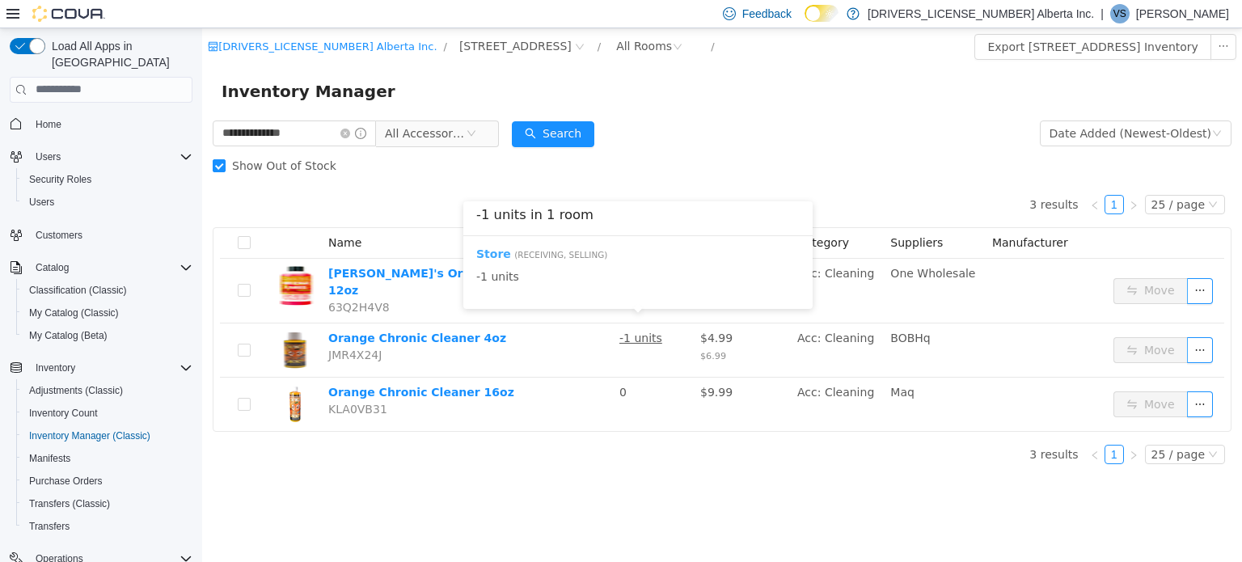
click at [498, 250] on b "Store" at bounding box center [493, 253] width 35 height 13
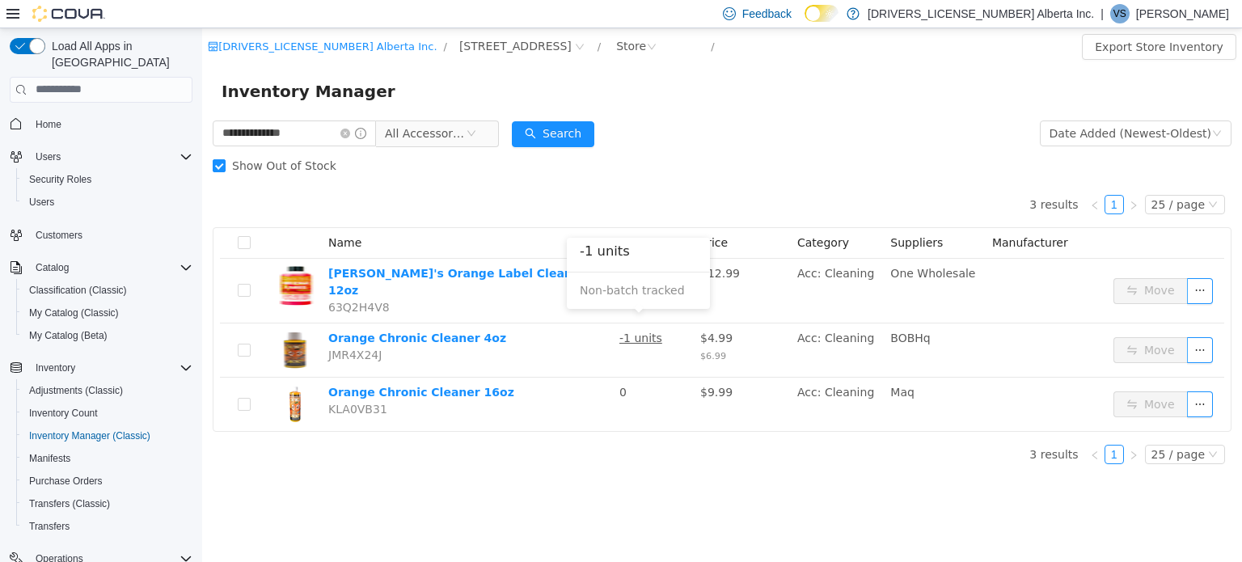
click at [633, 295] on span "Non-batch tracked" at bounding box center [632, 289] width 105 height 13
click at [653, 293] on span "Non-batch tracked" at bounding box center [632, 289] width 105 height 13
click at [358, 124] on input "**********" at bounding box center [294, 133] width 163 height 26
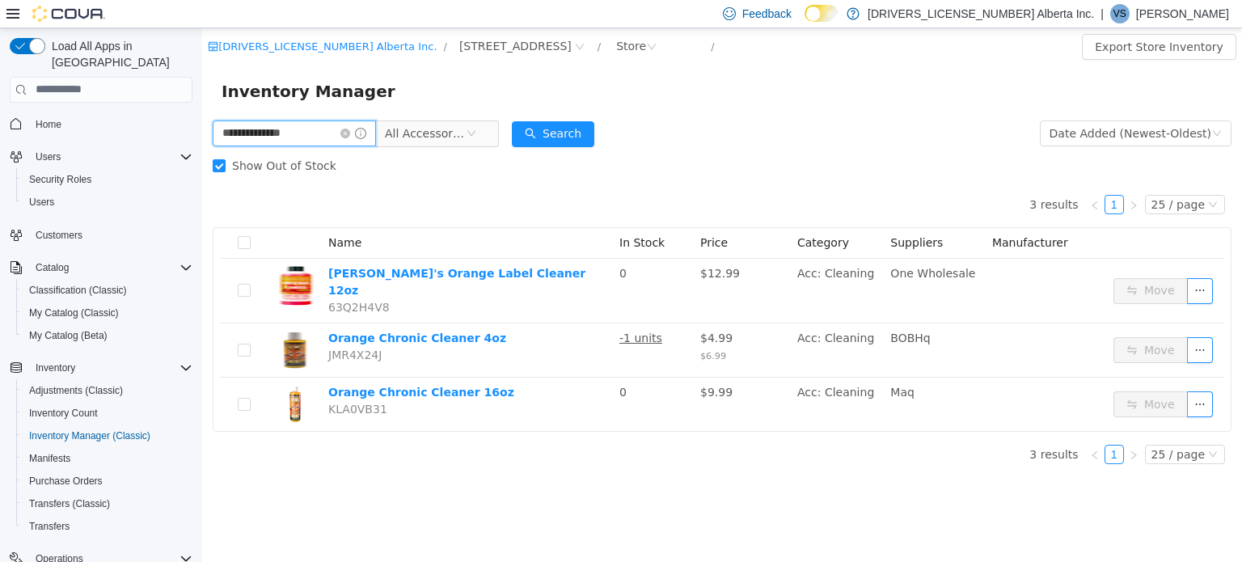
click at [358, 124] on input "**********" at bounding box center [294, 133] width 163 height 26
type input "****"
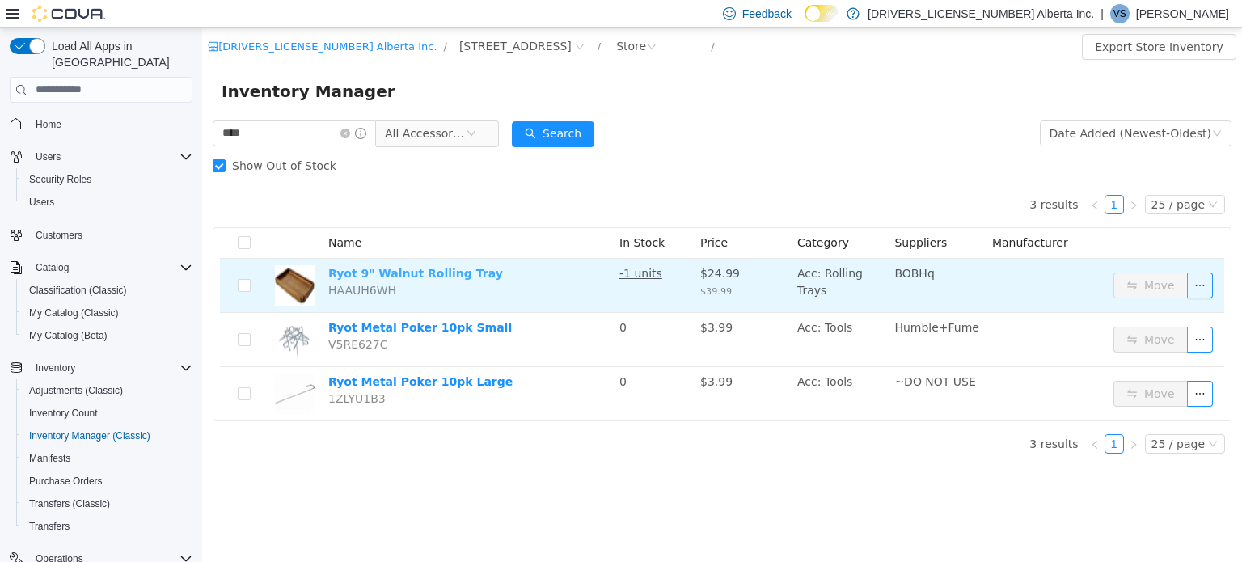
click at [429, 277] on link "Ryot 9" Walnut Rolling Tray" at bounding box center [415, 272] width 175 height 13
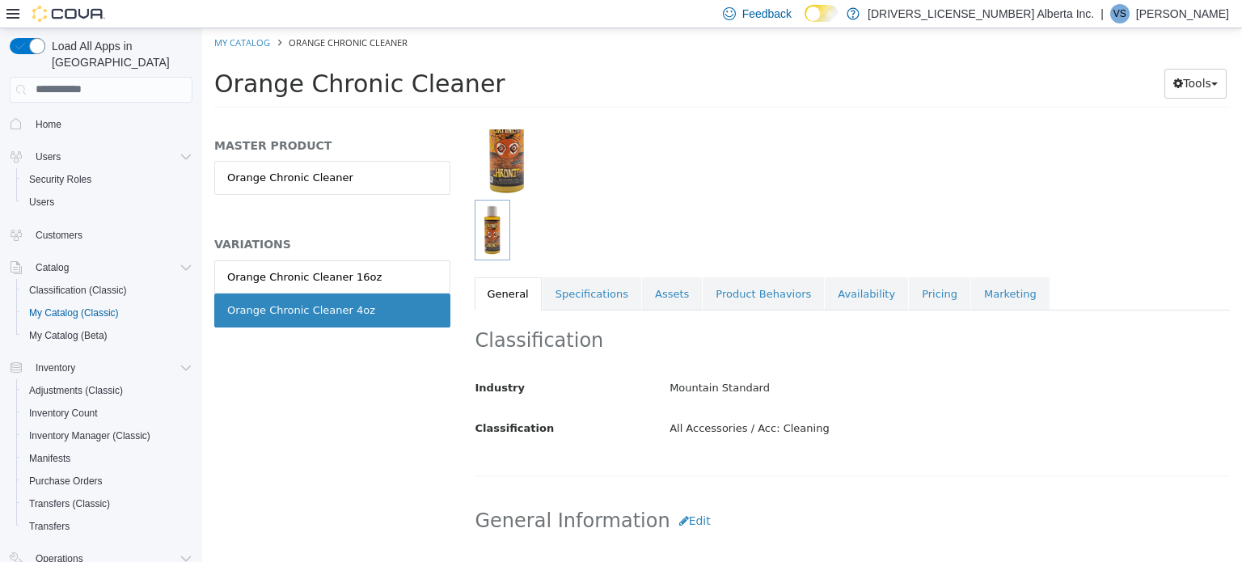
scroll to position [152, 0]
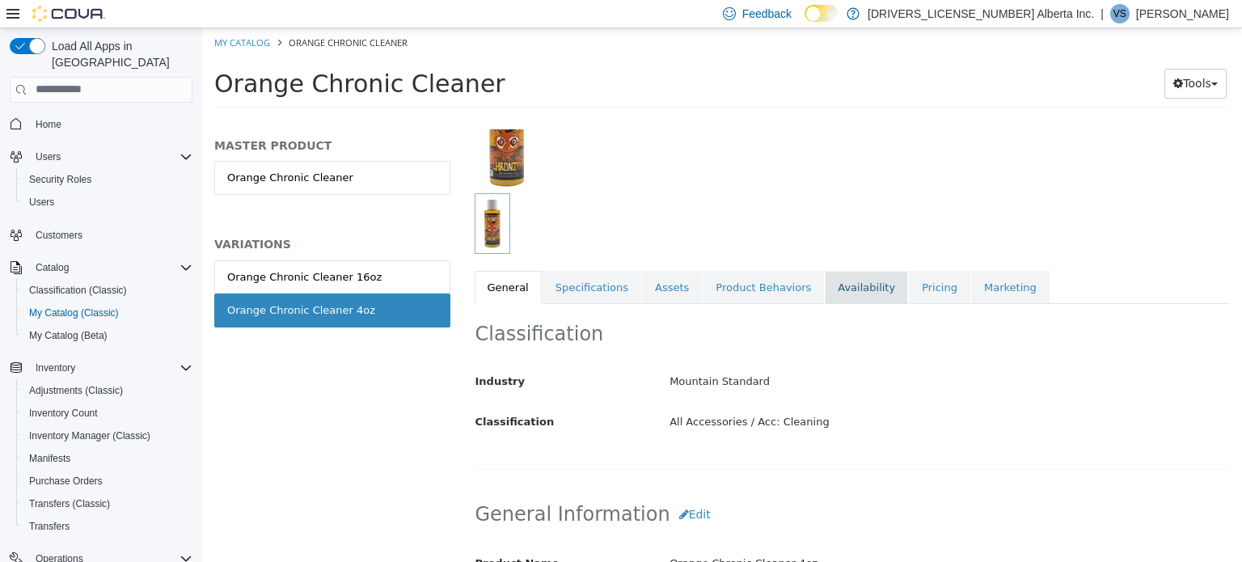
click at [840, 290] on link "Availability" at bounding box center [866, 287] width 83 height 34
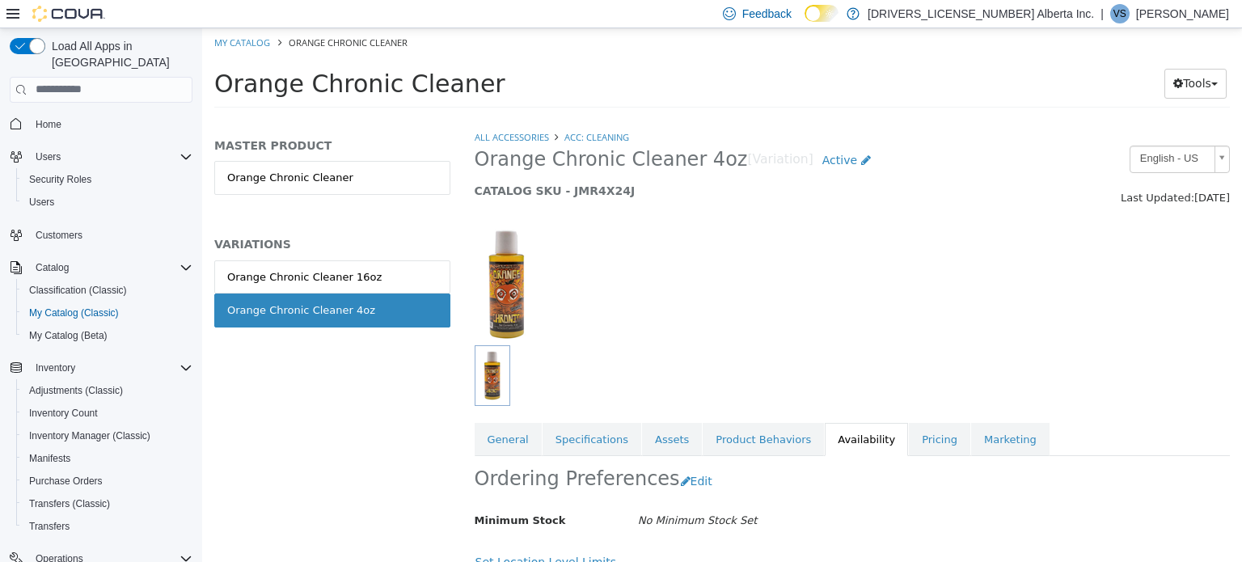
scroll to position [282, 0]
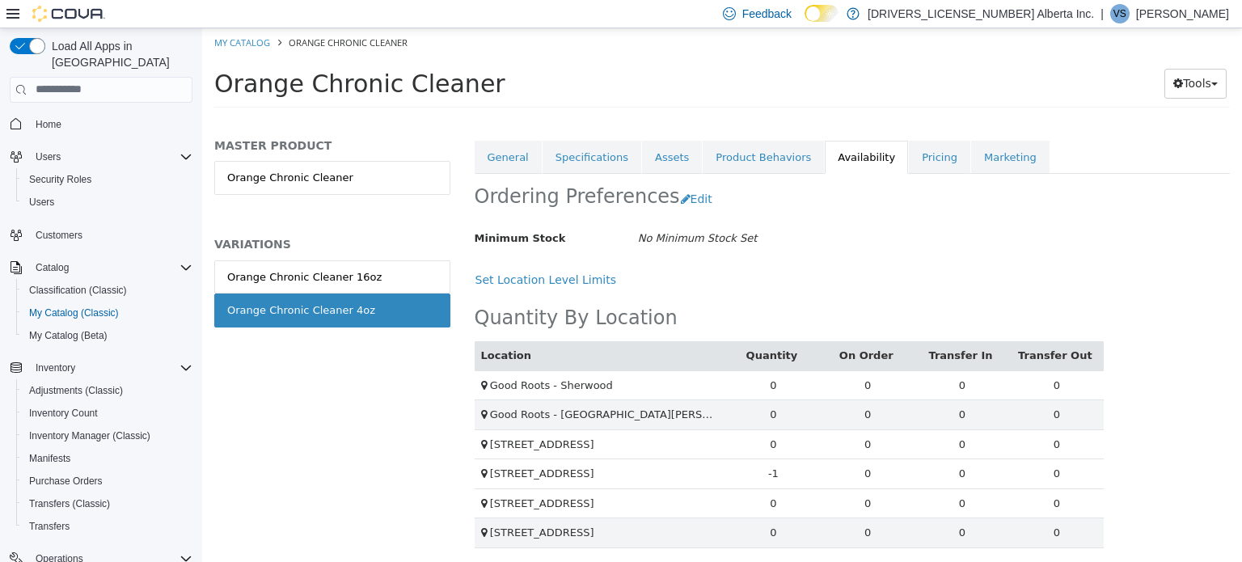
click at [772, 471] on td "-1" at bounding box center [773, 473] width 95 height 30
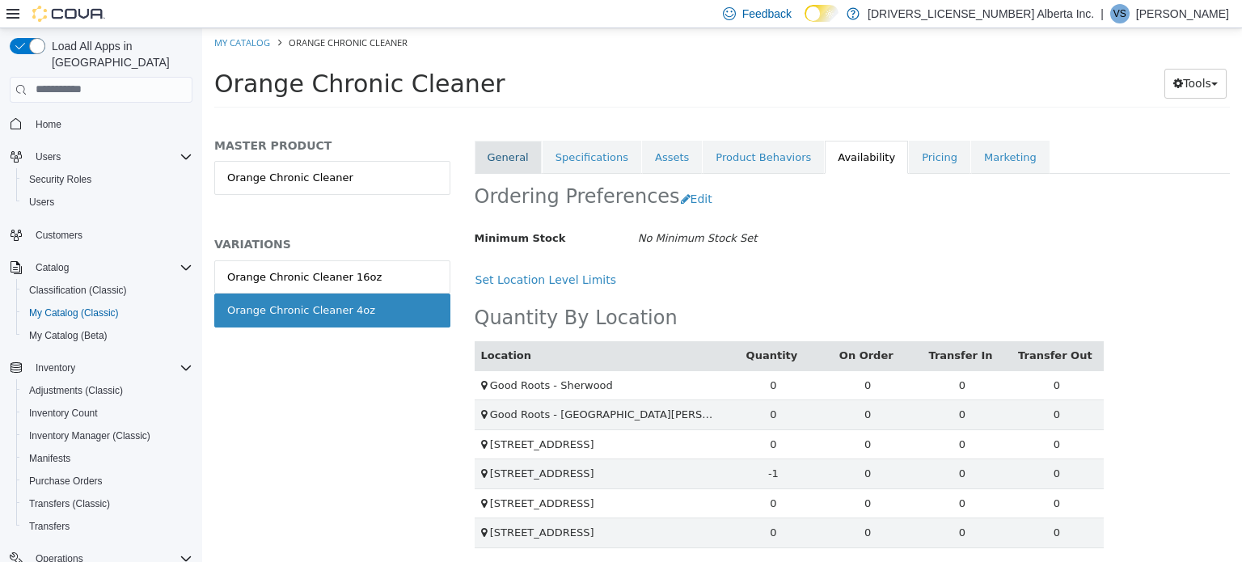
click at [508, 164] on link "General" at bounding box center [508, 157] width 67 height 34
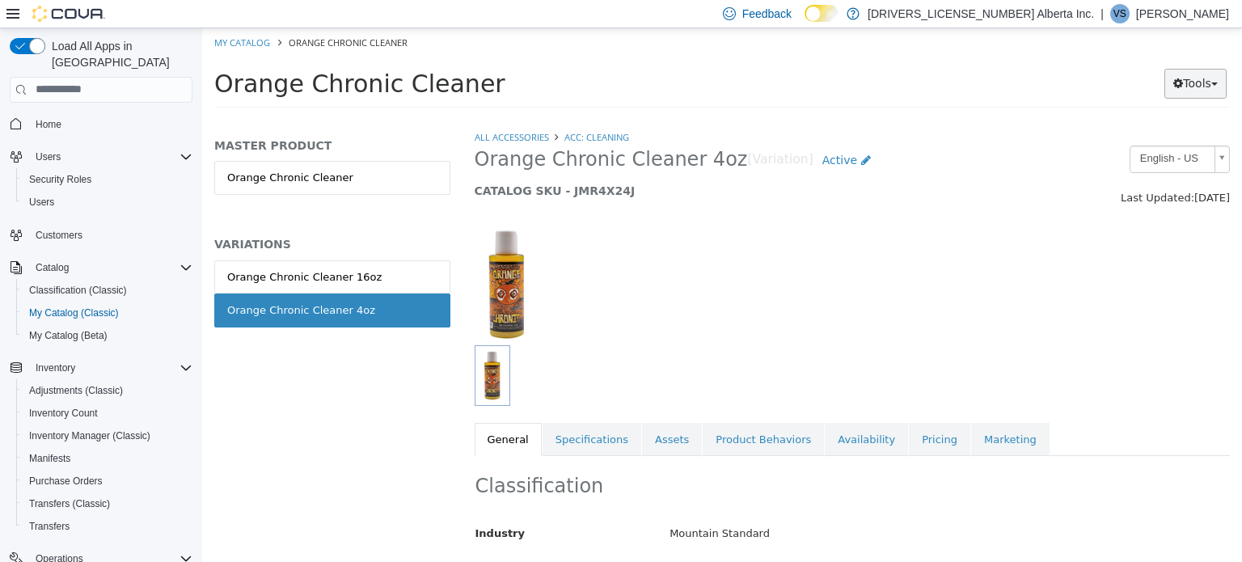
click at [1193, 92] on button "Tools" at bounding box center [1195, 83] width 62 height 30
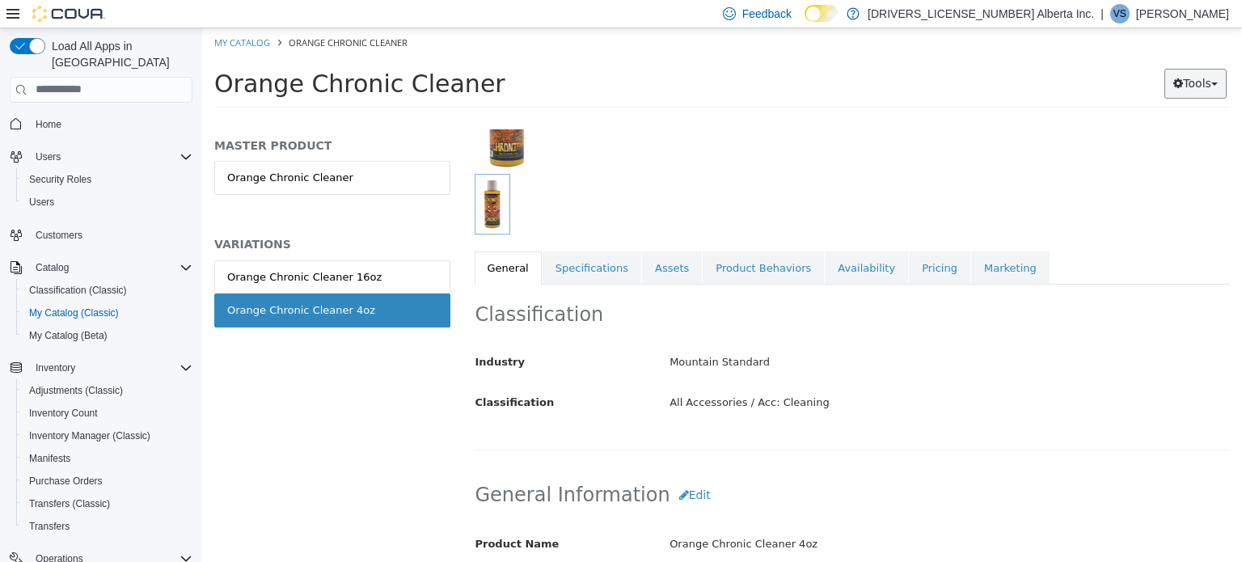
scroll to position [183, 0]
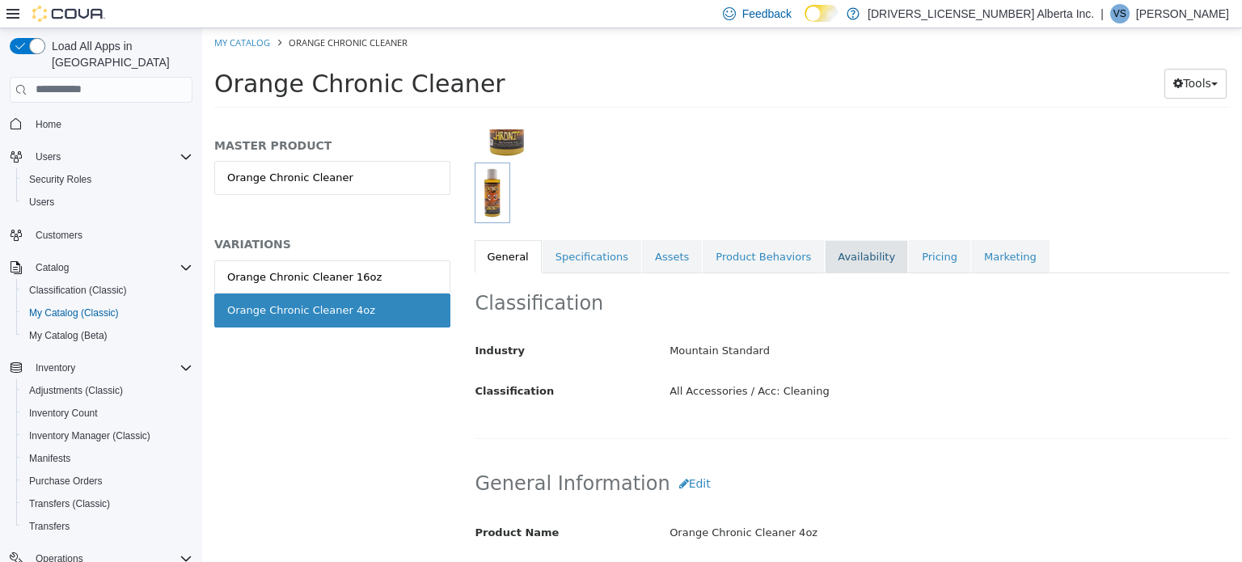
click at [842, 244] on link "Availability" at bounding box center [866, 256] width 83 height 34
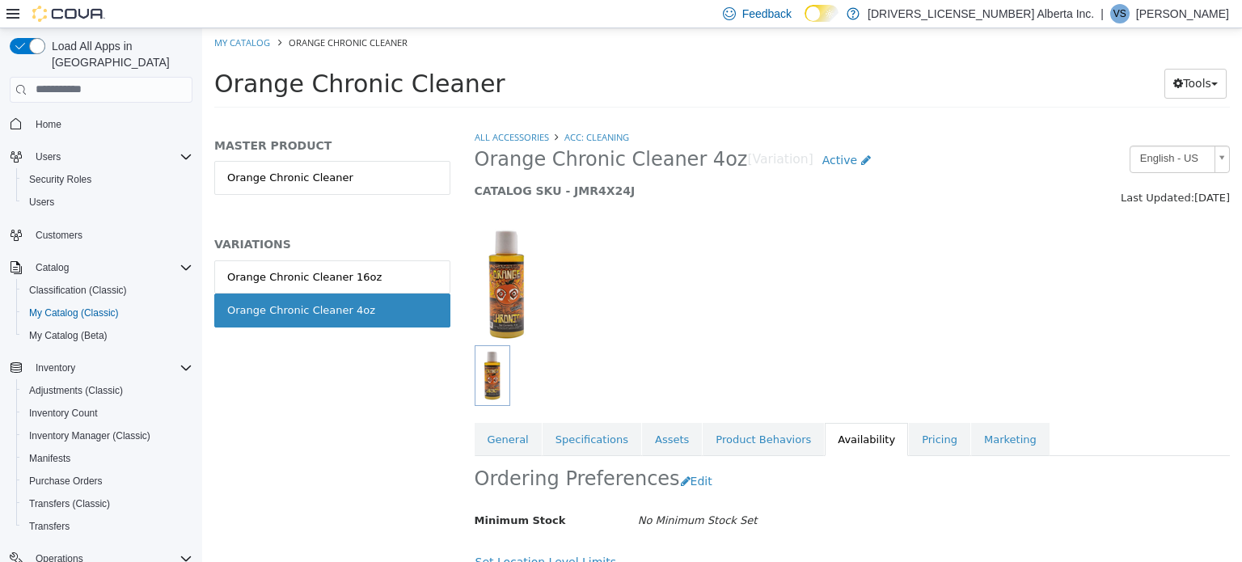
click at [588, 230] on div at bounding box center [591, 283] width 259 height 121
click at [585, 173] on h2 "Orange Chronic Cleaner 4oz [Variation] Active" at bounding box center [755, 160] width 560 height 30
click at [582, 183] on h5 "CATALOG SKU - JMR4X24J" at bounding box center [755, 190] width 560 height 15
copy h5 "JMR4X24J"
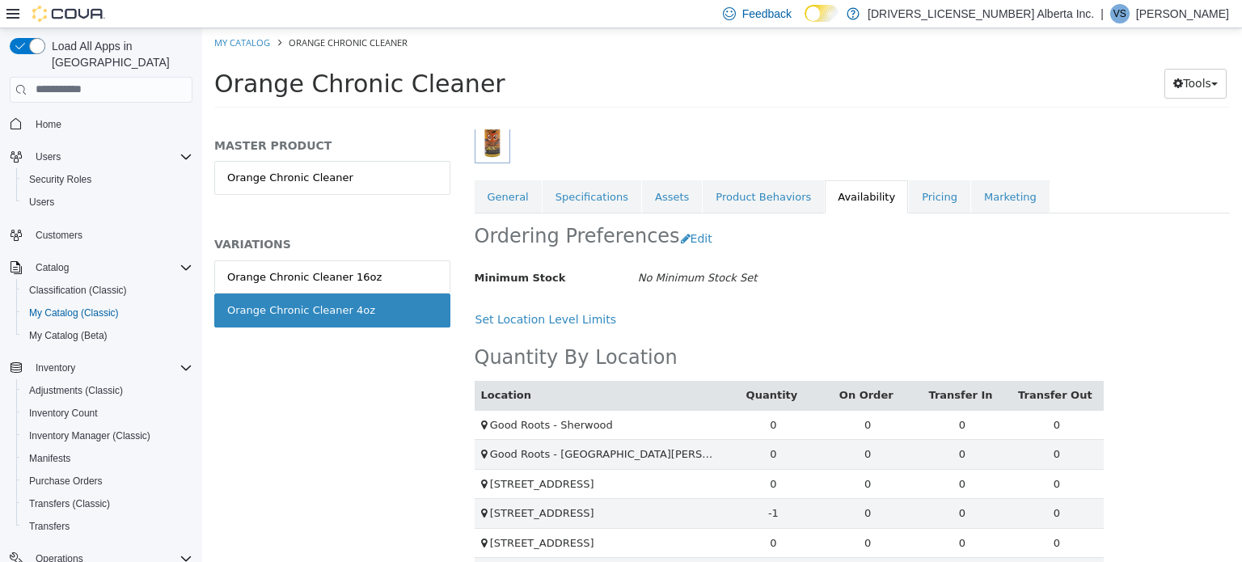
scroll to position [282, 0]
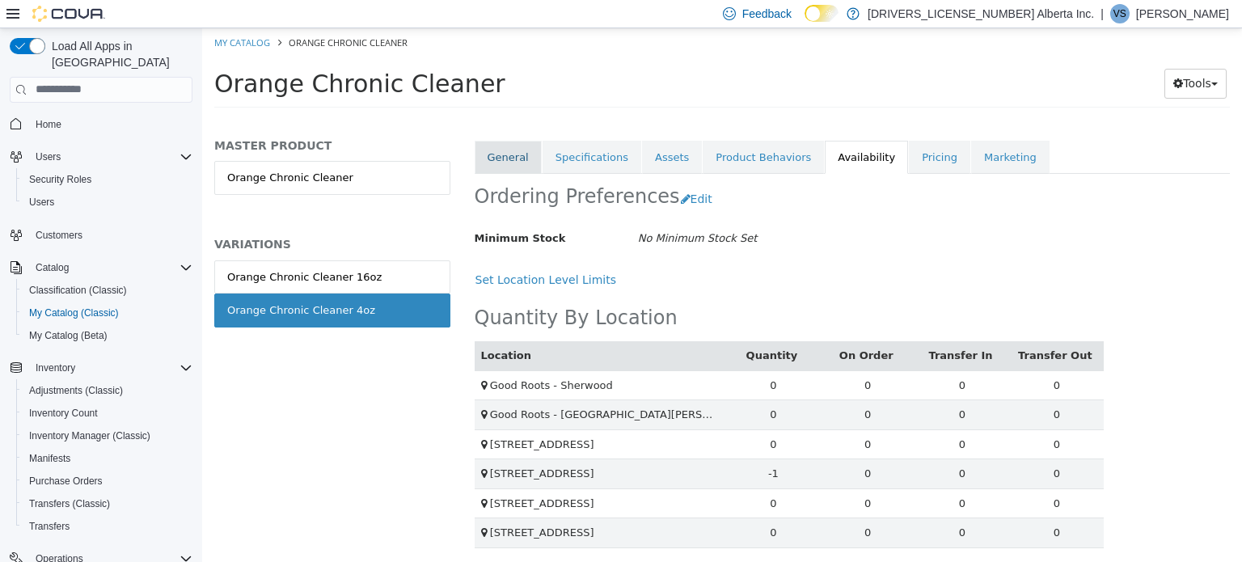
click at [523, 148] on link "General" at bounding box center [508, 157] width 67 height 34
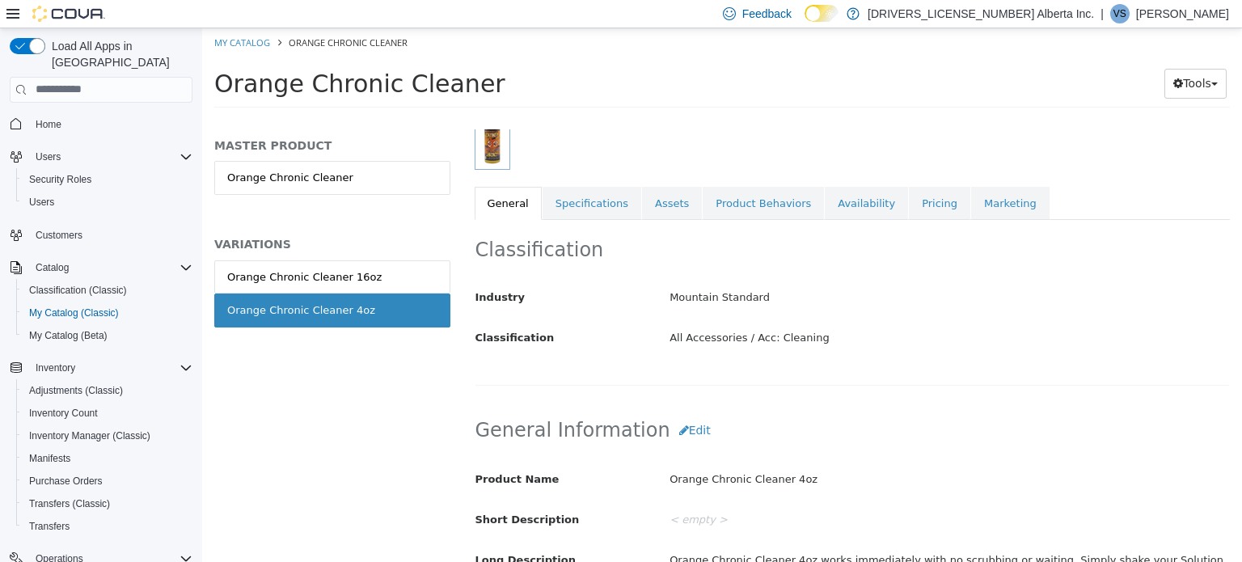
scroll to position [116, 0]
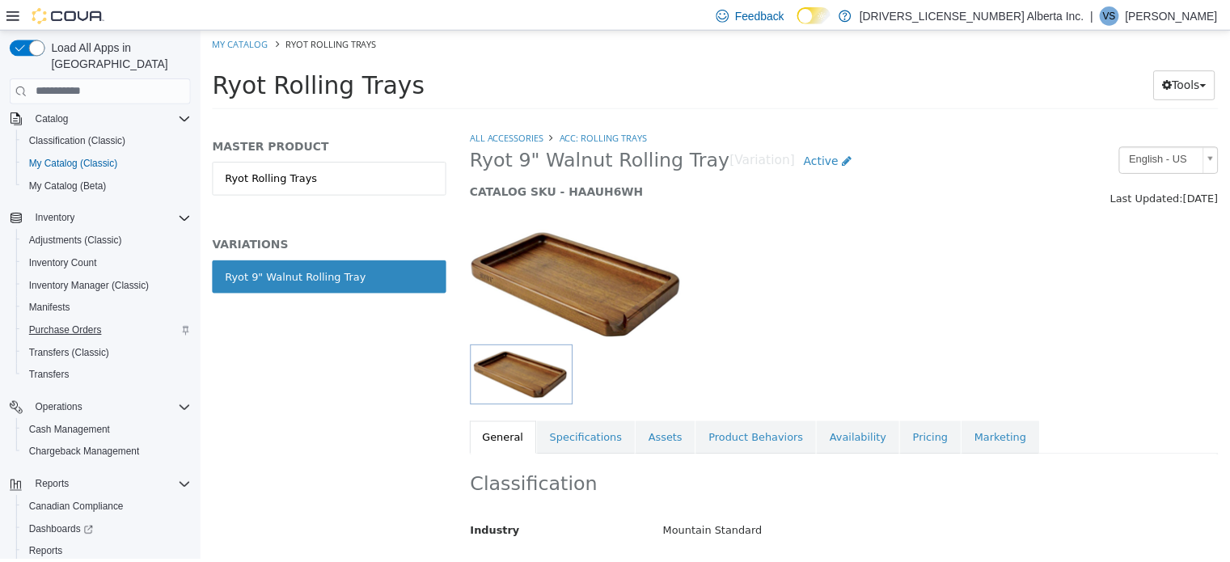
scroll to position [151, 0]
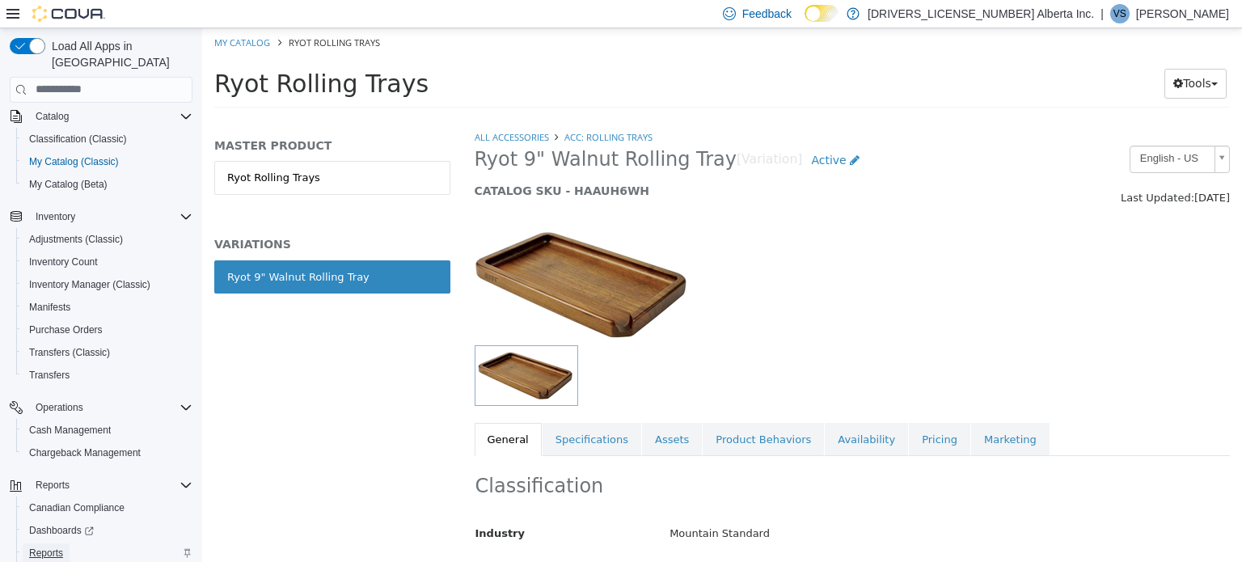
click at [54, 546] on span "Reports" at bounding box center [46, 552] width 34 height 13
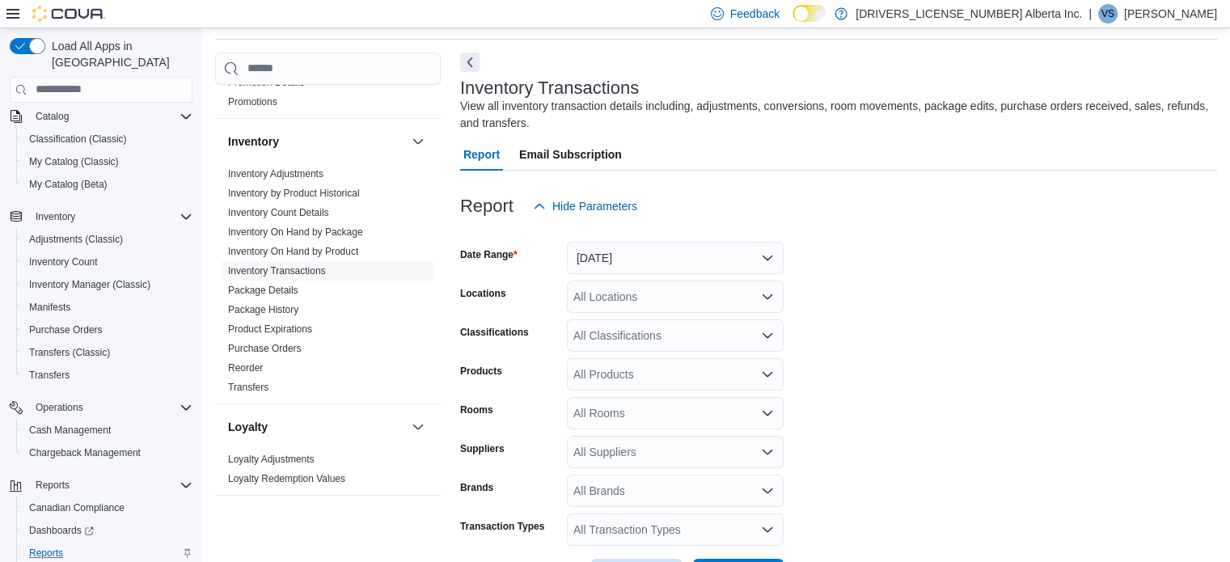
scroll to position [579, 0]
click at [270, 310] on link "Package History" at bounding box center [263, 308] width 70 height 11
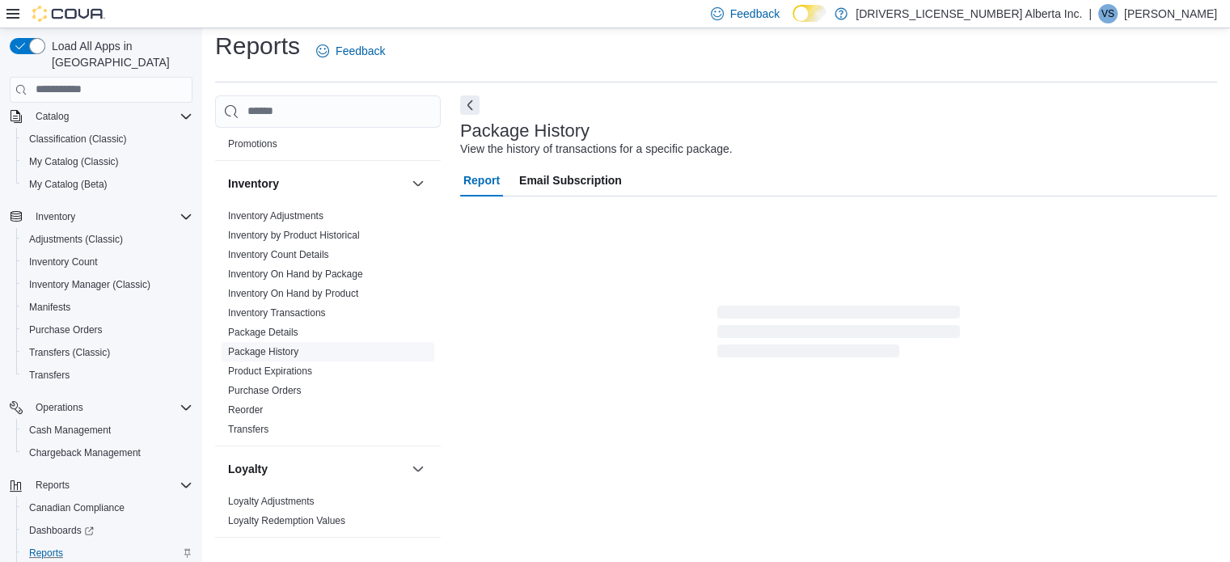
scroll to position [11, 0]
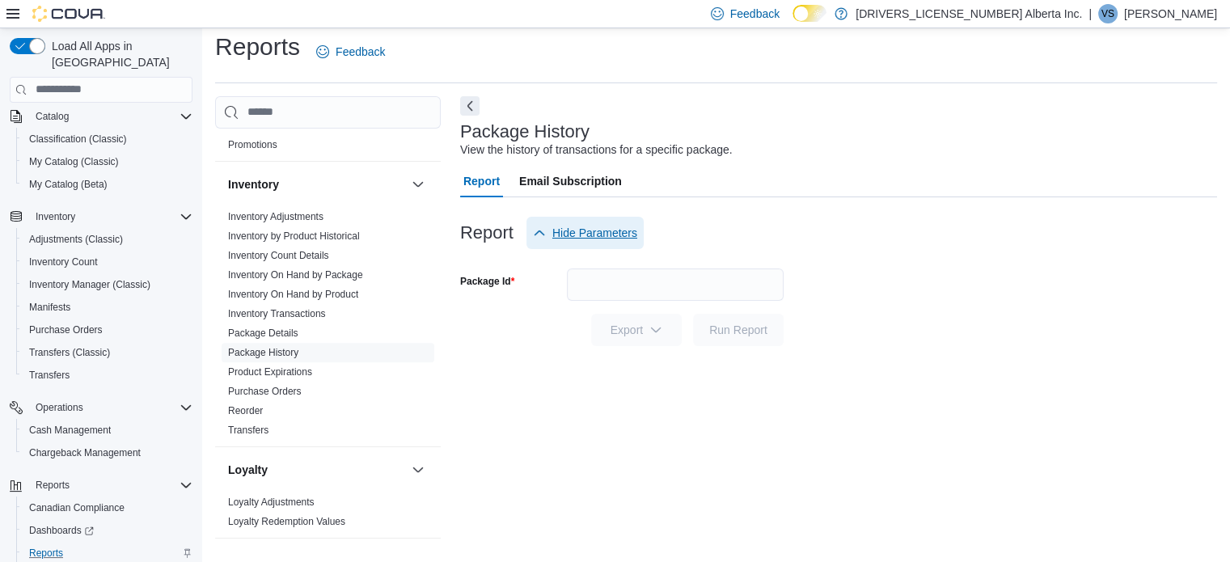
click at [592, 245] on span "Hide Parameters" at bounding box center [585, 233] width 104 height 32
click at [592, 245] on span "Show Parameters" at bounding box center [587, 233] width 109 height 32
click at [598, 271] on input "Package Id" at bounding box center [675, 284] width 217 height 32
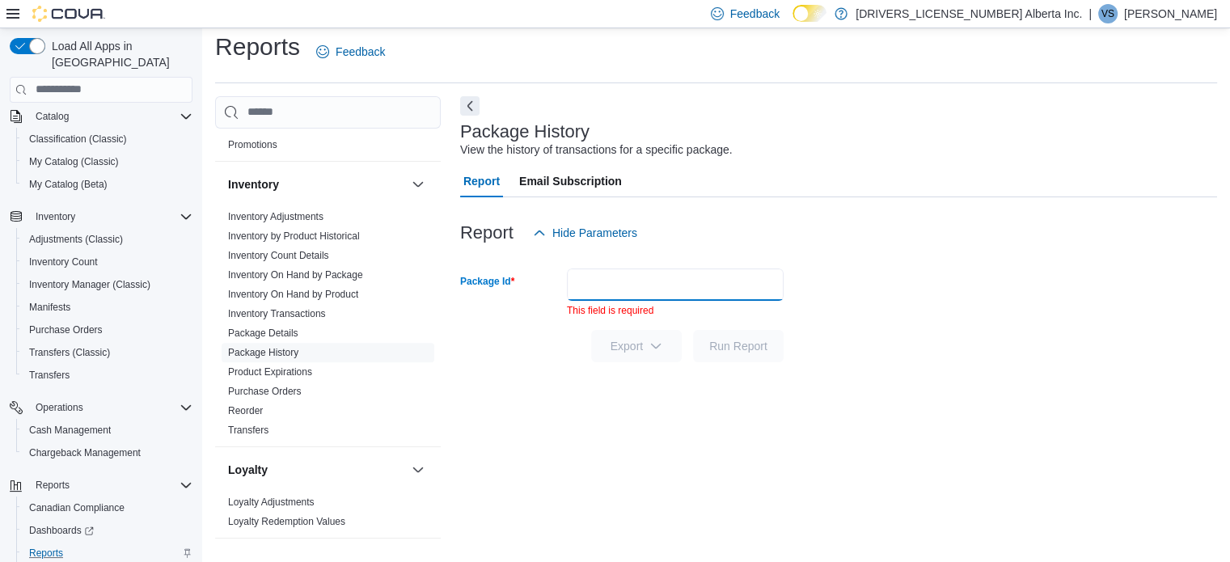
paste input "********"
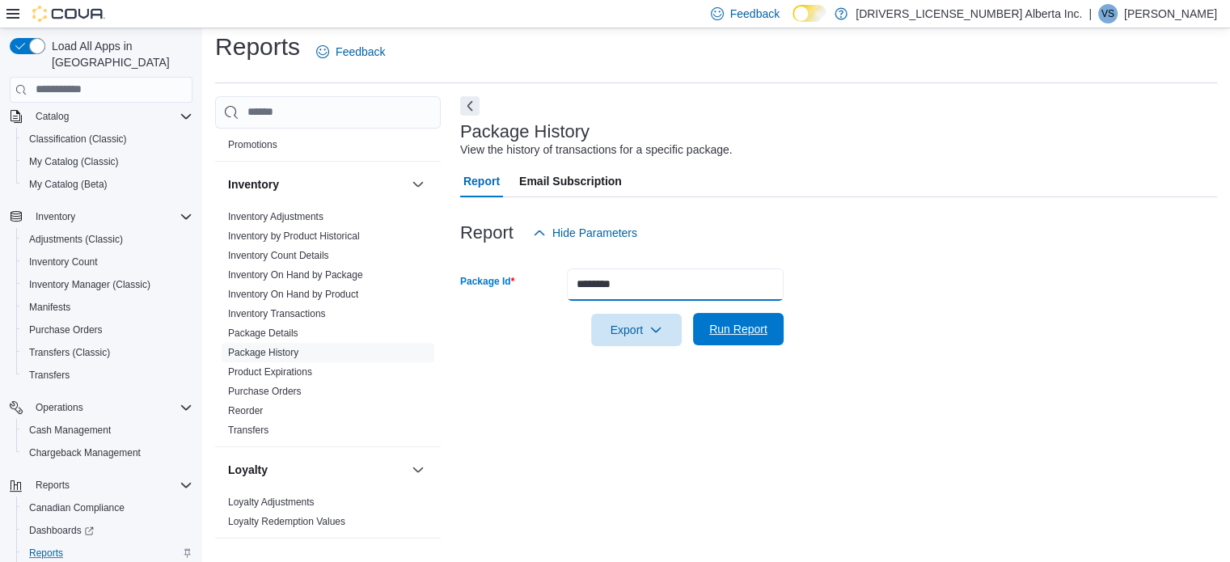
type input "********"
click at [757, 315] on span "Run Report" at bounding box center [737, 329] width 71 height 32
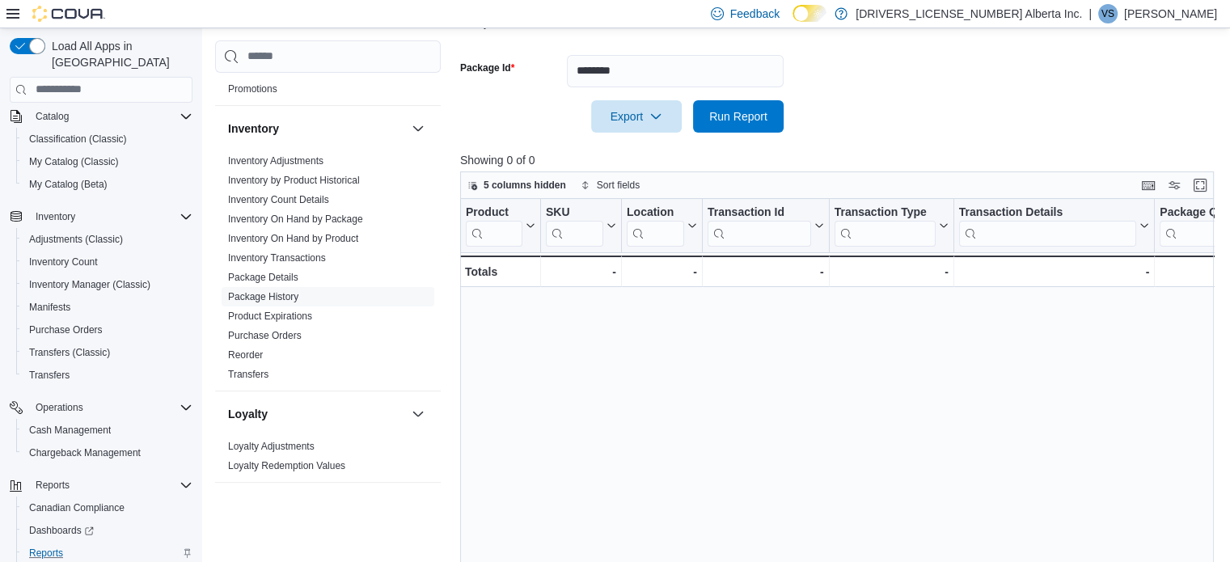
scroll to position [295, 0]
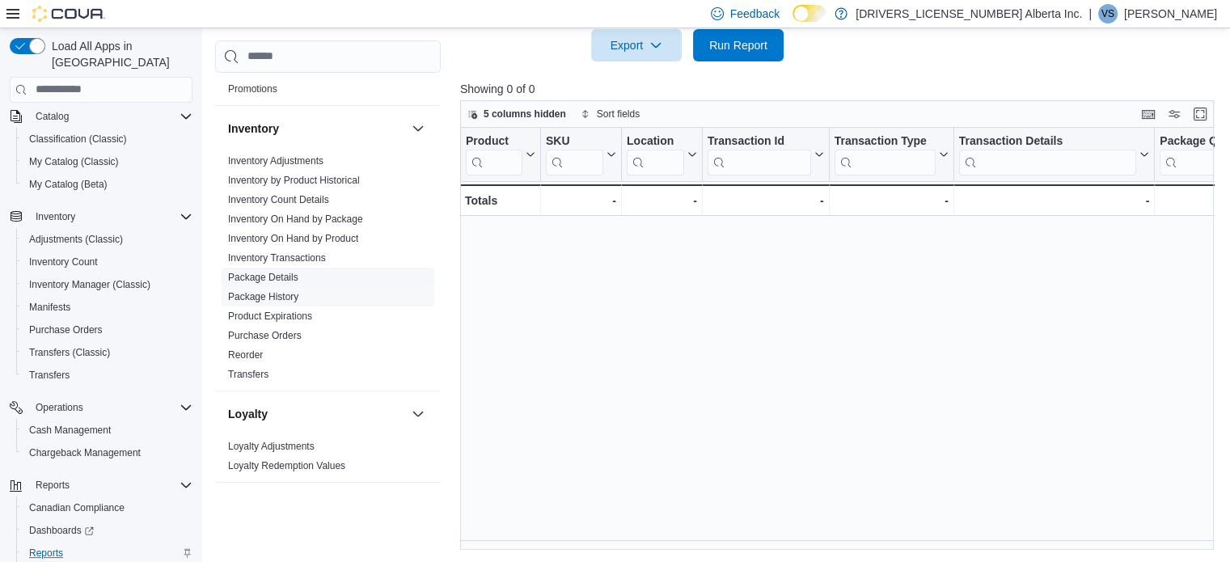
click at [279, 279] on link "Package Details" at bounding box center [263, 277] width 70 height 11
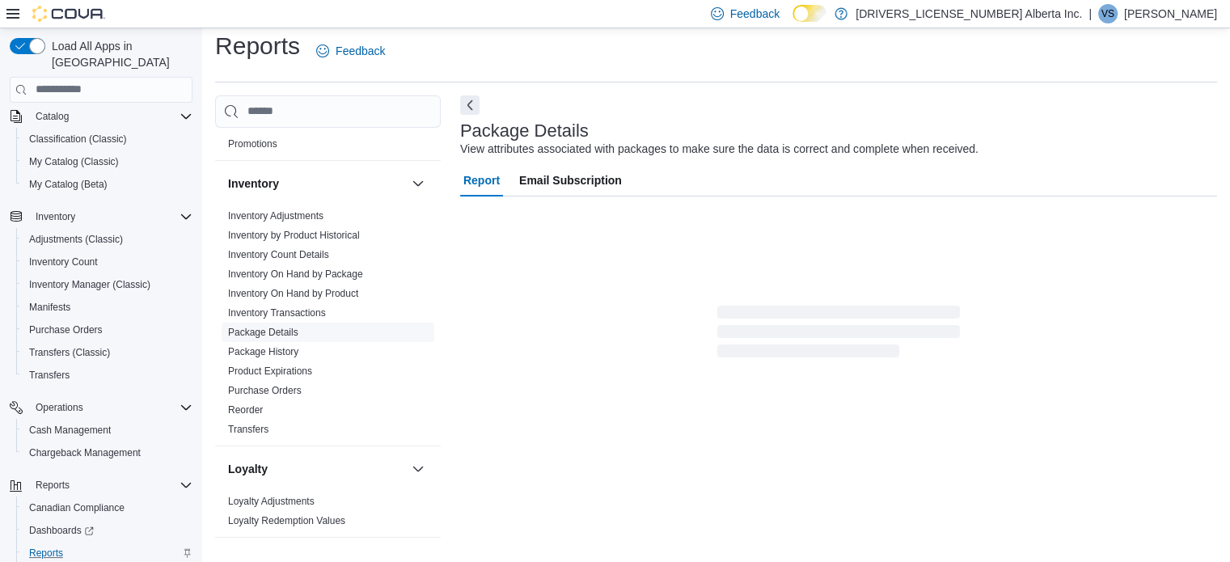
scroll to position [11, 0]
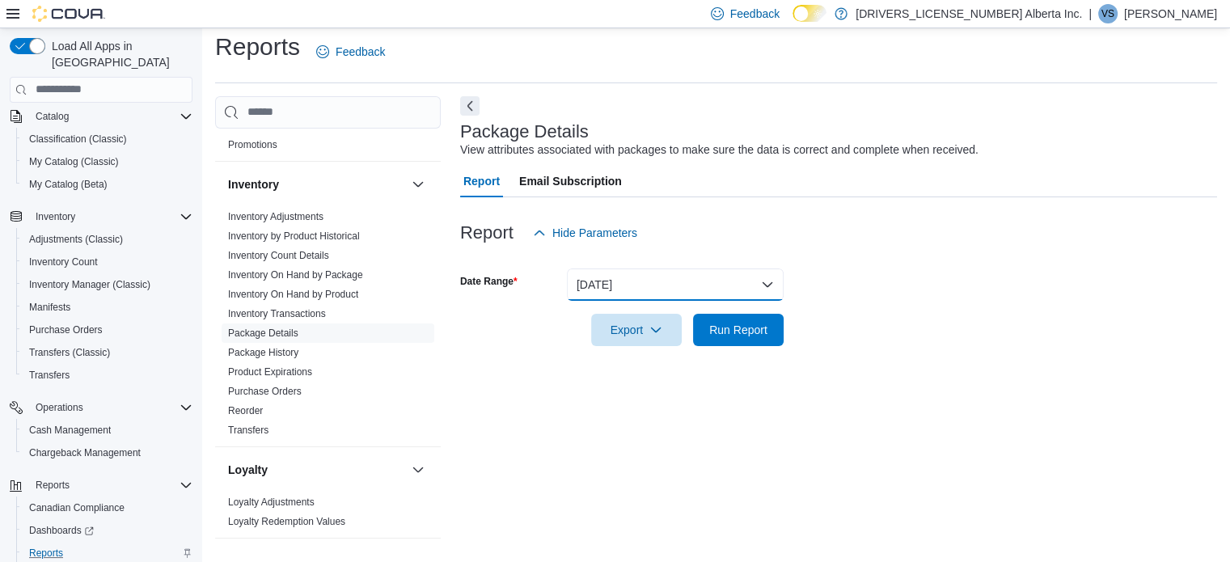
click at [590, 279] on button "Yesterday" at bounding box center [675, 284] width 217 height 32
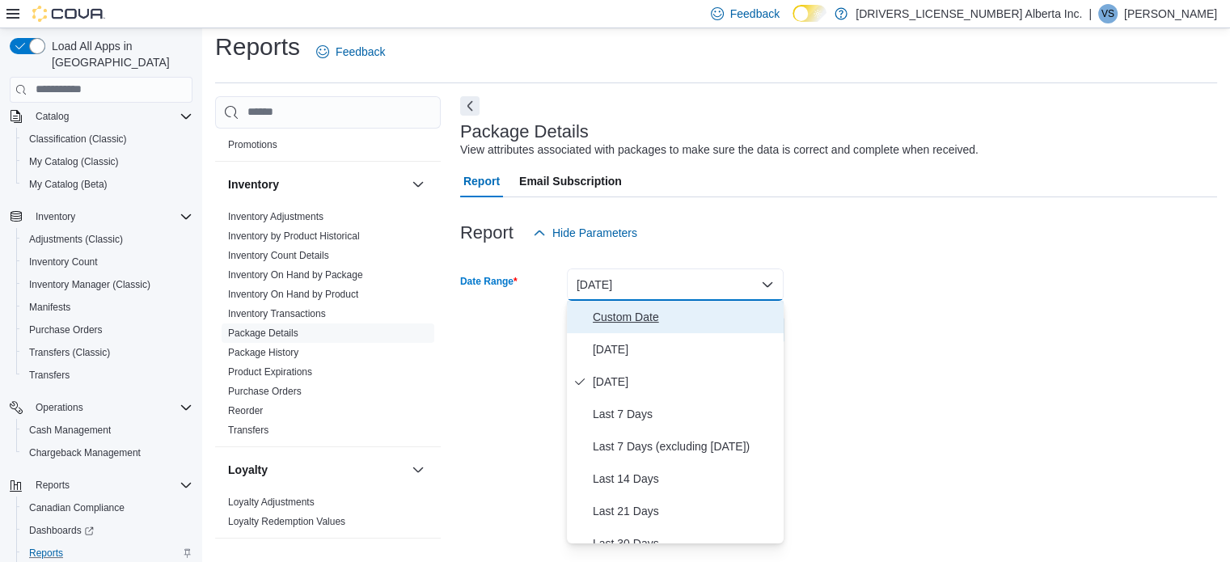
click at [594, 308] on span "Custom Date" at bounding box center [685, 316] width 184 height 19
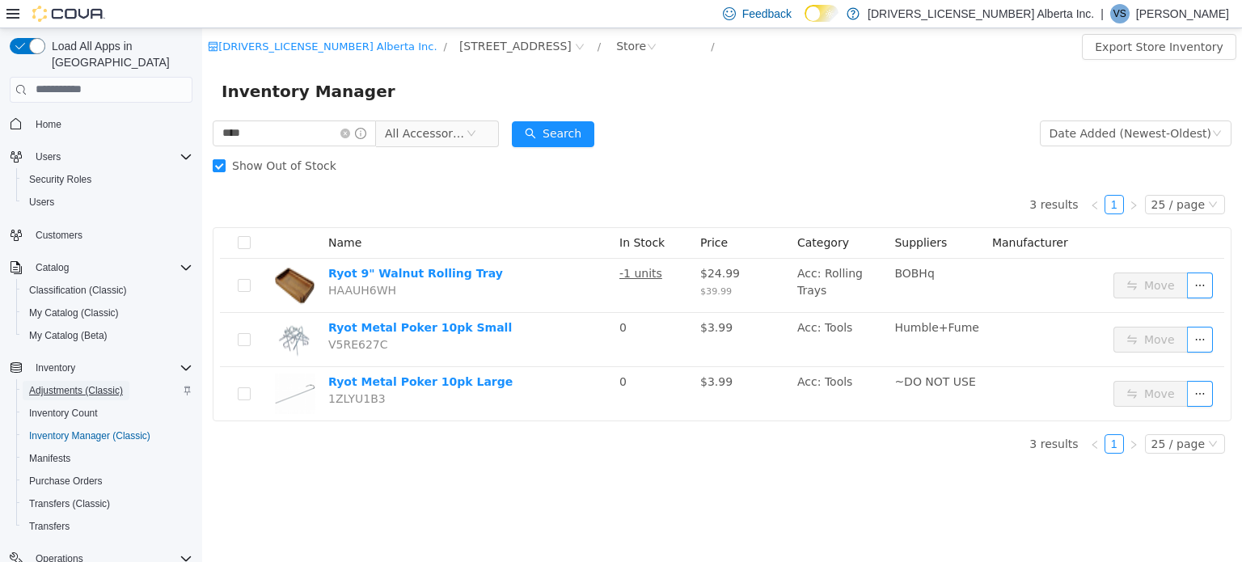
click at [82, 384] on span "Adjustments (Classic)" at bounding box center [76, 390] width 94 height 13
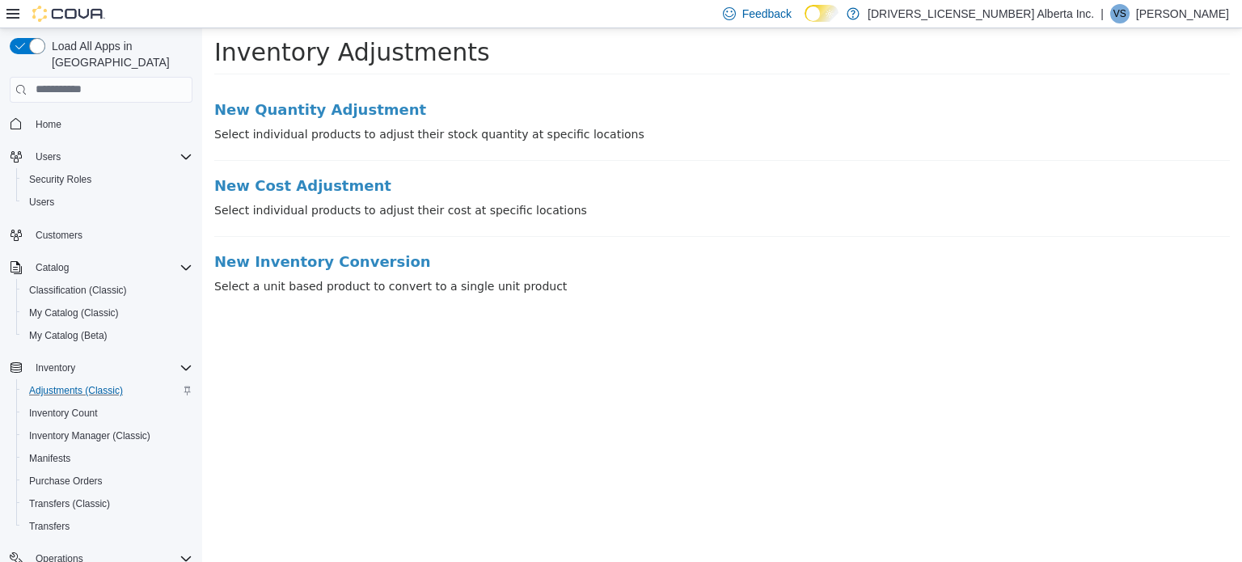
click at [299, 122] on li "New Quantity Adjustment Select individual products to adjust their stock quanti…" at bounding box center [721, 130] width 1015 height 59
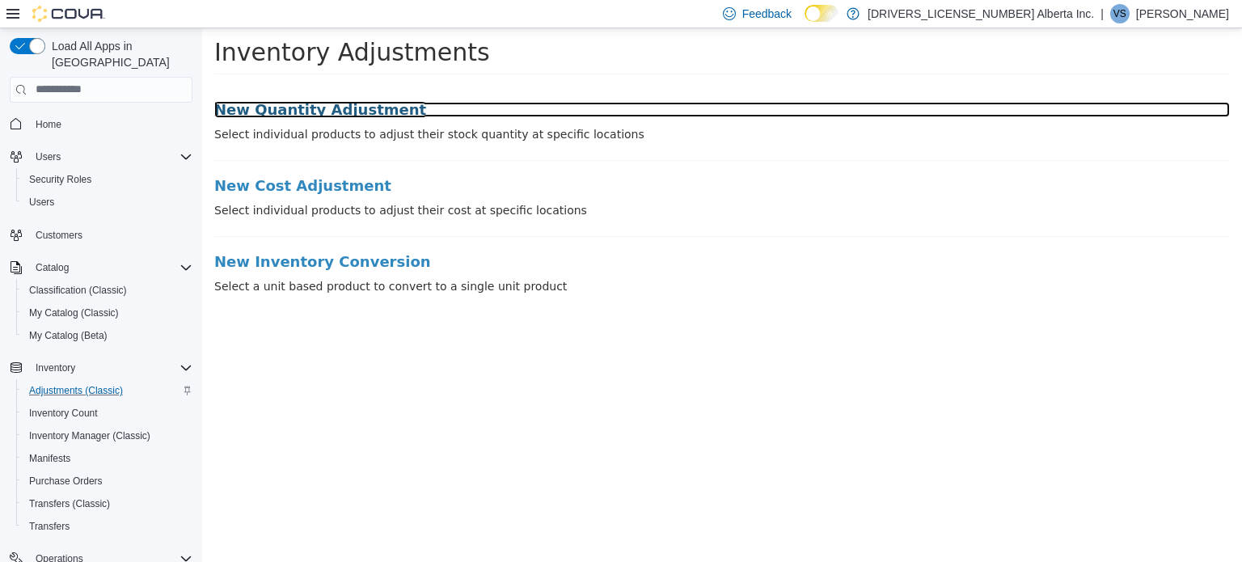
click at [299, 115] on h3 "New Quantity Adjustment" at bounding box center [721, 109] width 1015 height 16
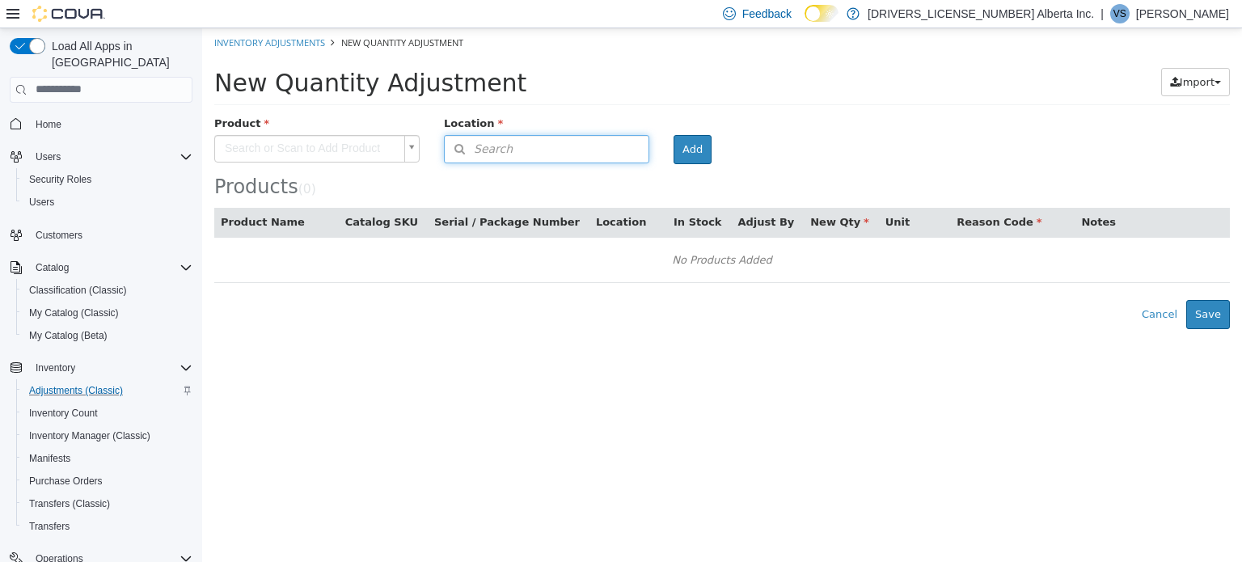
click at [568, 150] on button "Search" at bounding box center [546, 148] width 205 height 28
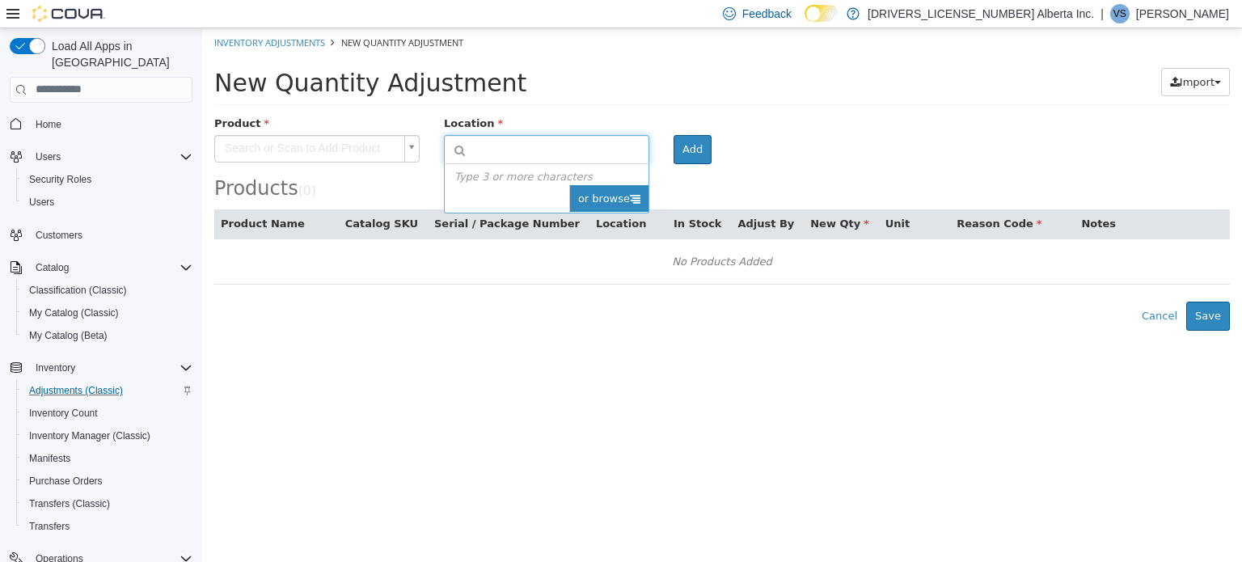
click at [594, 190] on span "or browse" at bounding box center [608, 197] width 79 height 27
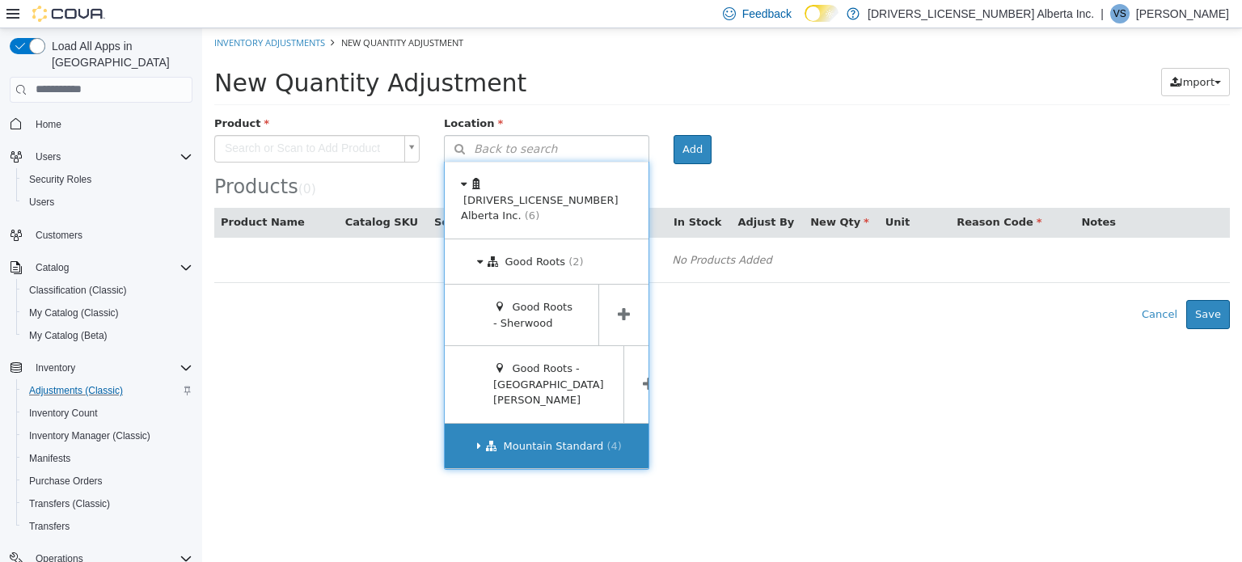
click at [607, 439] on span "(4)" at bounding box center [614, 445] width 15 height 12
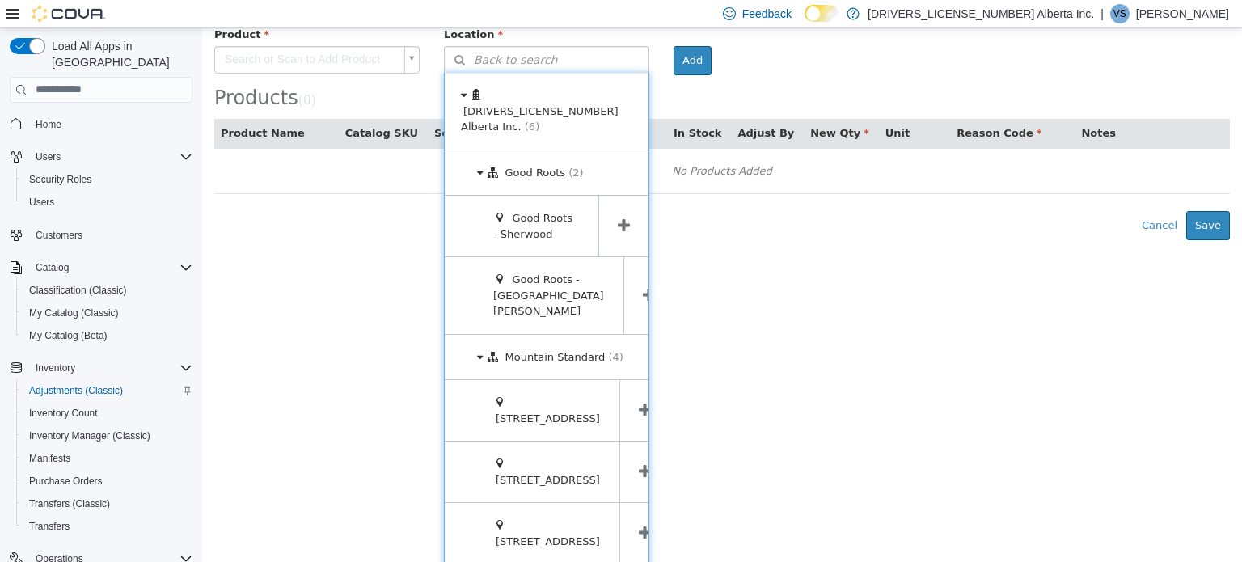
scroll to position [90, 0]
click at [628, 440] on span at bounding box center [644, 470] width 50 height 61
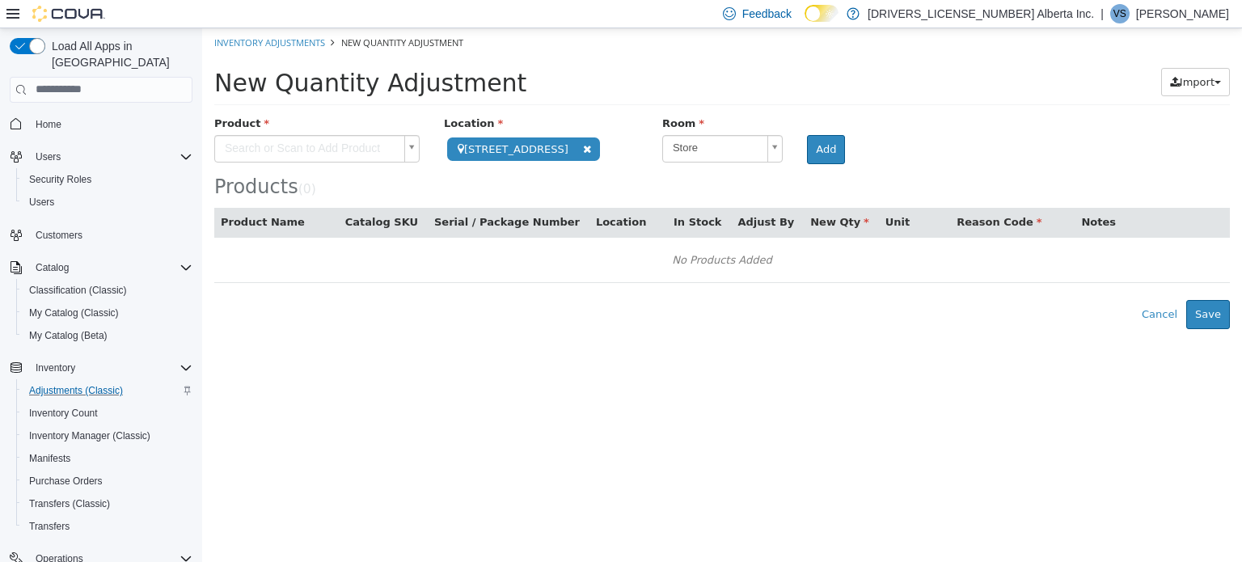
scroll to position [0, 0]
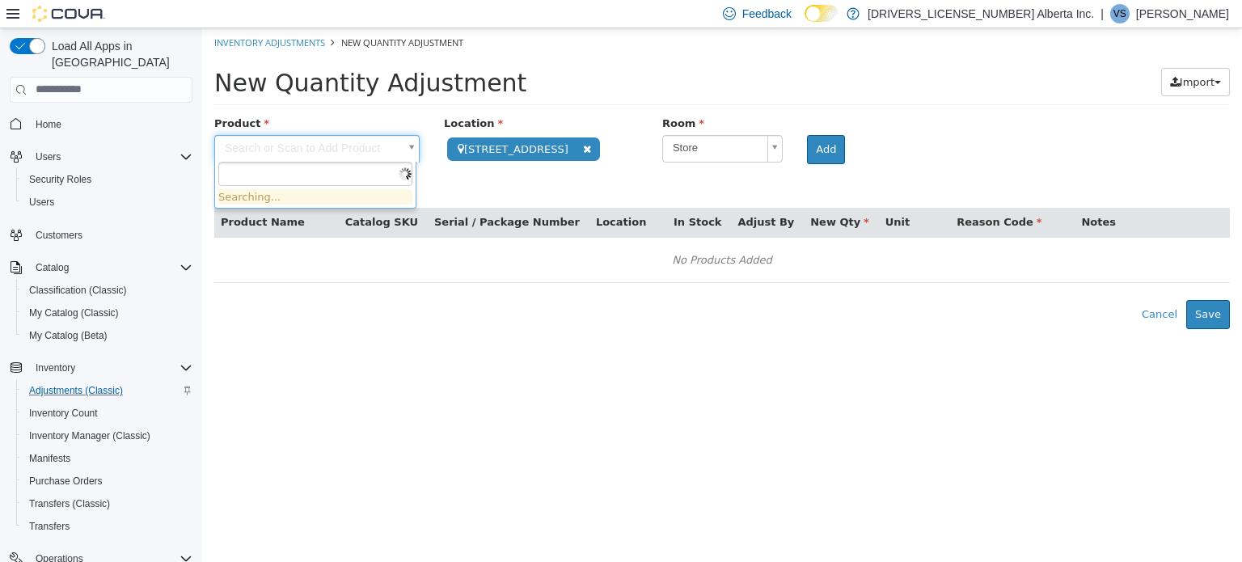
click at [376, 146] on body "**********" at bounding box center [722, 177] width 1040 height 301
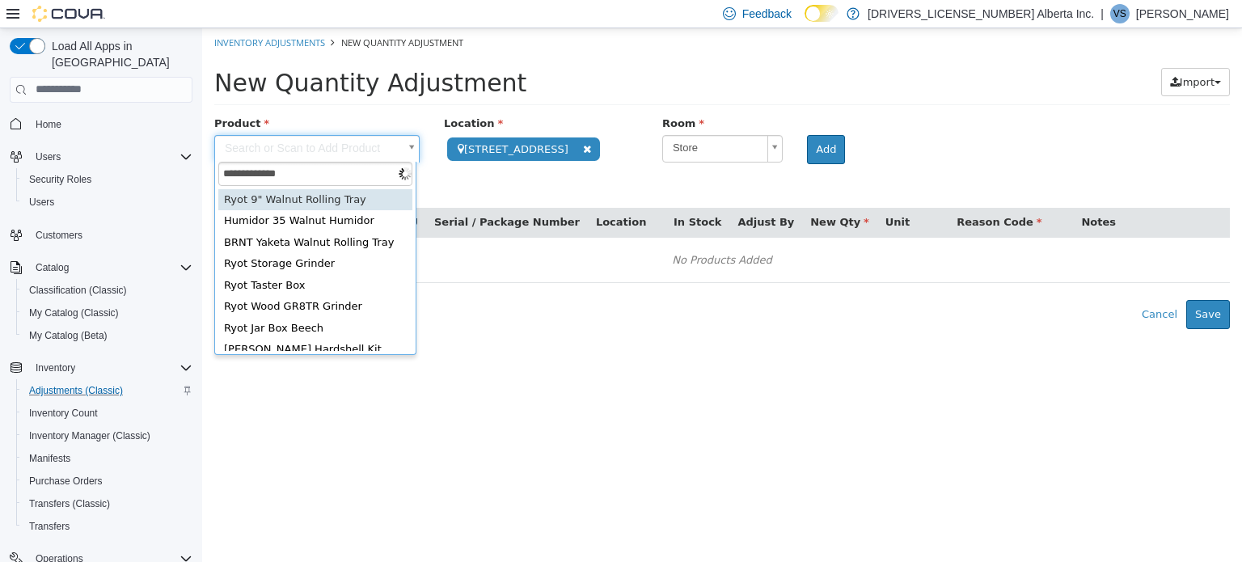
type input "**********"
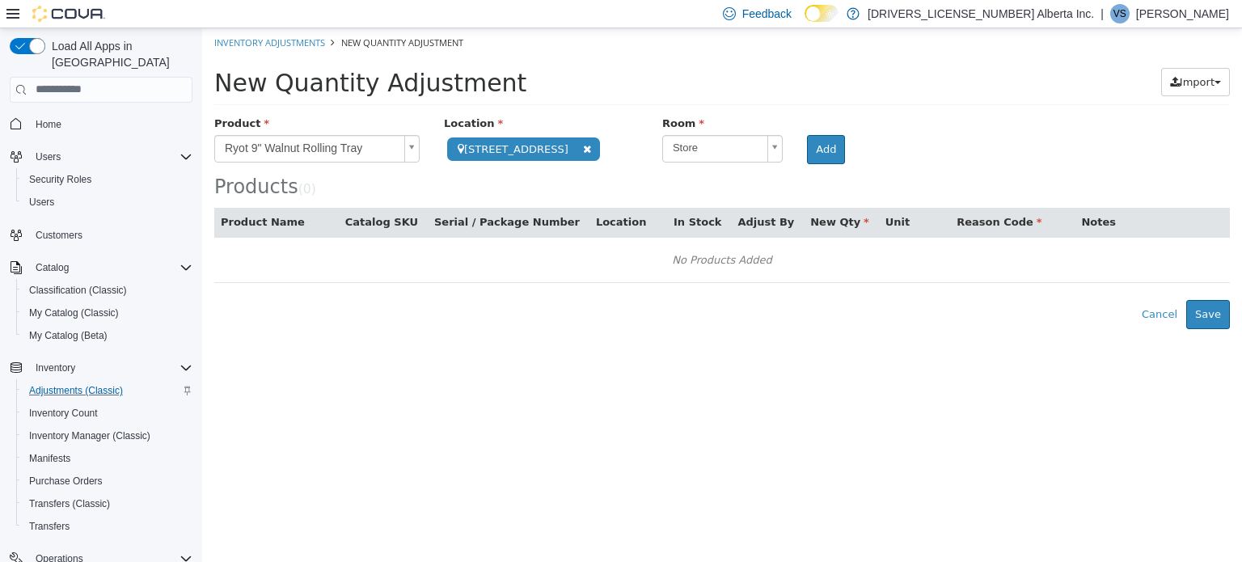
click at [821, 163] on div "Products ( 0 )" at bounding box center [721, 156] width 1015 height 82
click at [815, 145] on button "Add" at bounding box center [826, 148] width 38 height 29
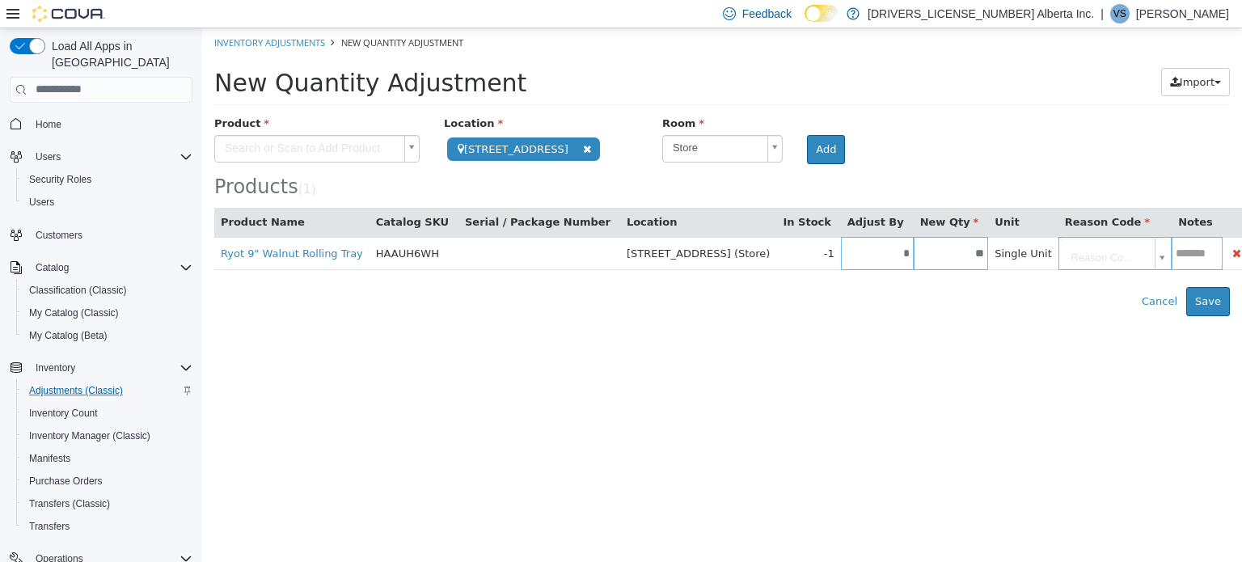
click at [366, 142] on body "**********" at bounding box center [722, 171] width 1040 height 288
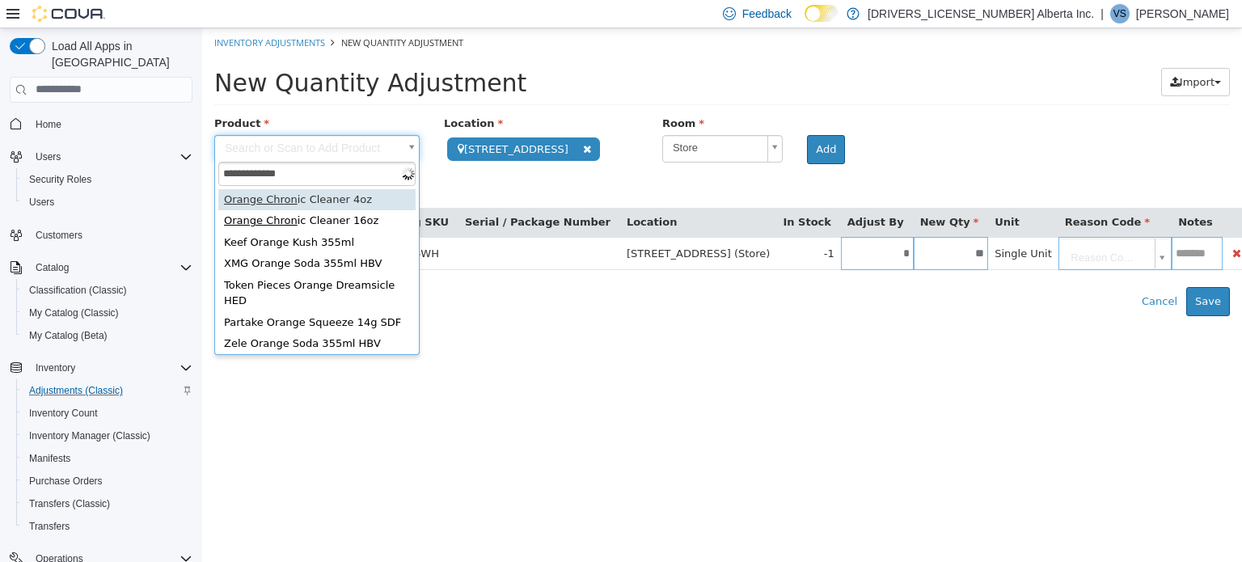
type input "**********"
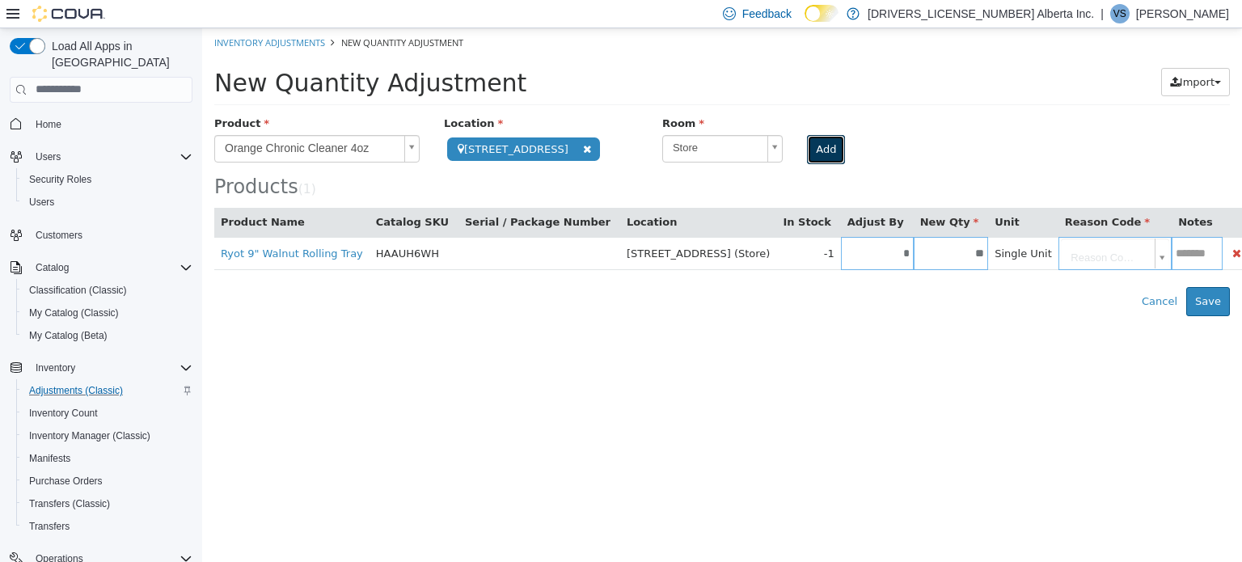
click at [809, 154] on button "Add" at bounding box center [826, 148] width 38 height 29
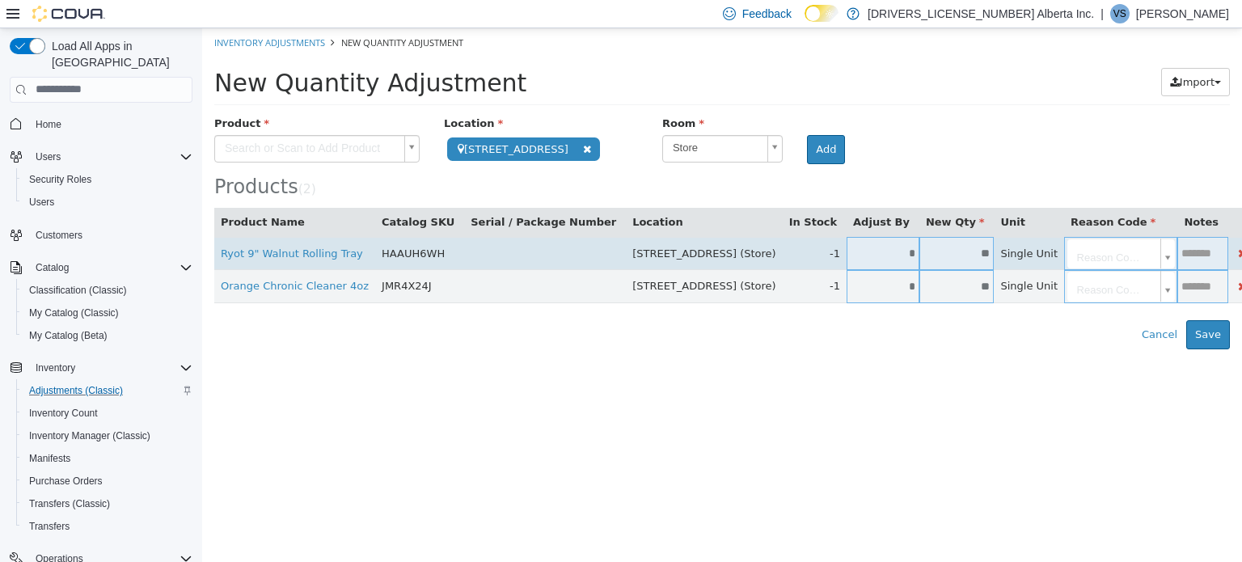
click at [846, 260] on td "*" at bounding box center [882, 252] width 73 height 33
click at [846, 255] on input "*" at bounding box center [882, 253] width 73 height 12
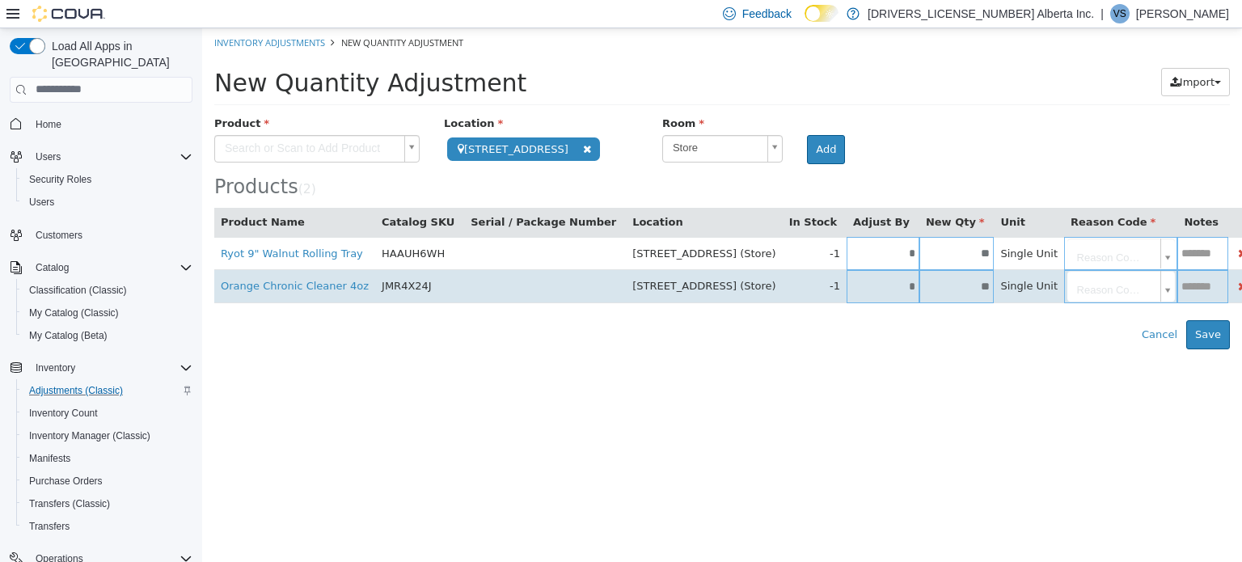
type input "*"
click at [846, 288] on input "*" at bounding box center [882, 286] width 73 height 12
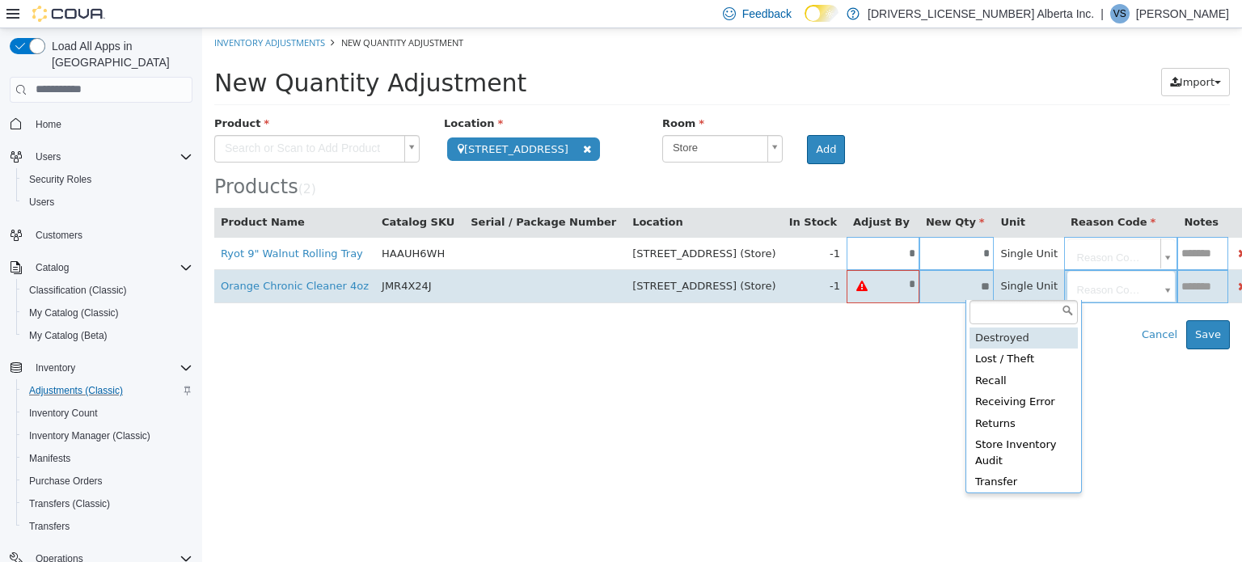
click at [969, 274] on body "**********" at bounding box center [722, 187] width 1040 height 321
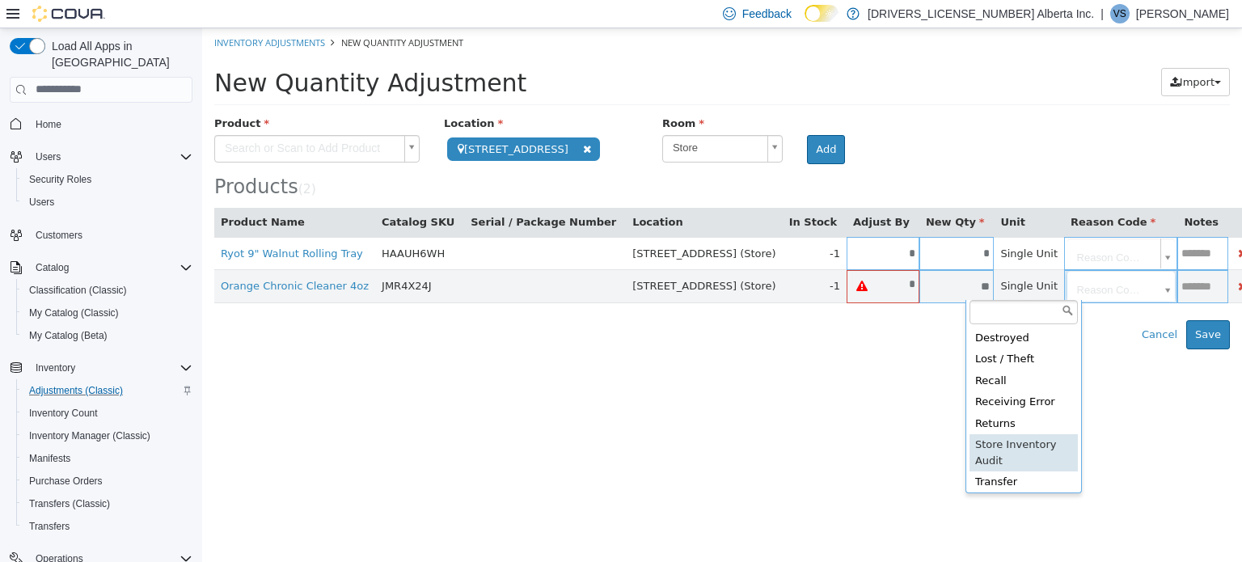
type input "**********"
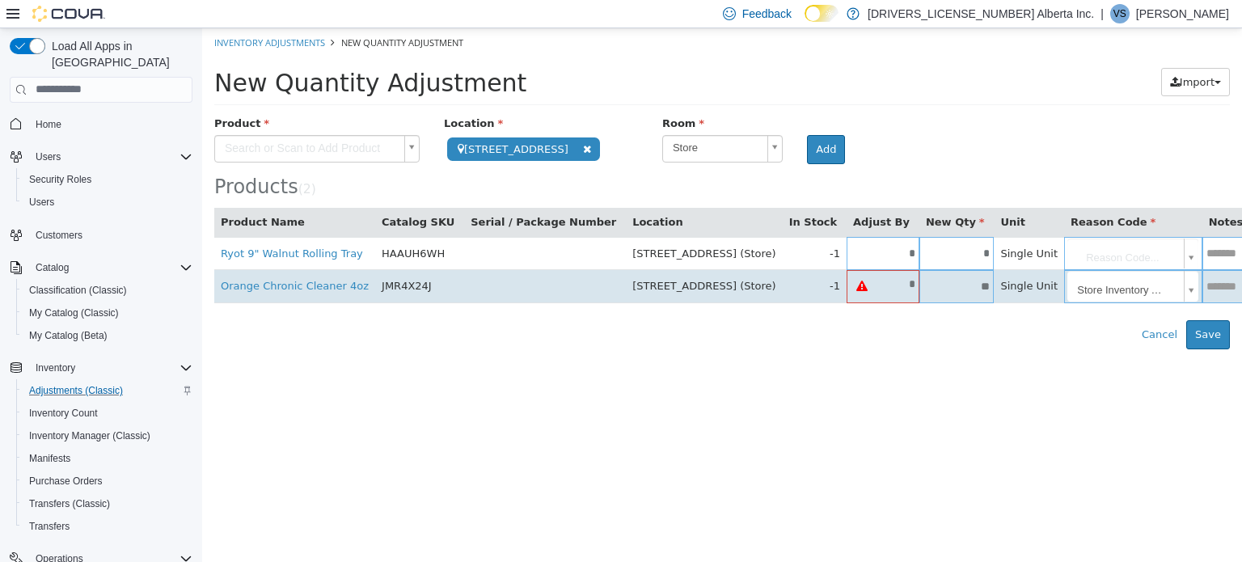
click at [877, 287] on input "*" at bounding box center [898, 283] width 42 height 12
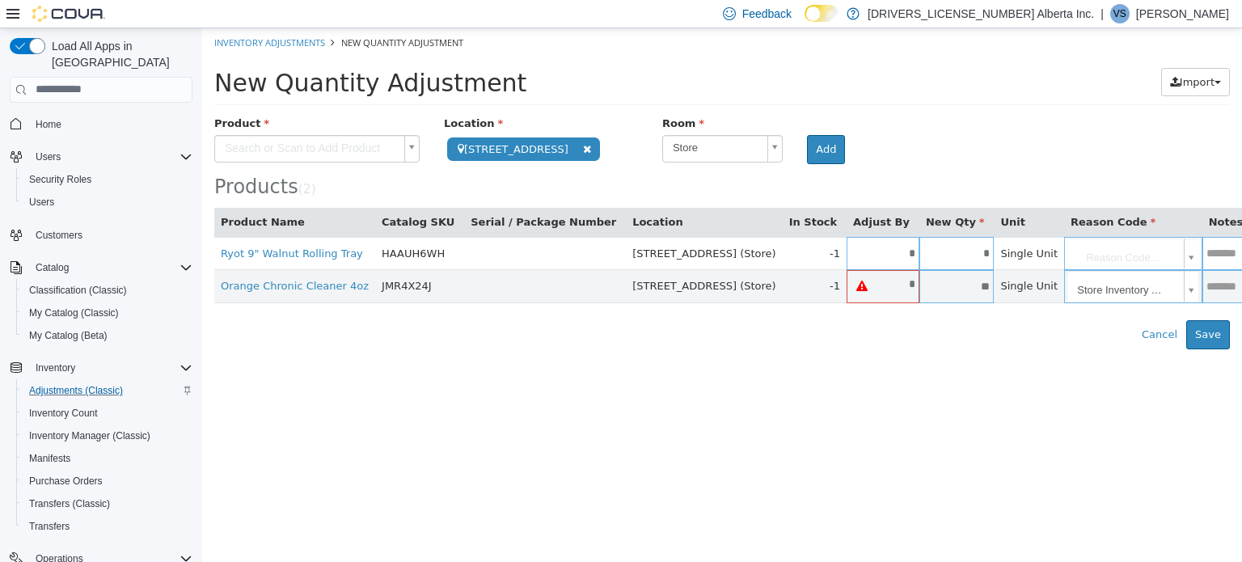
type input "*"
click at [926, 348] on html "**********" at bounding box center [722, 187] width 1040 height 321
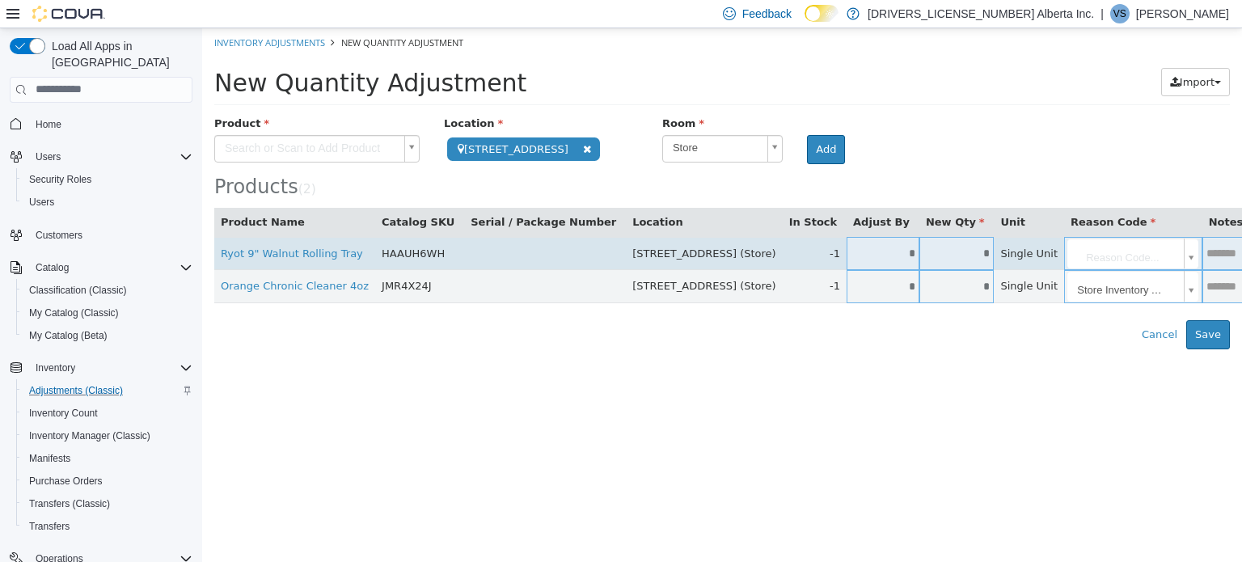
click at [1040, 251] on body "**********" at bounding box center [722, 187] width 1040 height 321
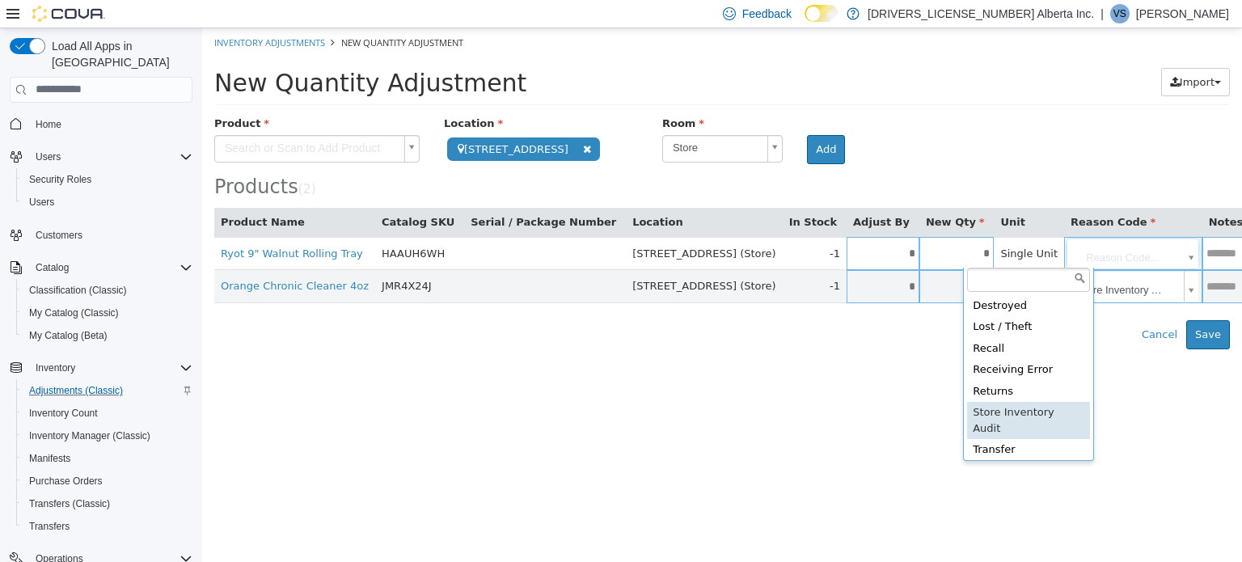
type input "**********"
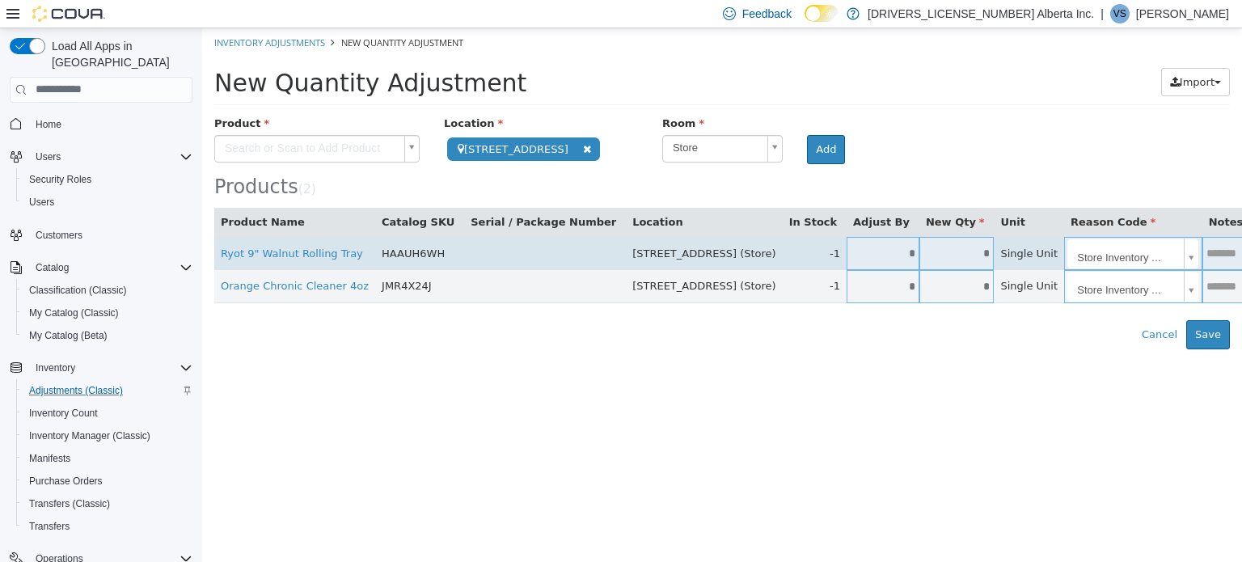
click at [1202, 267] on td at bounding box center [1227, 252] width 50 height 33
click at [1202, 251] on input "text" at bounding box center [1227, 253] width 50 height 12
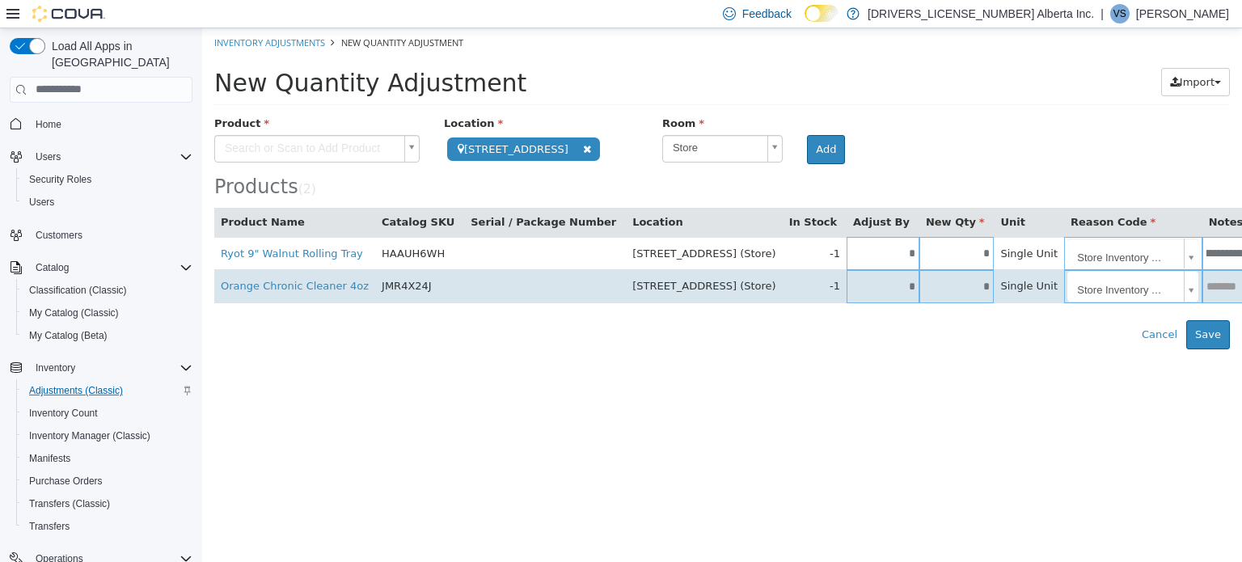
type input "**********"
click at [1202, 280] on input "text" at bounding box center [1247, 286] width 90 height 12
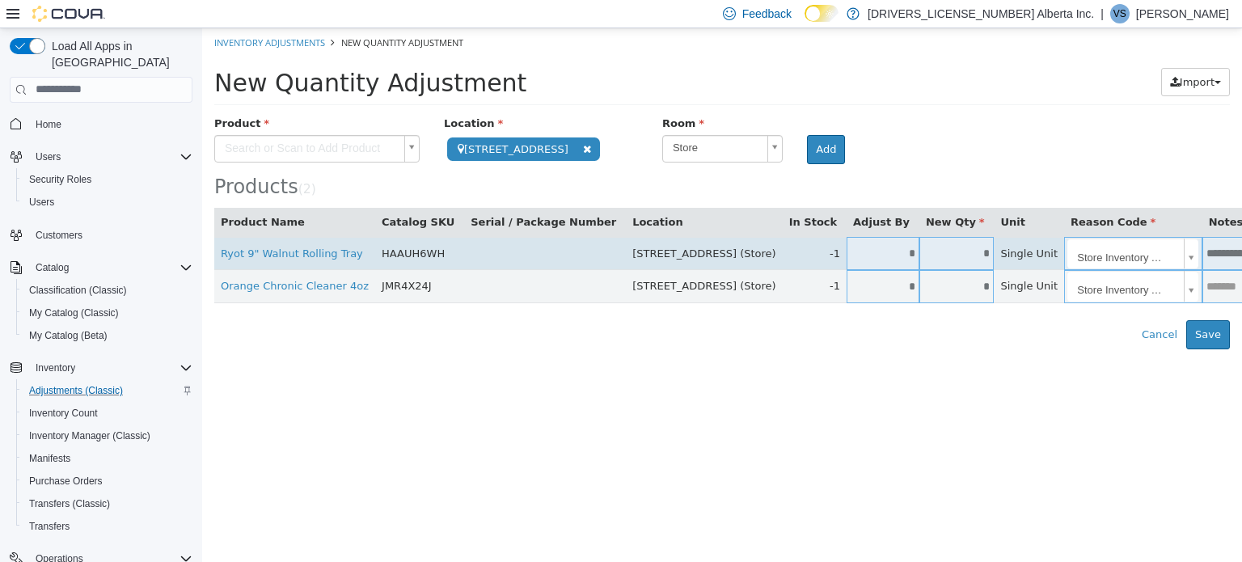
click at [1202, 267] on td "**********" at bounding box center [1247, 252] width 90 height 33
click at [1202, 265] on td "**********" at bounding box center [1247, 252] width 90 height 33
click at [1202, 260] on td "**********" at bounding box center [1247, 252] width 90 height 33
click at [1202, 243] on td "**********" at bounding box center [1247, 252] width 90 height 33
click at [1202, 254] on input "**********" at bounding box center [1247, 253] width 90 height 15
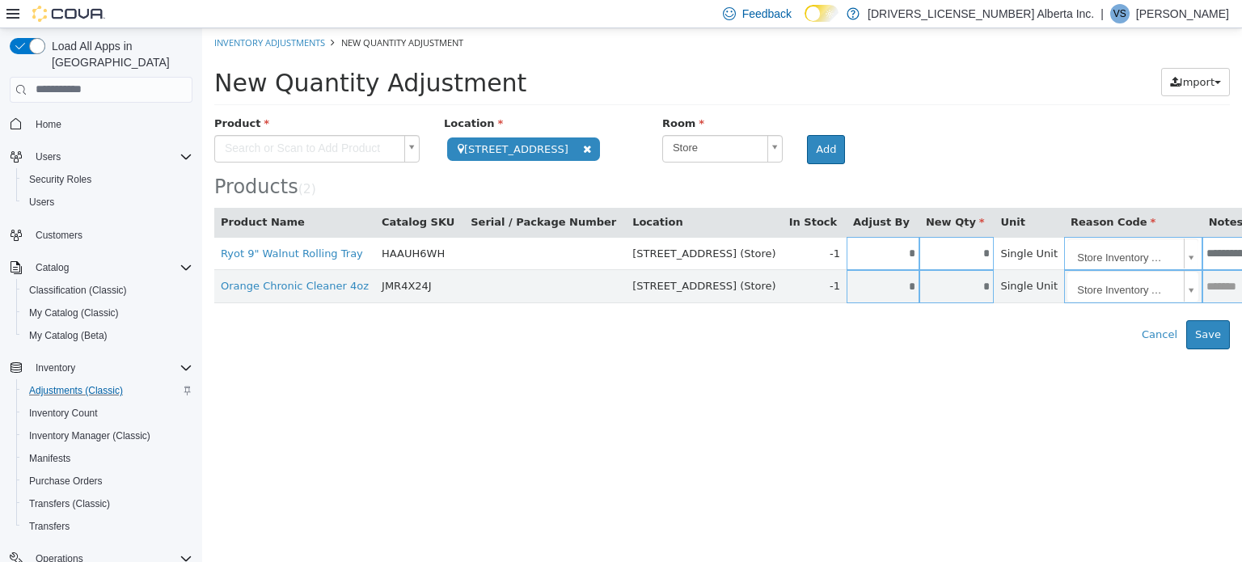
click at [1122, 305] on div "**********" at bounding box center [721, 232] width 1015 height 234
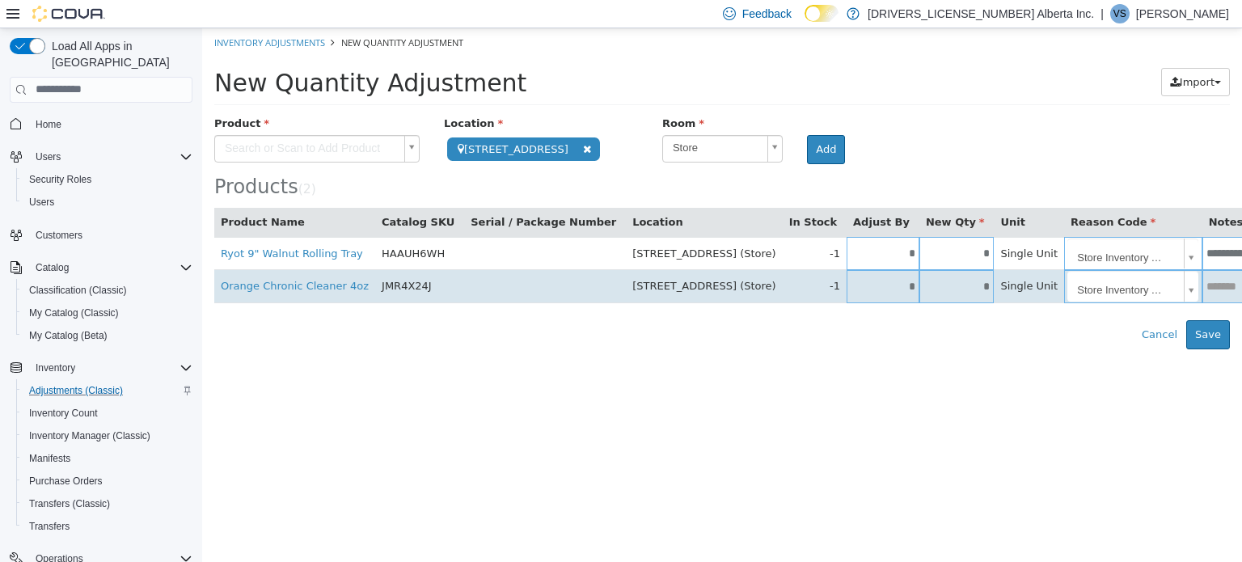
click at [1202, 296] on td at bounding box center [1247, 285] width 90 height 33
click at [1202, 293] on td at bounding box center [1247, 285] width 90 height 33
click at [1202, 287] on input "text" at bounding box center [1247, 286] width 90 height 12
paste input "**********"
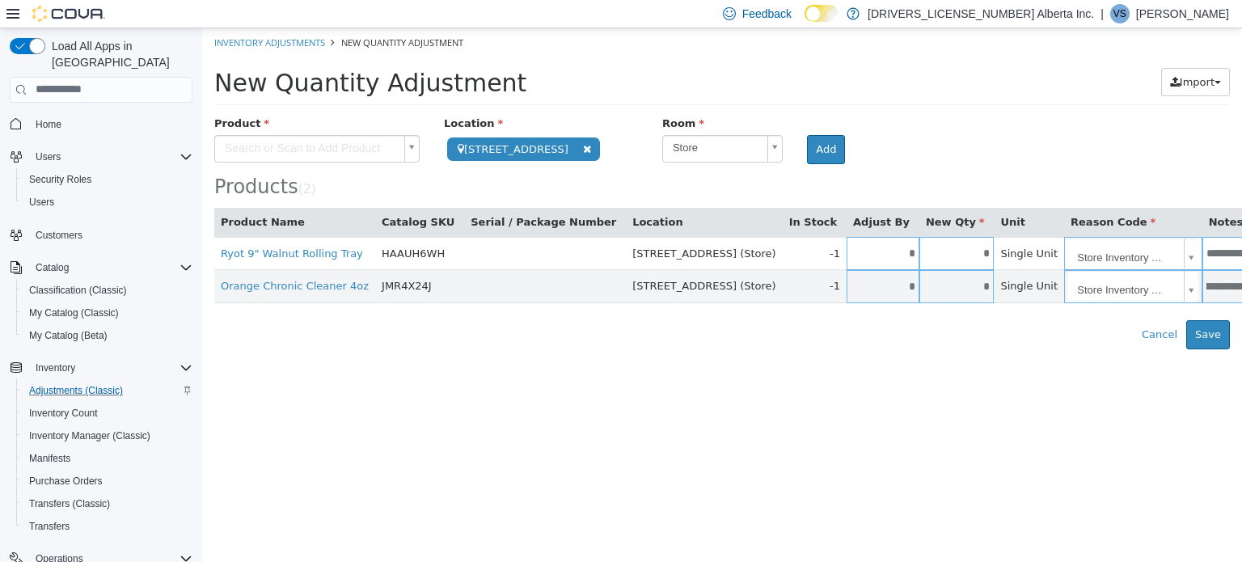
type input "**********"
click at [1058, 348] on html "**********" at bounding box center [722, 187] width 1040 height 321
click at [1207, 342] on button "Save" at bounding box center [1208, 333] width 44 height 29
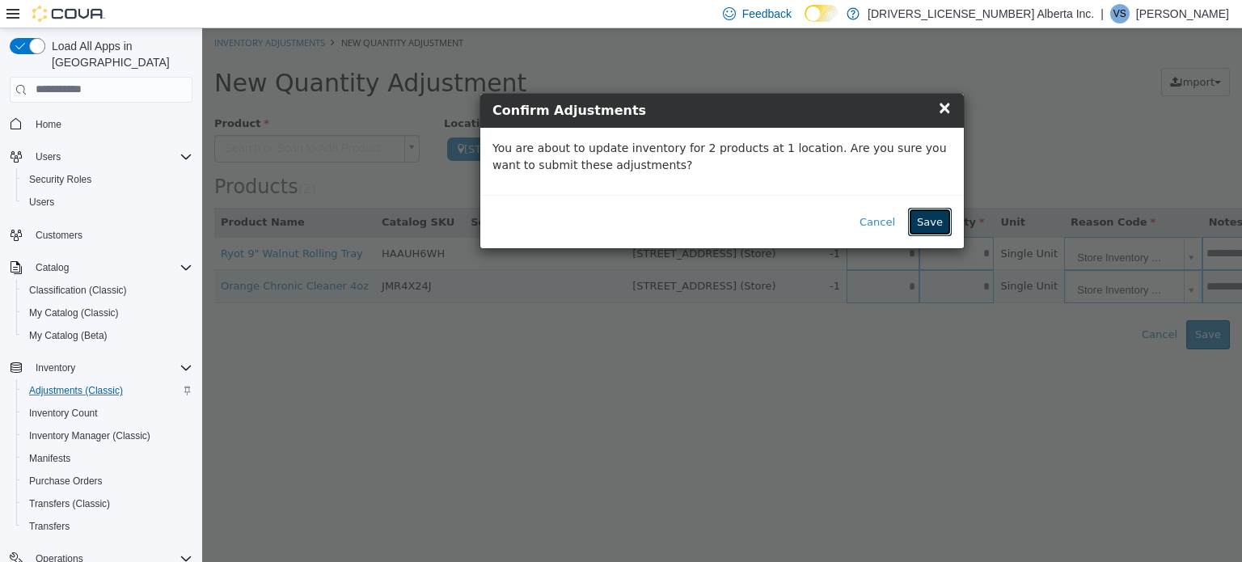
click at [947, 226] on button "Save" at bounding box center [930, 221] width 44 height 29
